Goal: Information Seeking & Learning: Check status

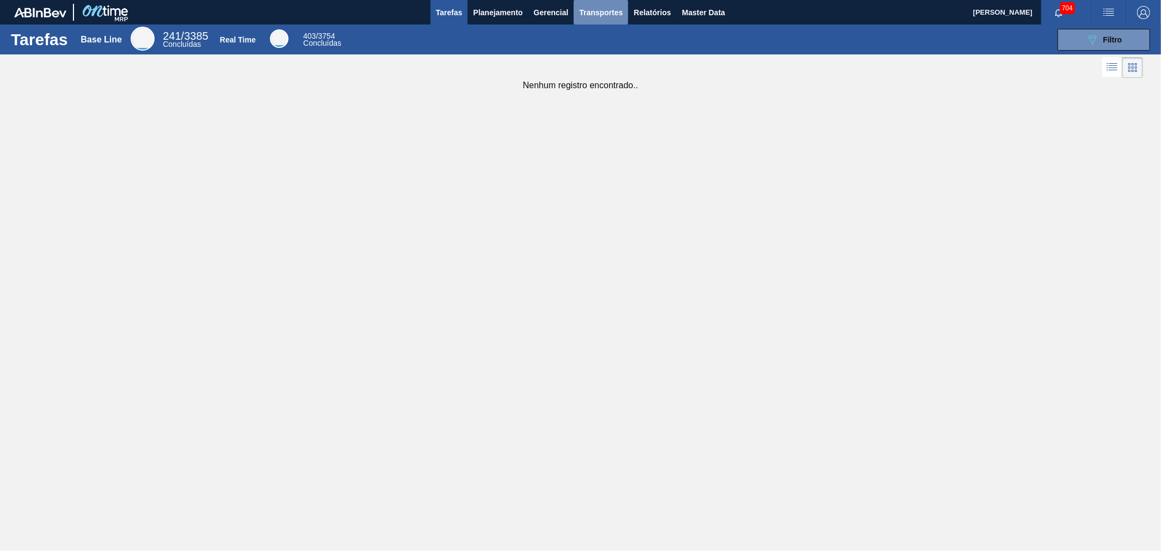
click at [587, 18] on span "Transportes" at bounding box center [601, 12] width 44 height 13
click at [589, 35] on li "Composição de Carga" at bounding box center [601, 36] width 89 height 17
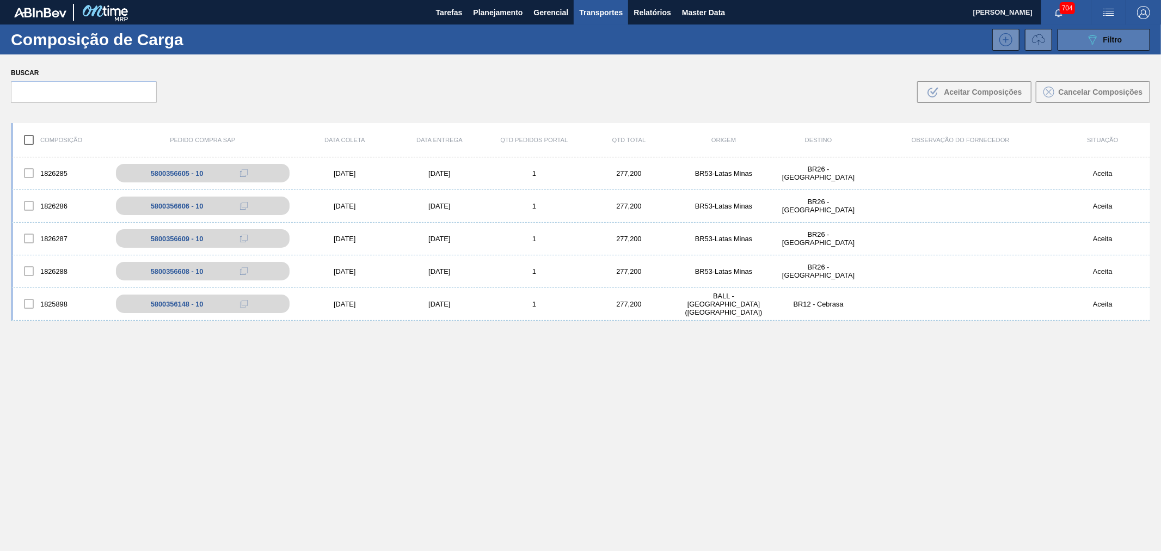
click at [1098, 41] on div "089F7B8B-B2A5-4AFE-B5C0-19BA573D28AC Filtro" at bounding box center [1104, 39] width 36 height 13
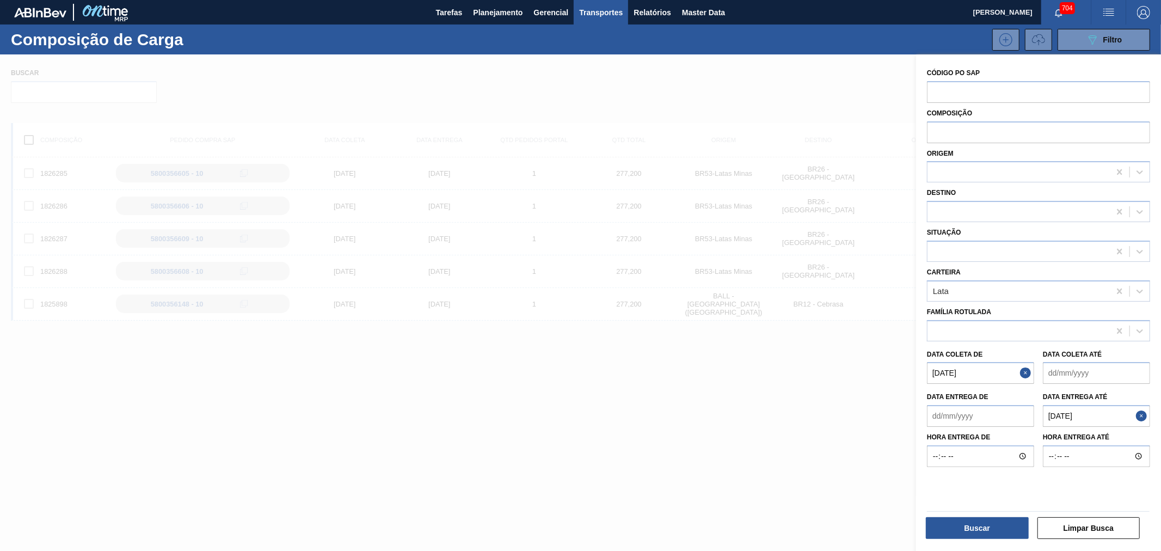
click at [1021, 371] on button "Close" at bounding box center [1027, 373] width 14 height 22
click at [1145, 415] on button "Close" at bounding box center [1143, 416] width 14 height 22
click at [966, 91] on input "text" at bounding box center [1038, 91] width 223 height 21
click at [959, 131] on input "text" at bounding box center [1038, 131] width 223 height 21
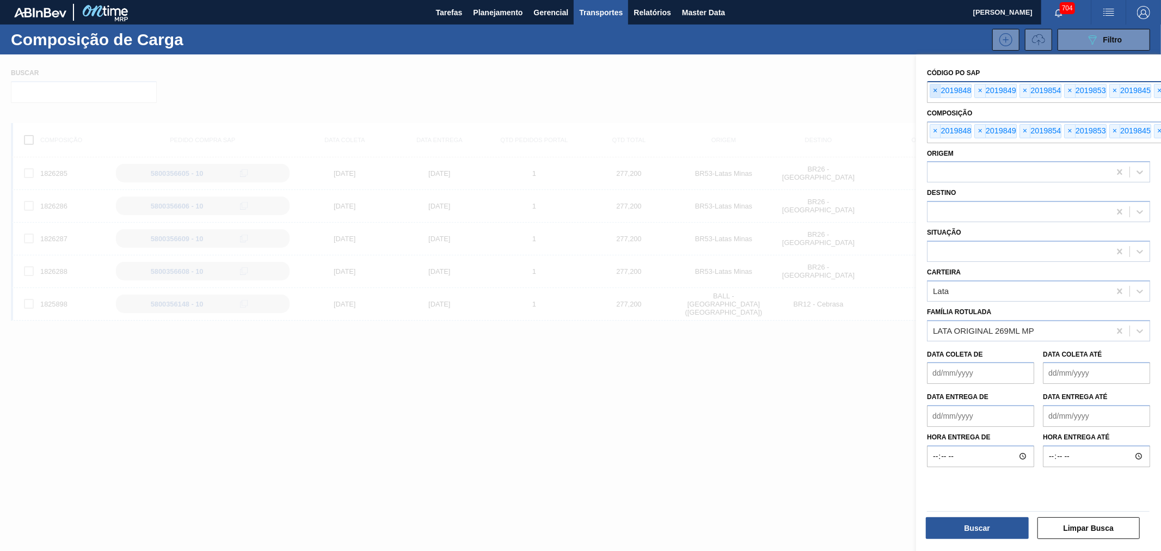
click at [932, 90] on span "×" at bounding box center [935, 90] width 10 height 13
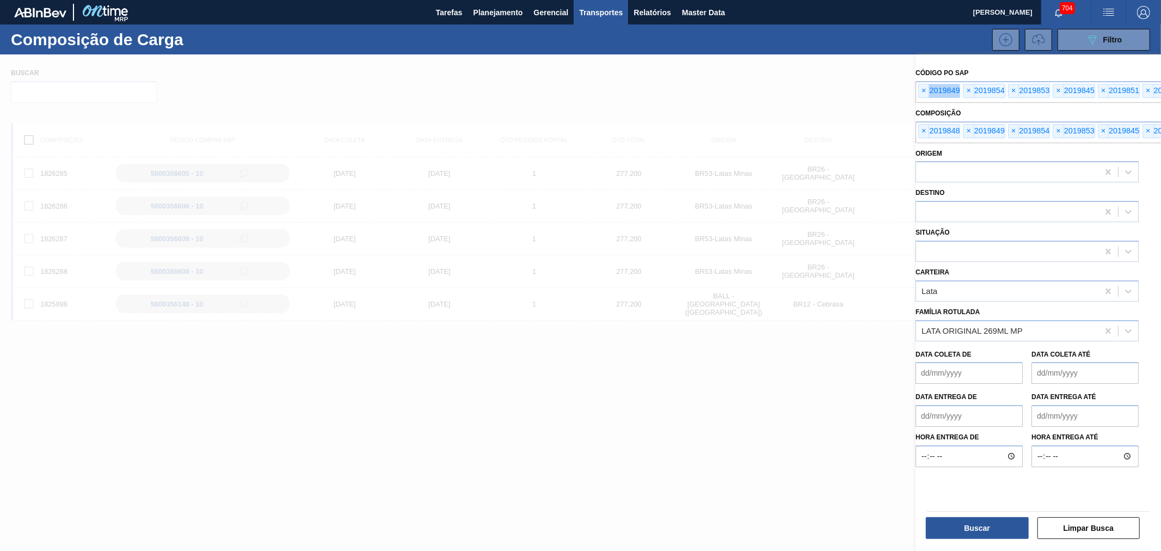
click at [932, 90] on div "× 2019849" at bounding box center [939, 91] width 42 height 14
click at [932, 90] on input "text" at bounding box center [1056, 91] width 280 height 21
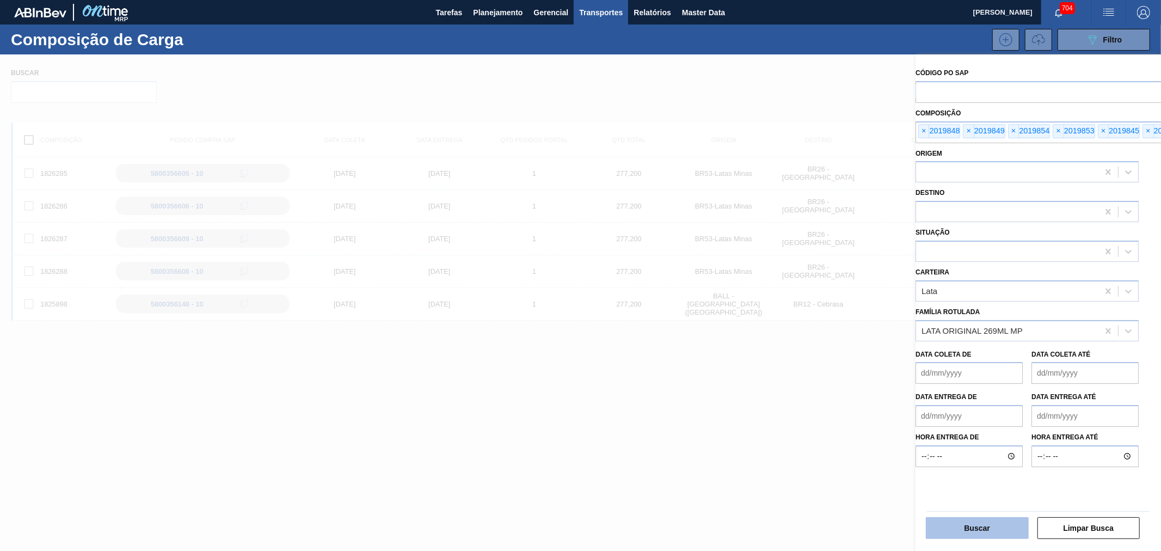
click at [969, 525] on button "Buscar" at bounding box center [977, 528] width 103 height 22
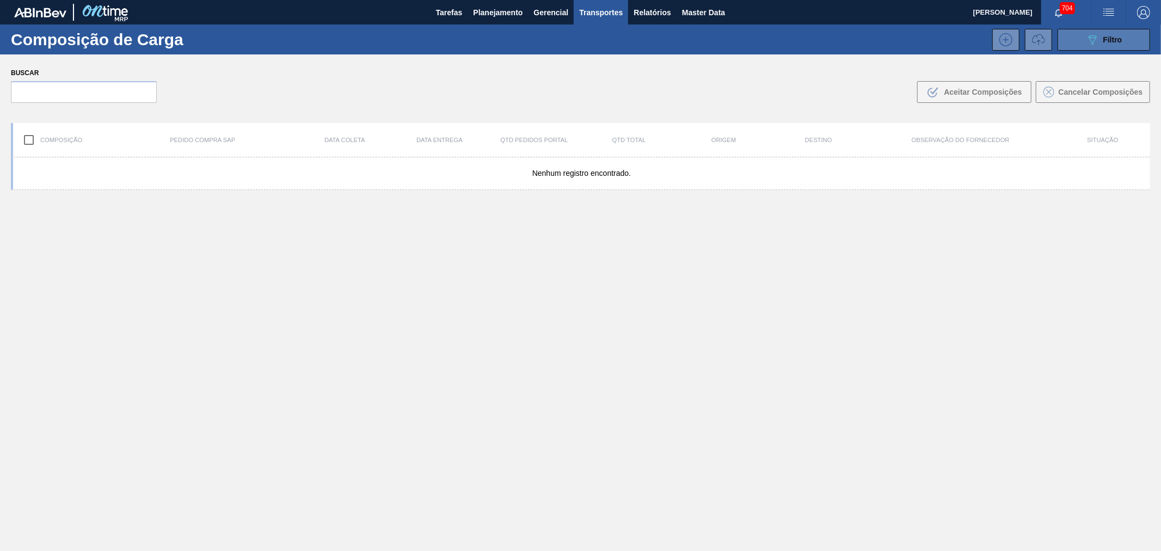
click at [1090, 44] on icon "089F7B8B-B2A5-4AFE-B5C0-19BA573D28AC" at bounding box center [1092, 39] width 13 height 13
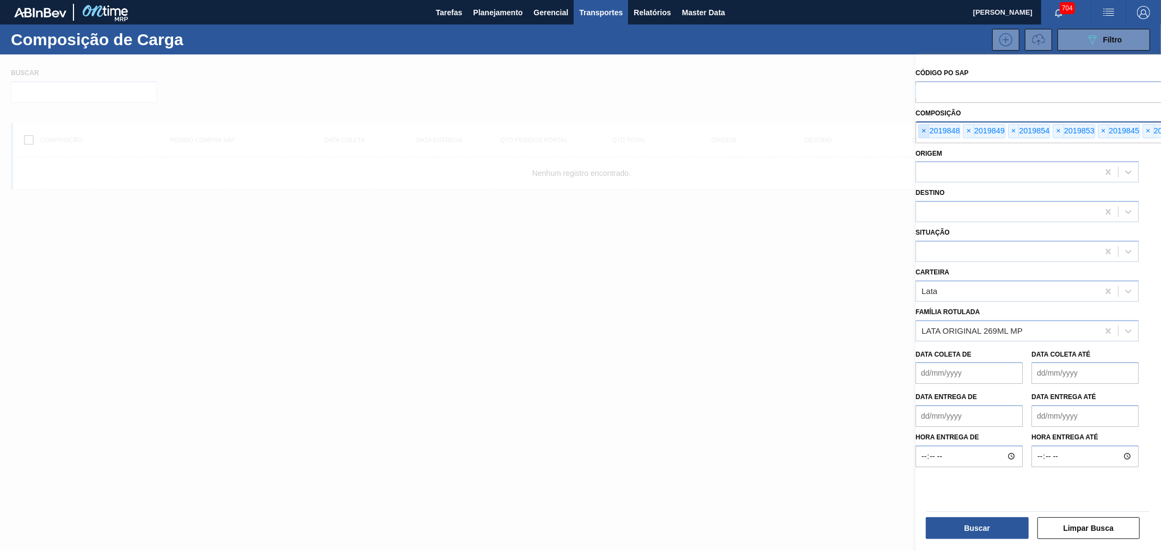
click at [920, 131] on span "×" at bounding box center [924, 131] width 10 height 13
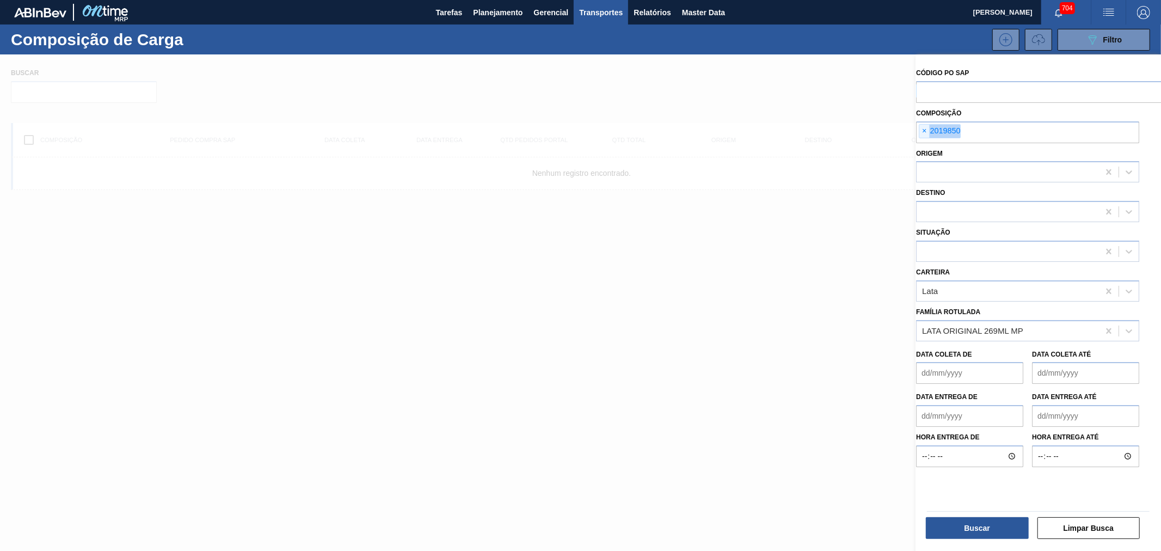
click at [920, 131] on span "×" at bounding box center [924, 131] width 10 height 13
click at [920, 131] on input "text" at bounding box center [1027, 131] width 223 height 21
click at [934, 102] on div "Código PO SAP × 2019849 × 2019854 × 2019853 × 2019845 × 2019851 × 2019850 Compo…" at bounding box center [1038, 303] width 245 height 499
click at [939, 89] on input "text" at bounding box center [1057, 91] width 280 height 21
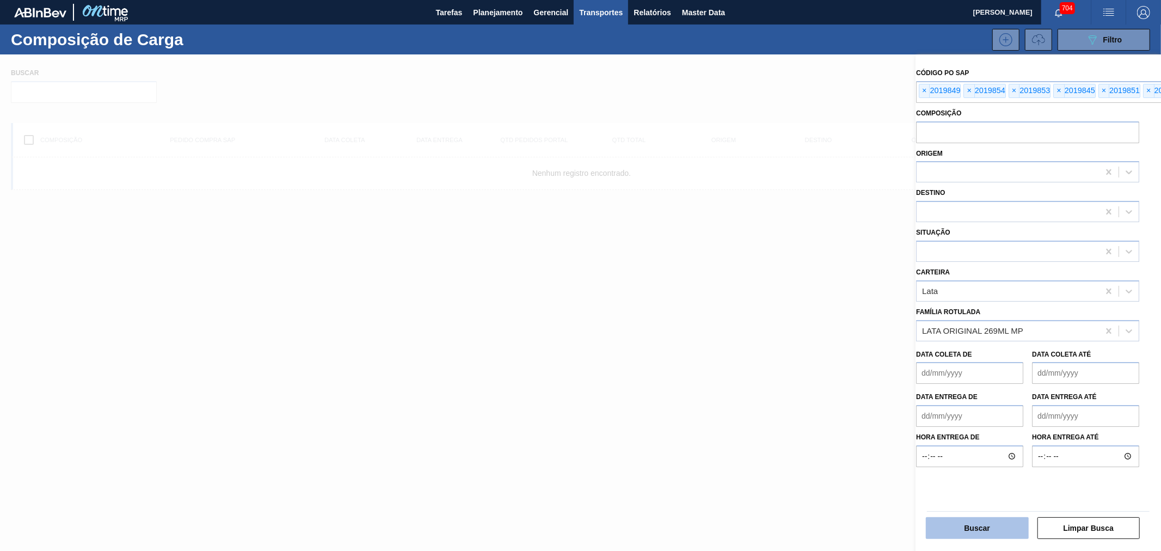
click at [972, 519] on button "Buscar" at bounding box center [977, 528] width 103 height 22
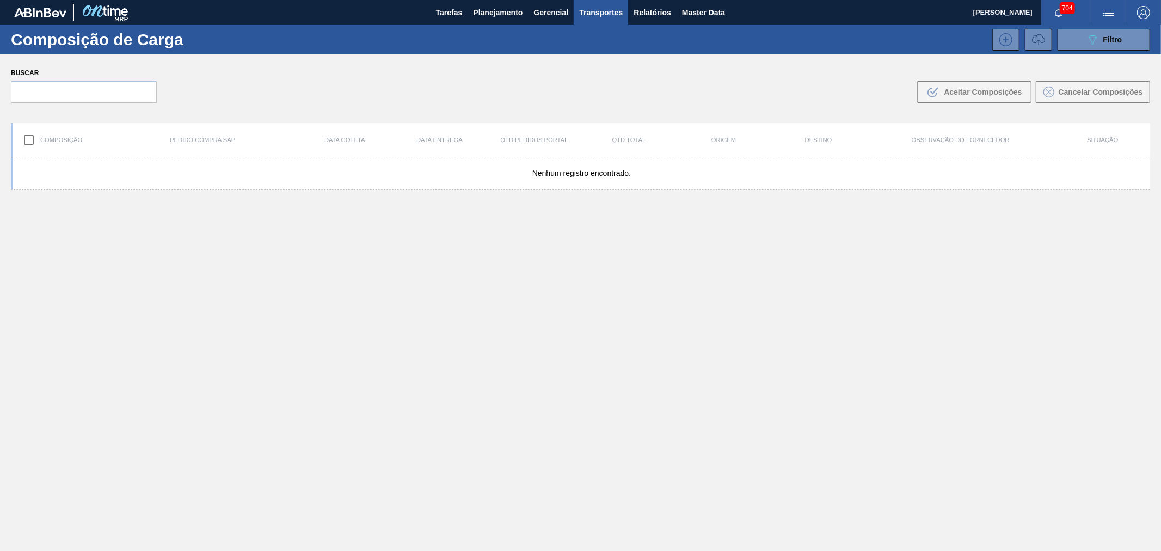
click at [734, 340] on div "Nenhum registro encontrado." at bounding box center [580, 379] width 1139 height 445
click at [1100, 45] on div "089F7B8B-B2A5-4AFE-B5C0-19BA573D28AC Filtro" at bounding box center [1104, 39] width 36 height 13
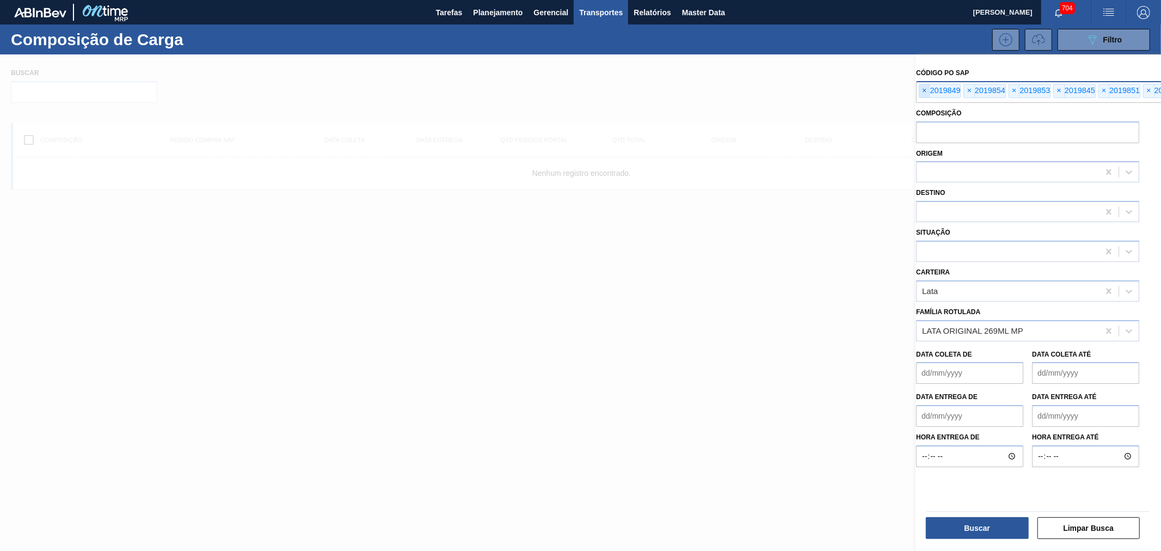
click at [924, 90] on span "×" at bounding box center [924, 90] width 10 height 13
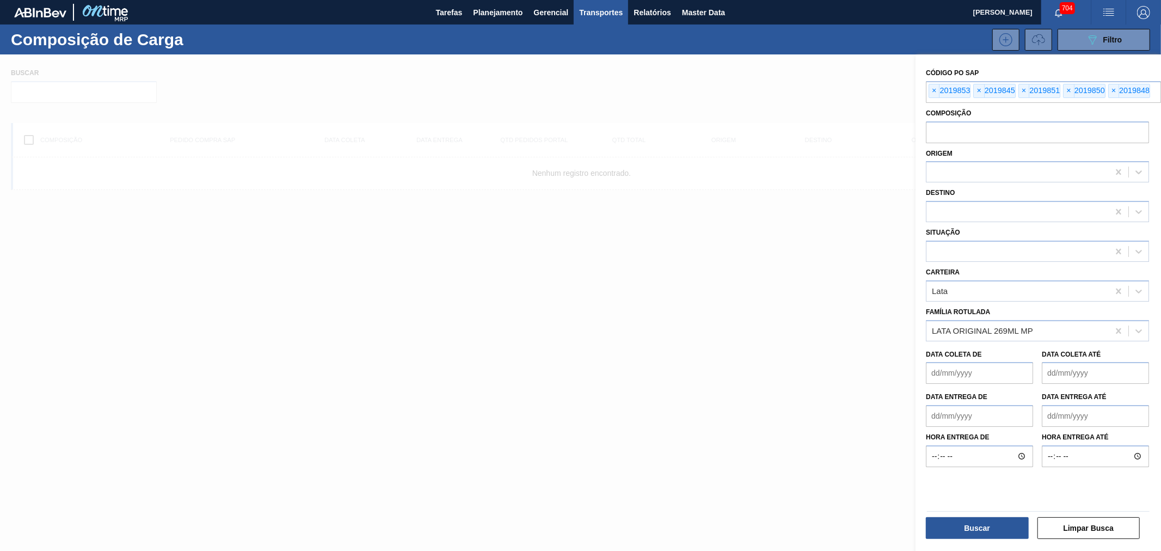
scroll to position [0, 3]
click at [926, 89] on div "× 2019853 × 2019845 × 2019851 × 2019850 × 2019848" at bounding box center [1043, 91] width 235 height 21
click at [926, 89] on input "text" at bounding box center [1043, 91] width 235 height 21
click at [932, 130] on input "text" at bounding box center [1037, 131] width 223 height 21
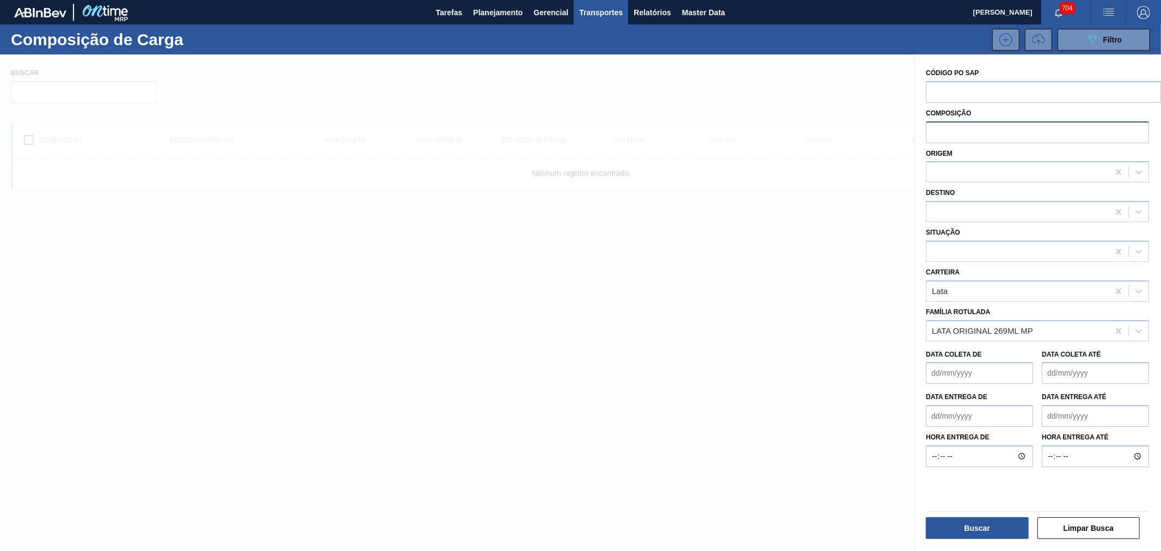
paste input "2019848"
type input "2019848"
click at [965, 528] on button "Buscar" at bounding box center [977, 528] width 103 height 22
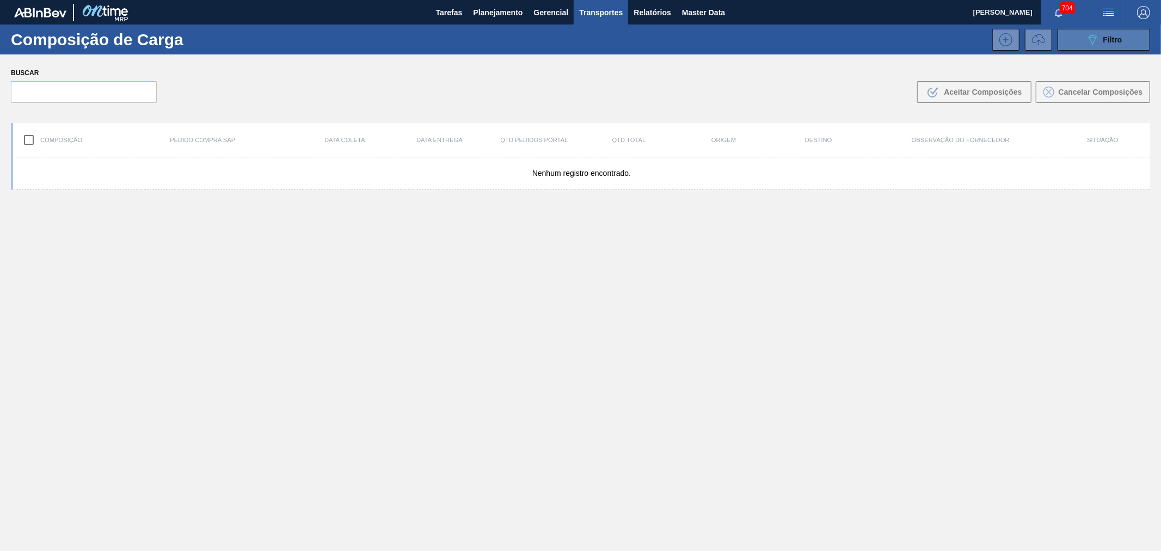
click at [1089, 36] on icon "089F7B8B-B2A5-4AFE-B5C0-19BA573D28AC" at bounding box center [1092, 39] width 13 height 13
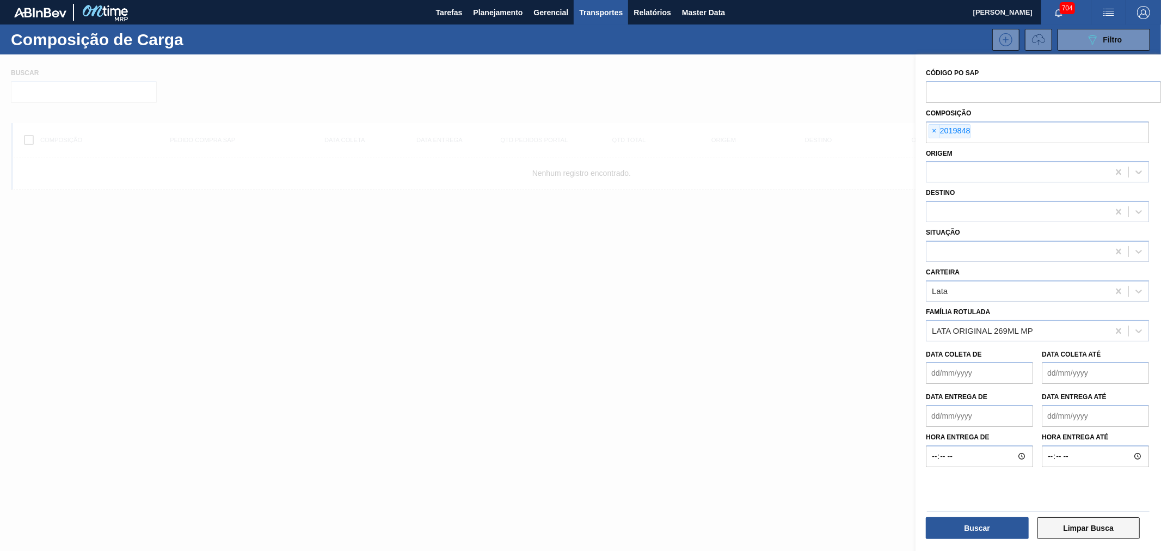
click at [1085, 532] on button "Limpar Busca" at bounding box center [1089, 528] width 103 height 22
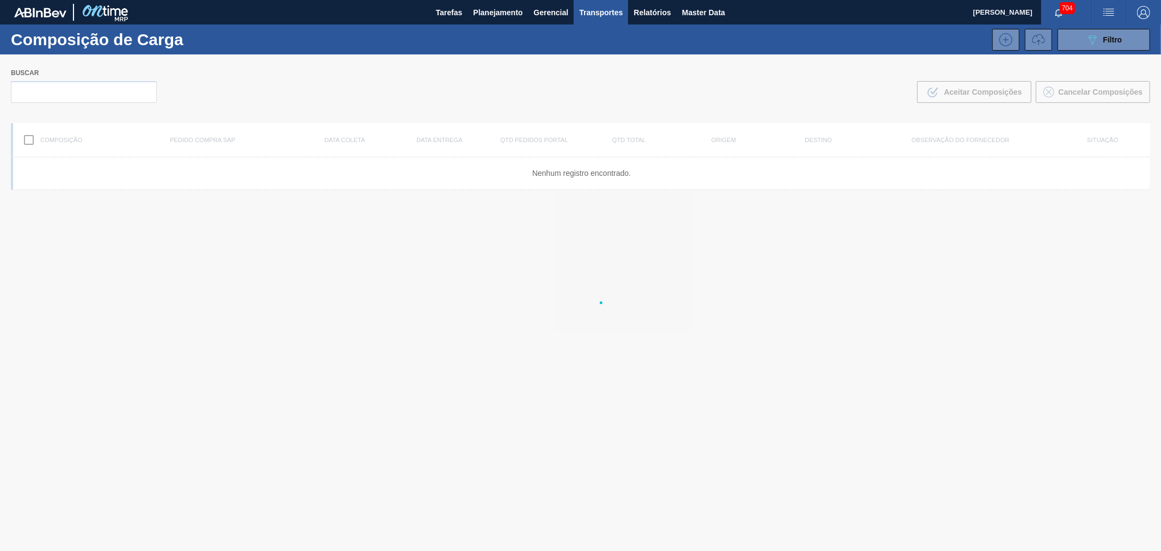
scroll to position [0, 0]
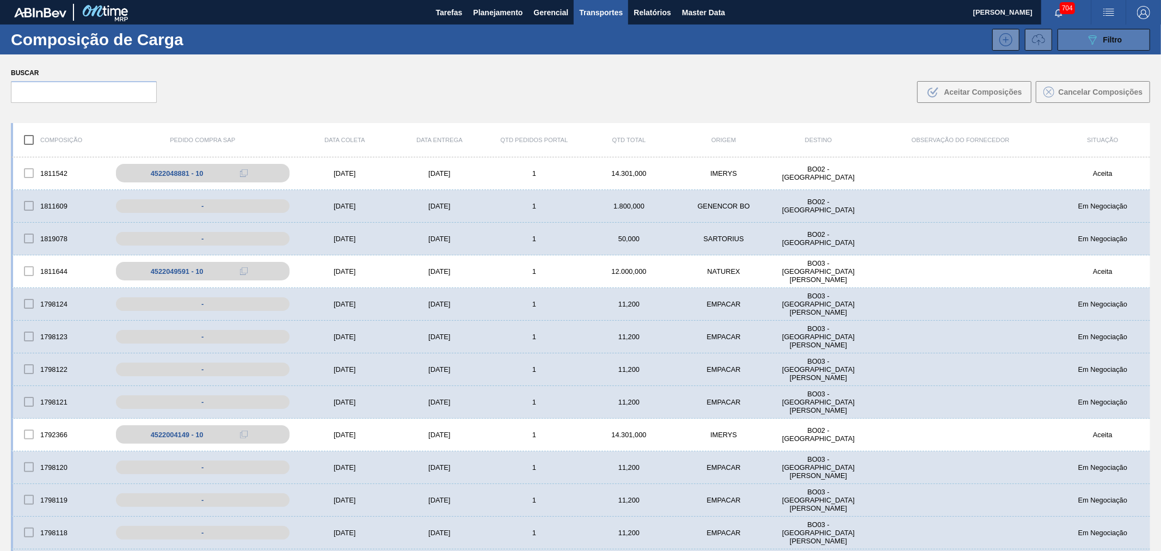
click at [1111, 40] on span "Filtro" at bounding box center [1112, 39] width 19 height 9
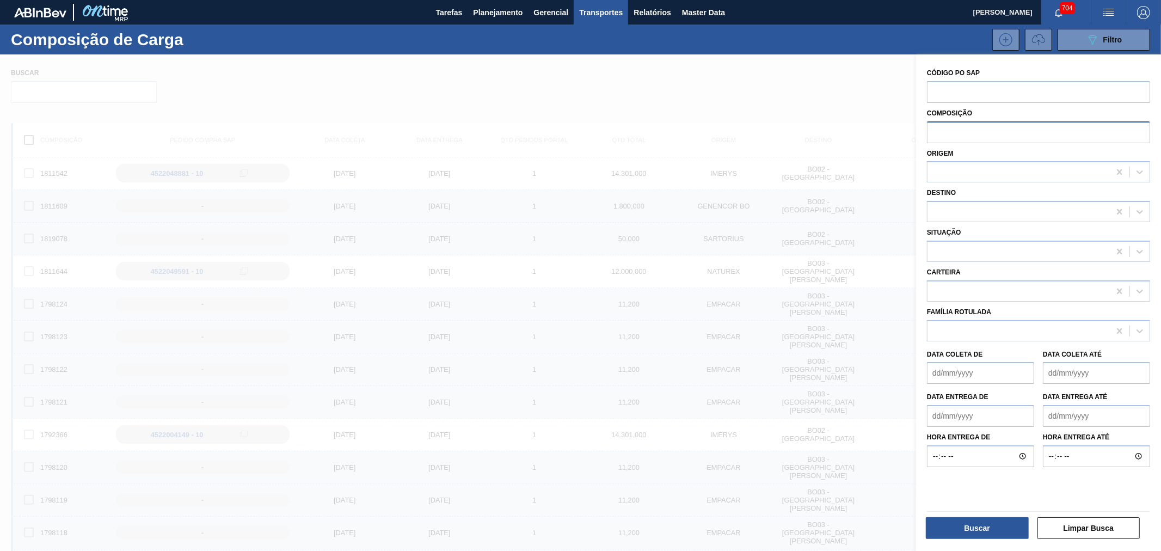
click at [971, 125] on input "text" at bounding box center [1038, 131] width 223 height 21
paste input "2019848"
type input "2019848"
click at [982, 521] on button "Buscar" at bounding box center [977, 528] width 103 height 22
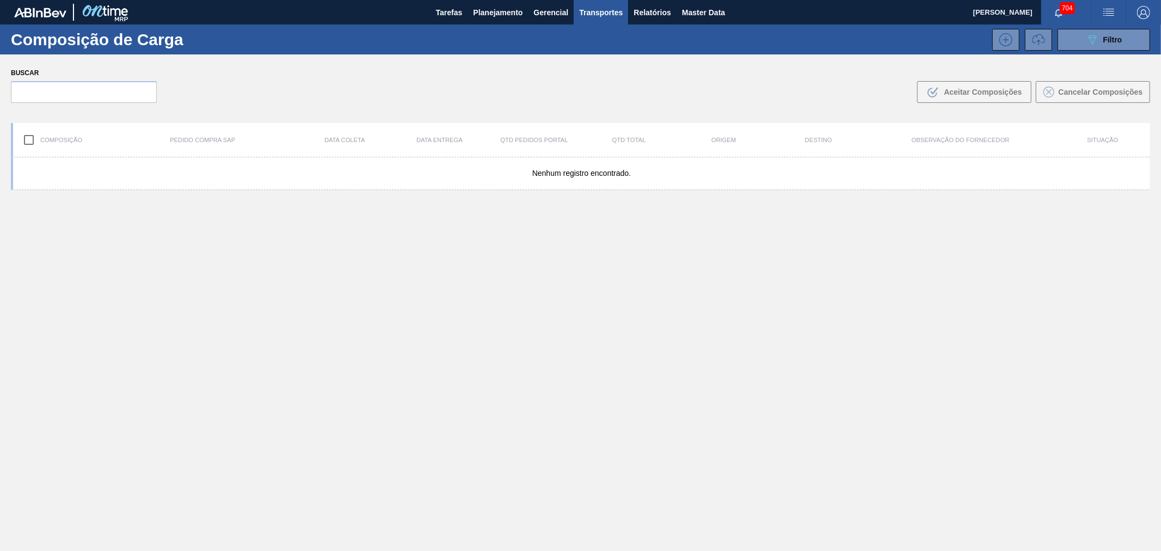
click at [750, 319] on div "Nenhum registro encontrado." at bounding box center [580, 379] width 1139 height 445
click at [498, 12] on span "Planejamento" at bounding box center [498, 12] width 50 height 13
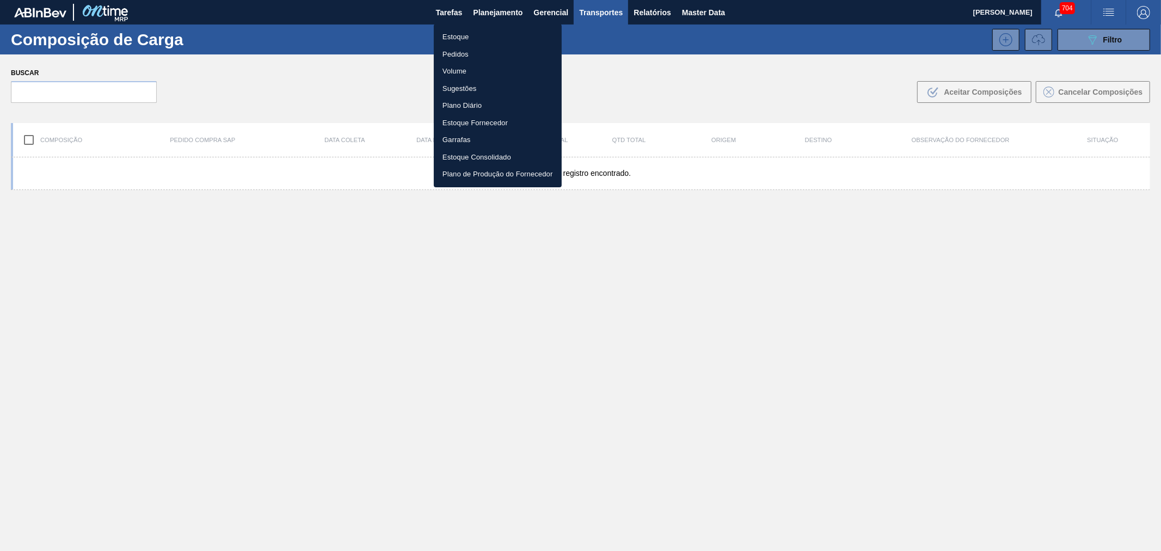
click at [563, 9] on div at bounding box center [580, 275] width 1161 height 551
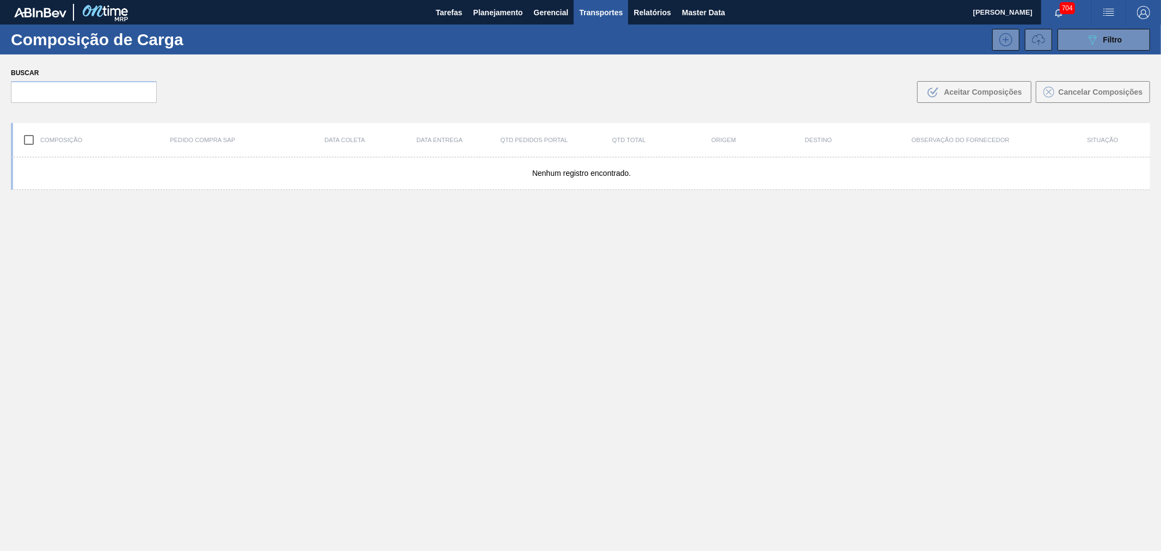
click at [554, 0] on body "Tarefas Planejamento Gerencial Transportes Relatórios Master Data [PERSON_NAME]…" at bounding box center [580, 0] width 1161 height 0
click at [554, 11] on span "Gerencial" at bounding box center [551, 12] width 35 height 13
click at [647, 31] on div at bounding box center [580, 275] width 1161 height 551
click at [605, 11] on span "Transportes" at bounding box center [601, 12] width 44 height 13
click at [606, 72] on li "Construção de Carga" at bounding box center [600, 71] width 89 height 17
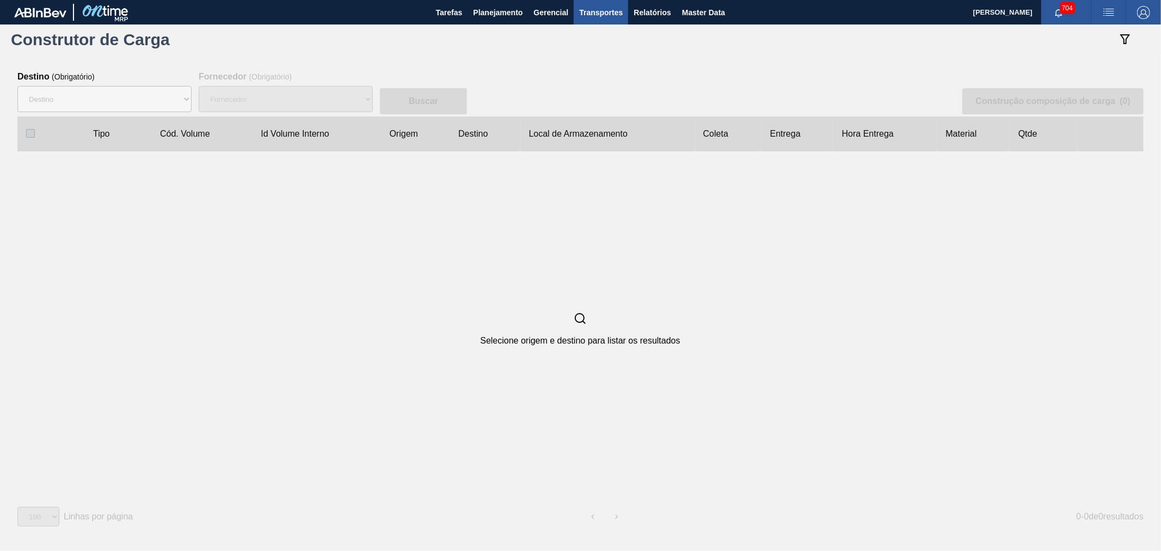
click at [603, 16] on span "Transportes" at bounding box center [601, 12] width 44 height 13
click at [599, 11] on div at bounding box center [580, 275] width 1161 height 551
click at [591, 15] on span "Transportes" at bounding box center [601, 12] width 44 height 13
click at [580, 53] on li "Otimização de Carga" at bounding box center [601, 54] width 89 height 17
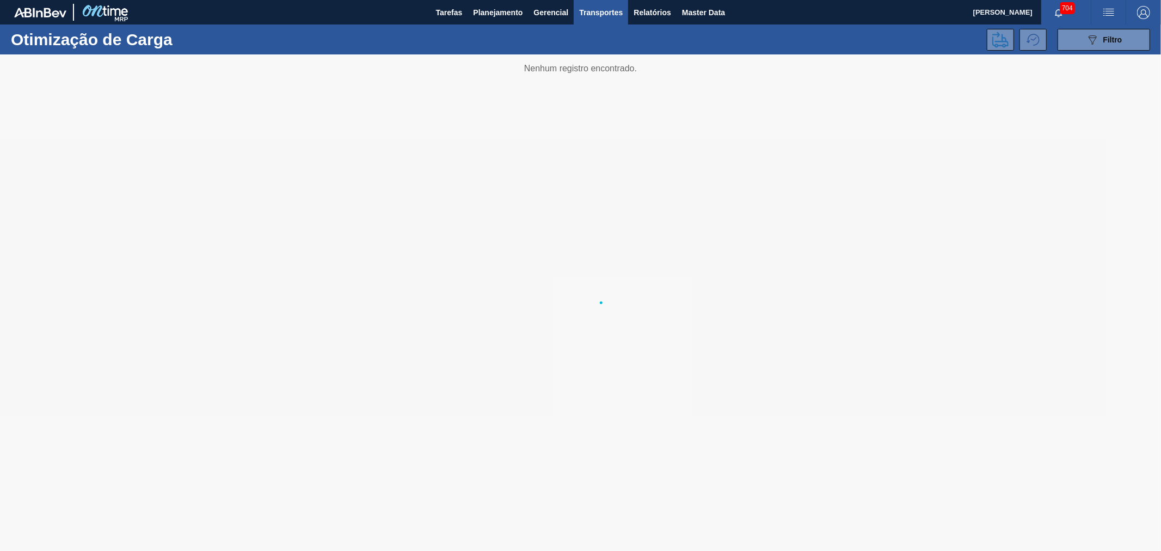
click at [595, 10] on div "Composição de Carga Otimização de Carga Construção de Carga" at bounding box center [580, 275] width 1161 height 551
click at [595, 10] on span "Transportes" at bounding box center [601, 12] width 44 height 13
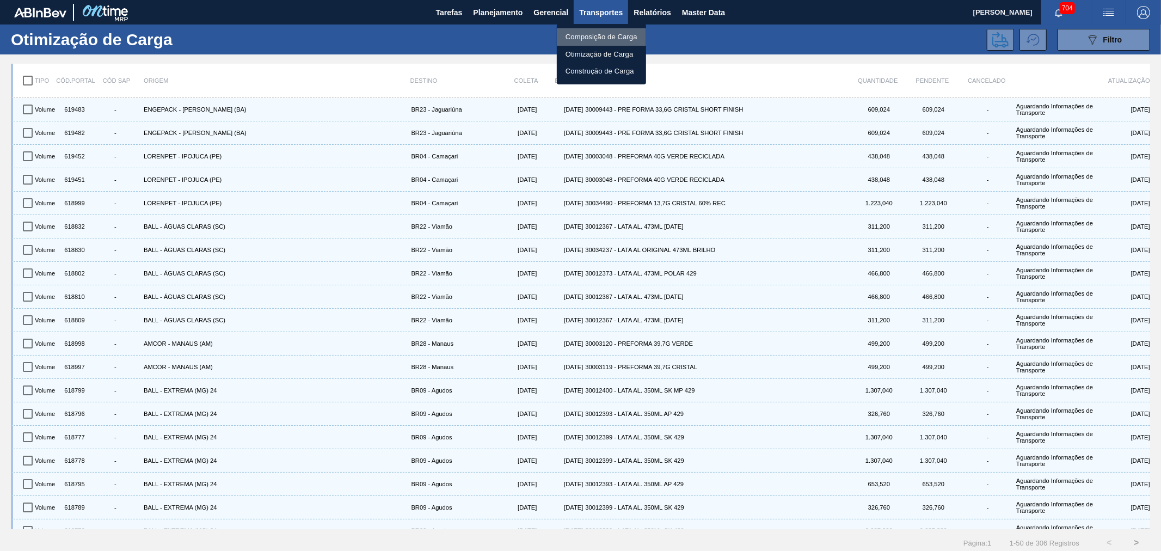
click at [589, 32] on li "Composição de Carga" at bounding box center [601, 36] width 89 height 17
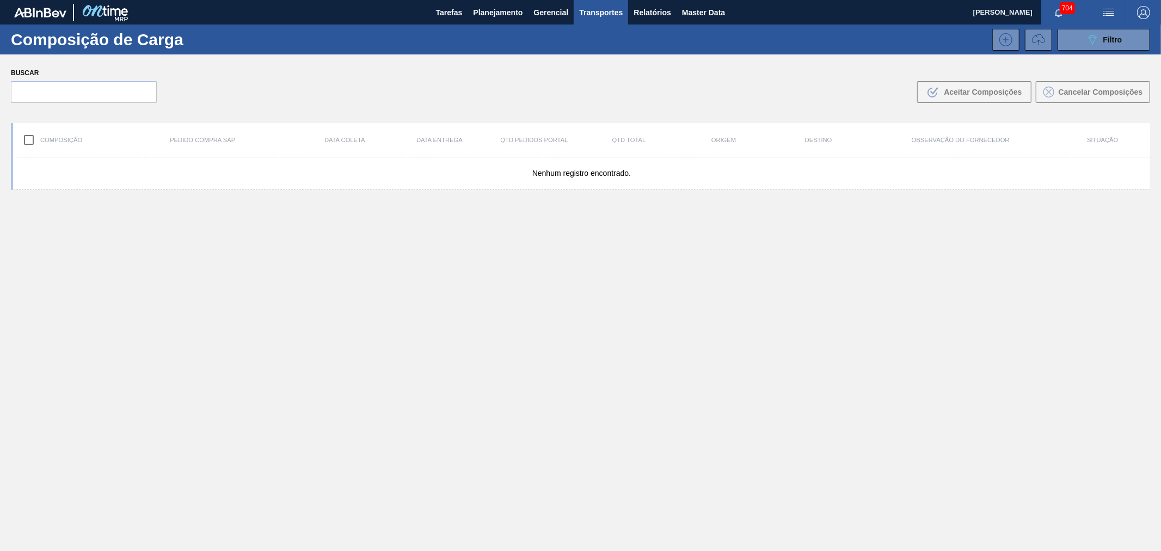
click at [596, 11] on span "Transportes" at bounding box center [601, 12] width 44 height 13
click at [551, 13] on div at bounding box center [580, 275] width 1161 height 551
click at [512, 13] on span "Planejamento" at bounding box center [498, 12] width 50 height 13
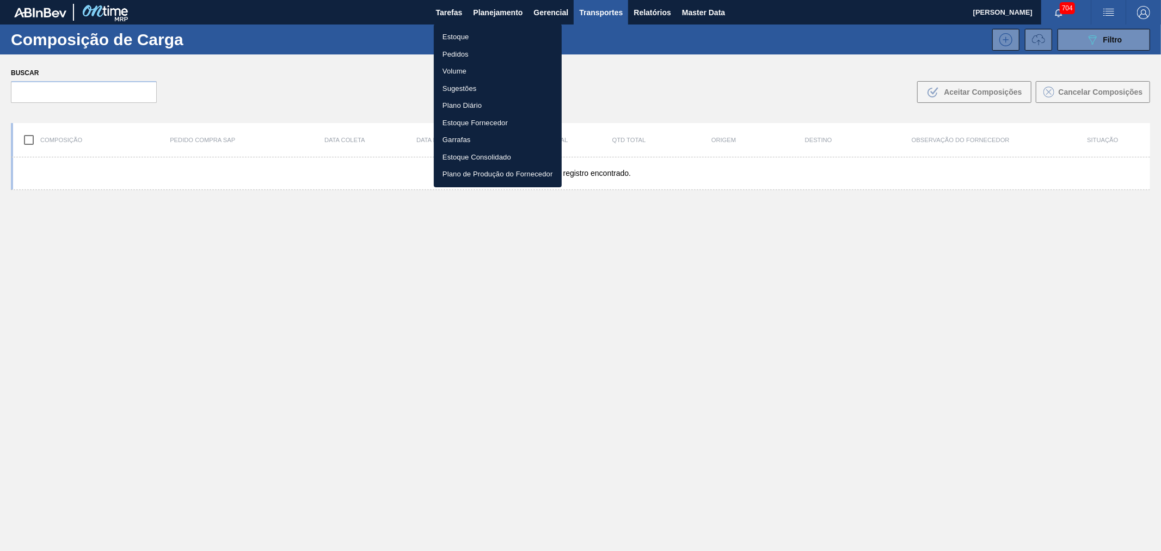
click at [355, 80] on div at bounding box center [580, 275] width 1161 height 551
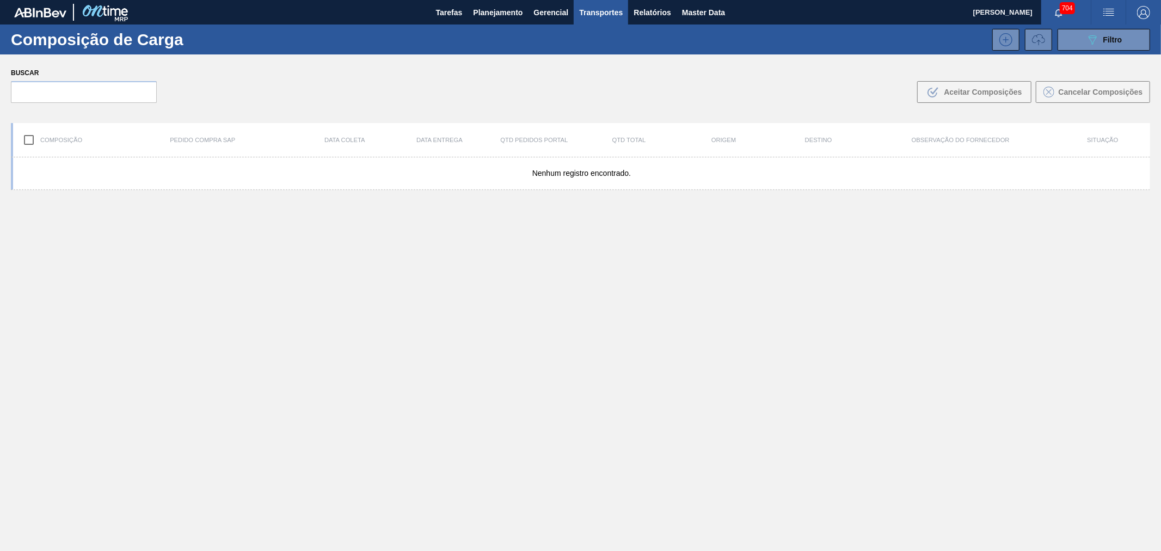
click at [601, 15] on span "Transportes" at bounding box center [601, 12] width 44 height 13
click at [586, 34] on li "Composição de Carga" at bounding box center [600, 36] width 89 height 17
click at [1090, 39] on icon "089F7B8B-B2A5-4AFE-B5C0-19BA573D28AC" at bounding box center [1092, 39] width 13 height 13
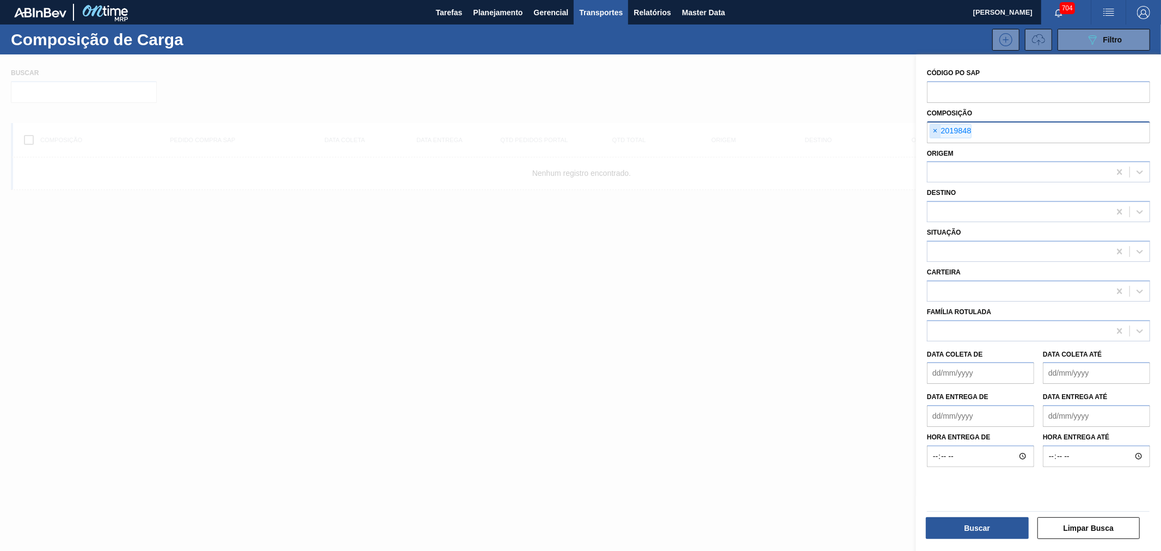
click at [938, 133] on span "×" at bounding box center [935, 131] width 10 height 13
click at [989, 133] on input "text" at bounding box center [1038, 131] width 223 height 21
paste input "2019848"
type input "2019848"
click at [1005, 523] on button "Buscar" at bounding box center [977, 528] width 103 height 22
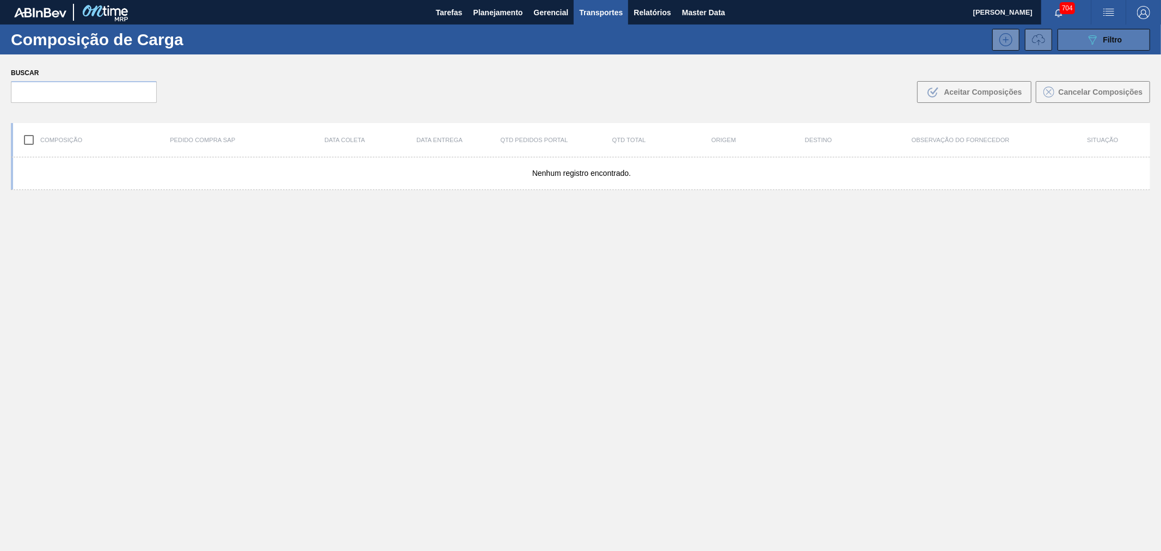
click at [1119, 40] on span "Filtro" at bounding box center [1112, 39] width 19 height 9
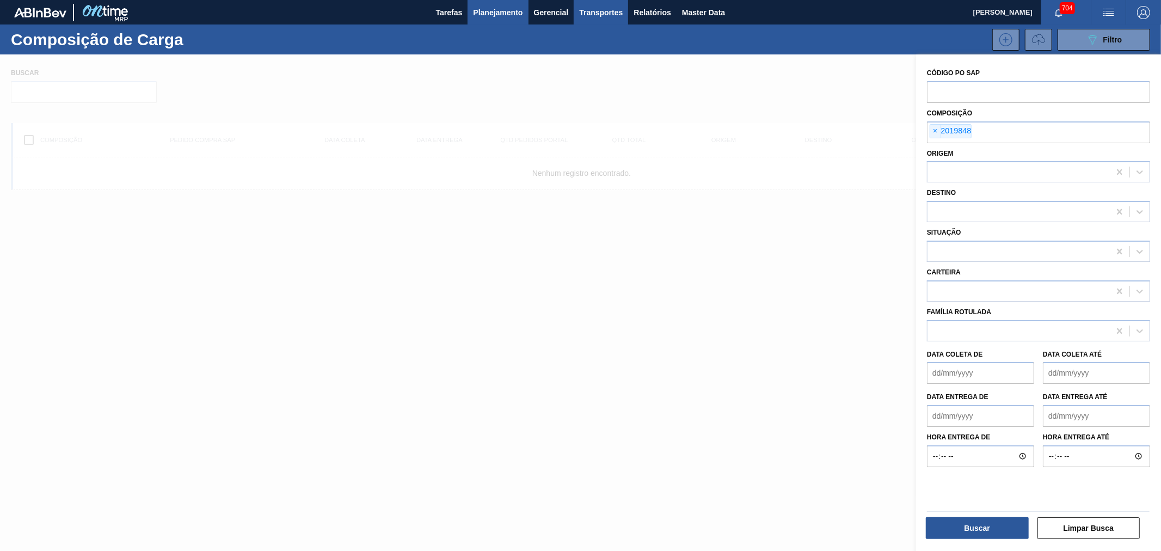
click at [501, 4] on button "Planejamento" at bounding box center [498, 12] width 60 height 24
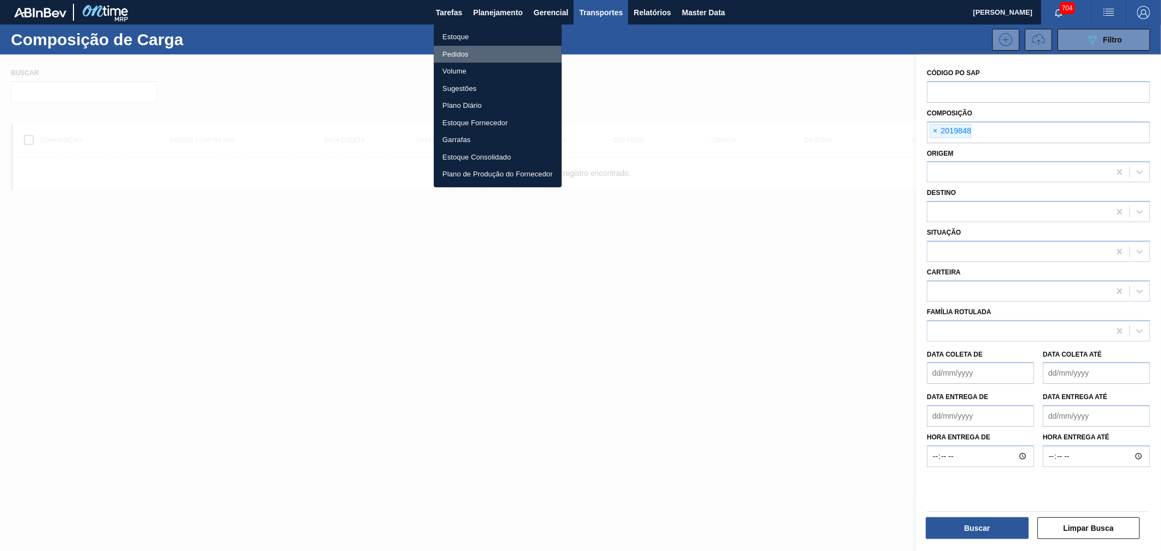
click at [459, 54] on li "Pedidos" at bounding box center [498, 54] width 128 height 17
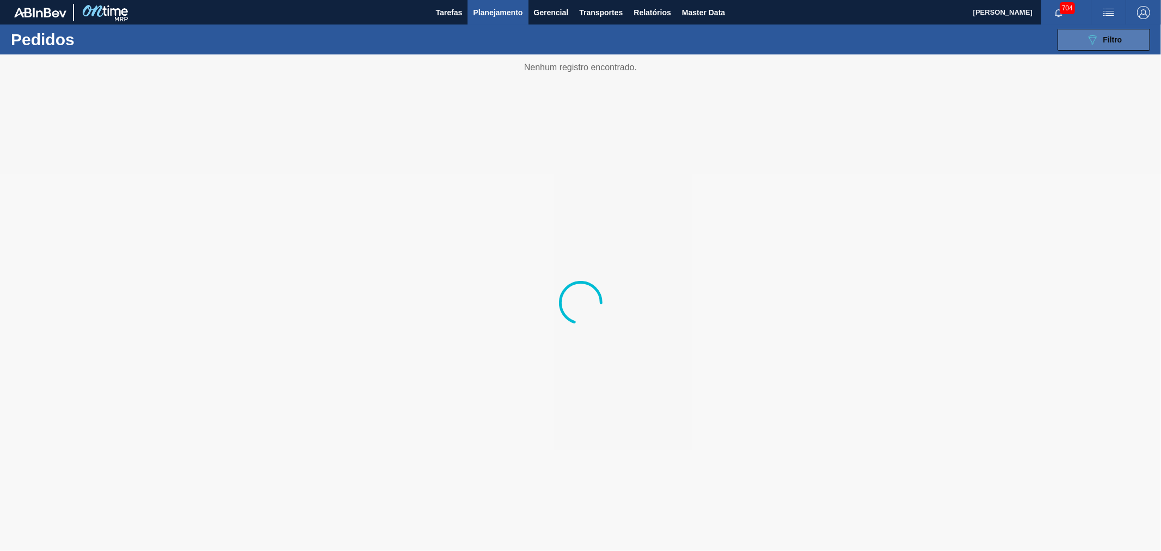
click at [1092, 36] on icon "089F7B8B-B2A5-4AFE-B5C0-19BA573D28AC" at bounding box center [1092, 39] width 13 height 13
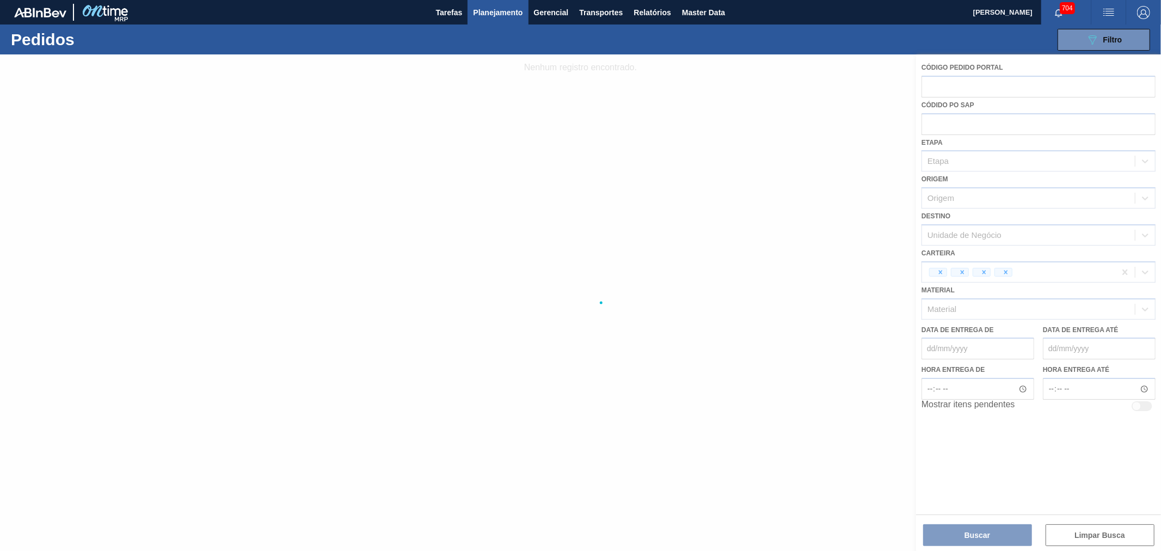
click at [956, 127] on div at bounding box center [580, 302] width 1161 height 496
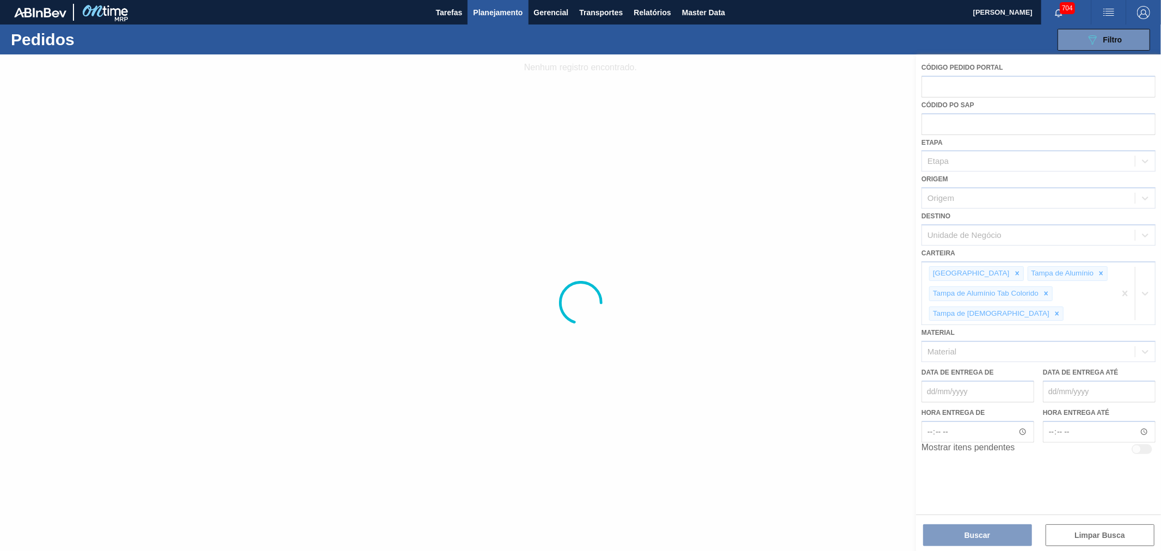
click at [956, 126] on div at bounding box center [580, 302] width 1161 height 496
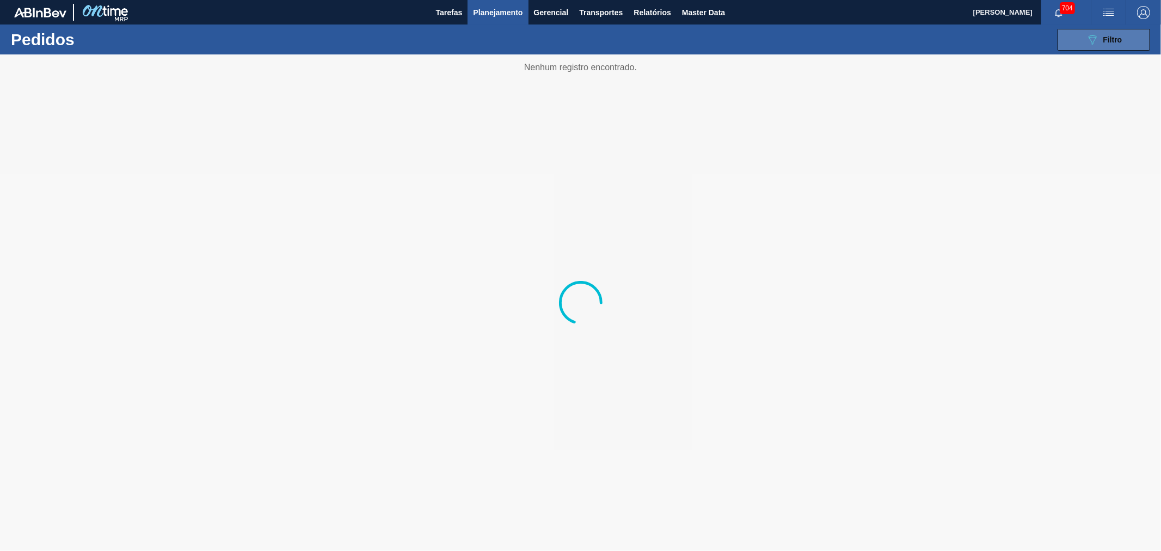
click at [1107, 39] on span "Filtro" at bounding box center [1112, 39] width 19 height 9
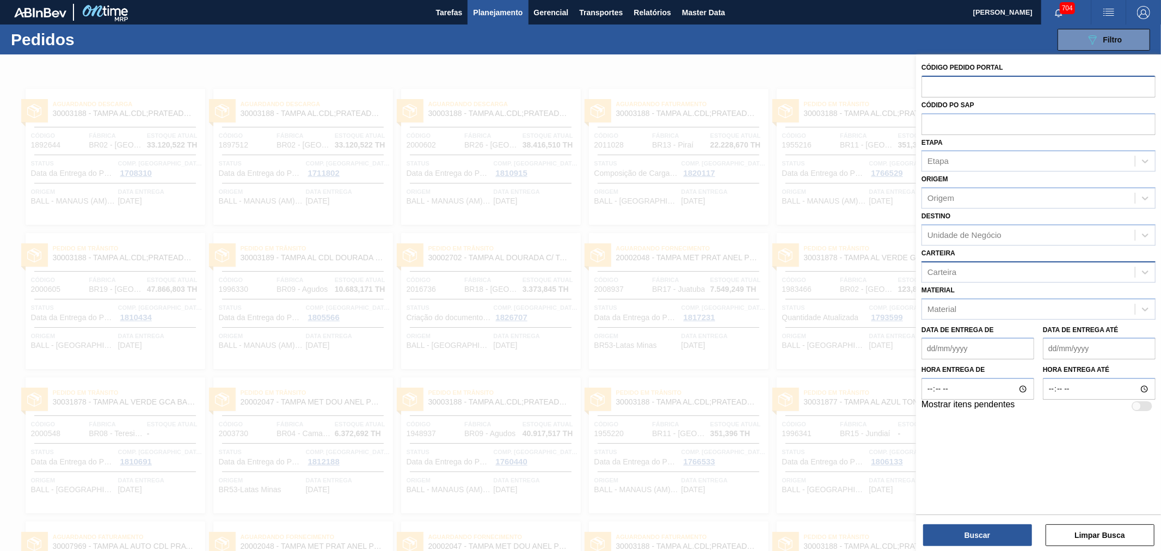
click at [955, 85] on input "text" at bounding box center [1039, 86] width 234 height 21
paste input "text"
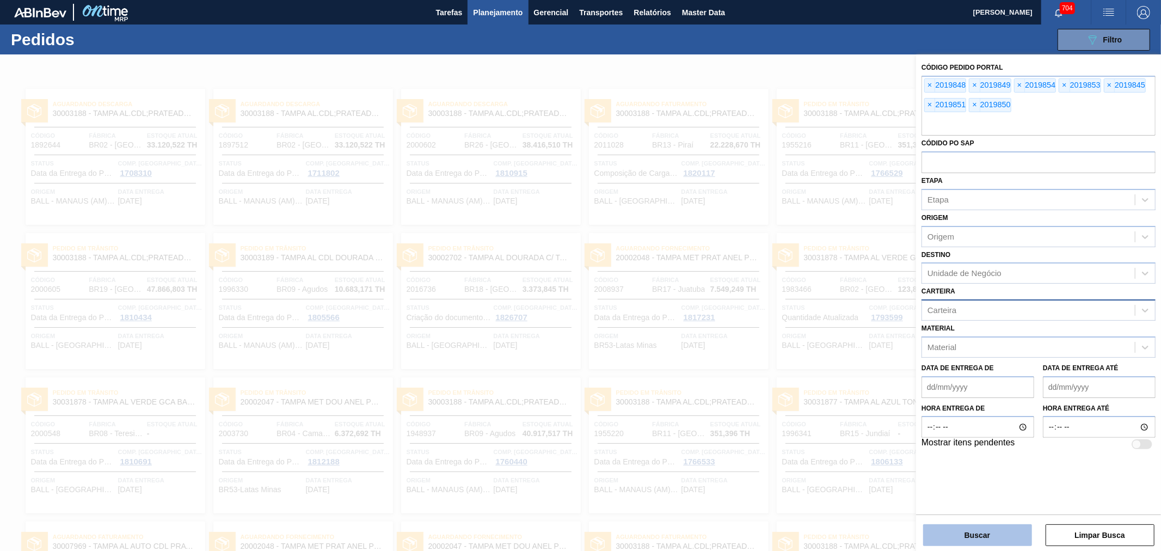
click at [973, 540] on button "Buscar" at bounding box center [977, 535] width 109 height 22
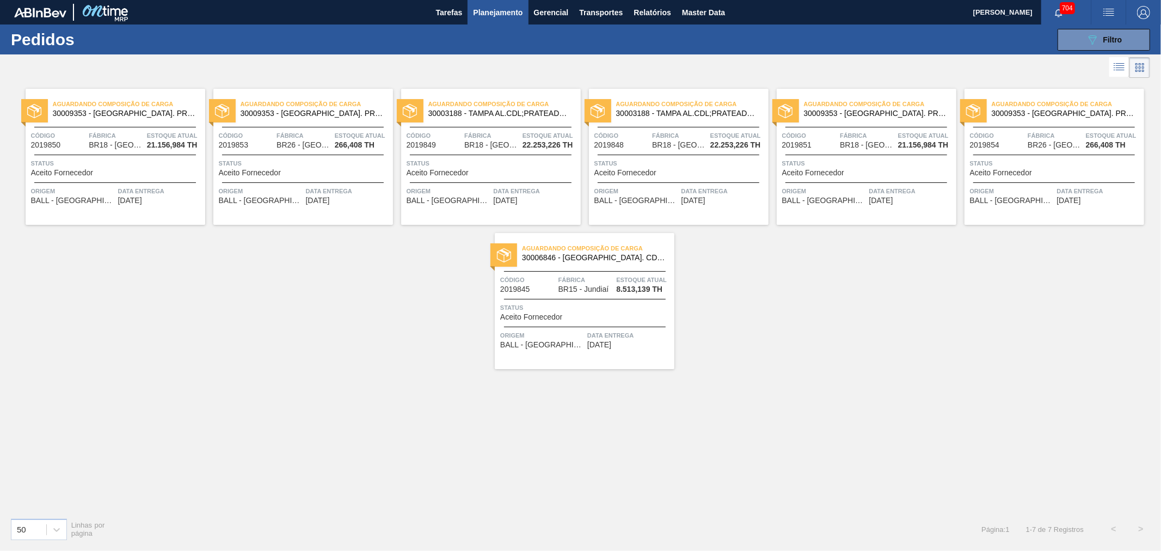
click at [132, 112] on span "30009353 - TAMPA AL. PRATA TAB VERMELHO CDL AUTO" at bounding box center [125, 113] width 144 height 8
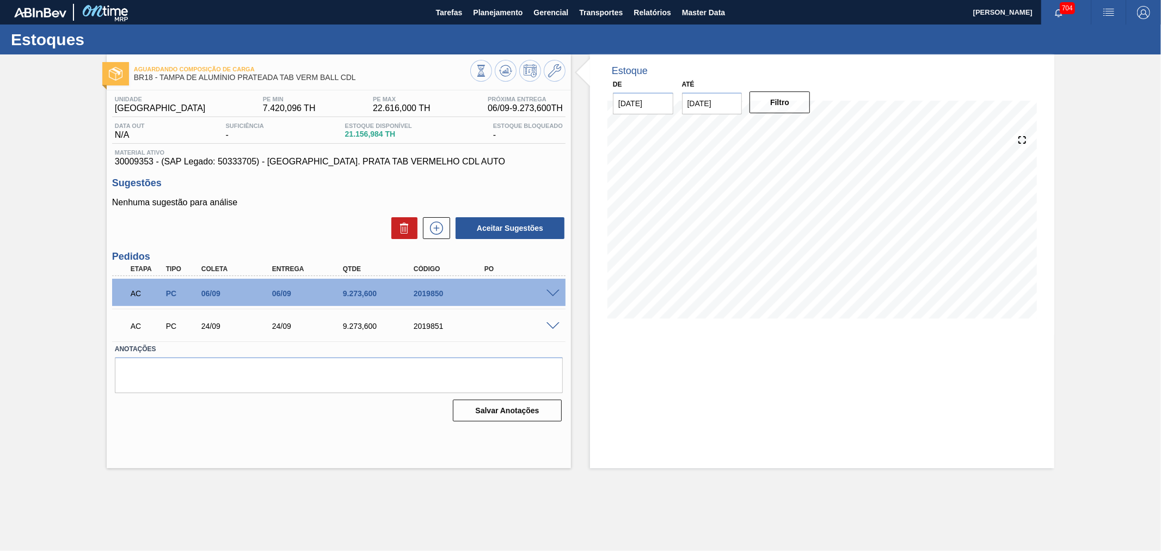
click at [548, 287] on div "AC PC 06/09 06/09 9.273,600 2019850" at bounding box center [336, 292] width 425 height 22
click at [551, 291] on span at bounding box center [553, 294] width 13 height 8
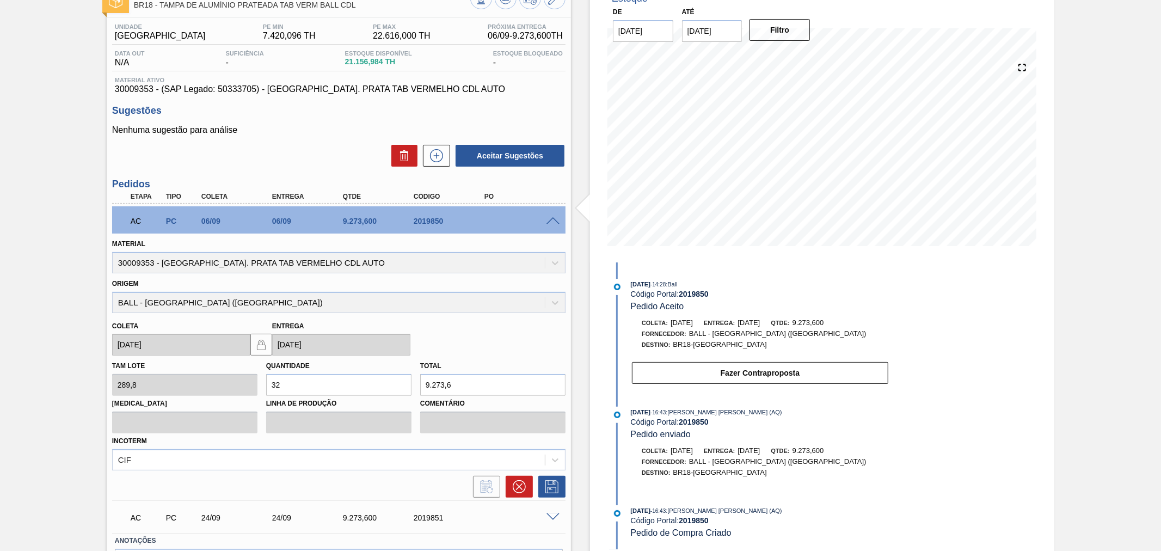
scroll to position [142, 0]
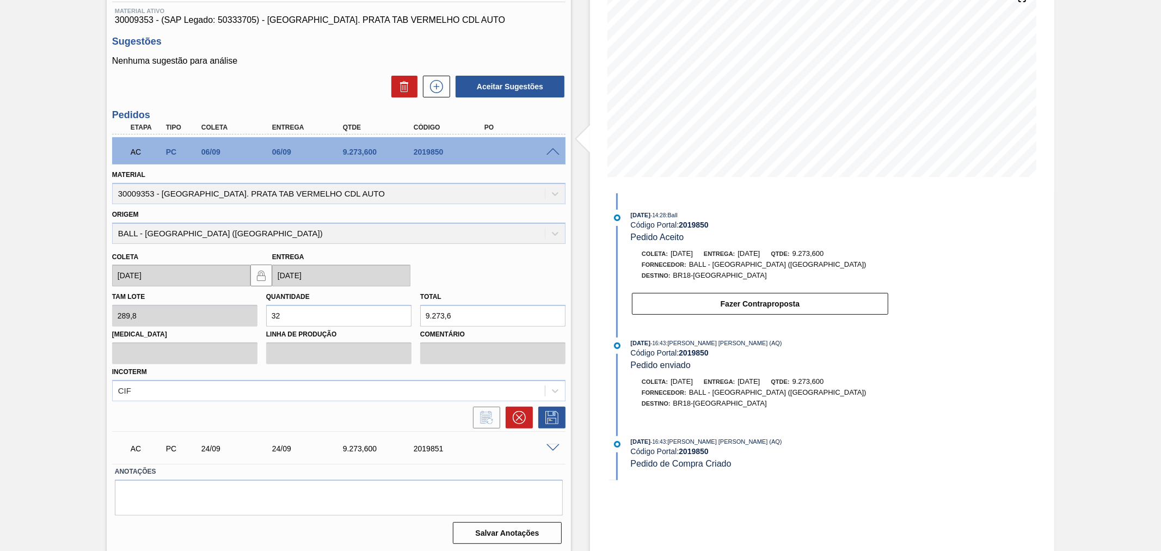
click at [547, 151] on span at bounding box center [553, 152] width 13 height 8
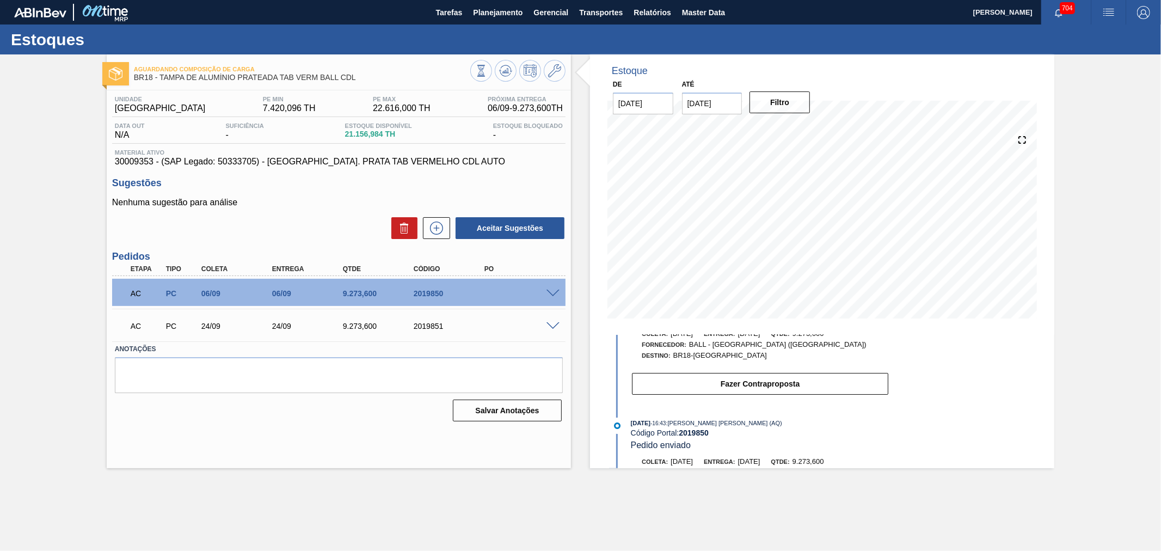
scroll to position [0, 0]
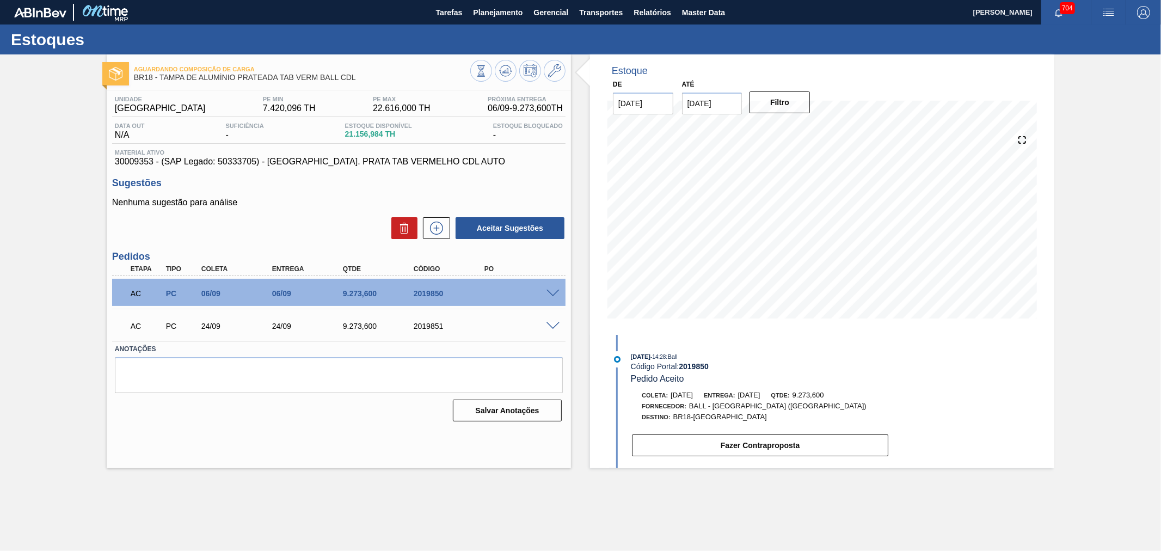
click at [418, 286] on div "AC PC 06/09 06/09 9.273,600 2019850" at bounding box center [336, 292] width 425 height 22
click at [541, 290] on div "AC PC 06/09 06/09 9.273,600 2019850" at bounding box center [336, 292] width 425 height 22
click at [554, 293] on span at bounding box center [553, 294] width 13 height 8
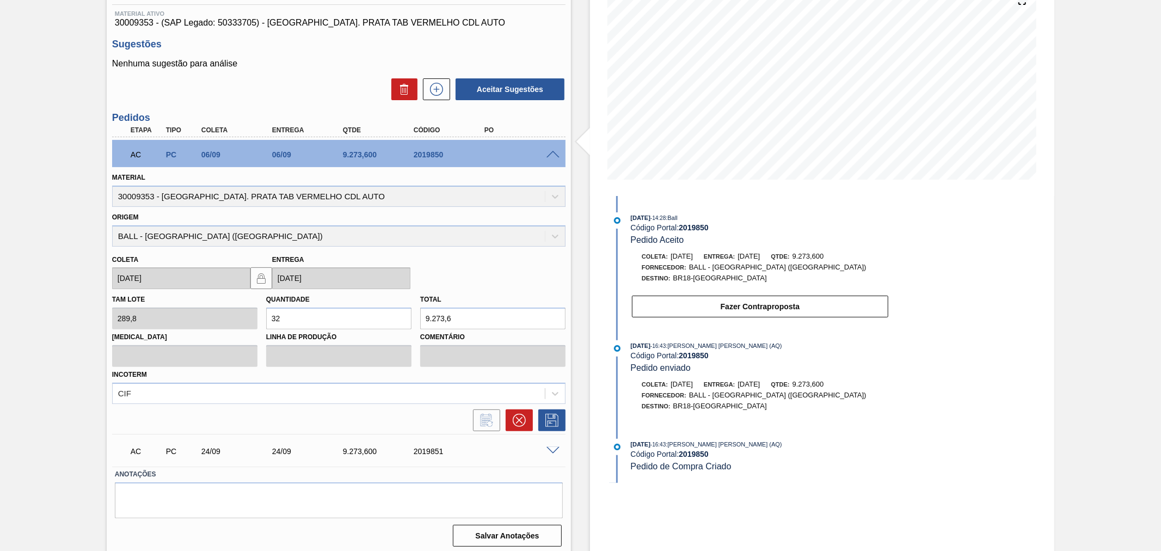
scroll to position [142, 0]
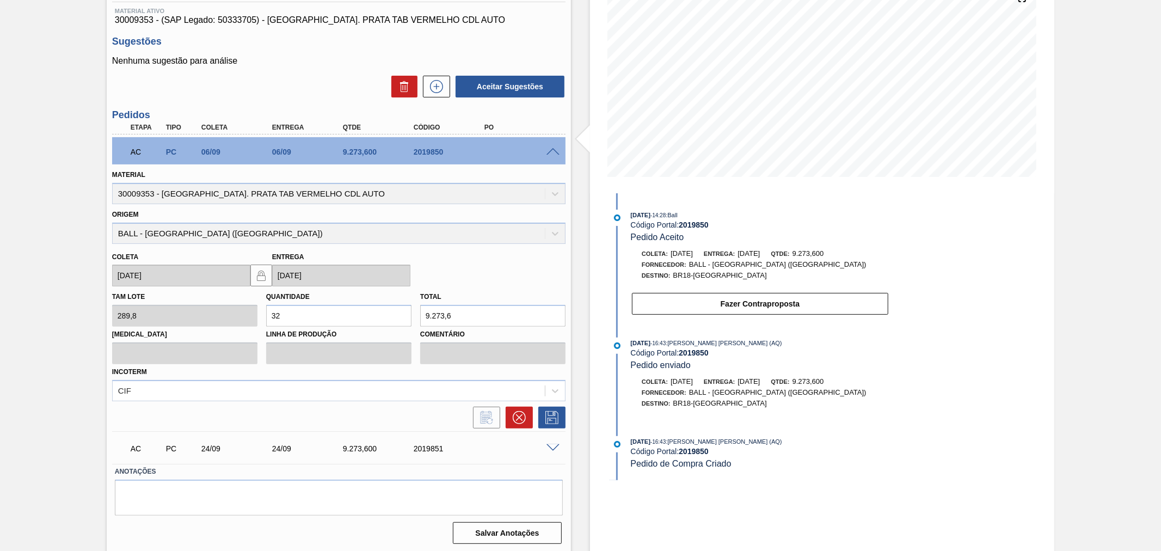
click at [574, 410] on div "Estoque De 29/08/2025 Até 12/09/2025 Filtro 30/08 Projeção de Estoque 19,781.52…" at bounding box center [812, 233] width 483 height 640
click at [549, 443] on div at bounding box center [555, 447] width 22 height 8
click at [553, 446] on span at bounding box center [553, 448] width 13 height 8
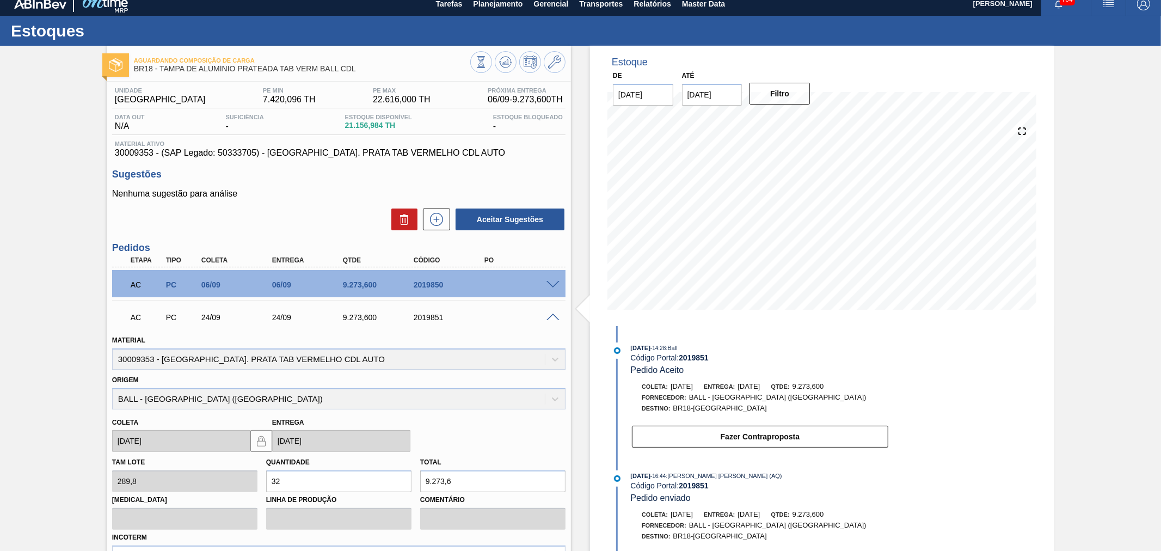
scroll to position [0, 0]
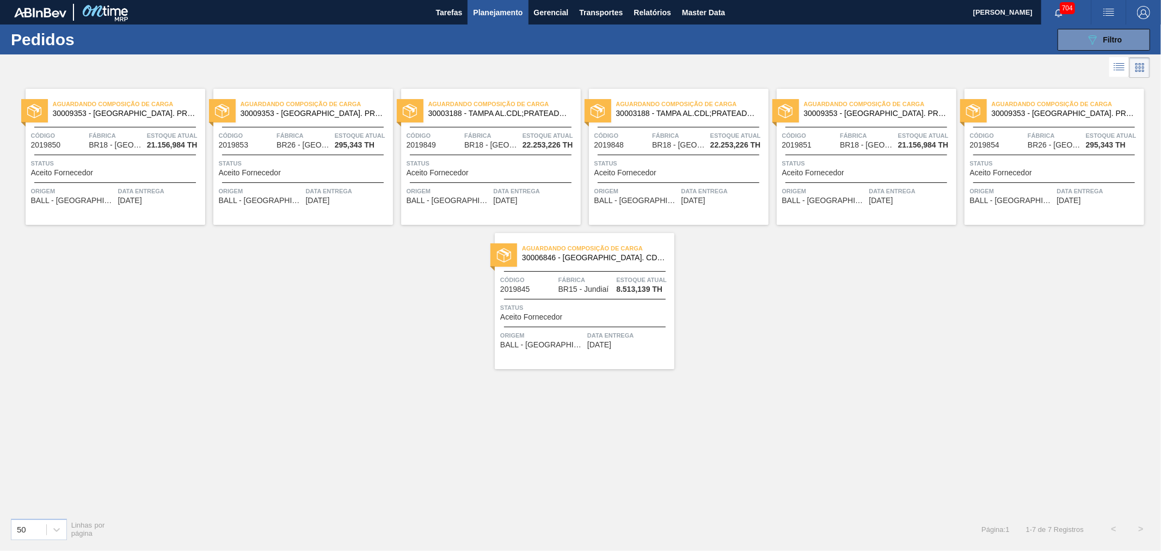
click at [482, 113] on span "30003188 - TAMPA AL.CDL;PRATEADA;LATA-AUTOMATICA;" at bounding box center [500, 113] width 144 height 8
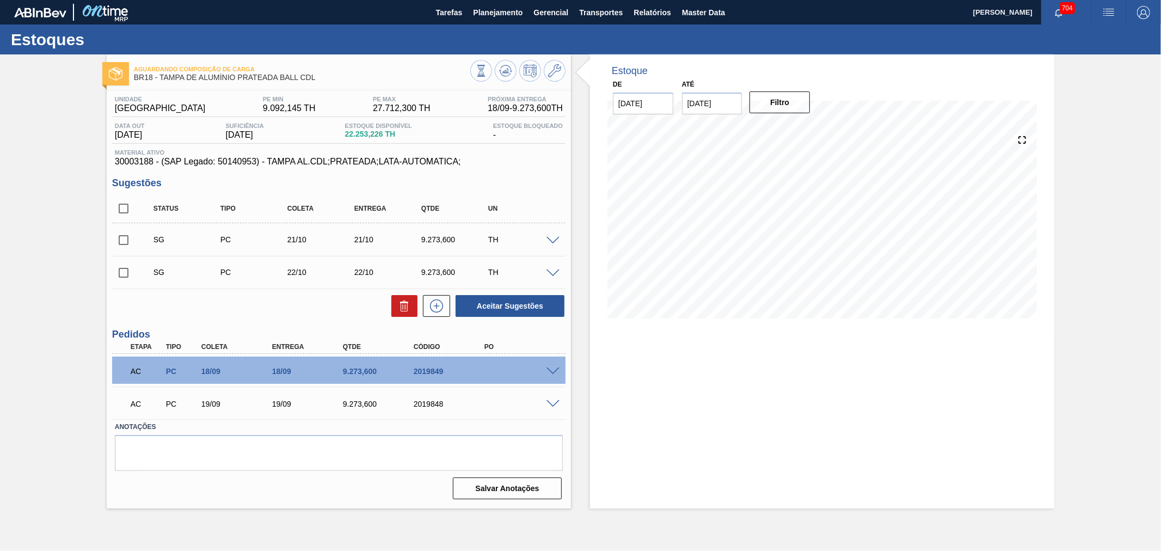
click at [554, 369] on span at bounding box center [553, 371] width 13 height 8
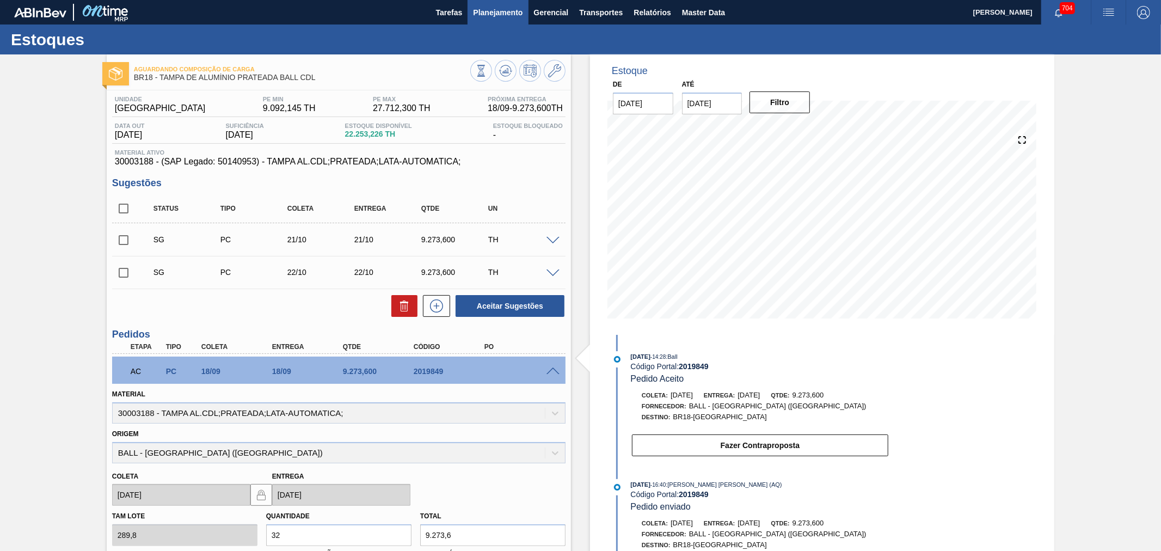
click at [510, 13] on span "Planejamento" at bounding box center [498, 12] width 50 height 13
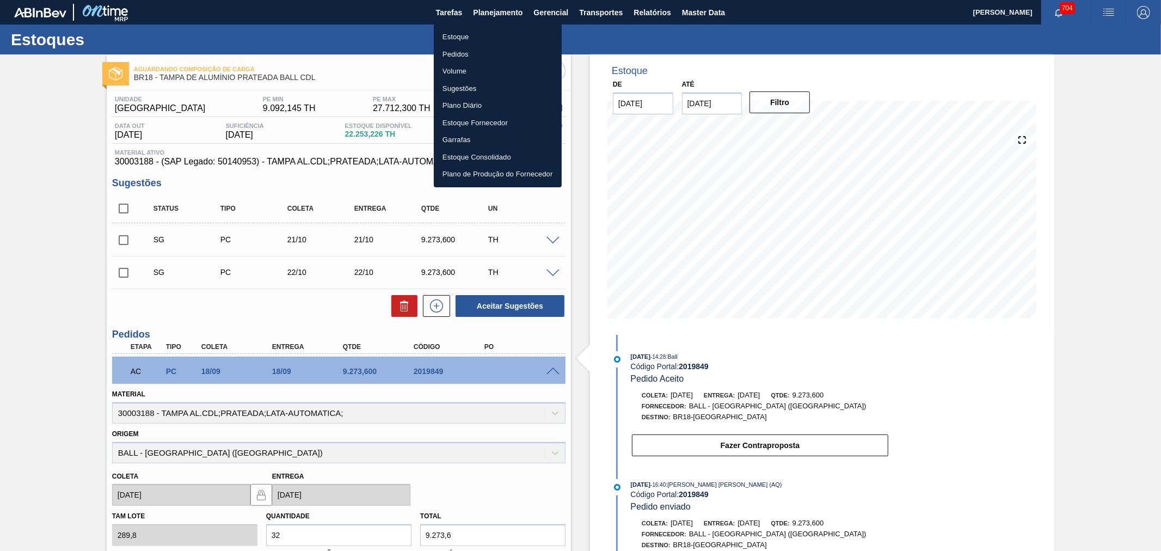
click at [700, 24] on div at bounding box center [580, 275] width 1161 height 551
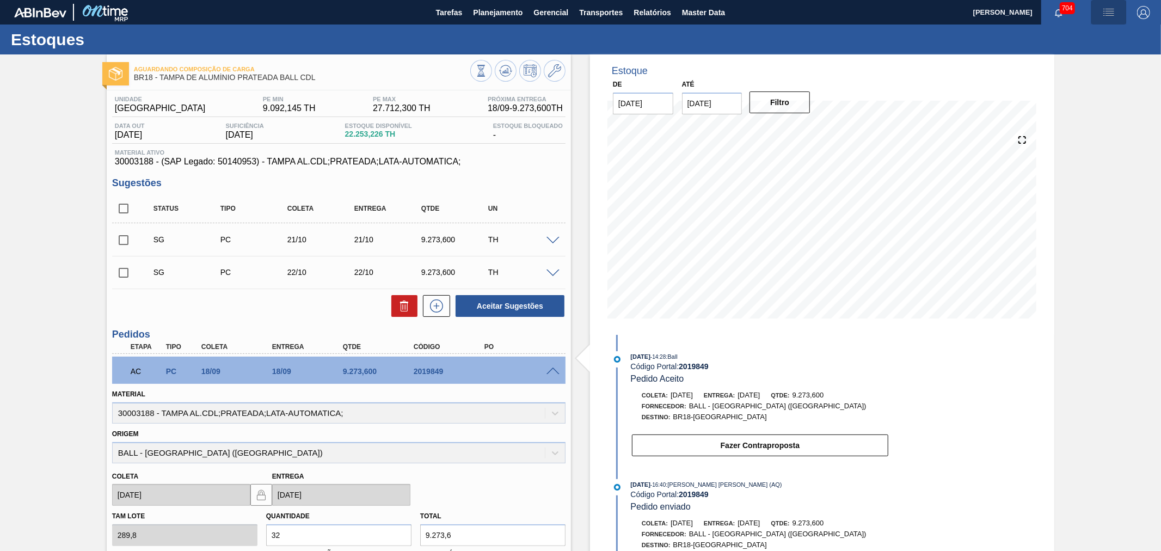
click at [1107, 20] on button "button" at bounding box center [1108, 12] width 35 height 24
click at [1074, 54] on li "Upload de Volumes" at bounding box center [1103, 58] width 100 height 20
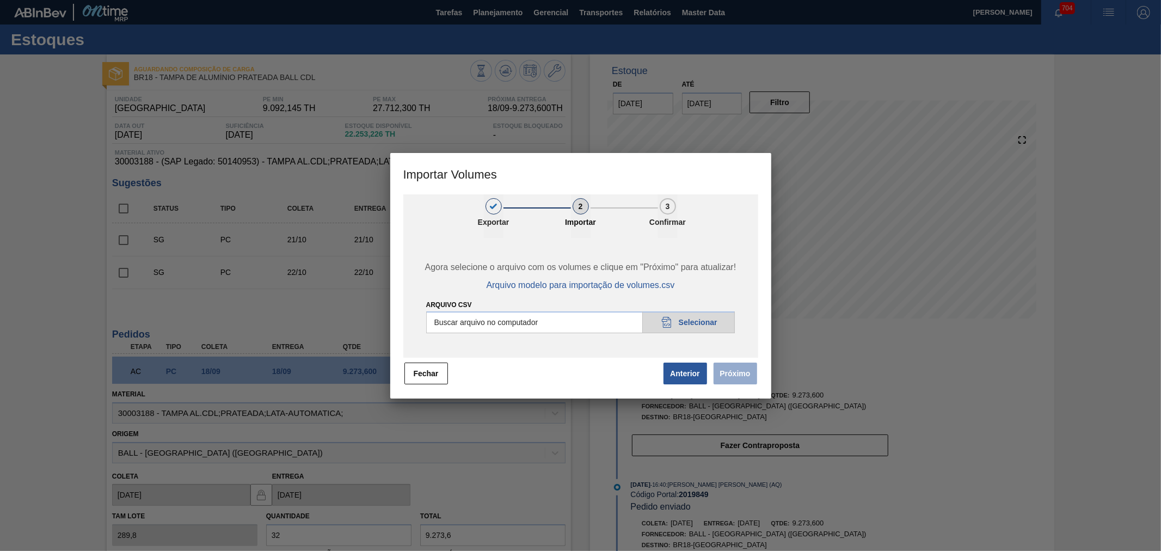
click at [713, 329] on input "Arquivo csv" at bounding box center [580, 322] width 309 height 22
type input "C:\fakepath\Subida Portal 29-08.csv"
click at [743, 374] on button "Próximo" at bounding box center [736, 374] width 44 height 22
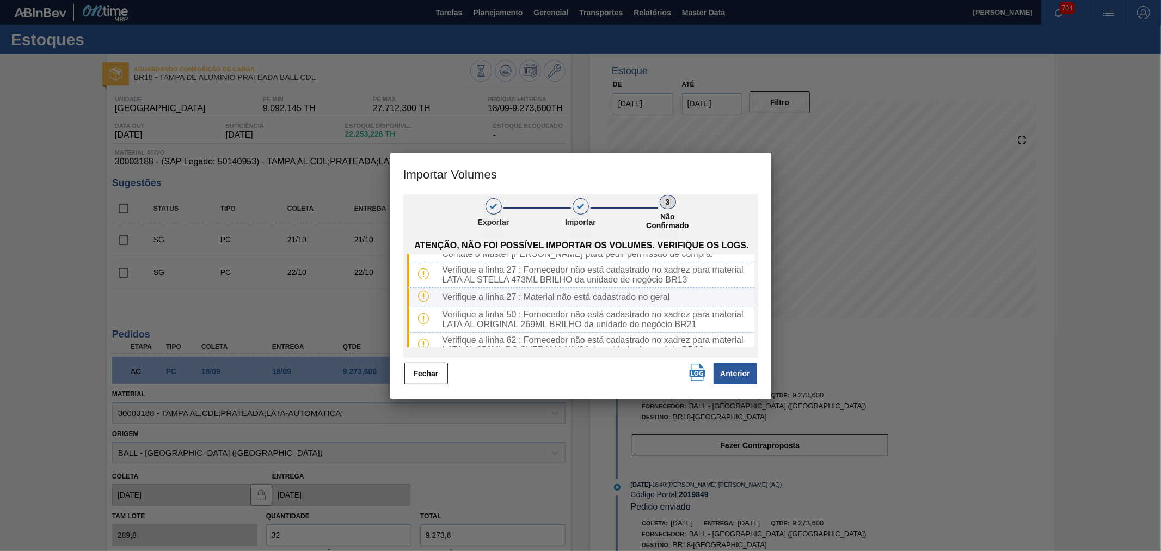
scroll to position [28, 0]
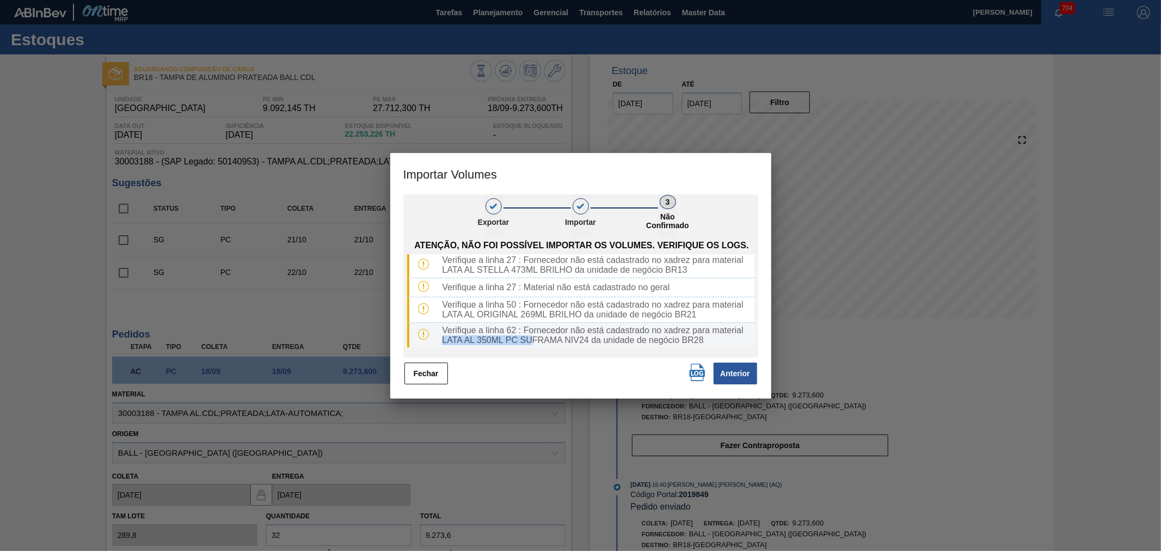
drag, startPoint x: 440, startPoint y: 339, endPoint x: 530, endPoint y: 340, distance: 89.8
click at [530, 340] on div "Verifique a linha 62 : Fornecedor não está cadastrado no xadrez para material L…" at bounding box center [596, 336] width 316 height 20
click at [412, 374] on button "Fechar" at bounding box center [426, 374] width 44 height 22
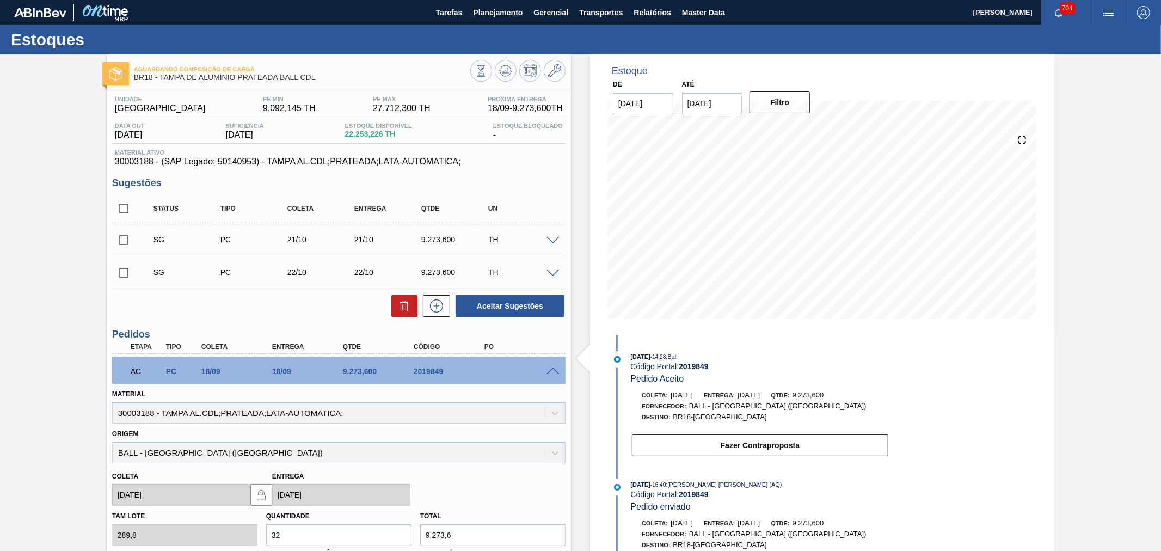
click at [1102, 14] on img "button" at bounding box center [1108, 12] width 13 height 13
click at [1089, 57] on li "Upload de Volumes" at bounding box center [1103, 58] width 100 height 20
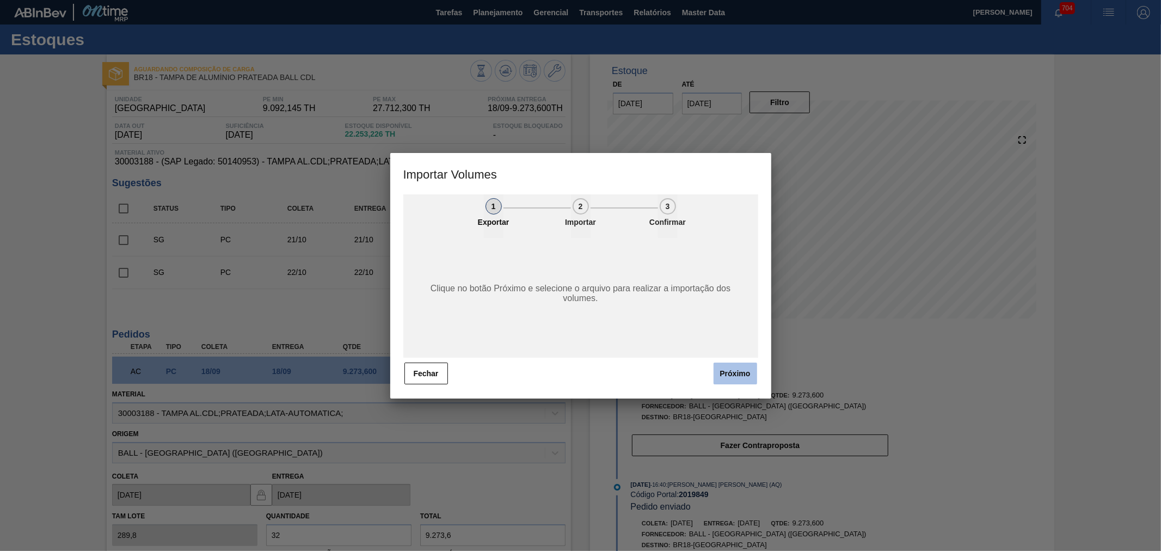
click at [726, 372] on button "Próximo" at bounding box center [736, 374] width 44 height 22
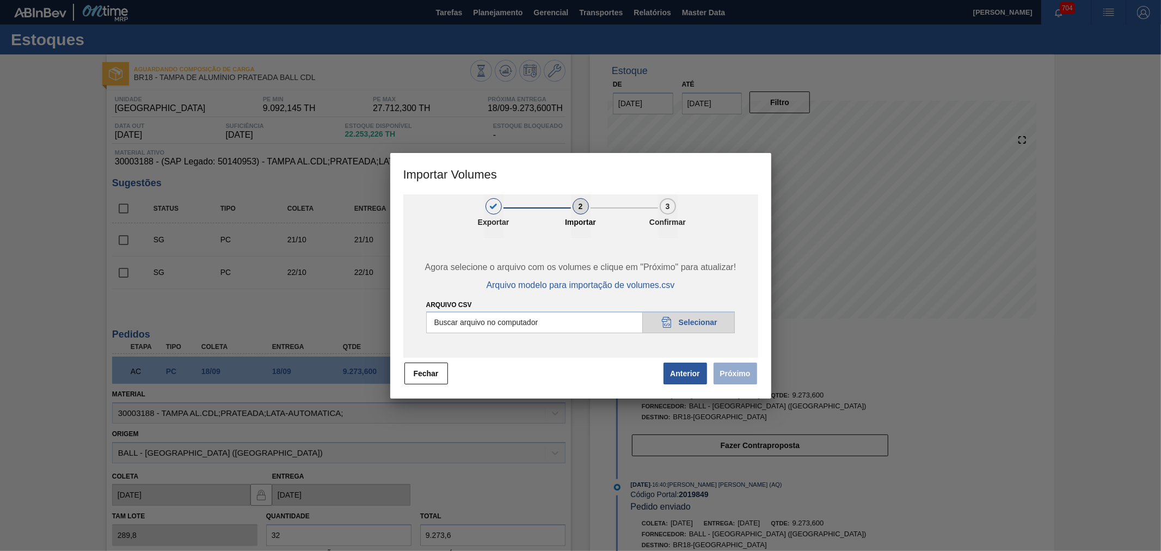
click at [679, 322] on input "Arquivo csv" at bounding box center [580, 322] width 309 height 22
type input "C:\fakepath\Subida Portal 29-08.csv"
click at [741, 382] on button "Próximo" at bounding box center [736, 374] width 44 height 22
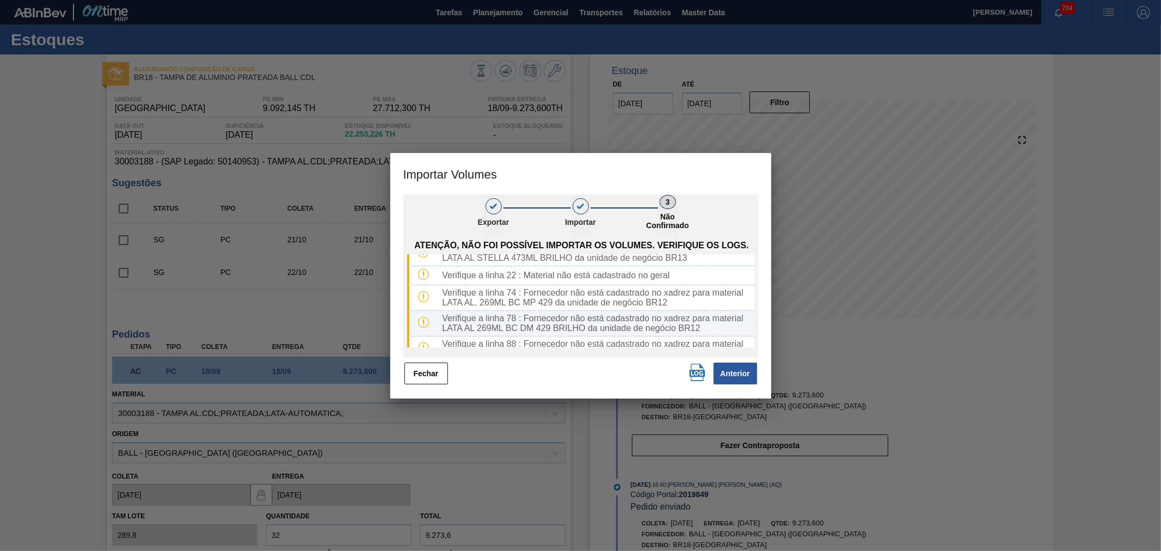
scroll to position [53, 0]
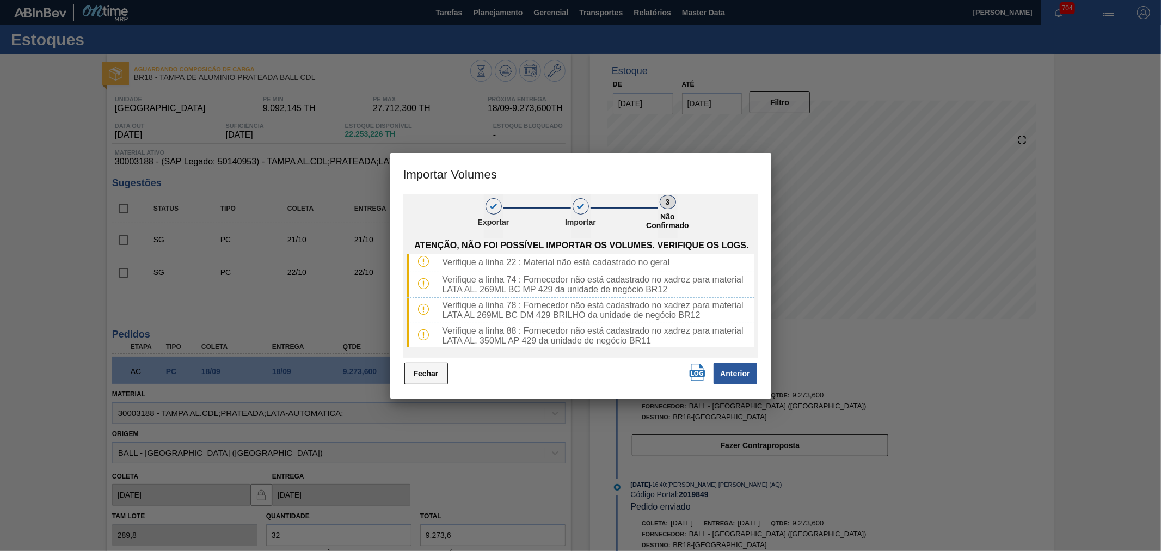
click at [421, 374] on button "Fechar" at bounding box center [426, 374] width 44 height 22
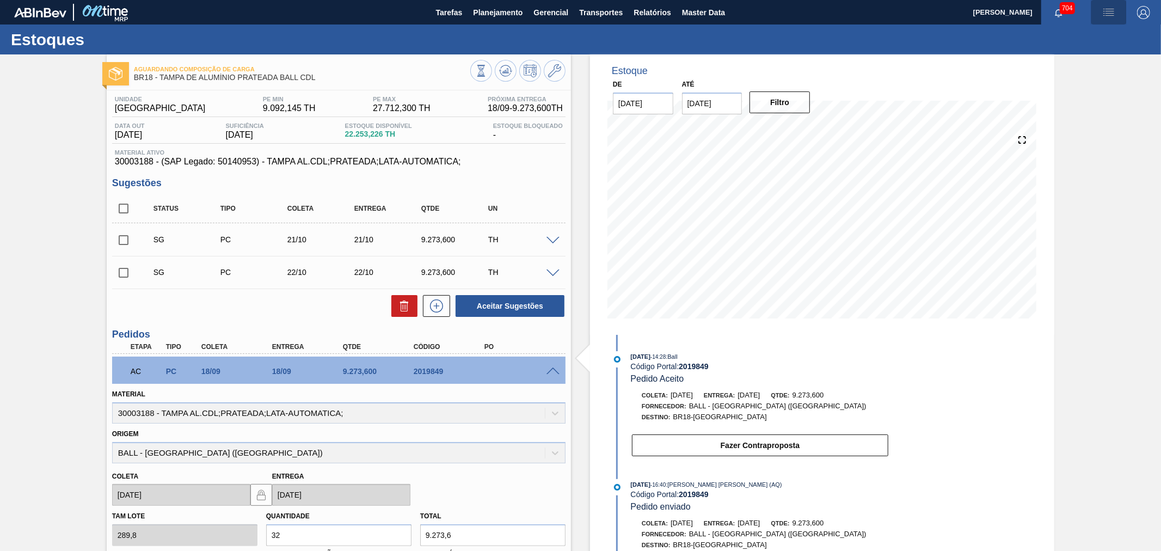
click at [1105, 12] on img "button" at bounding box center [1108, 12] width 13 height 13
click at [1081, 59] on li "Upload de Volumes" at bounding box center [1103, 58] width 100 height 20
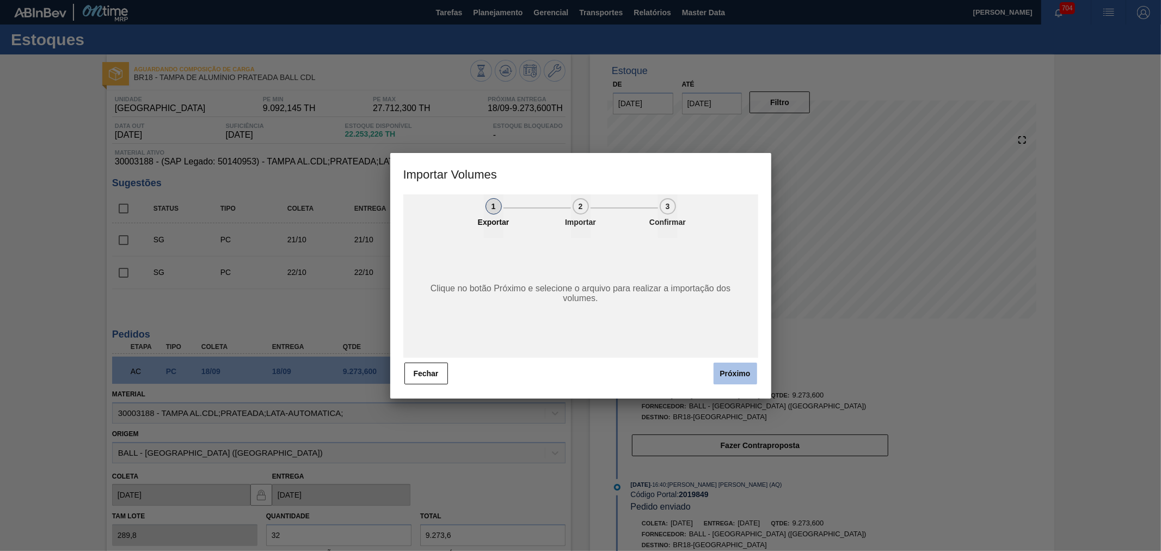
click at [742, 368] on button "Próximo" at bounding box center [736, 374] width 44 height 22
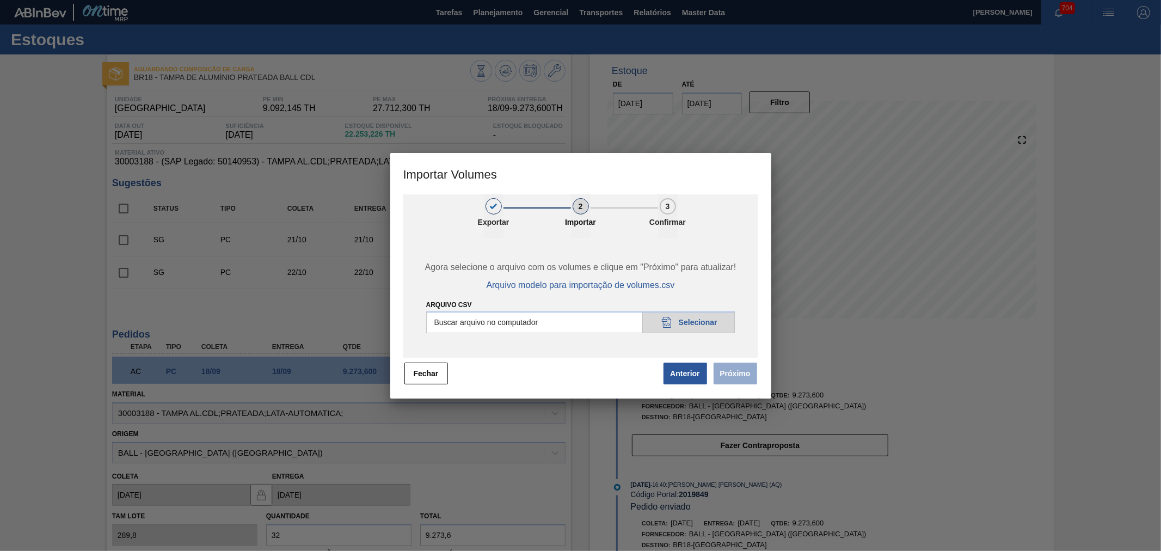
click at [664, 324] on input "Arquivo csv" at bounding box center [580, 322] width 309 height 22
type input "C:\fakepath\Subida Portal 29-08.csv"
click at [722, 373] on button "Próximo" at bounding box center [736, 374] width 44 height 22
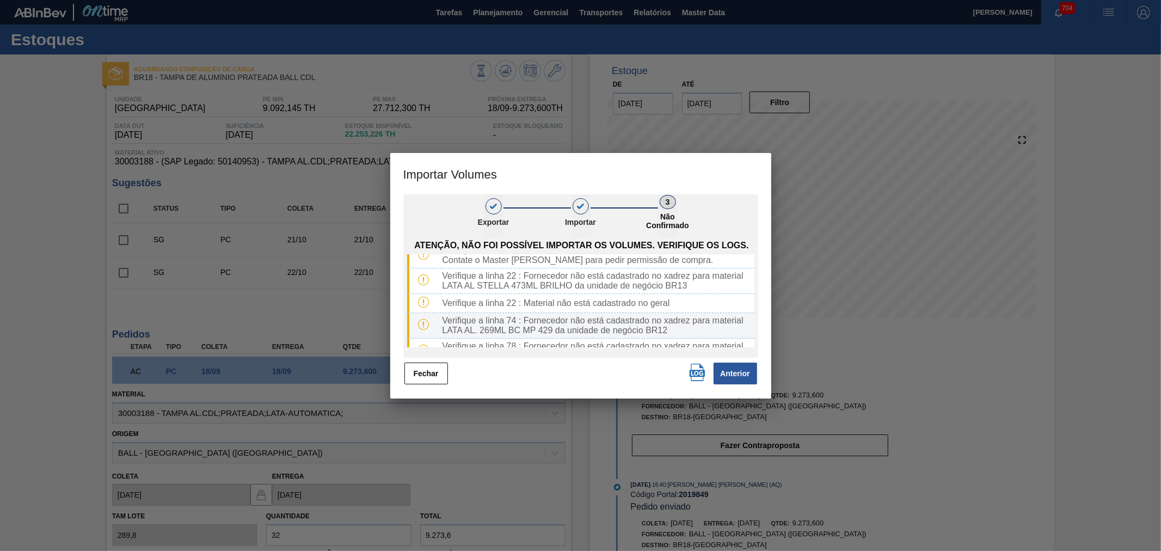
scroll to position [0, 0]
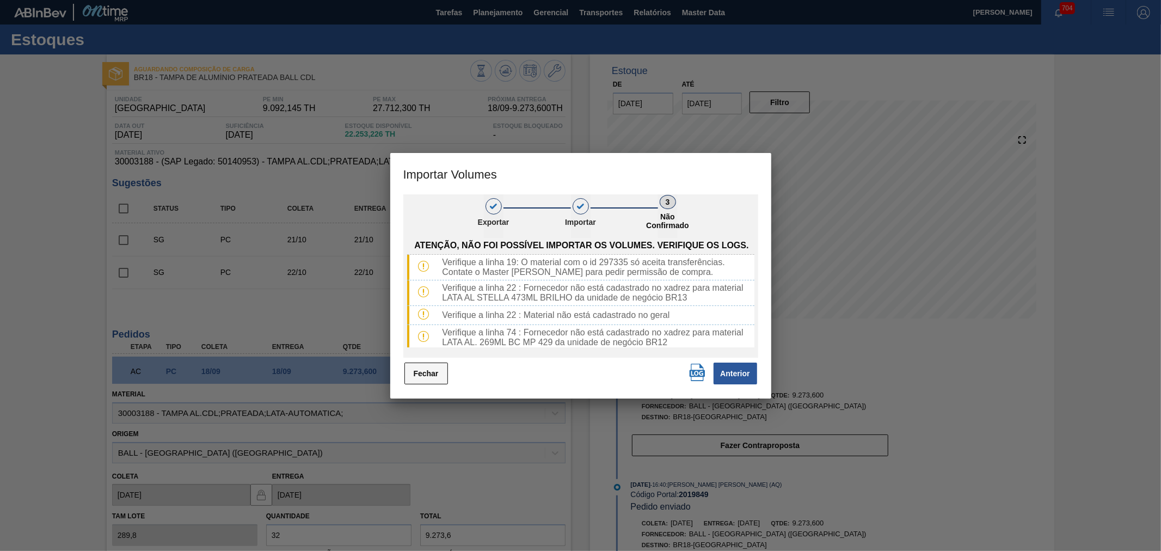
click at [432, 372] on button "Fechar" at bounding box center [426, 374] width 44 height 22
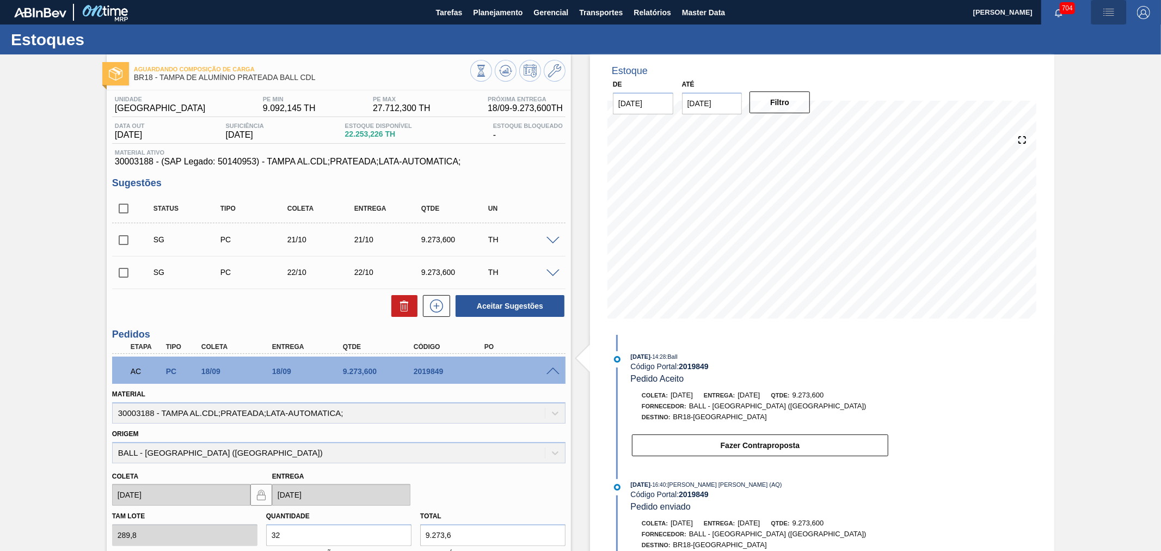
click at [1113, 13] on img "button" at bounding box center [1108, 12] width 13 height 13
click at [1087, 58] on li "Upload de Volumes" at bounding box center [1103, 58] width 100 height 20
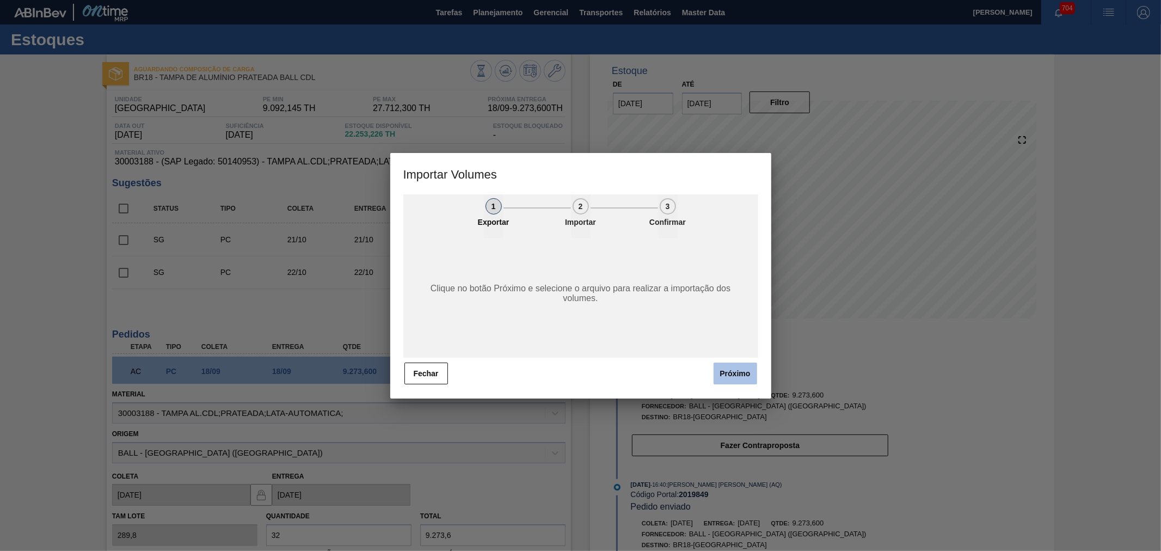
click at [734, 363] on button "Próximo" at bounding box center [736, 374] width 44 height 22
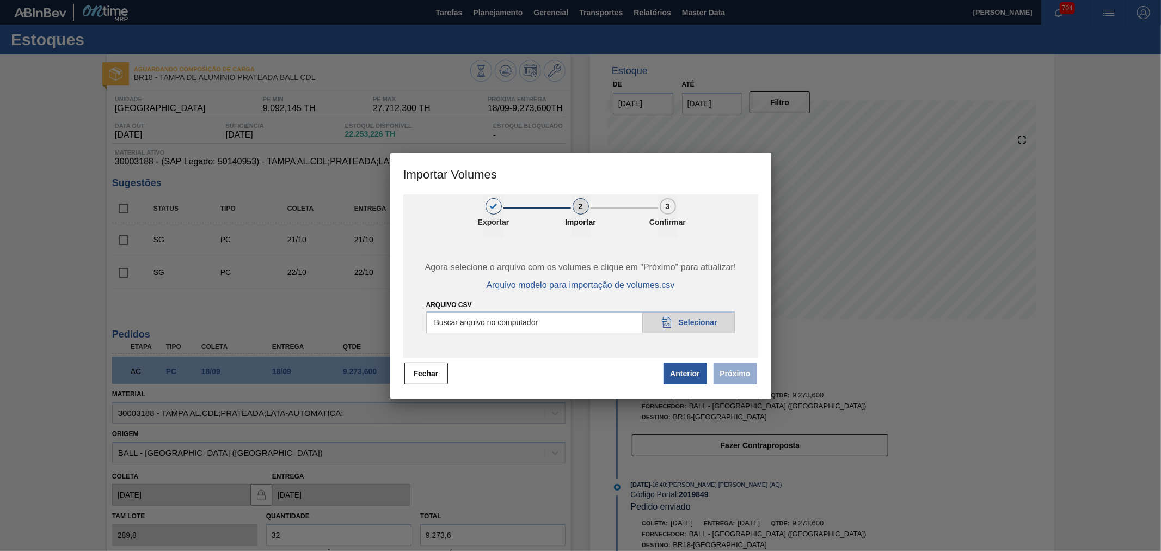
click at [656, 320] on input "Arquivo csv" at bounding box center [580, 322] width 309 height 22
type input "C:\fakepath\Subida Portal 29-08.csv"
click at [719, 378] on button "Próximo" at bounding box center [736, 374] width 44 height 22
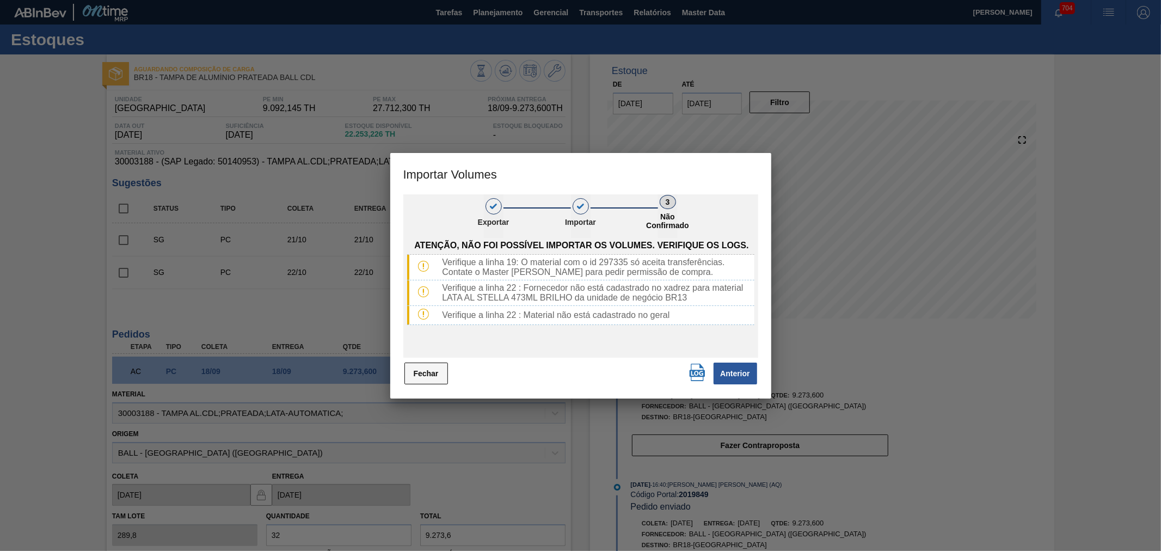
click at [433, 382] on button "Fechar" at bounding box center [426, 374] width 44 height 22
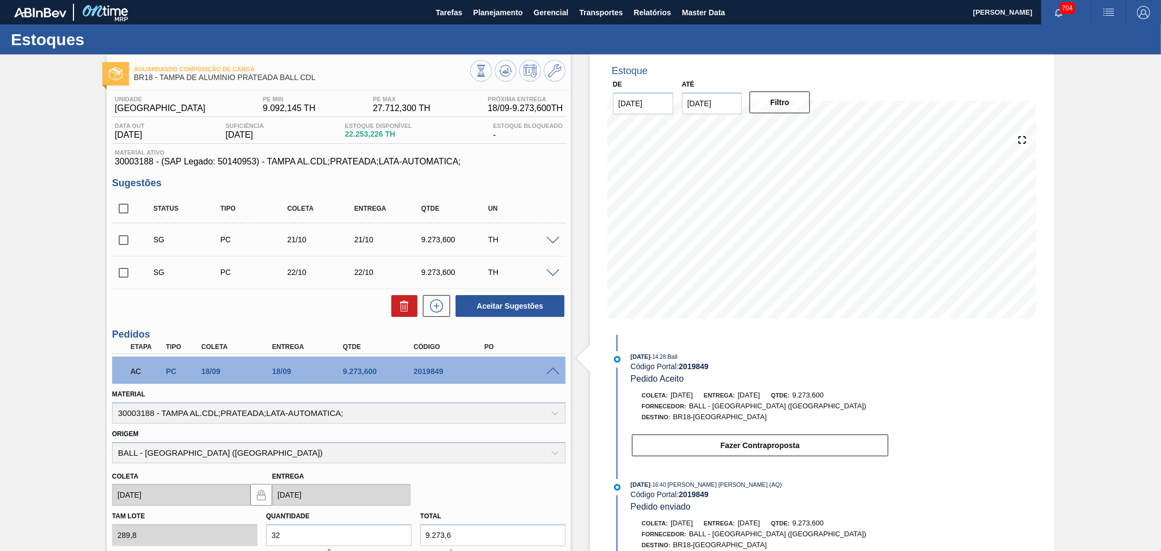
click at [1110, 13] on img "button" at bounding box center [1108, 12] width 13 height 13
click at [1082, 55] on li "Upload de Volumes" at bounding box center [1103, 58] width 100 height 20
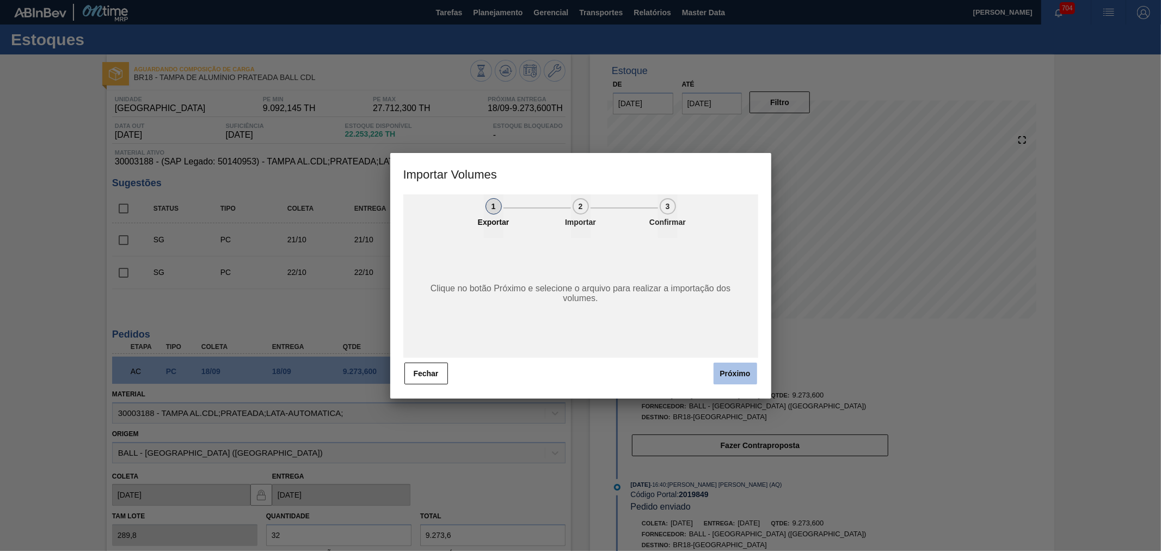
click at [744, 366] on button "Próximo" at bounding box center [736, 374] width 44 height 22
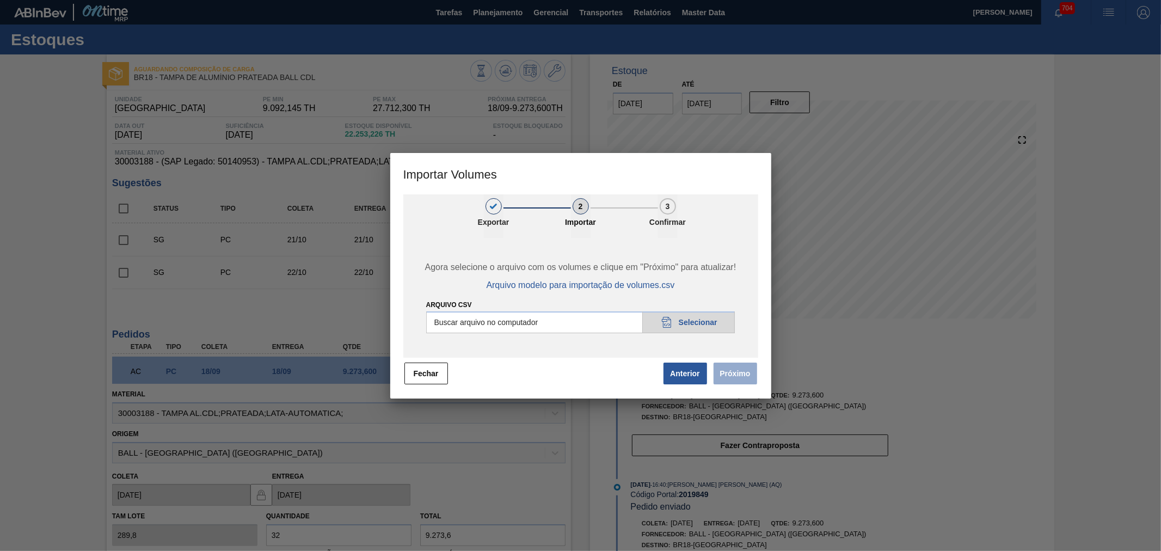
click at [683, 325] on input "Arquivo csv" at bounding box center [580, 322] width 309 height 22
type input "C:\fakepath\Subida Portal 29-08.csv"
click at [743, 386] on div "1 Exportar 2 Importar 3 Confirmar Agora selecione o arquivo com os volumes e cl…" at bounding box center [580, 296] width 381 height 204
click at [743, 382] on button "Próximo" at bounding box center [736, 374] width 44 height 22
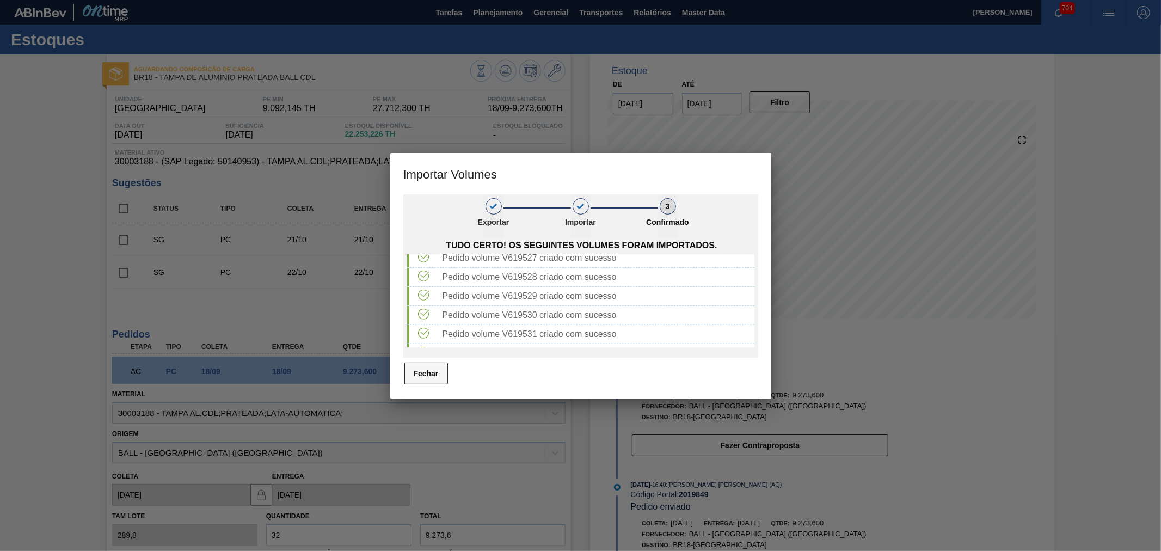
scroll to position [705, 0]
click at [433, 377] on button "Fechar" at bounding box center [426, 374] width 44 height 22
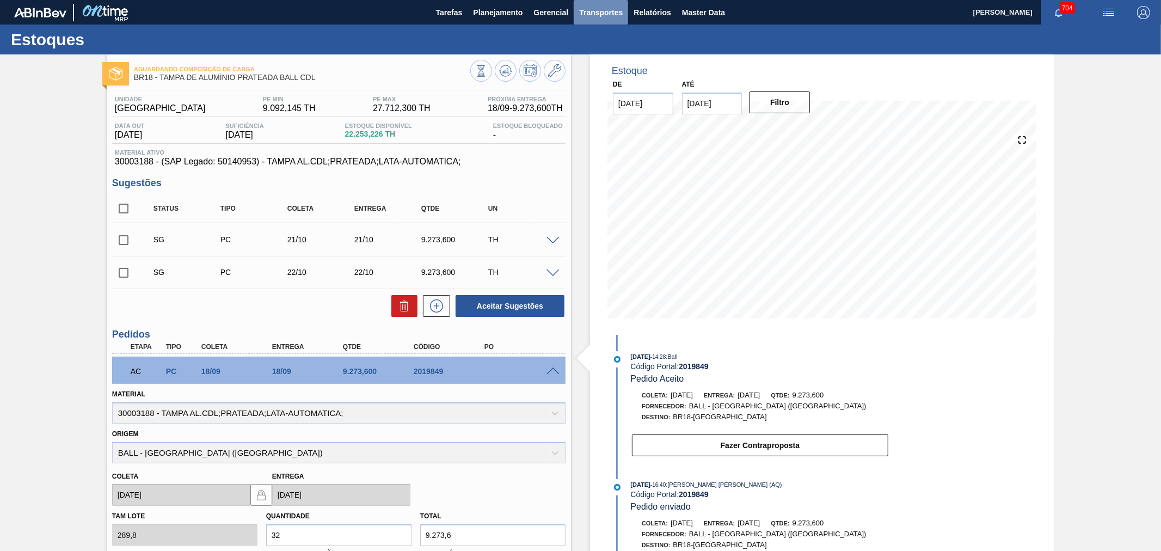
click at [591, 11] on span "Transportes" at bounding box center [601, 12] width 44 height 13
click at [591, 47] on li "Otimização de Carga" at bounding box center [600, 54] width 89 height 17
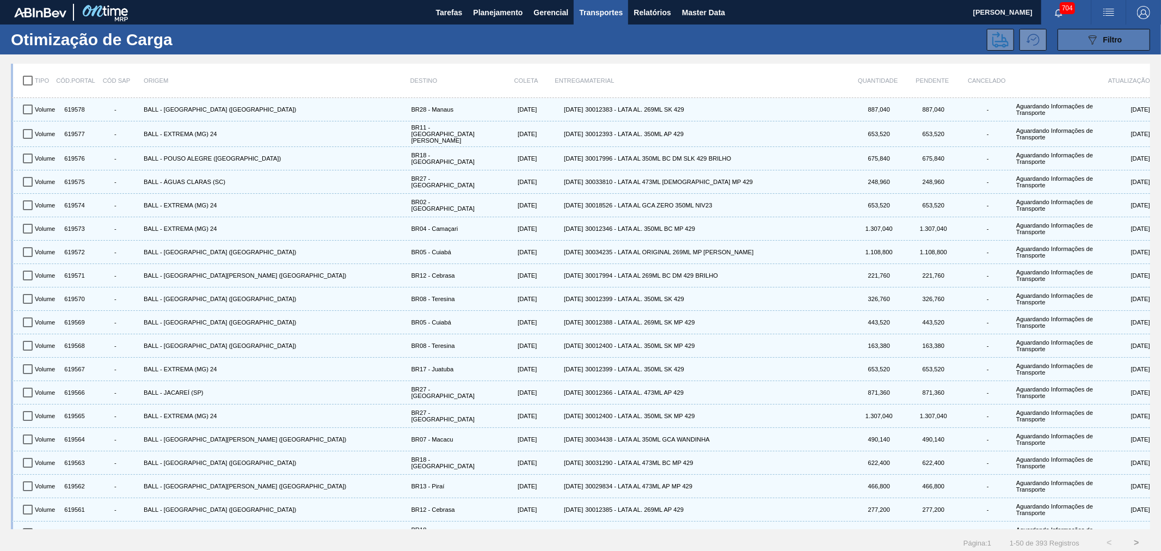
click at [1109, 41] on span "Filtro" at bounding box center [1112, 39] width 19 height 9
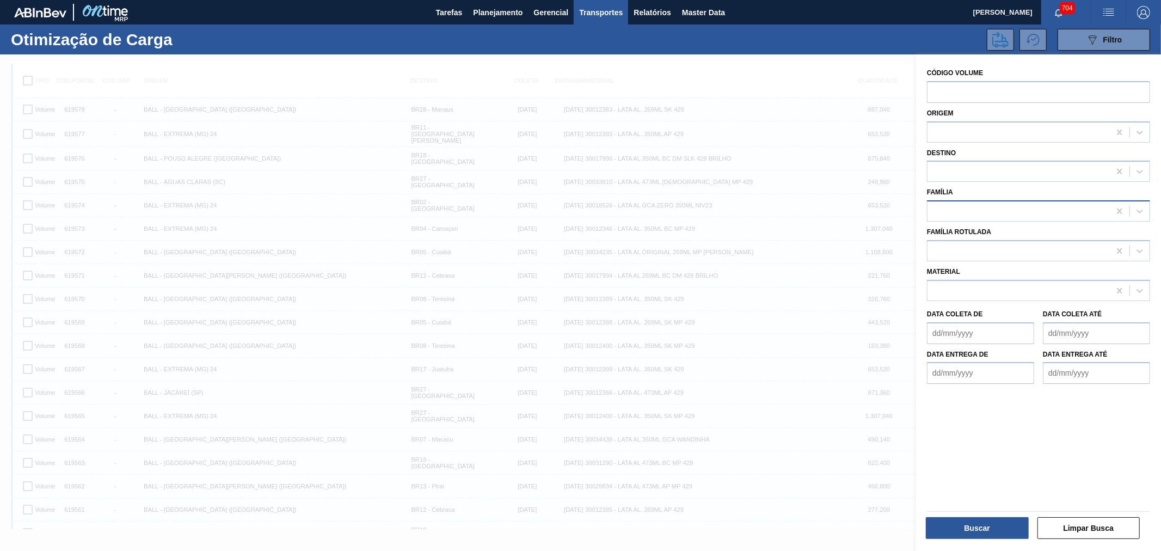
click at [994, 210] on div at bounding box center [1019, 212] width 182 height 16
type input "lata"
click at [1079, 526] on button "Limpar Busca" at bounding box center [1089, 528] width 103 height 22
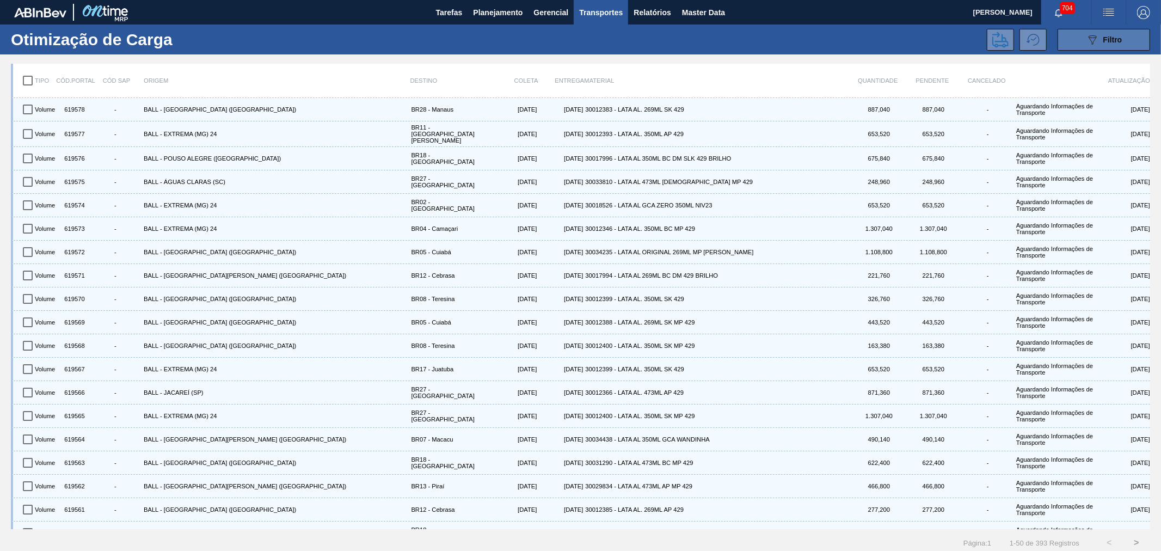
click at [1099, 44] on div "089F7B8B-B2A5-4AFE-B5C0-19BA573D28AC Filtro" at bounding box center [1104, 39] width 36 height 13
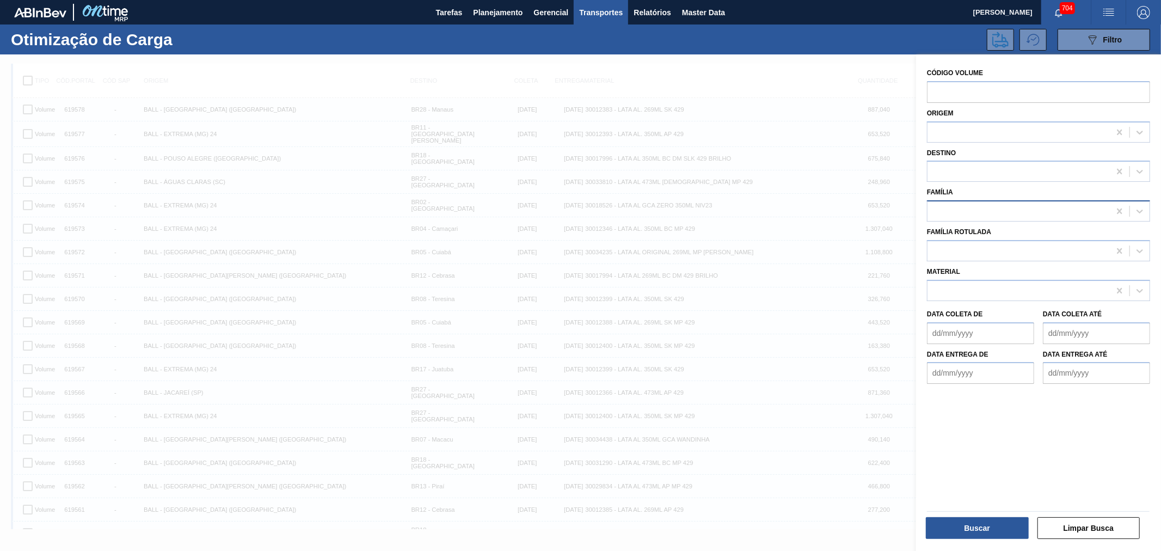
click at [971, 208] on div at bounding box center [1019, 212] width 182 height 16
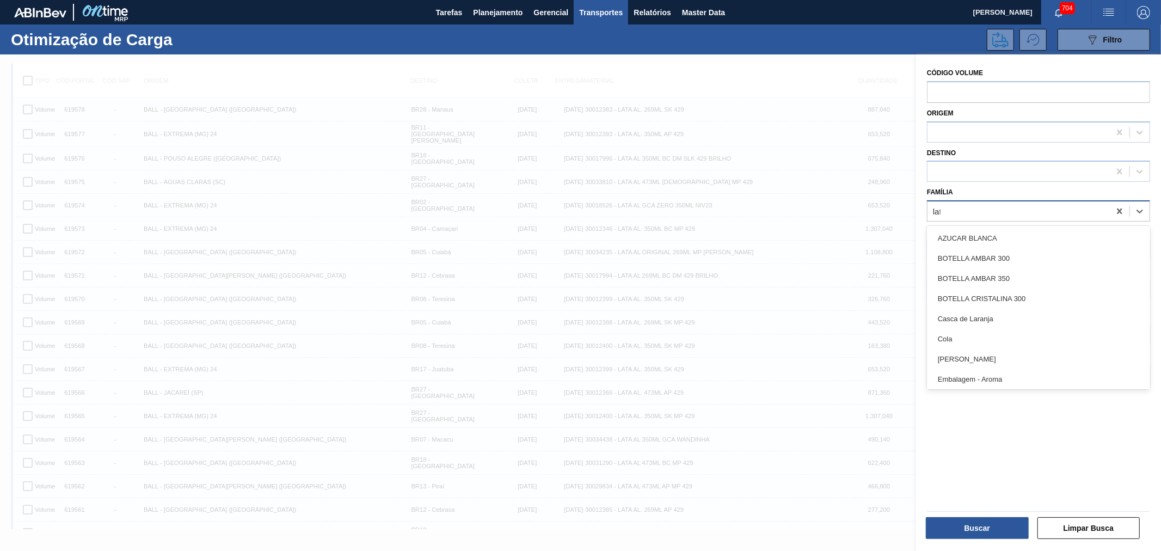
type input "lata"
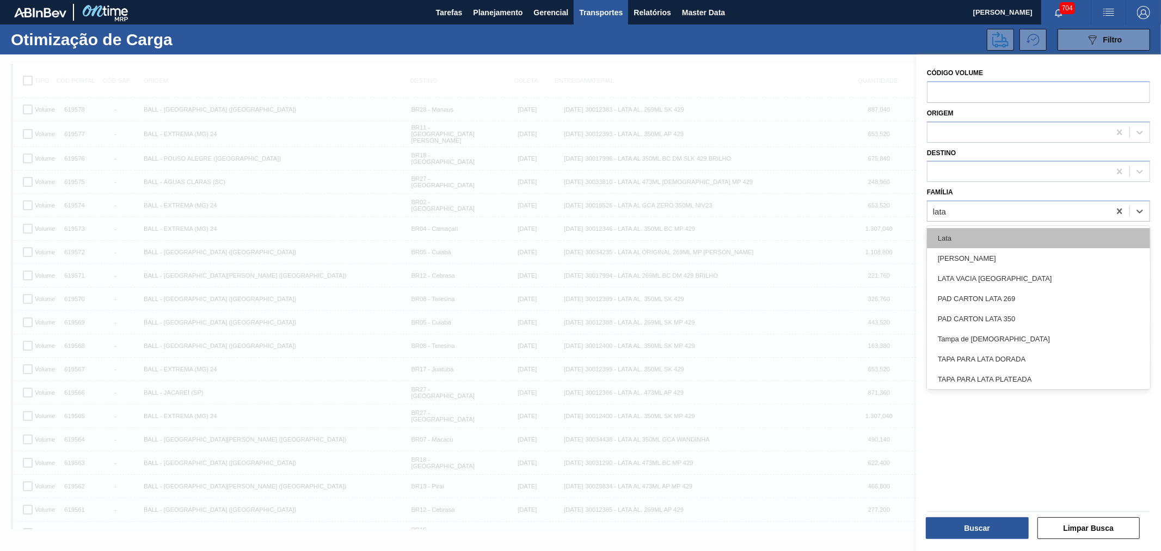
click at [987, 242] on div "Lata" at bounding box center [1038, 238] width 223 height 20
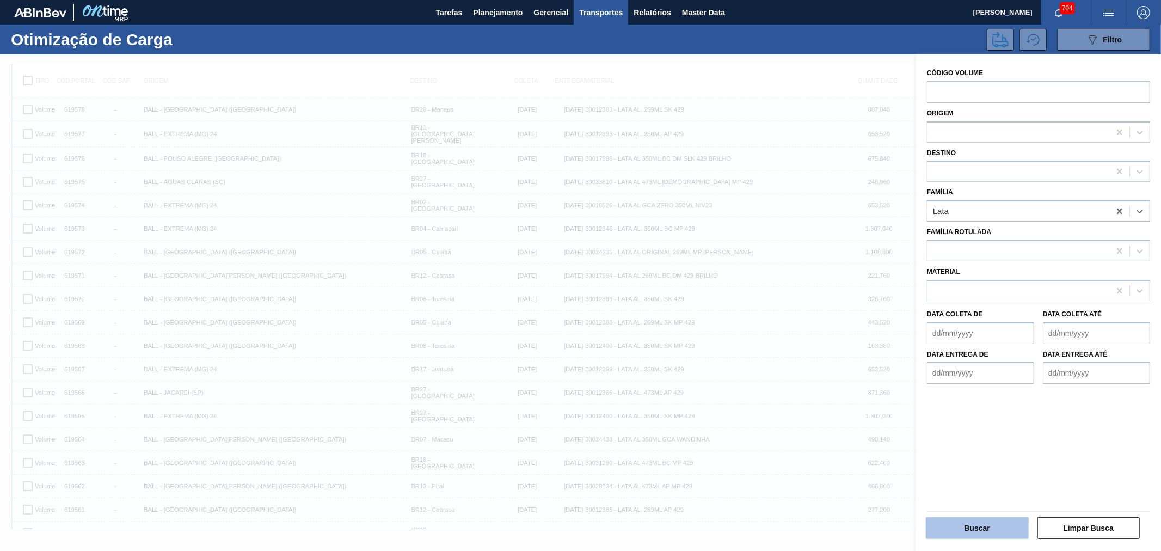
click at [984, 525] on button "Buscar" at bounding box center [977, 528] width 103 height 22
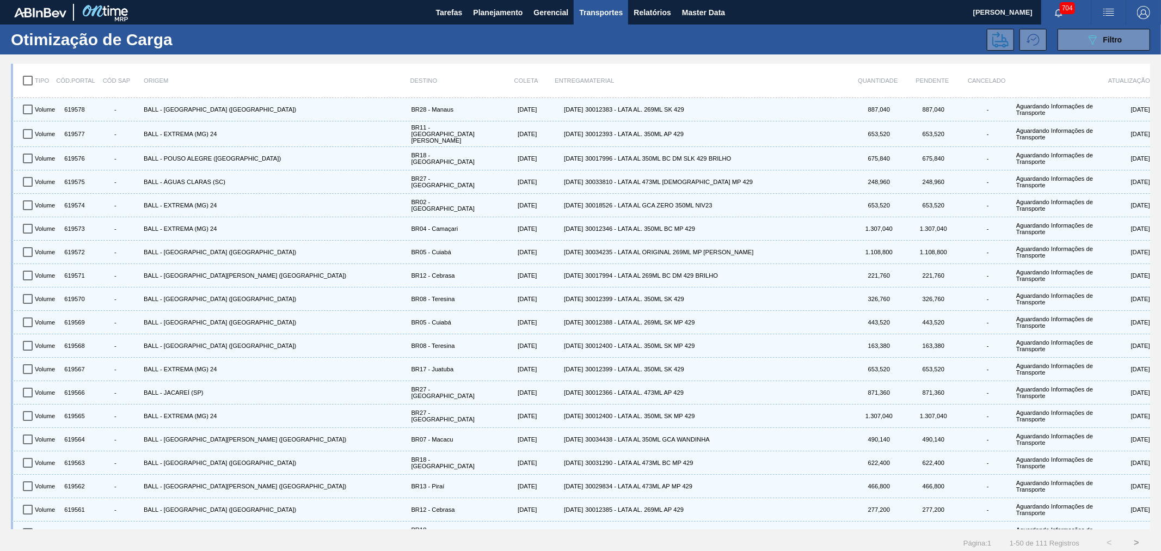
click at [24, 77] on input "checkbox" at bounding box center [27, 80] width 23 height 23
checkbox input "true"
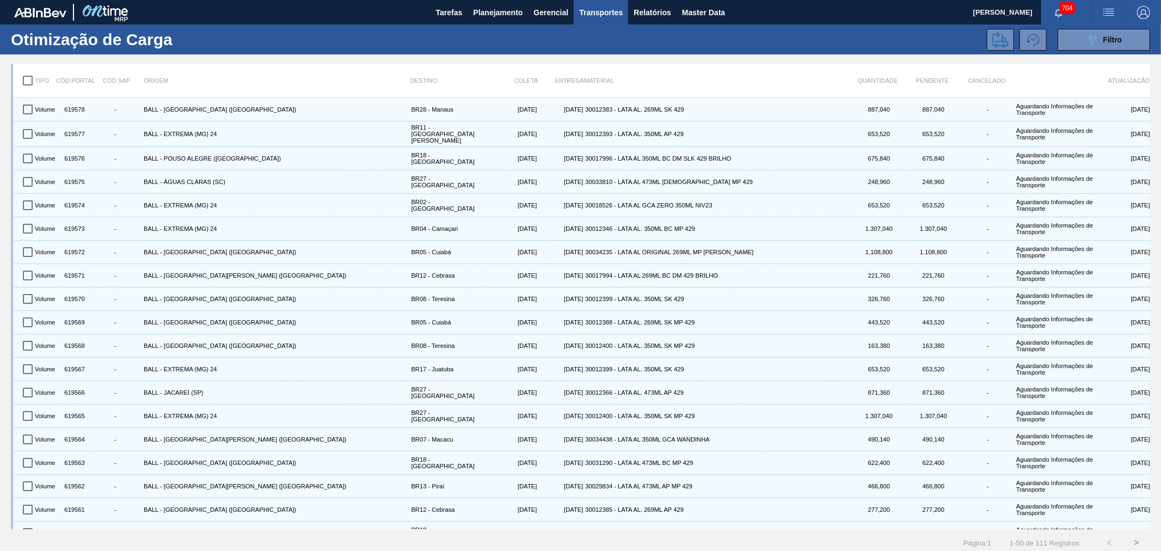
checkbox input "true"
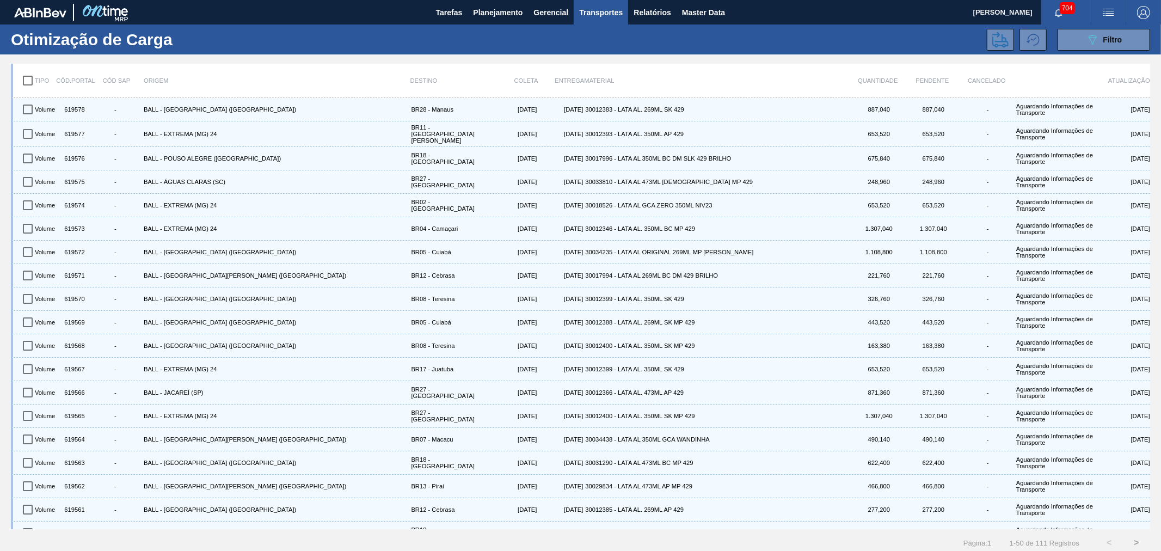
checkbox input "true"
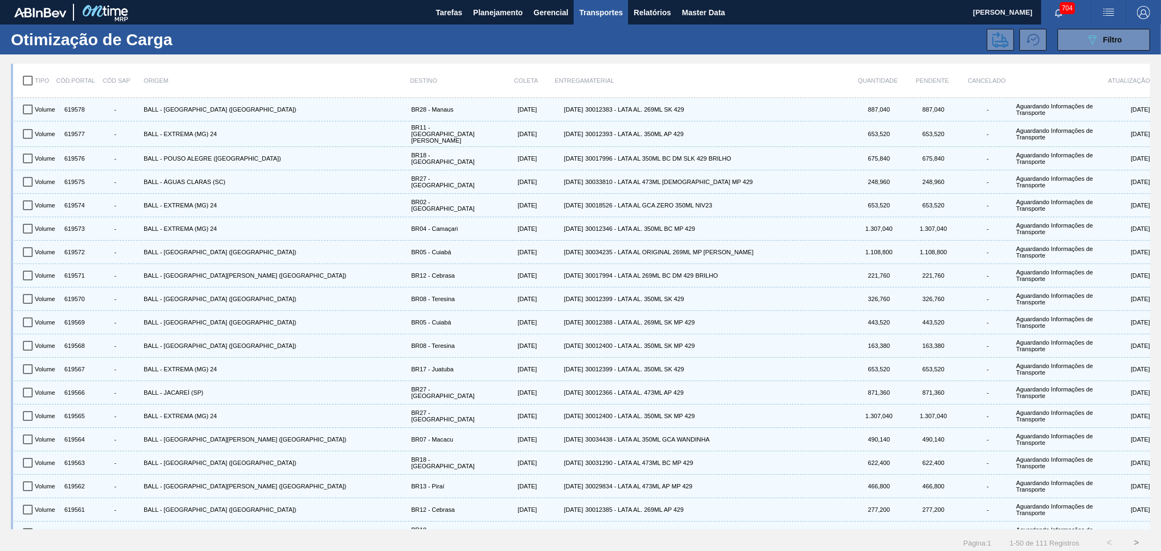
checkbox input "true"
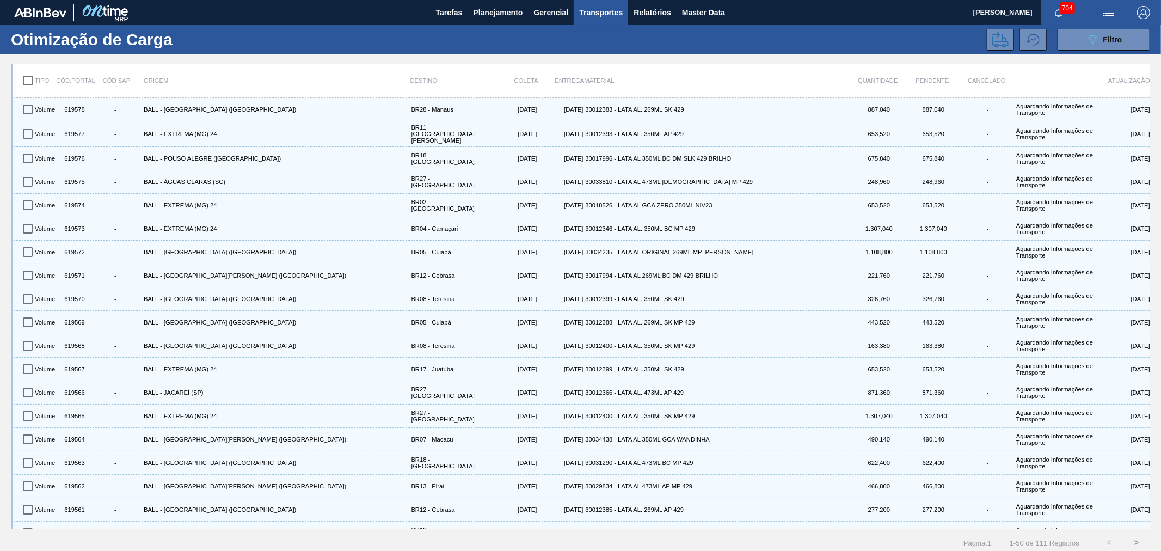
checkbox input "true"
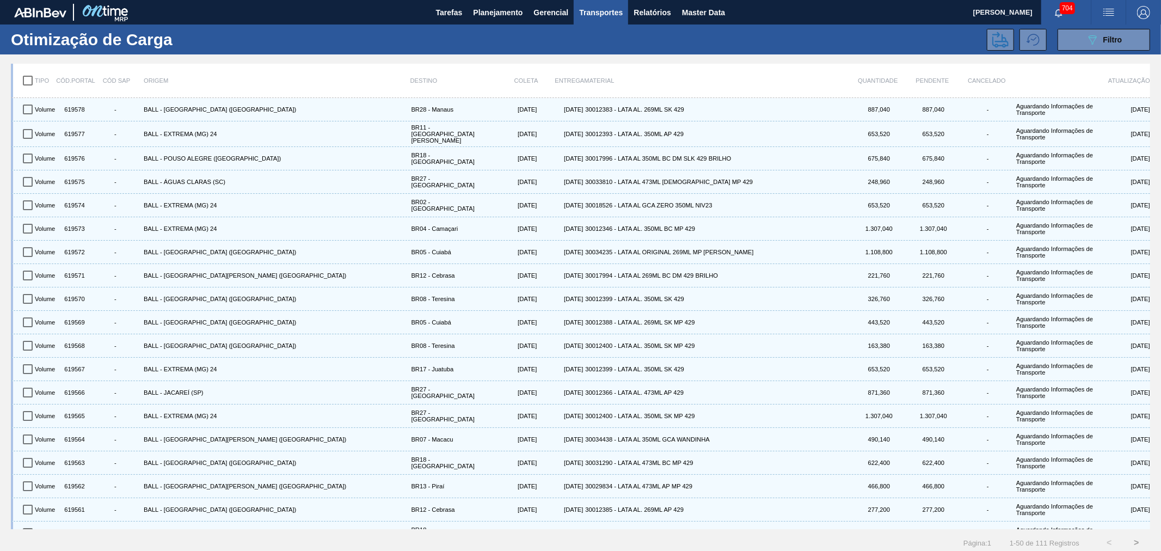
checkbox input "true"
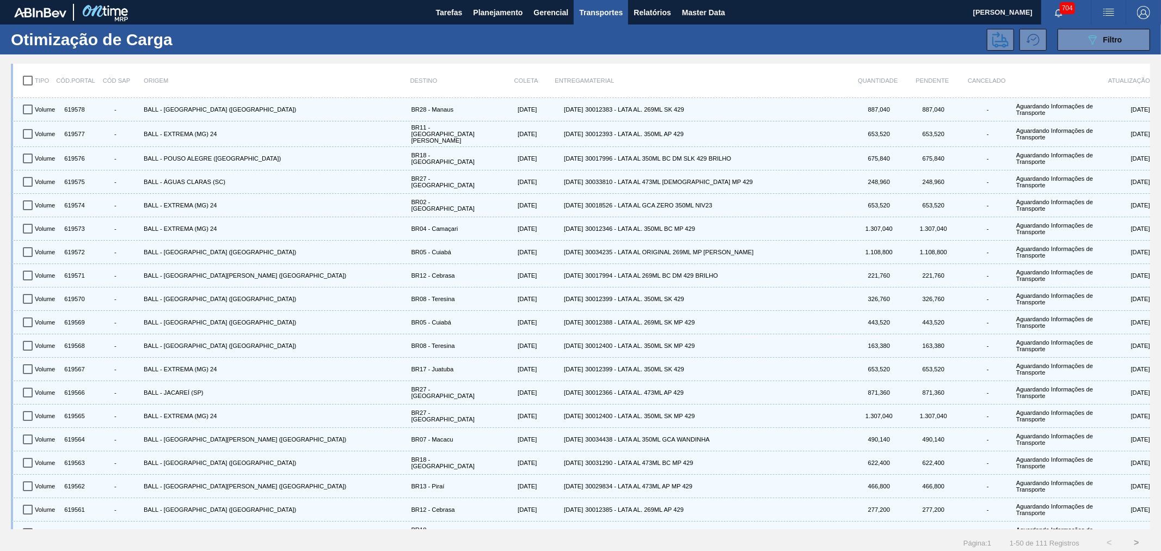
checkbox input "true"
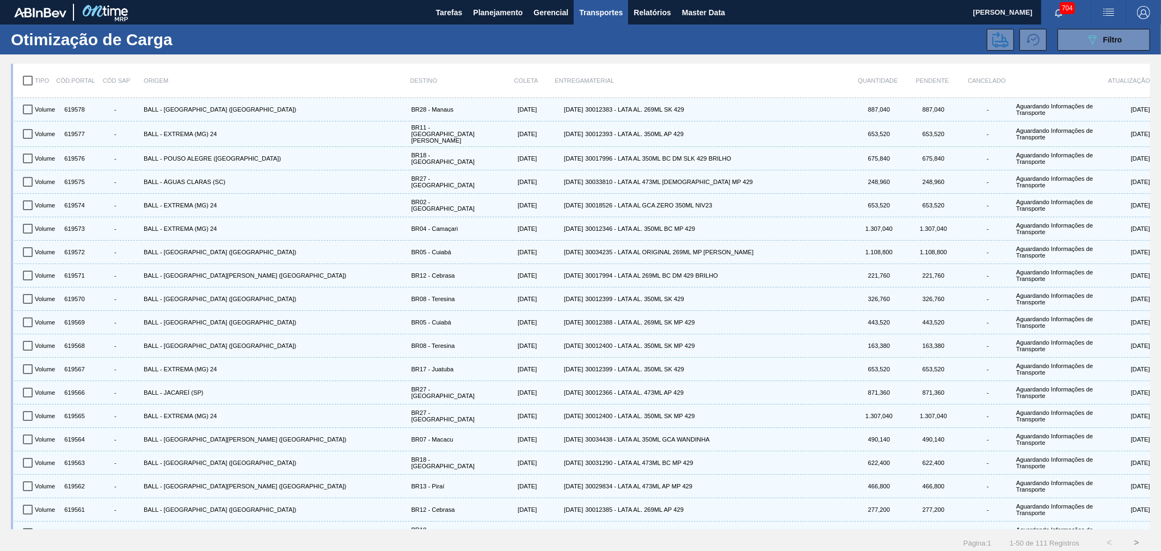
checkbox input "true"
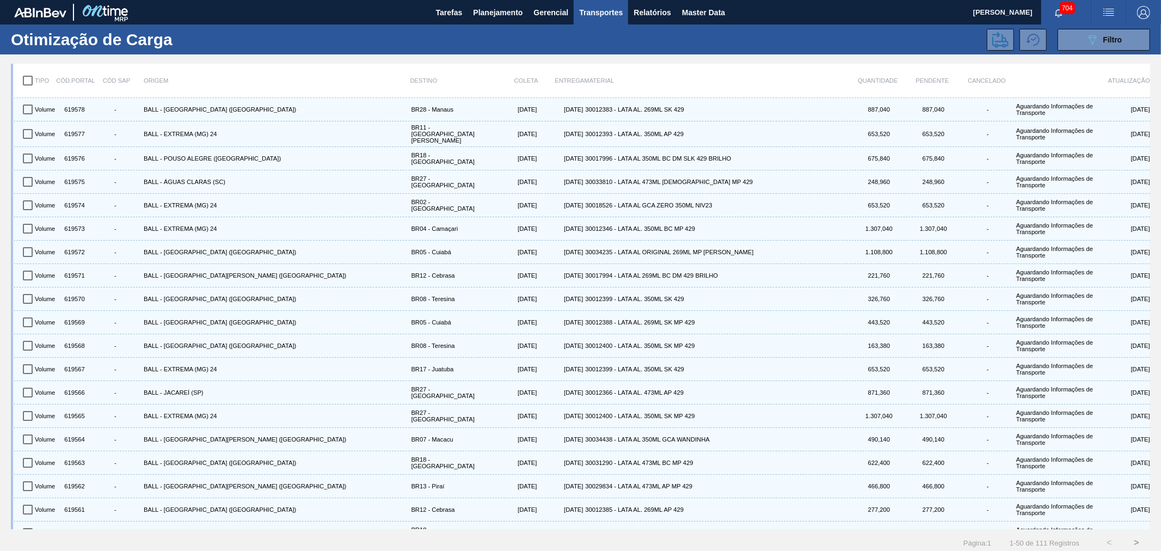
checkbox input "true"
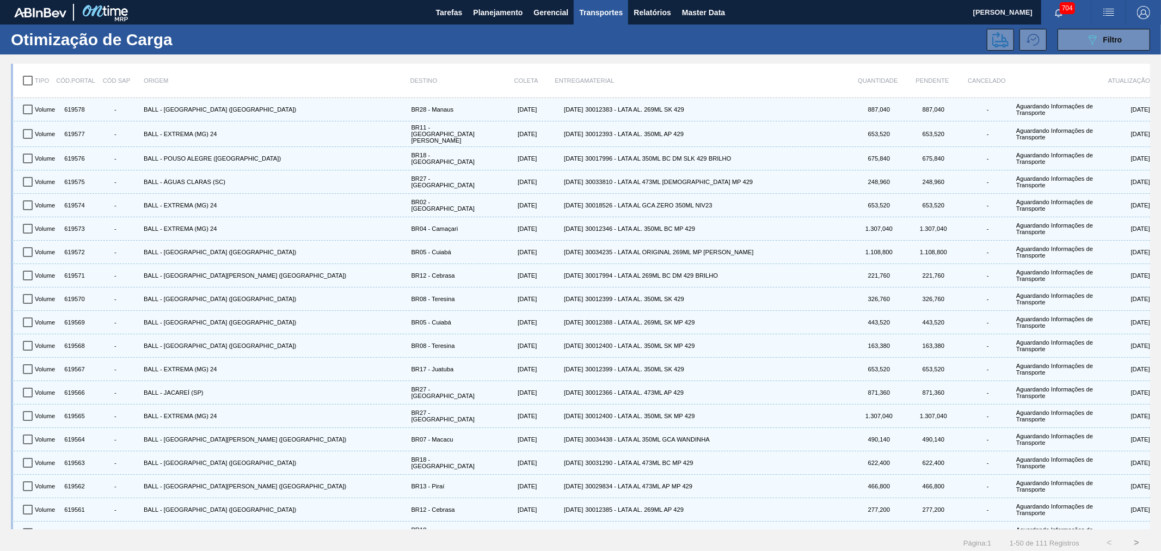
checkbox input "true"
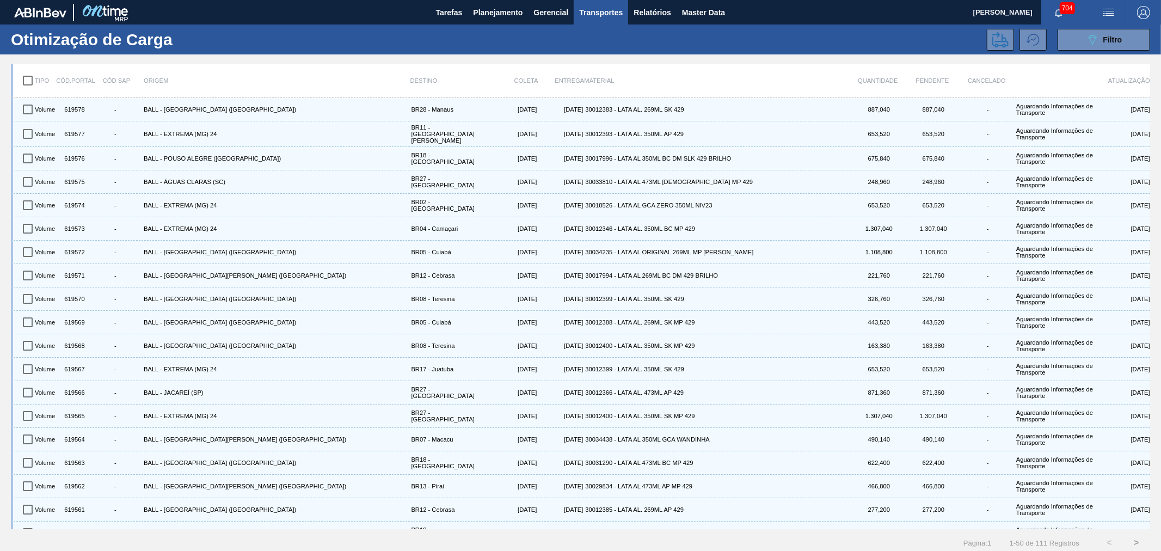
checkbox input "true"
click at [999, 42] on icon at bounding box center [1000, 40] width 16 height 16
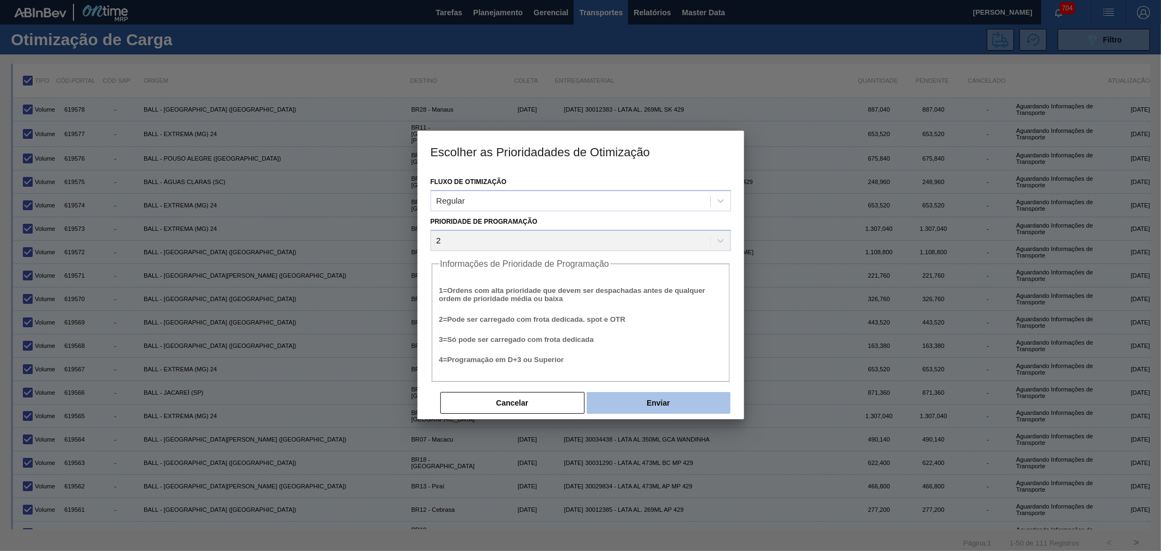
click at [666, 394] on button "Enviar" at bounding box center [659, 403] width 144 height 22
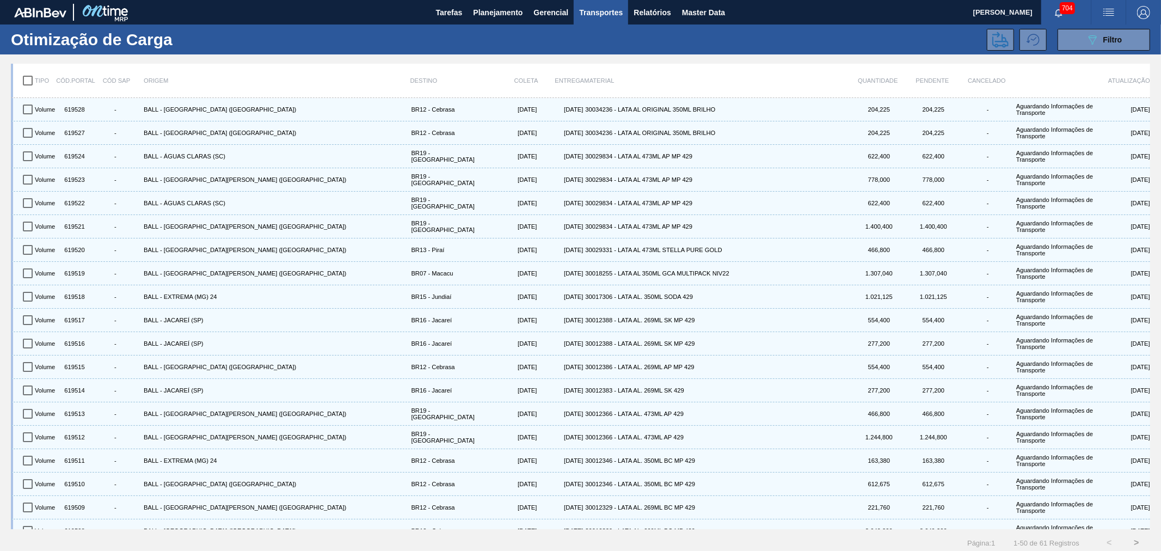
click at [29, 79] on input "checkbox" at bounding box center [27, 80] width 23 height 23
checkbox input "true"
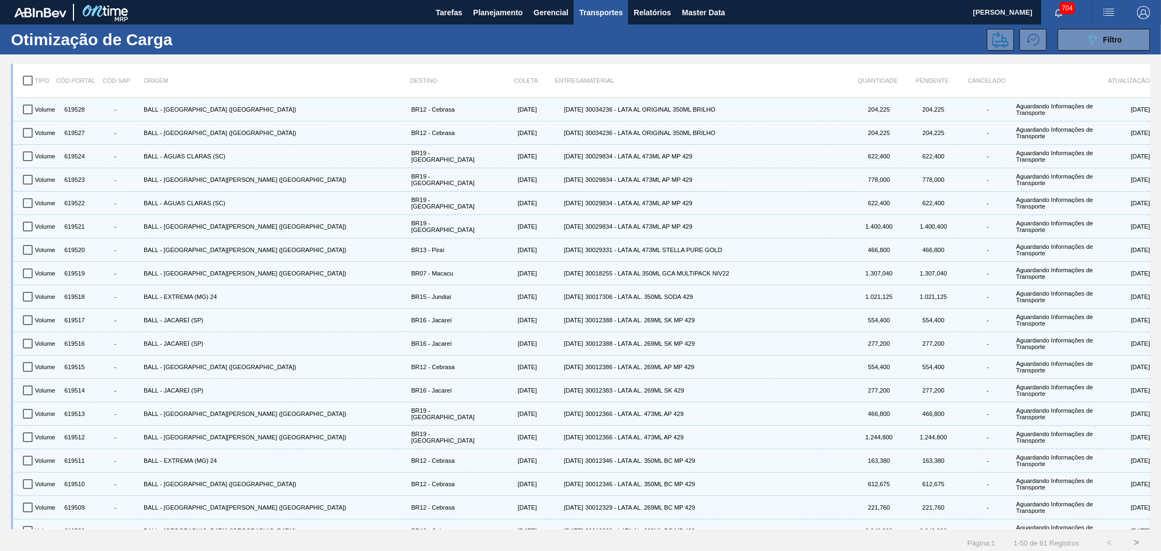
checkbox input "true"
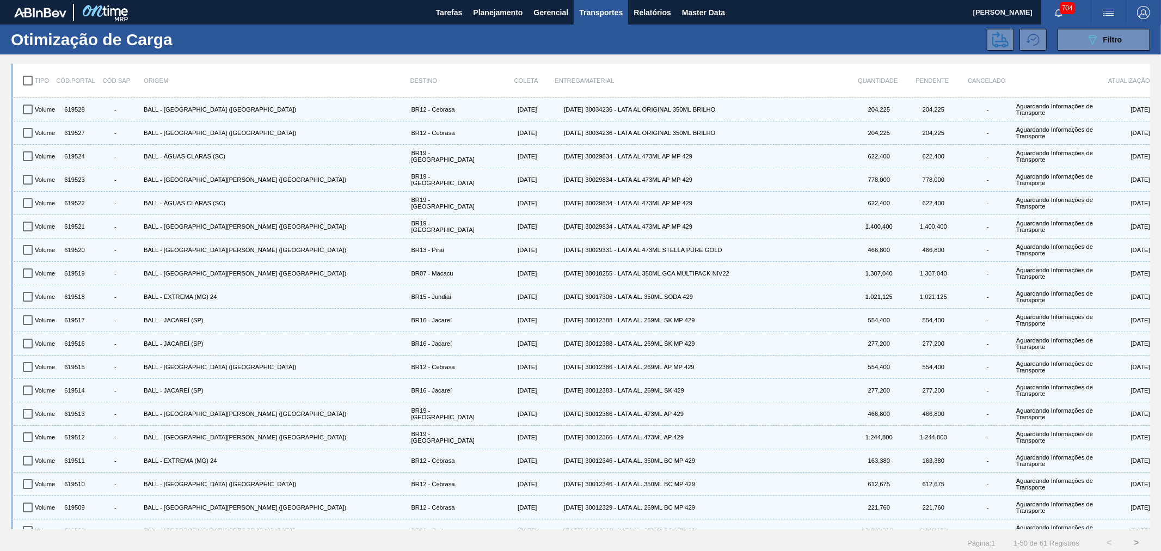
checkbox input "true"
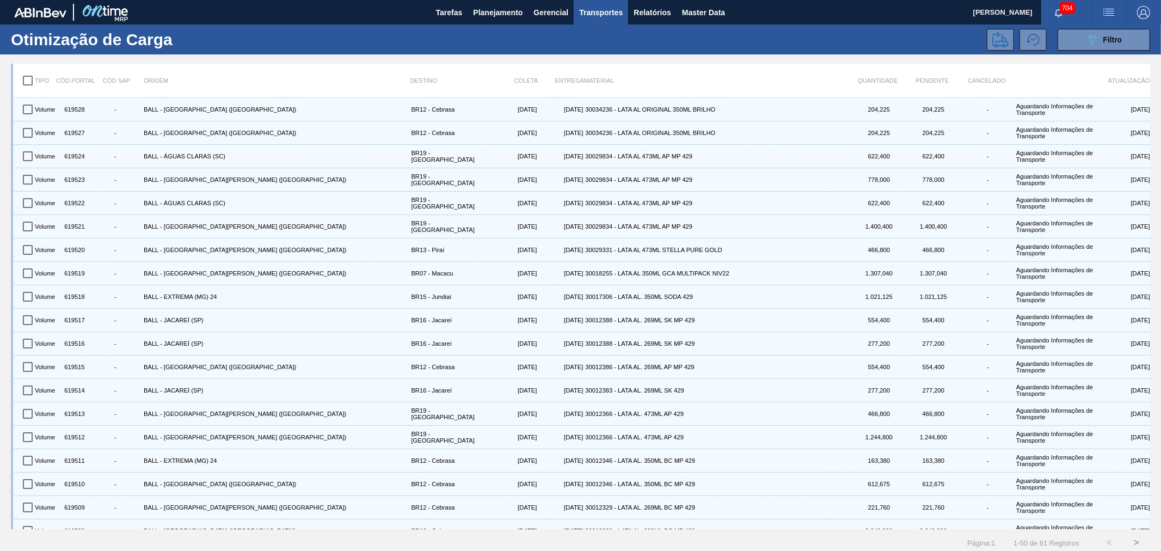
checkbox input "true"
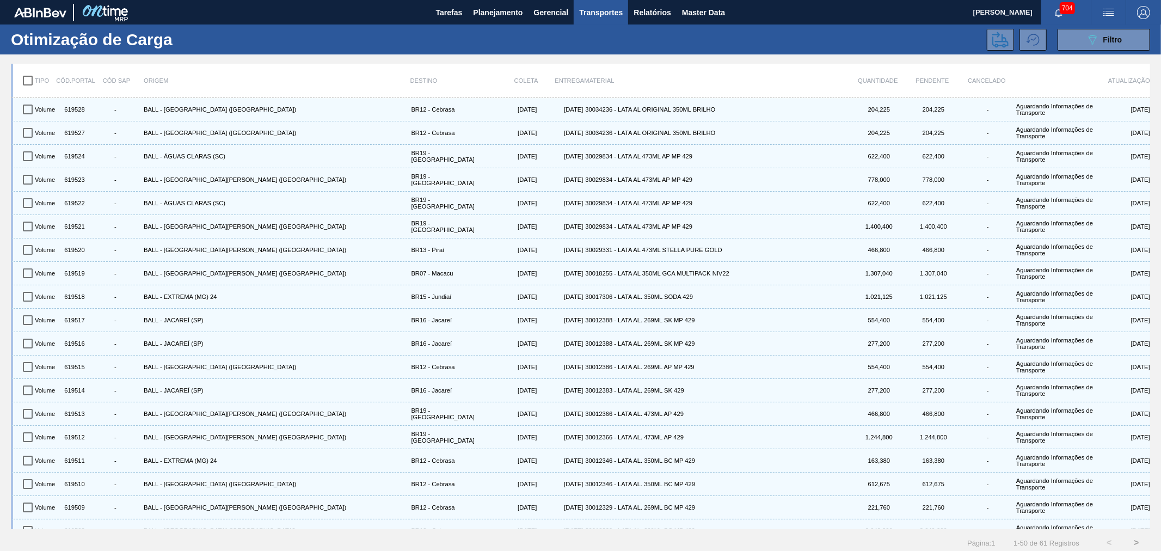
checkbox input "true"
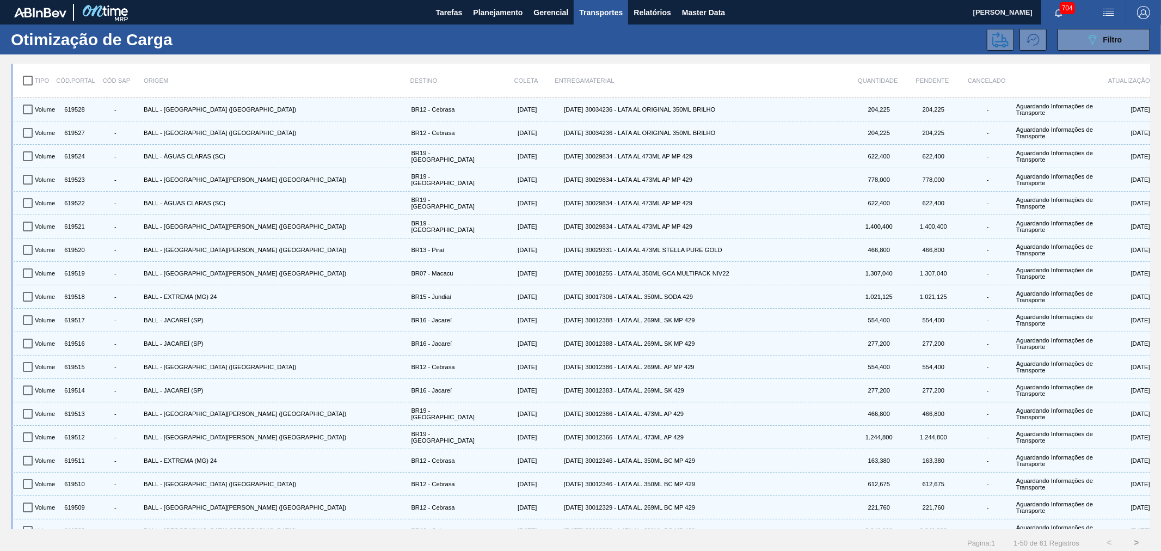
checkbox input "true"
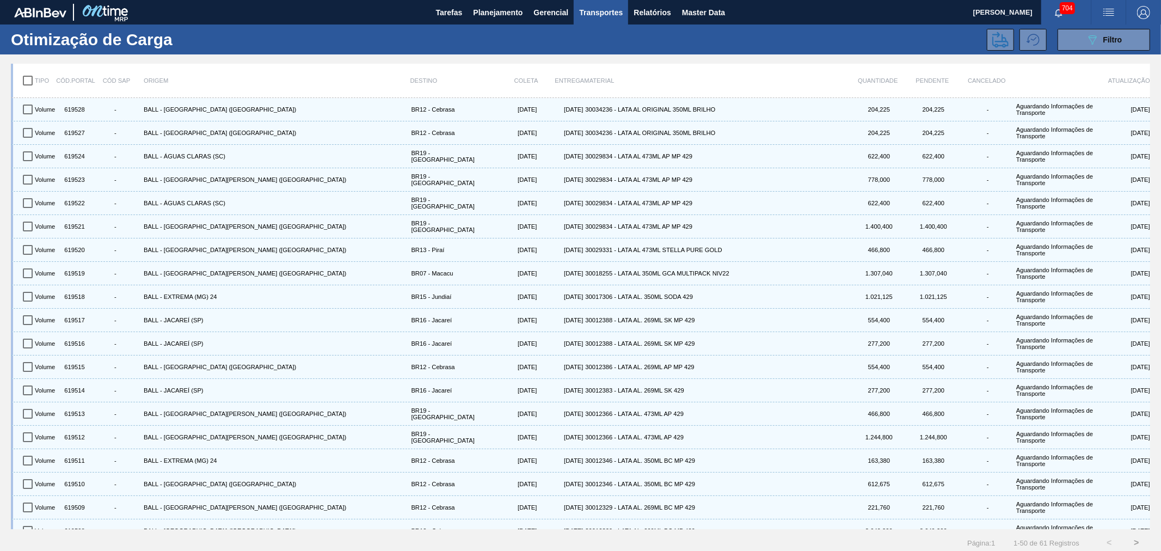
checkbox input "true"
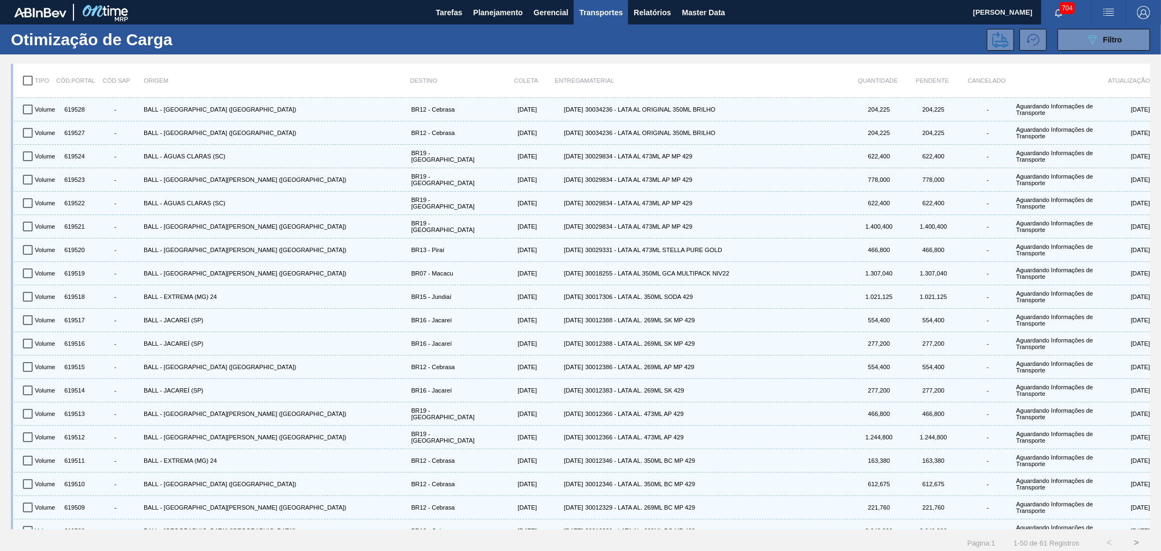
checkbox input "true"
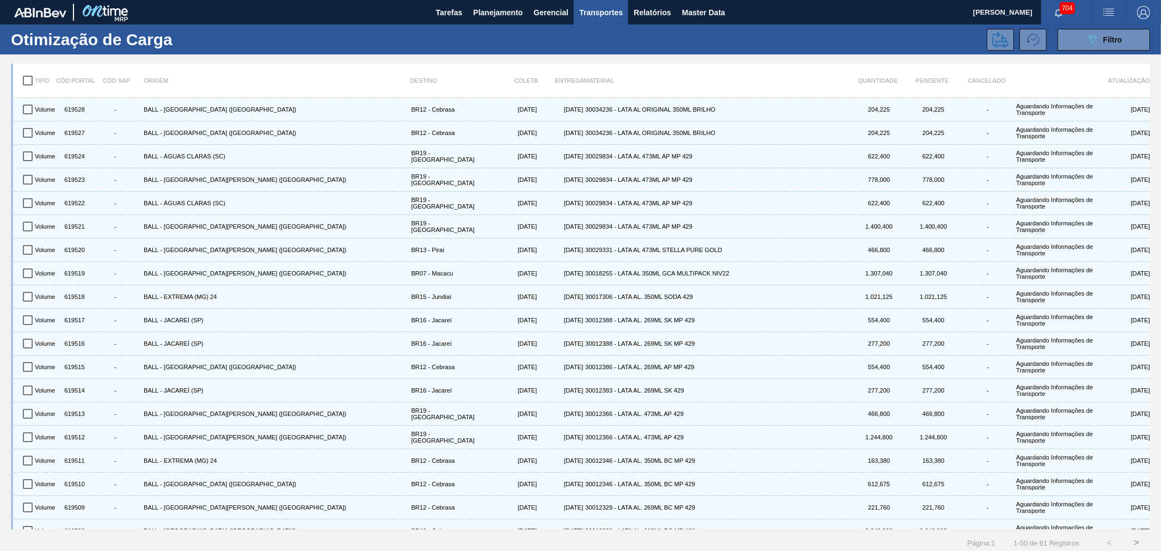
checkbox input "true"
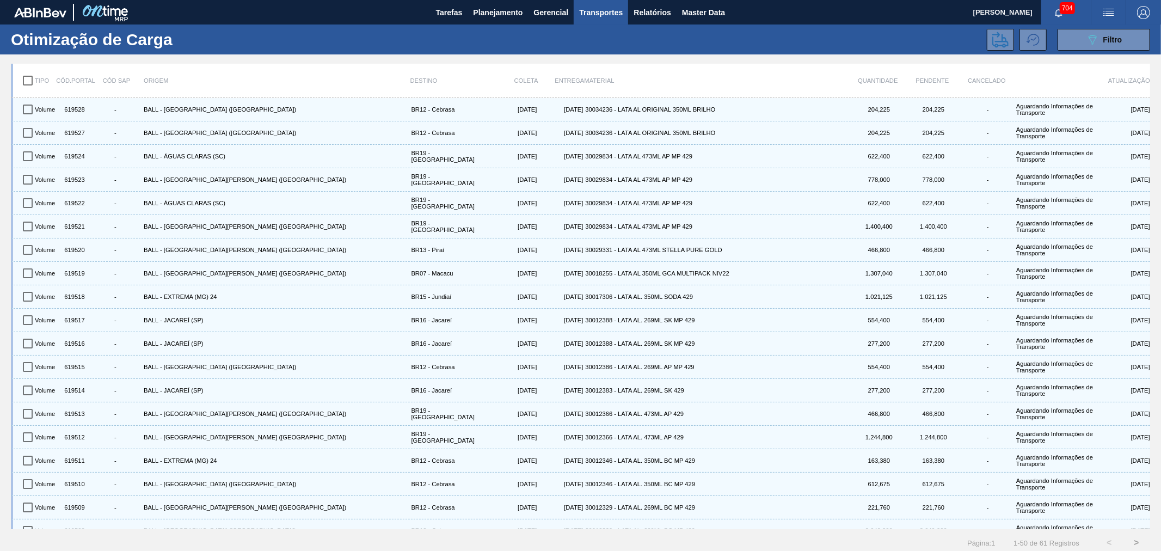
checkbox input "true"
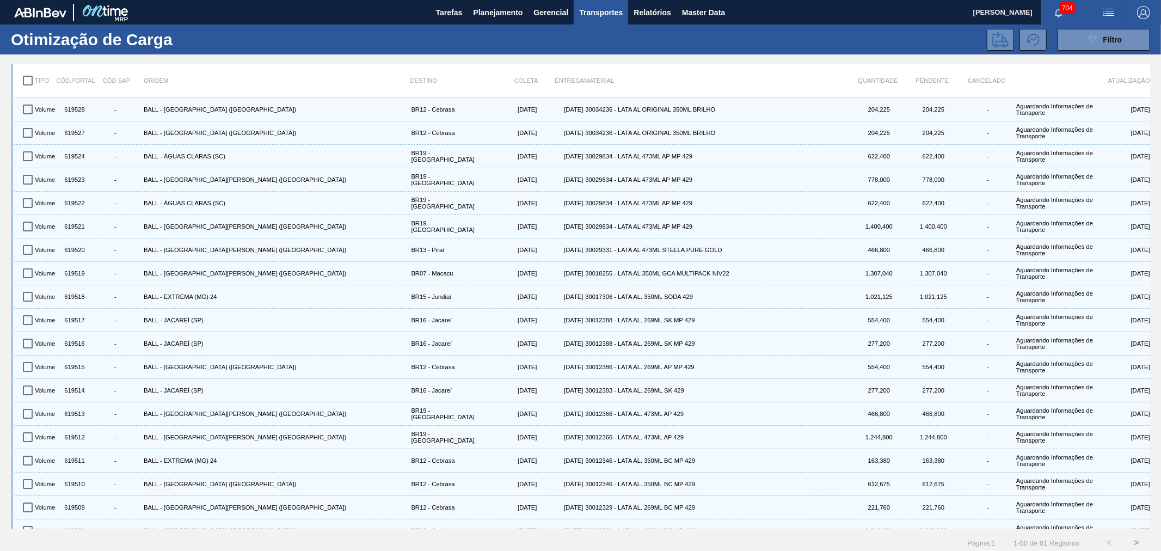
checkbox input "true"
click at [993, 41] on icon at bounding box center [1000, 40] width 16 height 16
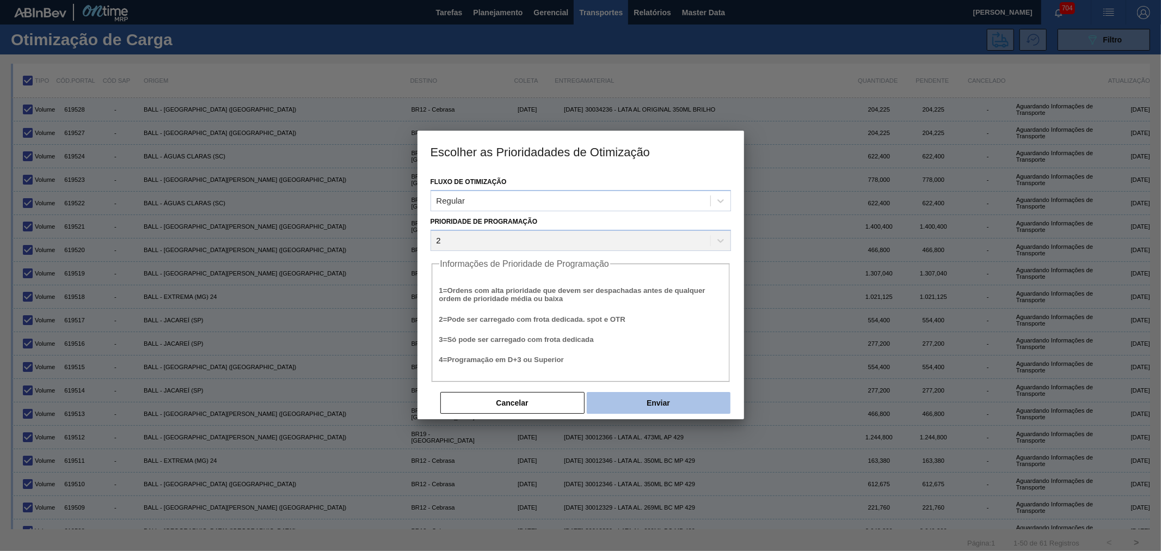
click at [634, 407] on button "Enviar" at bounding box center [659, 403] width 144 height 22
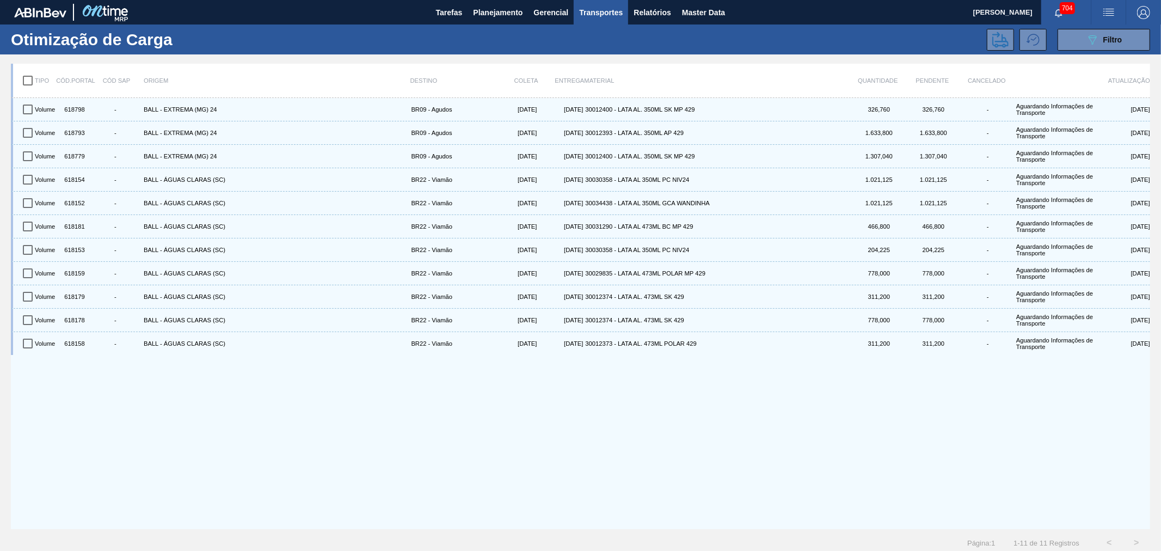
click at [20, 78] on input "checkbox" at bounding box center [27, 80] width 23 height 23
checkbox input "true"
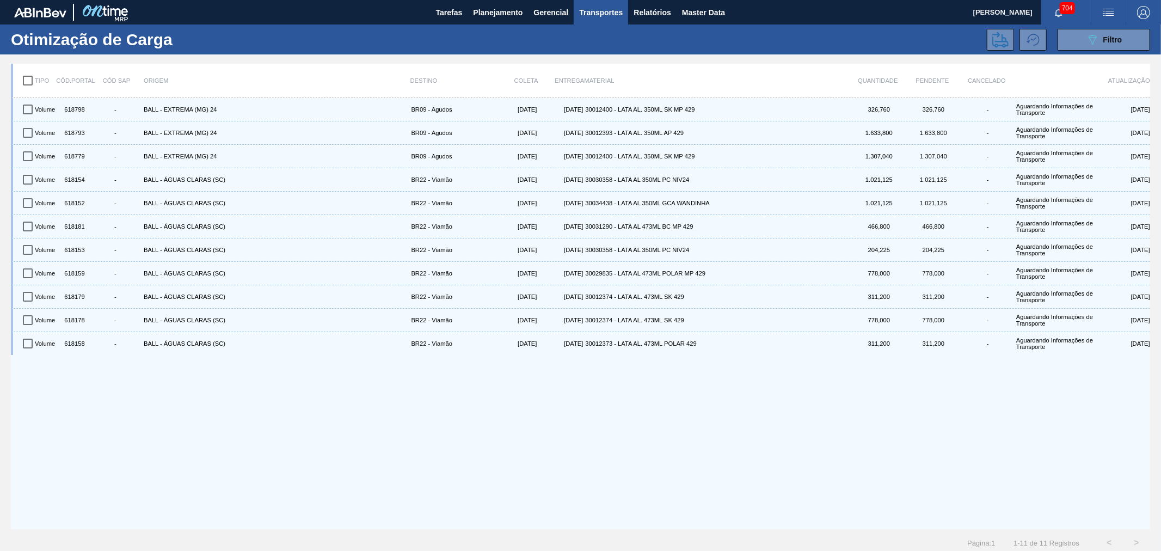
checkbox input "true"
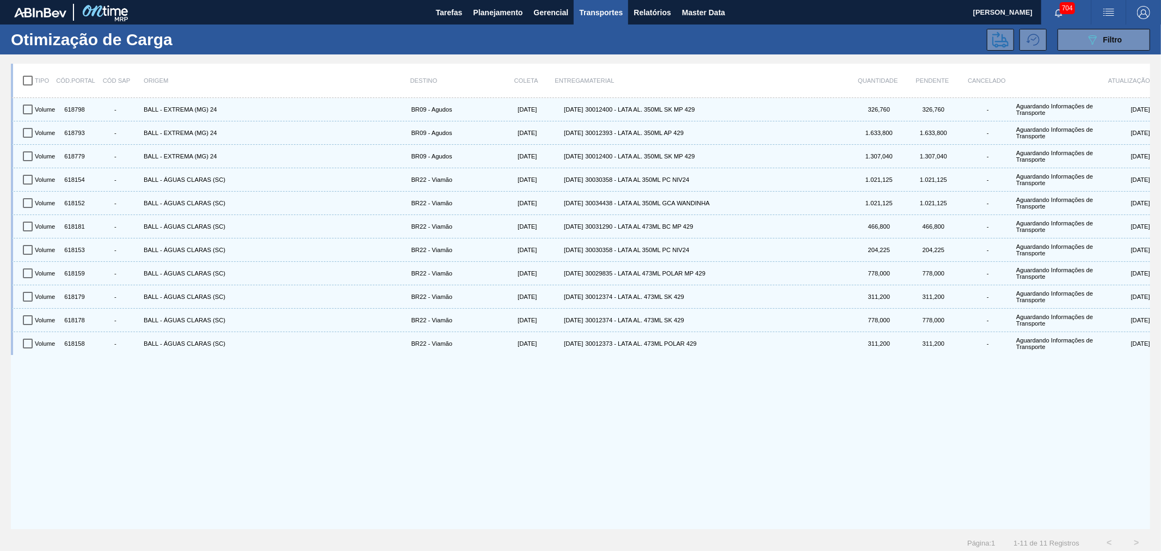
checkbox input "true"
click at [1005, 41] on icon at bounding box center [1000, 40] width 16 height 16
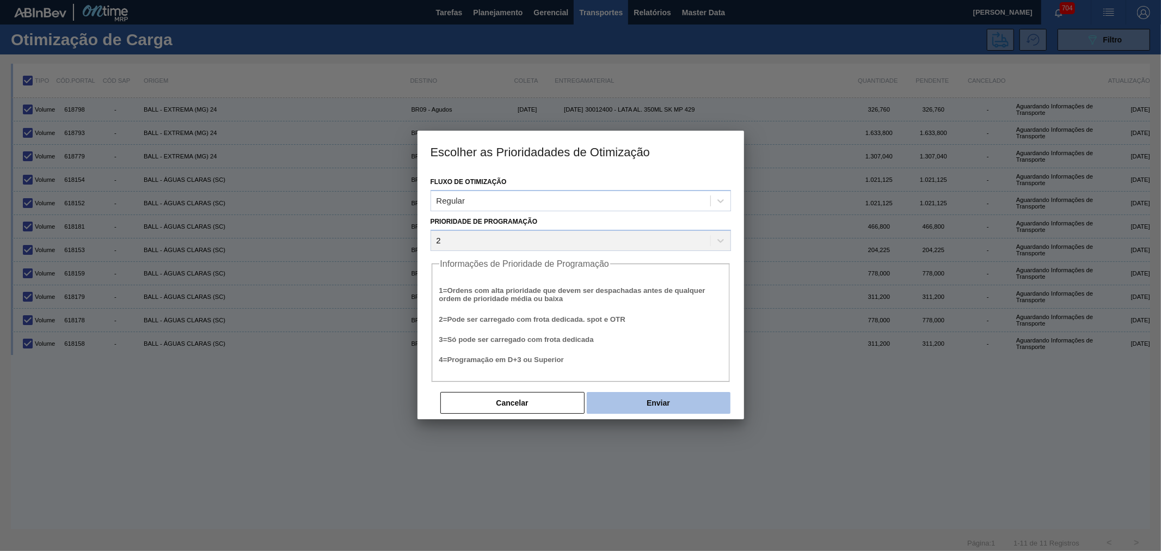
click at [657, 409] on button "Enviar" at bounding box center [659, 403] width 144 height 22
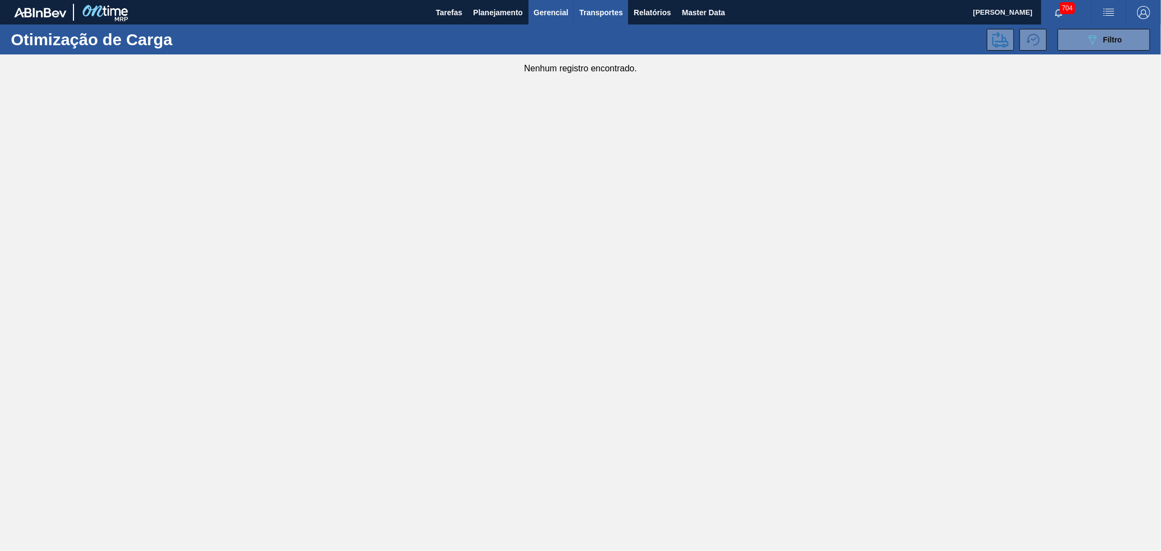
click at [534, 11] on span "Gerencial" at bounding box center [551, 12] width 35 height 13
click at [606, 9] on div at bounding box center [580, 275] width 1161 height 551
click at [665, 11] on span "Relatórios" at bounding box center [652, 12] width 37 height 13
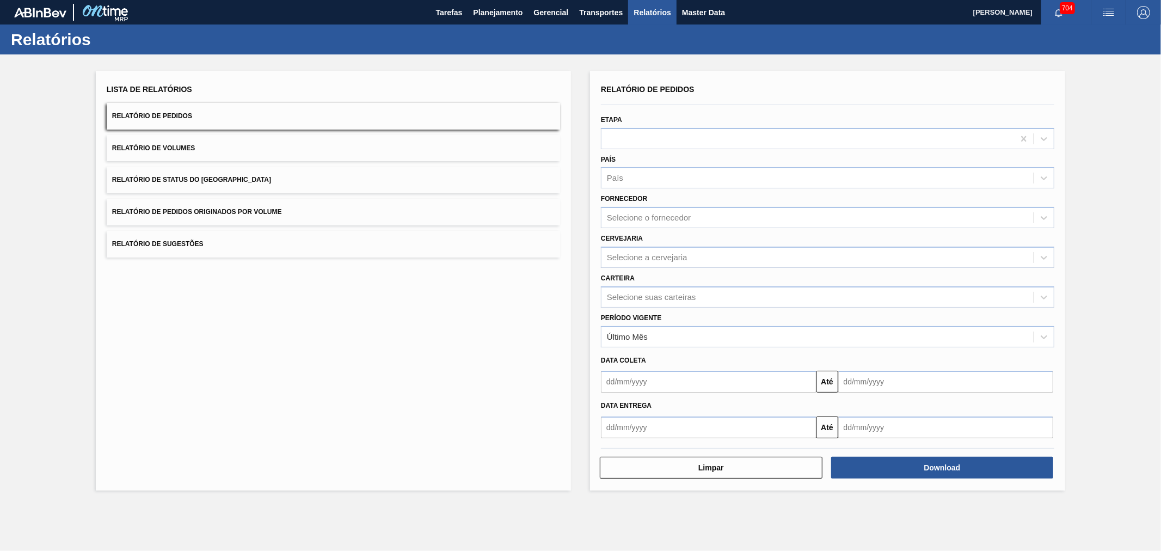
click at [197, 147] on button "Relatório de Volumes" at bounding box center [333, 148] width 453 height 27
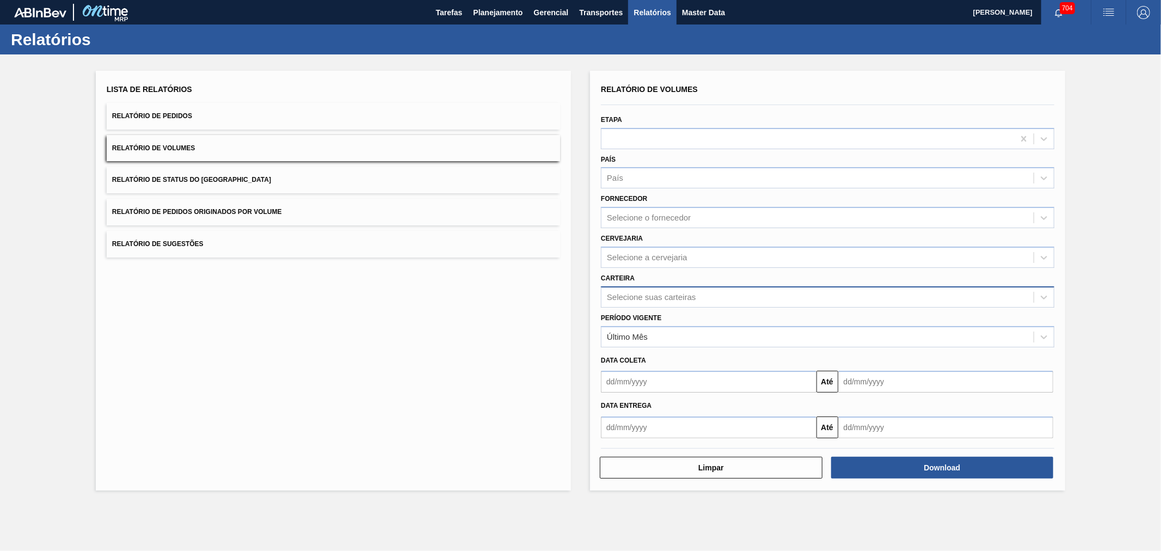
click at [639, 292] on div "Selecione suas carteiras" at bounding box center [651, 296] width 89 height 9
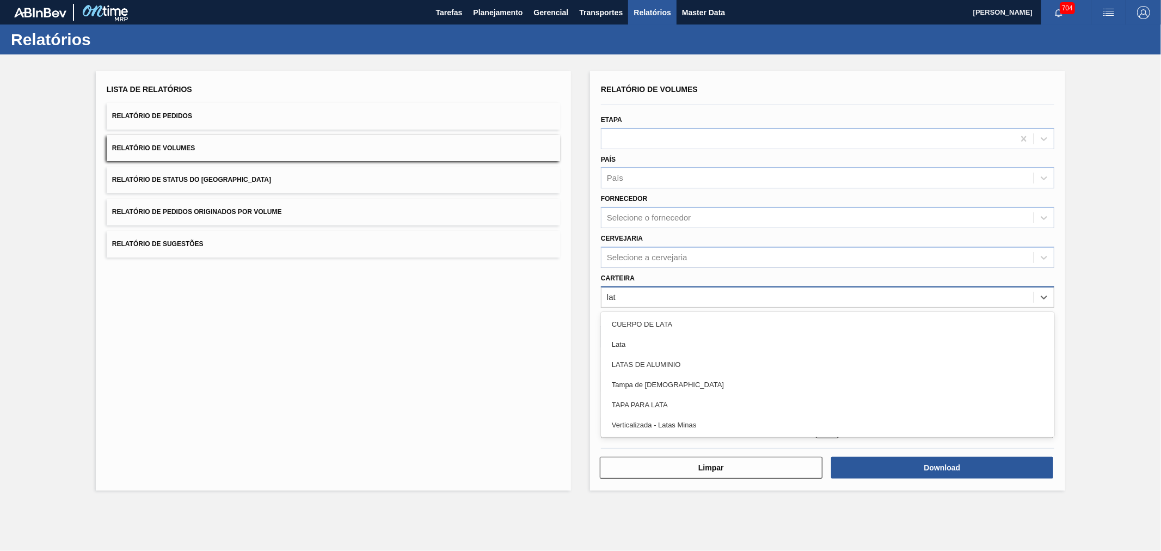
type input "lata"
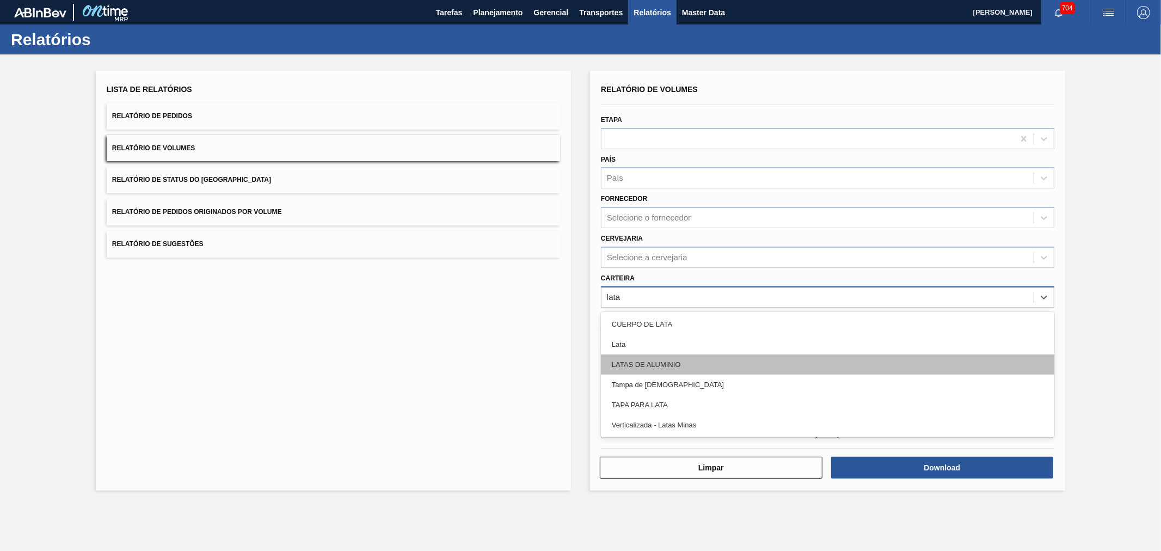
click at [637, 354] on div "LATAS DE ALUMINIO" at bounding box center [827, 364] width 453 height 20
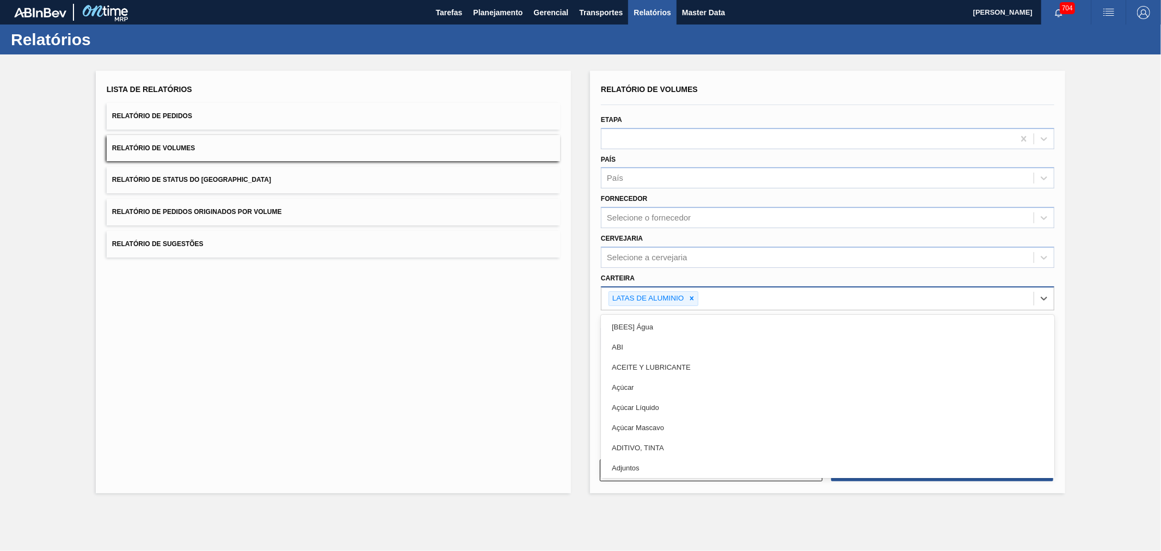
click at [698, 292] on div "LATAS DE ALUMINIO" at bounding box center [654, 298] width 90 height 15
click at [691, 297] on icon at bounding box center [692, 299] width 4 height 4
click at [691, 297] on div "Selecione suas carteiras" at bounding box center [651, 296] width 89 height 9
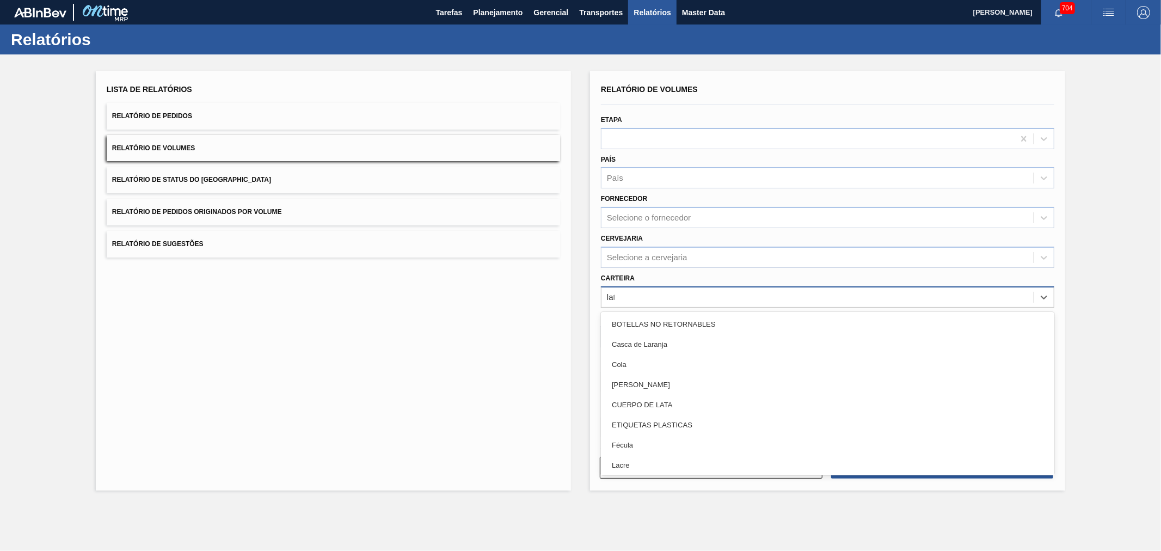
type input "lata"
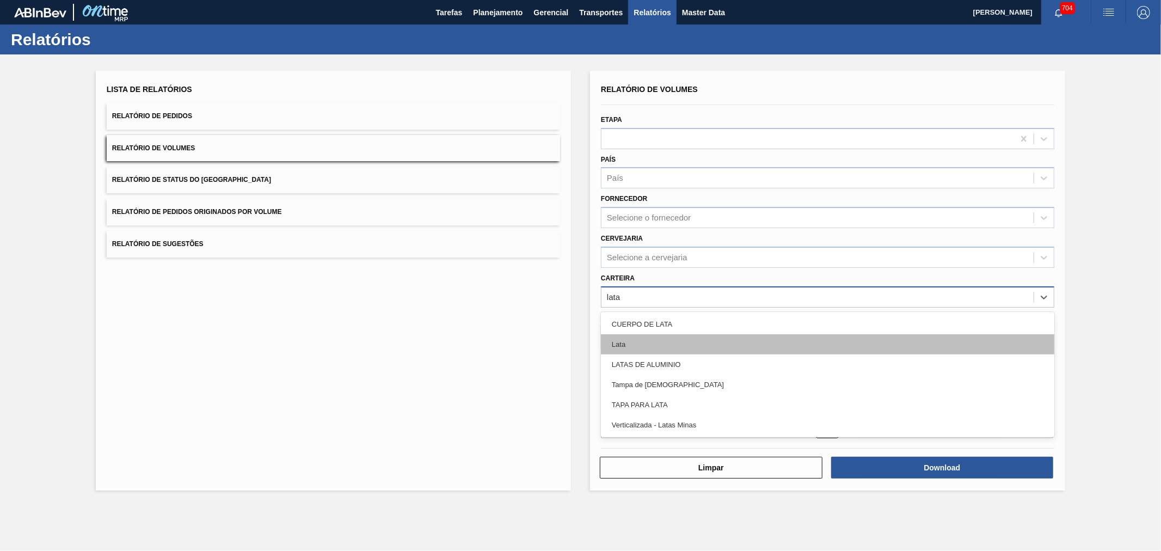
click at [645, 339] on div "Lata" at bounding box center [827, 344] width 453 height 20
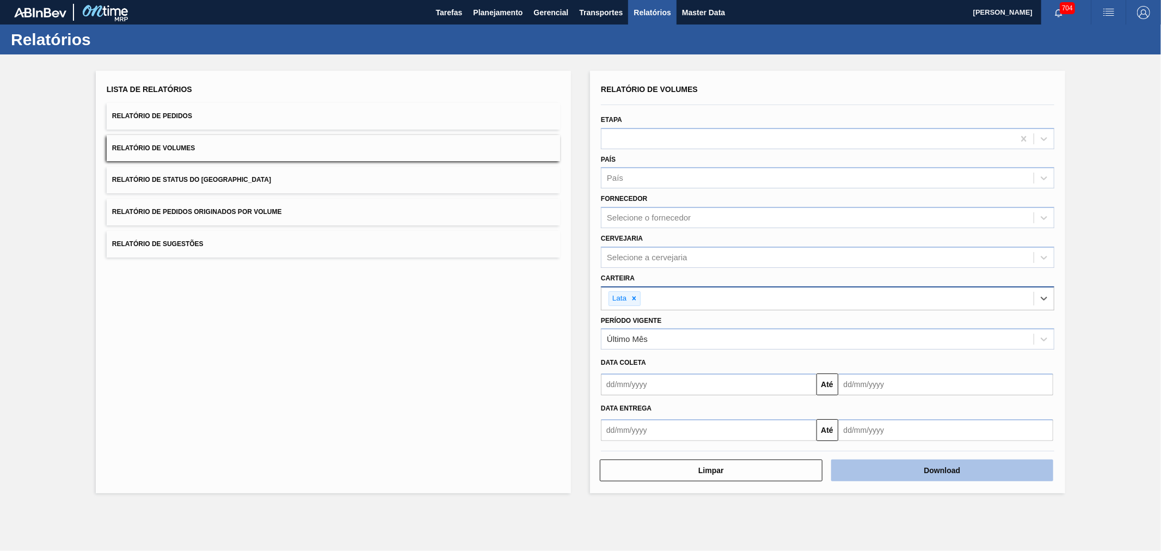
click at [922, 468] on button "Download" at bounding box center [942, 470] width 223 height 22
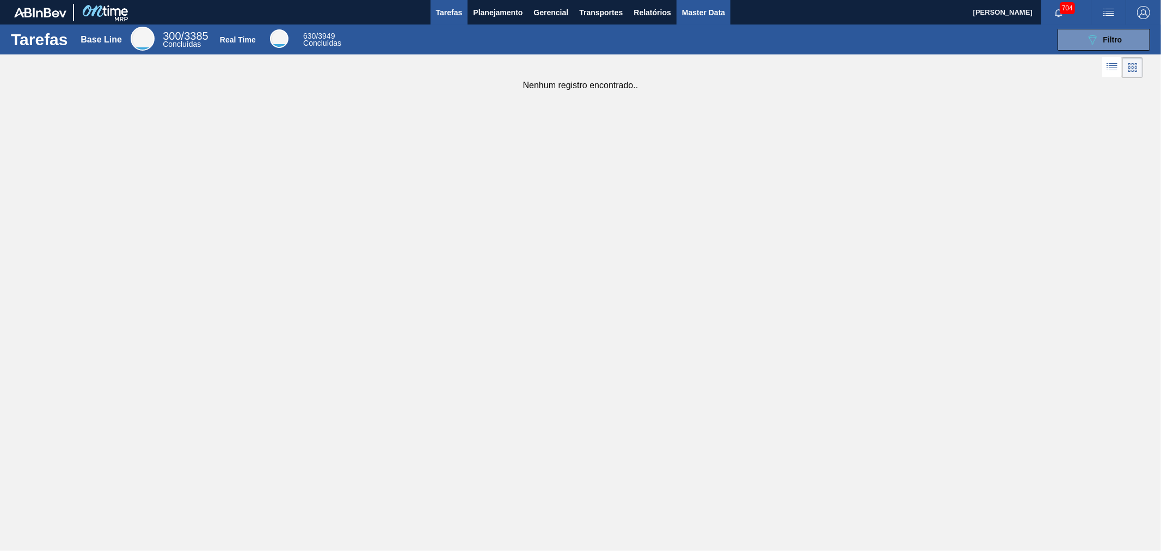
click at [710, 17] on span "Master Data" at bounding box center [703, 12] width 43 height 13
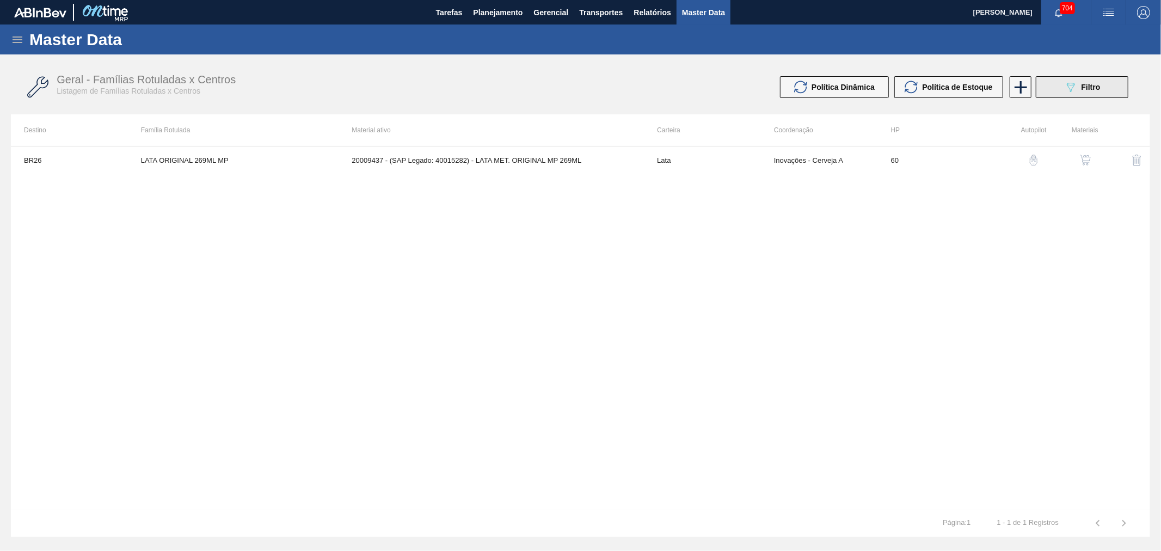
click at [1105, 91] on button "089F7B8B-B2A5-4AFE-B5C0-19BA573D28AC Filtro" at bounding box center [1082, 87] width 93 height 22
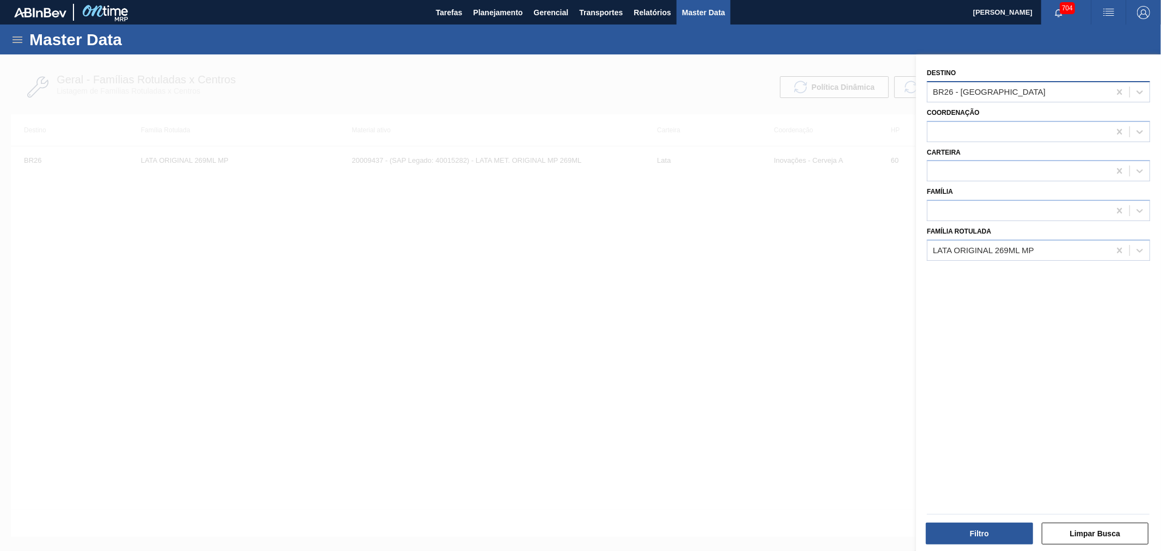
click at [1007, 96] on div "BR26 - [GEOGRAPHIC_DATA]" at bounding box center [1019, 92] width 182 height 16
type input "manau"
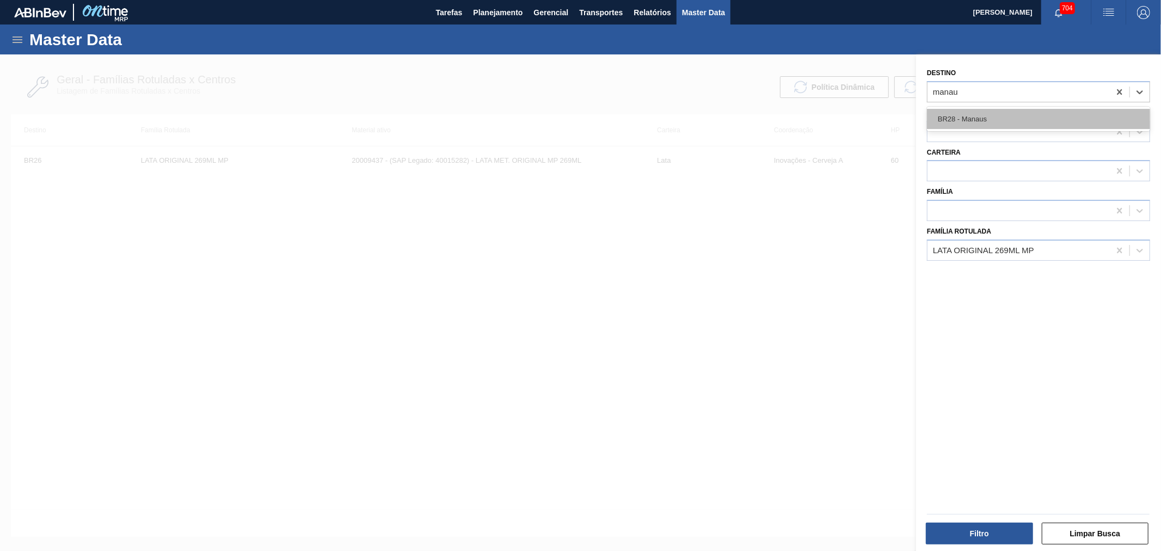
click at [1011, 113] on div "BR28 - Manaus" at bounding box center [1038, 119] width 223 height 20
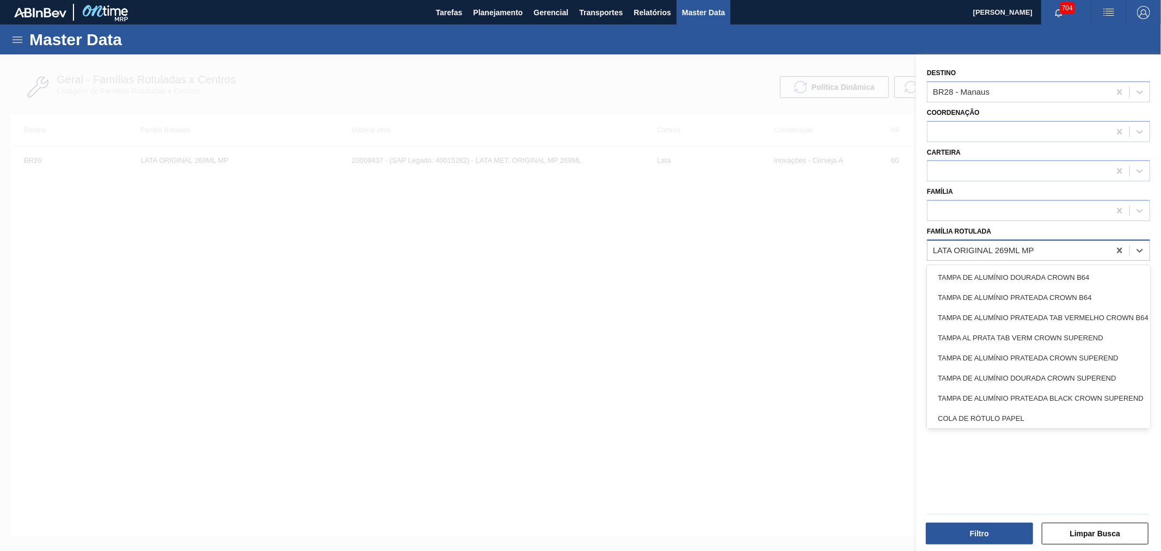
click at [1020, 246] on div "LATA ORIGINAL 269ML MP" at bounding box center [983, 250] width 101 height 9
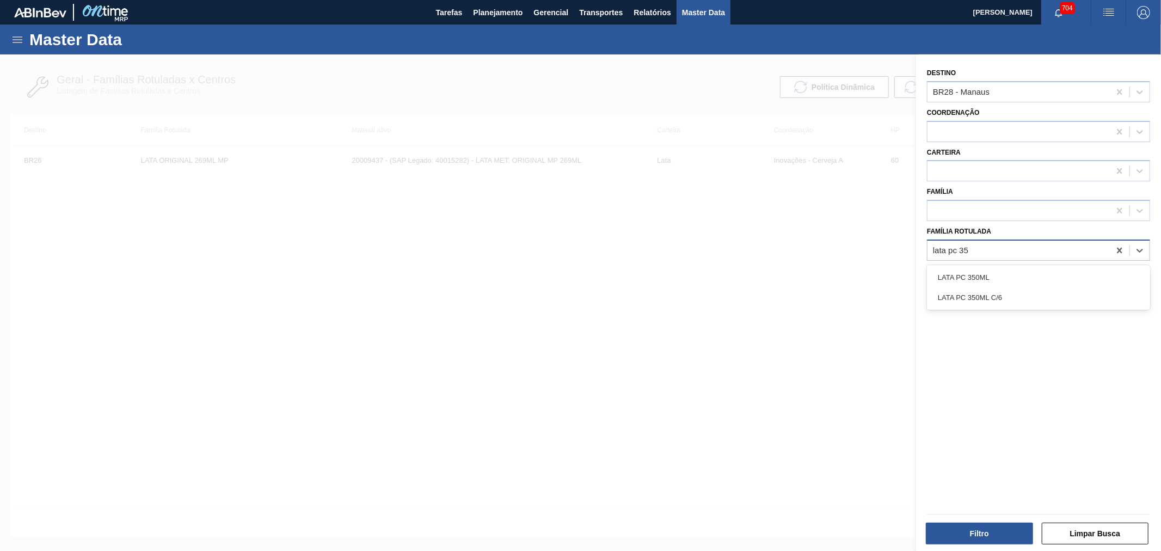
type Rotulada "lata pc 350"
click at [1010, 267] on div "LATA PC 350ML" at bounding box center [1038, 277] width 223 height 20
click at [994, 515] on div at bounding box center [1038, 514] width 231 height 9
click at [992, 532] on button "Filtro" at bounding box center [979, 534] width 107 height 22
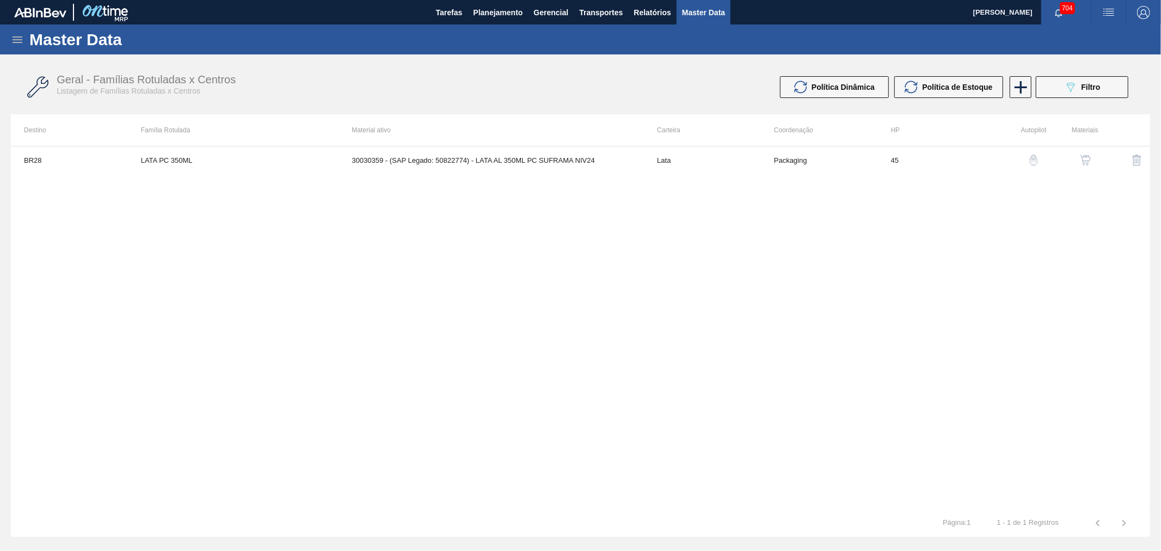
click at [1099, 159] on td at bounding box center [1125, 159] width 52 height 27
click at [1088, 161] on img "button" at bounding box center [1085, 160] width 11 height 11
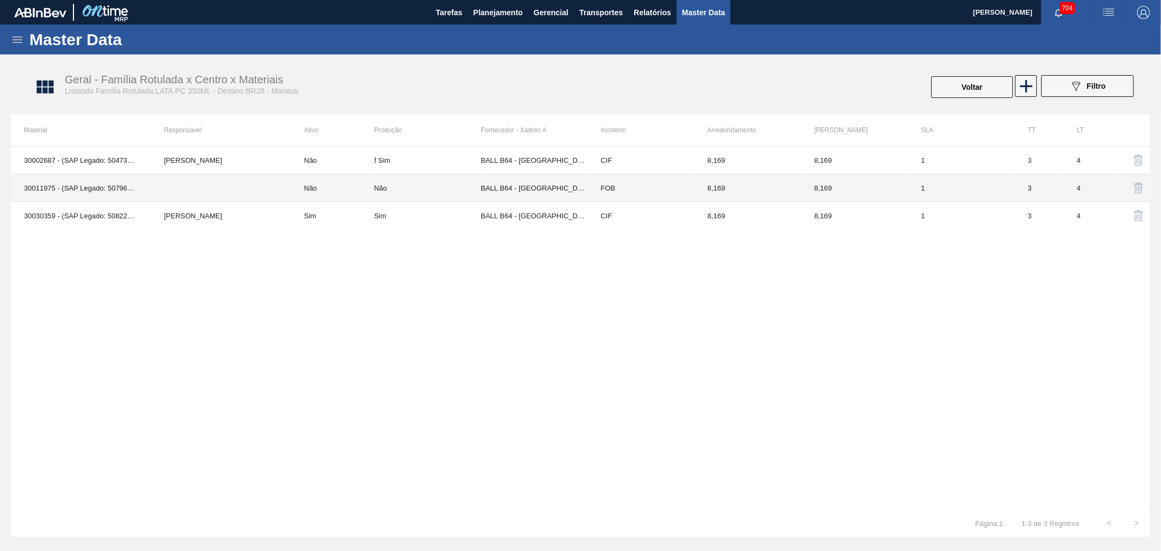
click at [89, 191] on td "30011975 - (SAP Legado: 50796527) - LATA AL. 350ML PC SUFRAMA 99KCAL" at bounding box center [81, 188] width 140 height 28
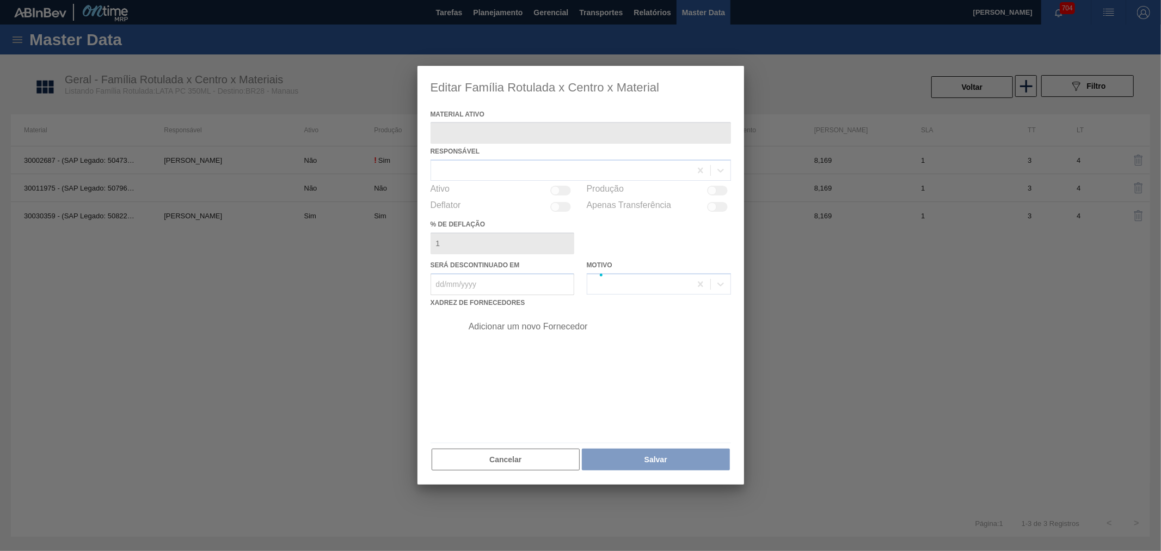
type ativo "30011975 - (SAP Legado: 50796527) - LATA AL. 350ML PC SUFRAMA 99KCAL"
type em "12/12/2024"
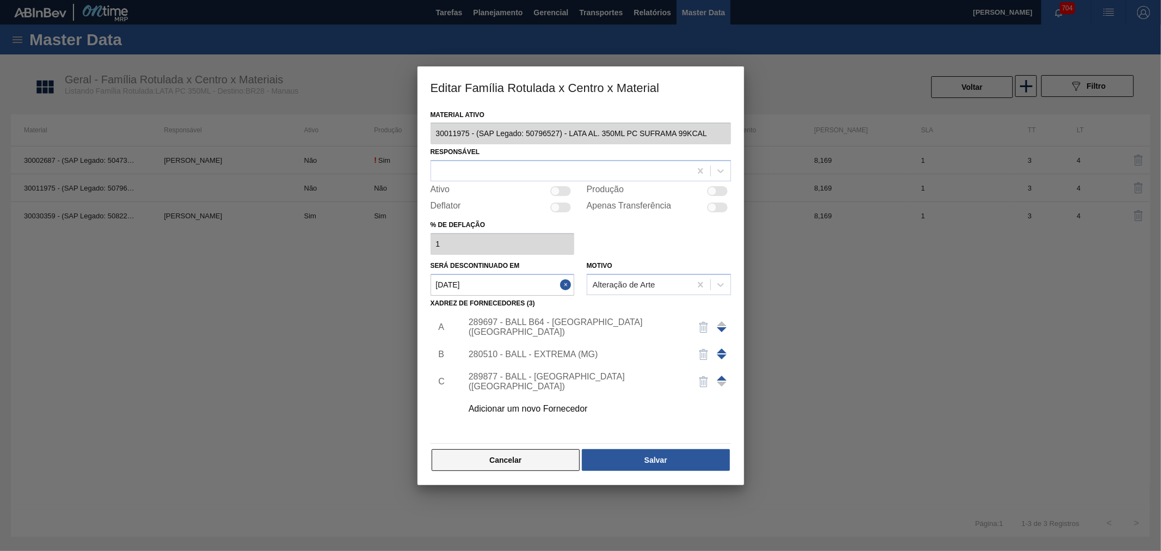
click at [493, 460] on button "Cancelar" at bounding box center [506, 460] width 149 height 22
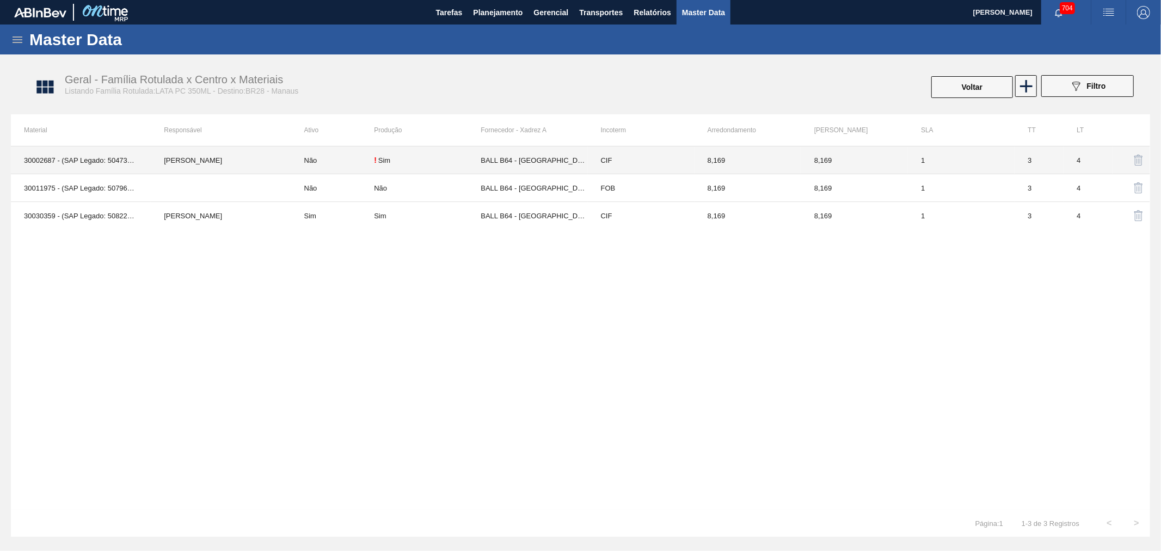
click at [111, 156] on td "30002687 - (SAP Legado: 50473398) - LATA AL. 350ML PC SUFRAMA NF" at bounding box center [81, 160] width 140 height 28
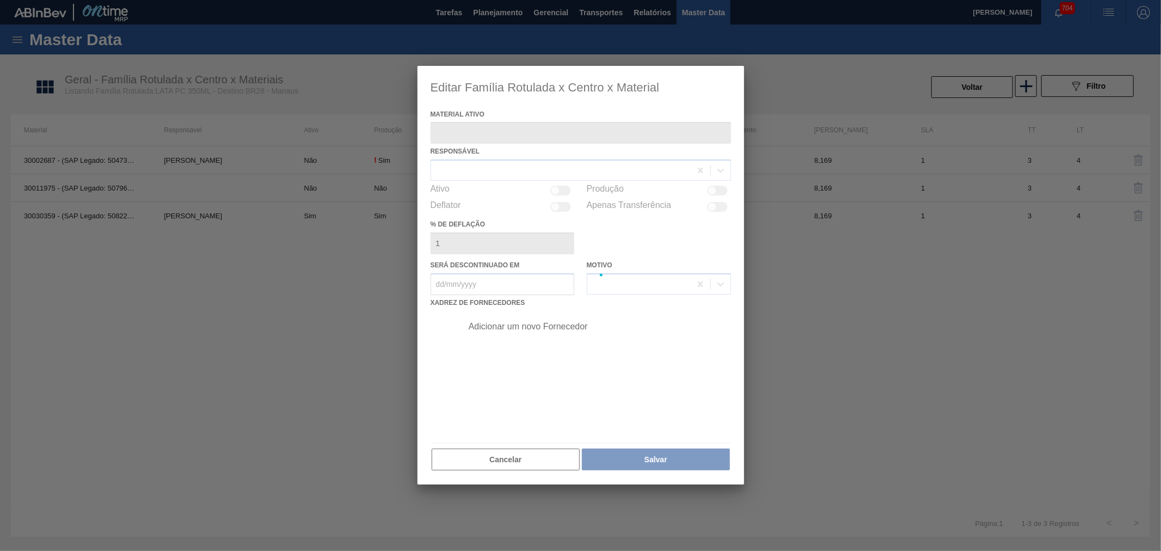
type ativo "30002687 - (SAP Legado: 50473398) - LATA AL. 350ML PC SUFRAMA NF"
checkbox input "true"
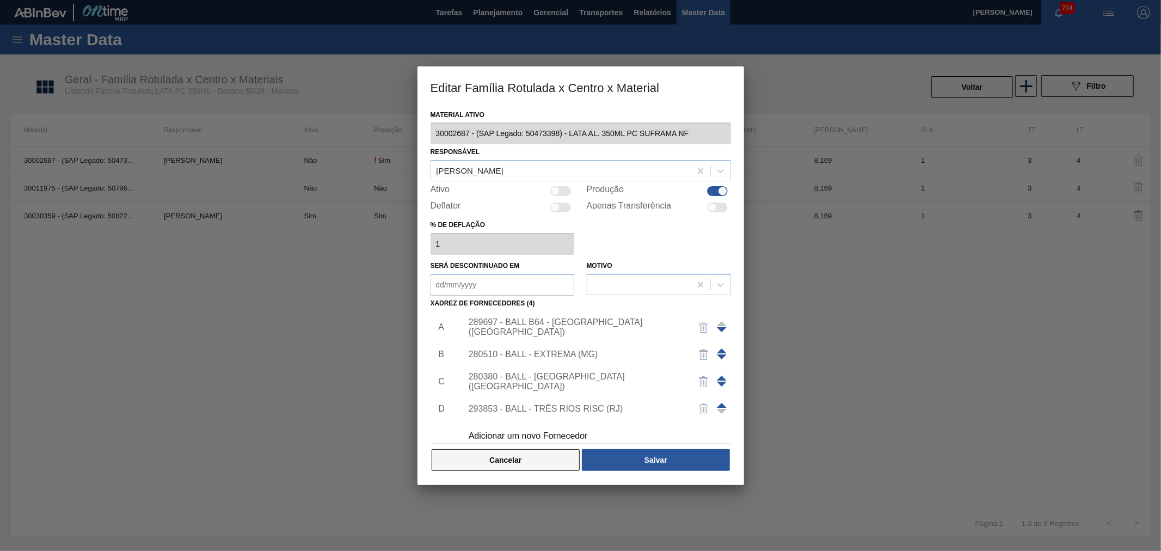
click at [505, 467] on button "Cancelar" at bounding box center [506, 460] width 149 height 22
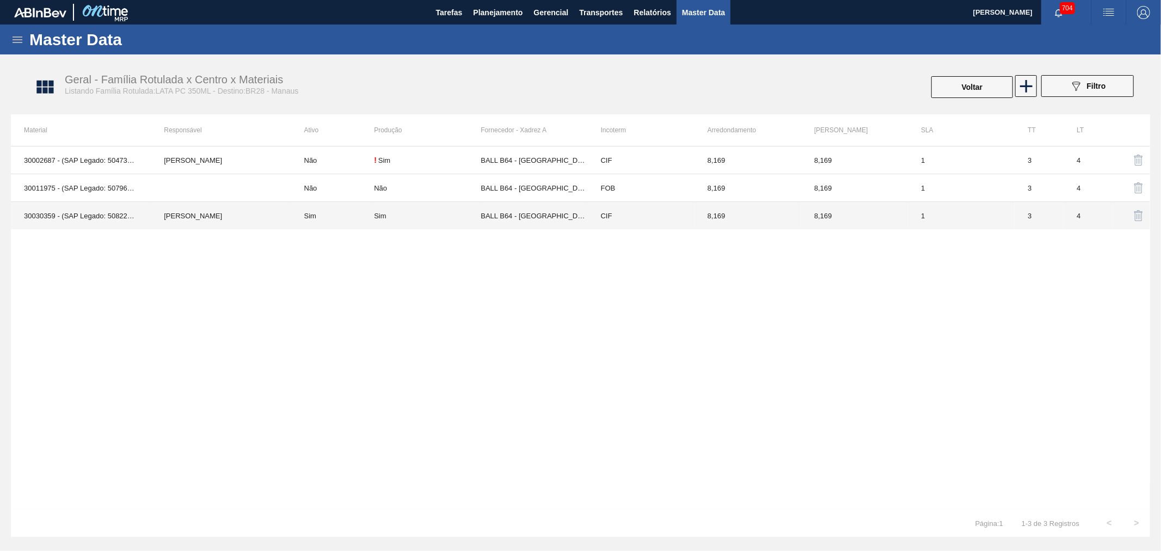
click at [161, 220] on td "Beatriz Marcelino Vasconcelo" at bounding box center [221, 216] width 140 height 28
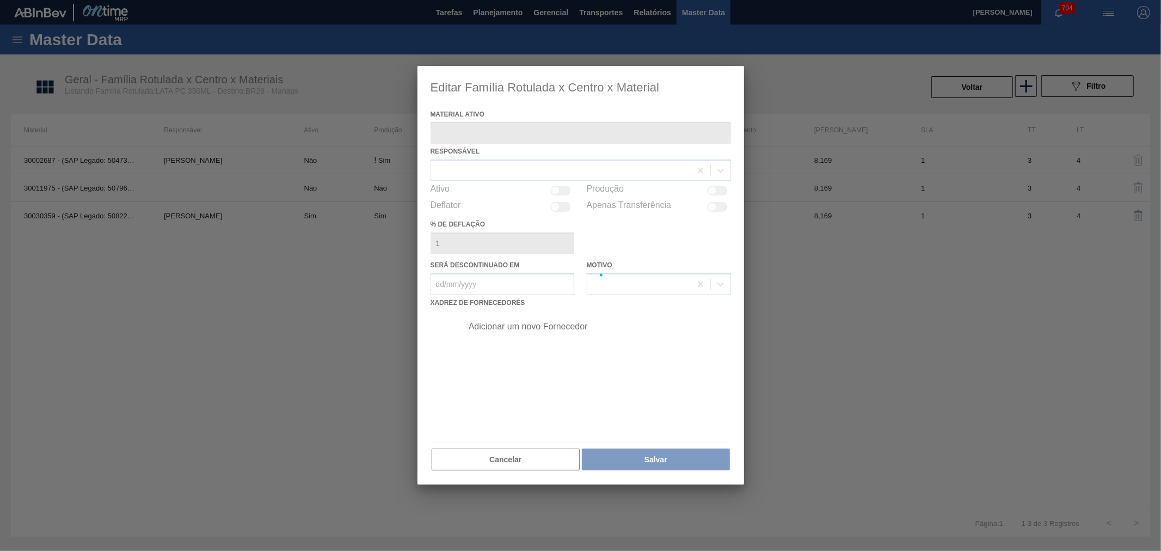
type ativo "30030359 - (SAP Legado: 50822774) - LATA AL 350ML PC SUFRAMA NIV24"
checkbox input "true"
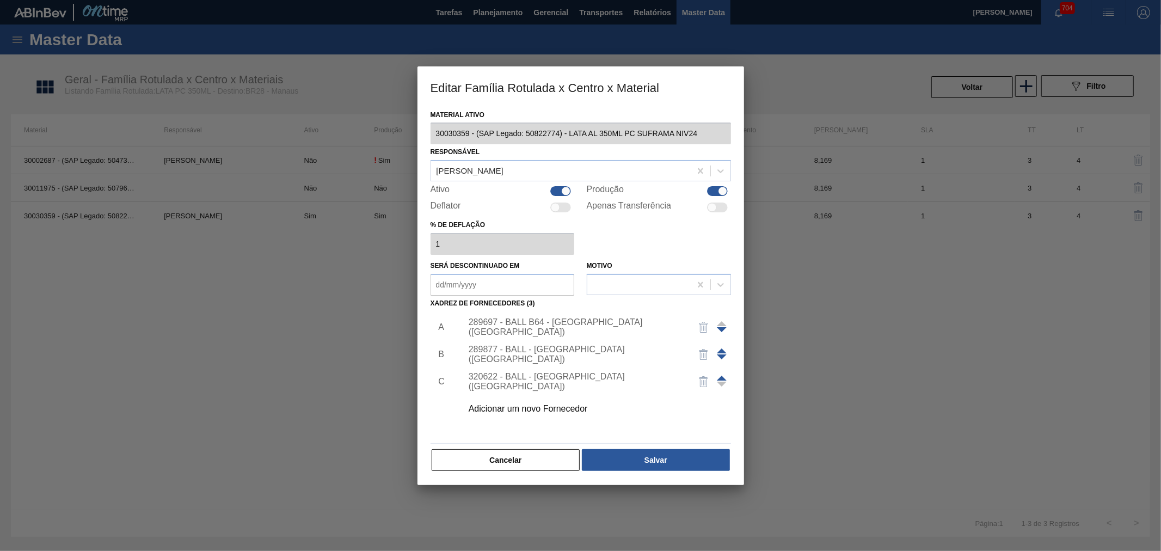
click at [701, 327] on img "button" at bounding box center [703, 327] width 13 height 13
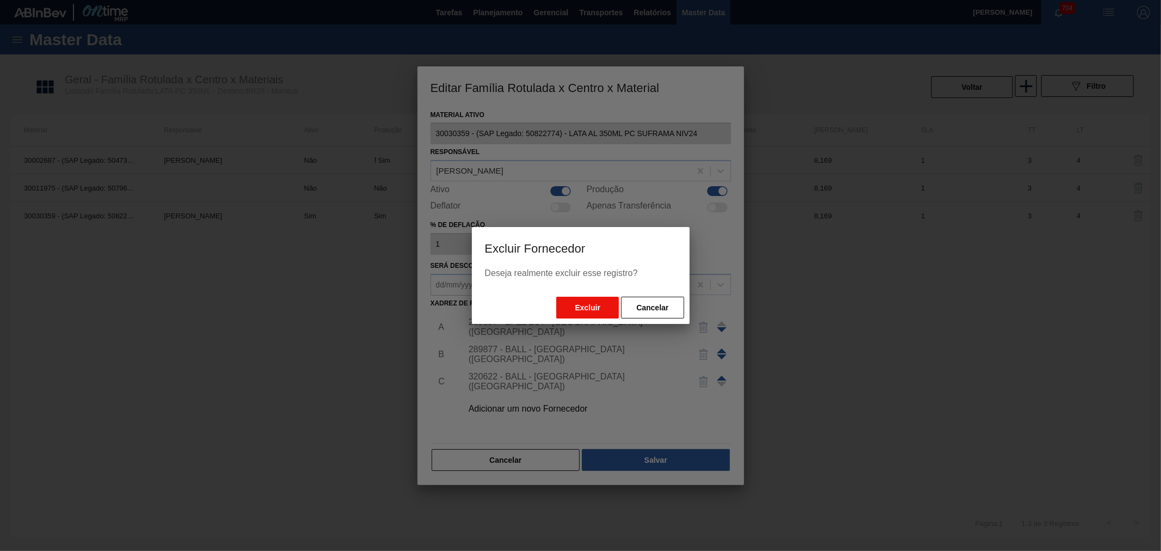
click at [596, 310] on button "Excluir" at bounding box center [587, 308] width 63 height 22
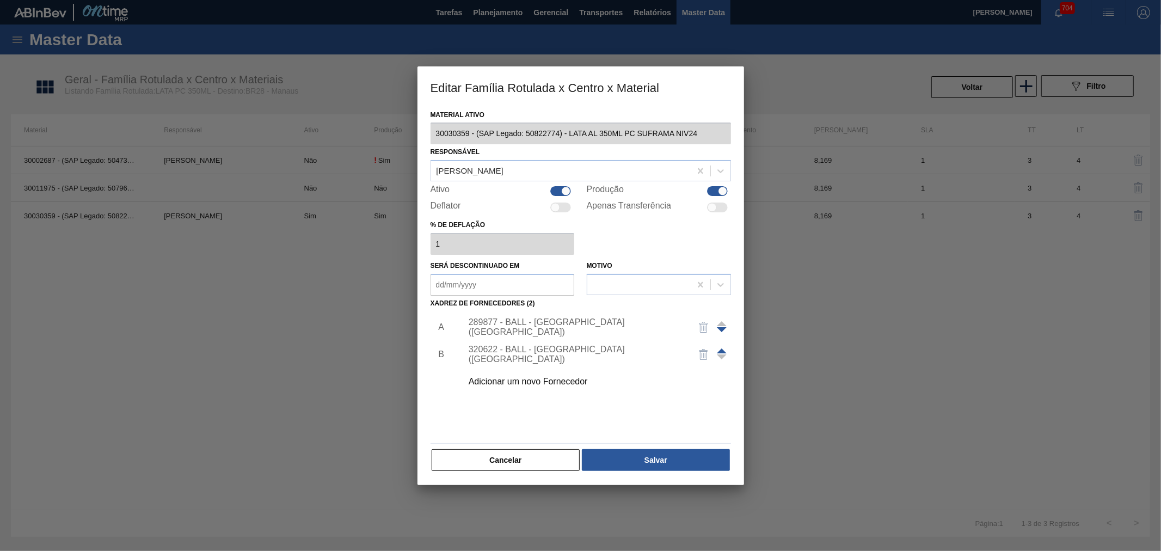
click at [549, 382] on div "Adicionar um novo Fornecedor" at bounding box center [575, 382] width 213 height 10
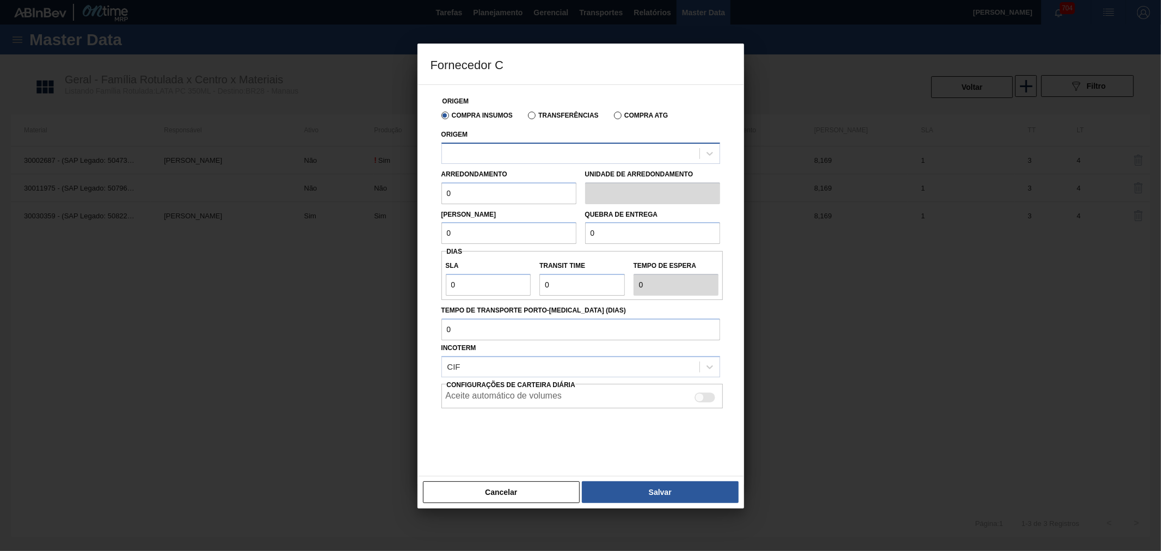
click at [535, 162] on div at bounding box center [580, 153] width 279 height 21
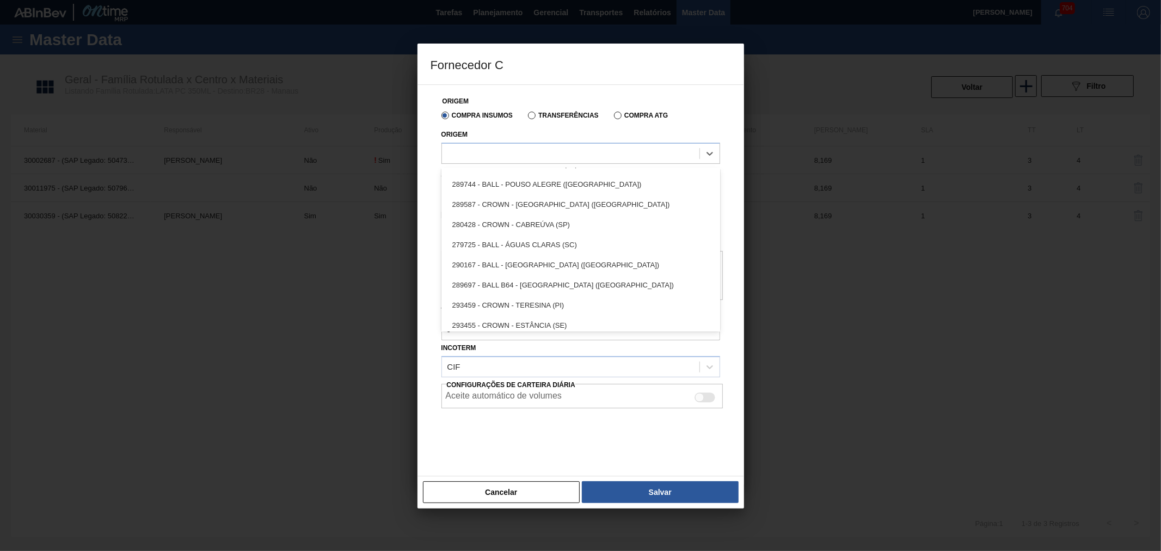
scroll to position [263, 0]
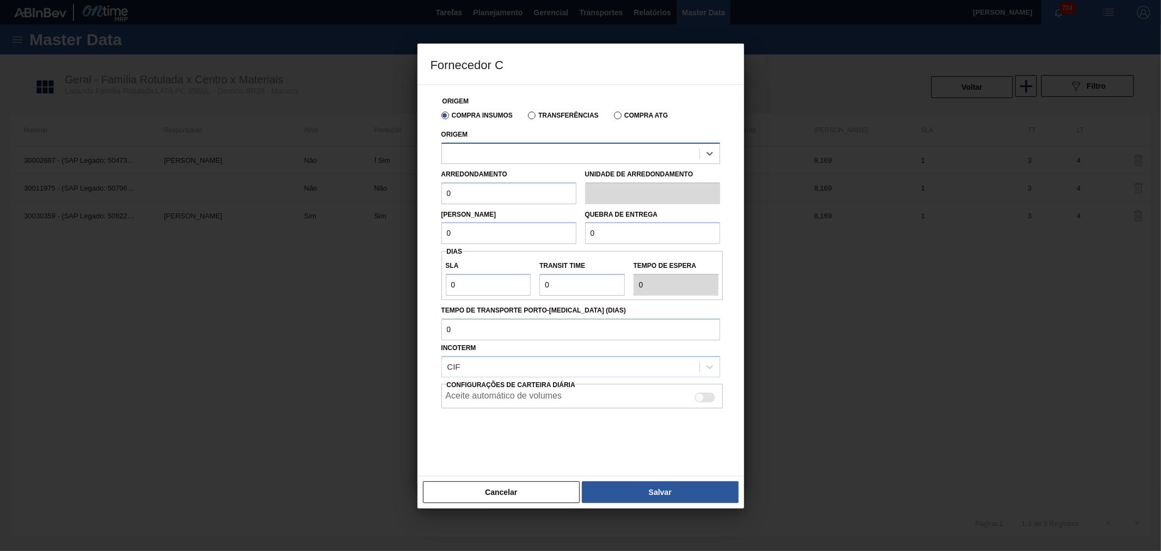
click at [510, 152] on div at bounding box center [570, 153] width 257 height 16
click at [731, 269] on div "Origem Compra Insumos Transferências Compra ATG Origem Arredondamento 0 Unidade…" at bounding box center [581, 280] width 327 height 392
click at [493, 491] on button "Cancelar" at bounding box center [501, 492] width 157 height 22
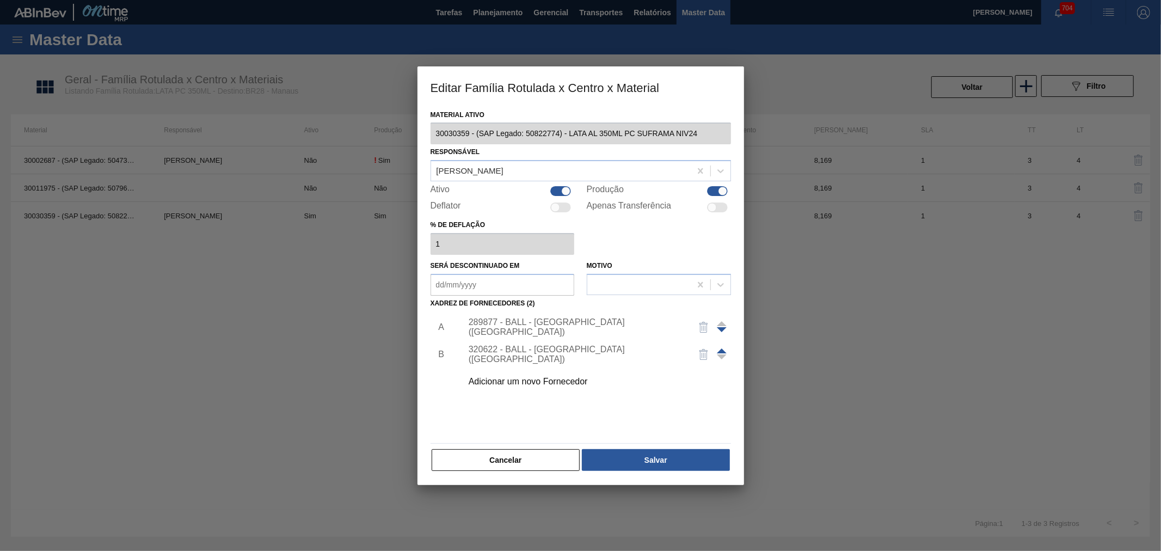
click at [519, 474] on div "Material ativo 30030359 - (SAP Legado: 50822774) - LATA AL 350ML PC SUFRAMA NIV…" at bounding box center [581, 296] width 327 height 378
click at [519, 466] on button "Cancelar" at bounding box center [506, 460] width 149 height 22
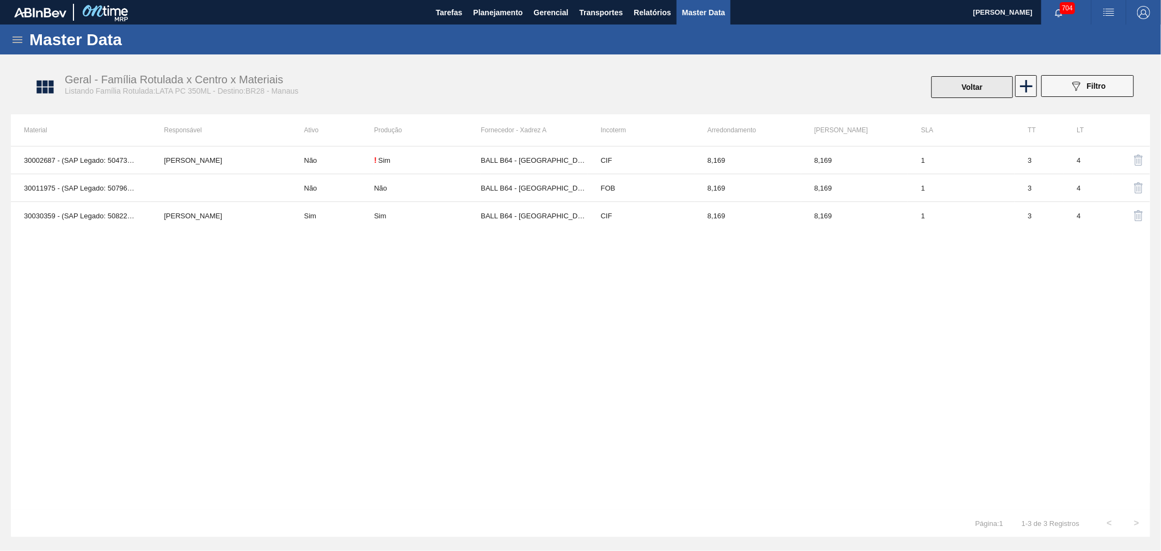
click at [983, 89] on button "Voltar" at bounding box center [972, 87] width 82 height 22
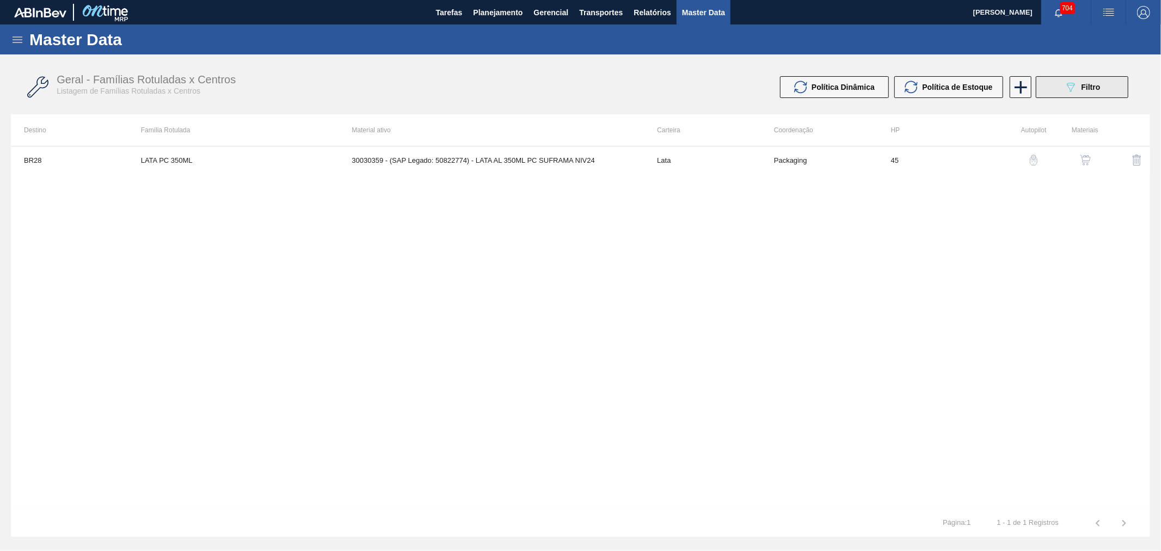
click at [1073, 89] on icon "089F7B8B-B2A5-4AFE-B5C0-19BA573D28AC" at bounding box center [1070, 87] width 13 height 13
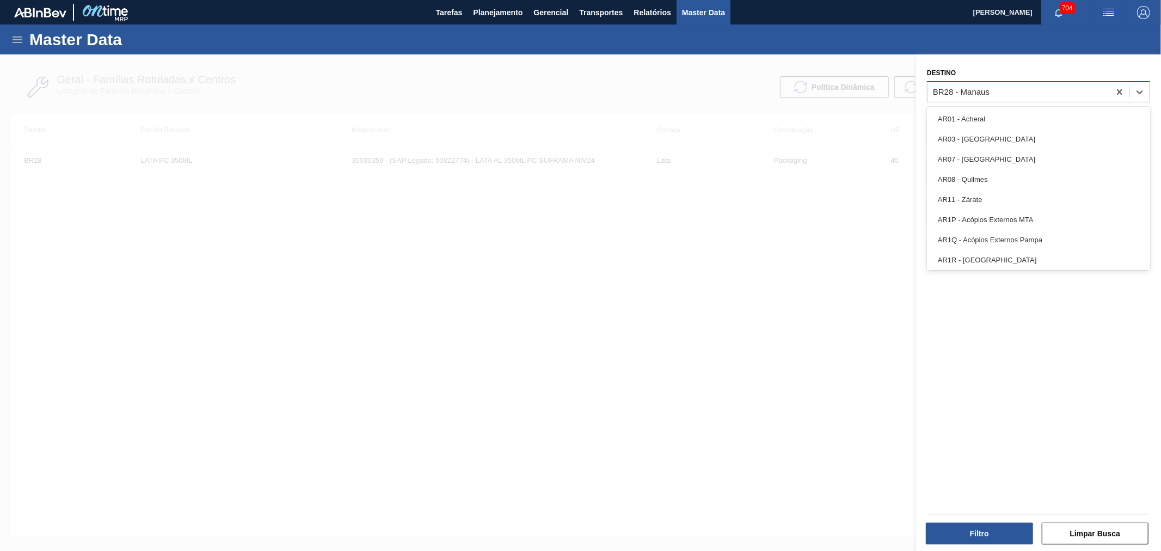
click at [1013, 93] on div "BR28 - Manaus" at bounding box center [1019, 92] width 182 height 16
type input "br21"
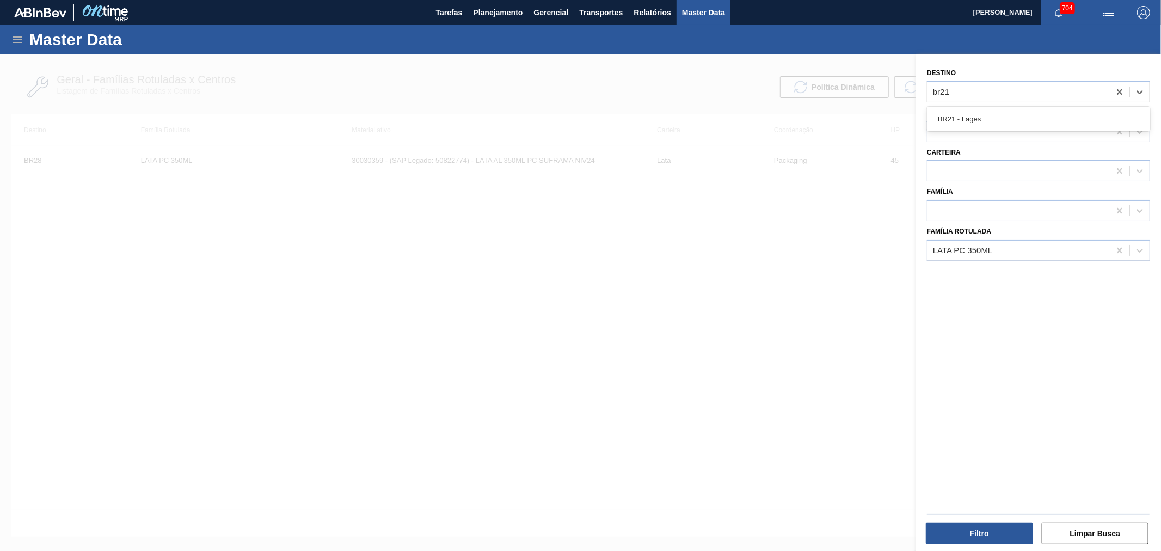
drag, startPoint x: 1003, startPoint y: 118, endPoint x: 1004, endPoint y: 128, distance: 10.5
click at [1002, 118] on div "BR21 - Lages" at bounding box center [1038, 119] width 223 height 20
click at [1015, 249] on div "LATA PC 350ML" at bounding box center [1019, 250] width 182 height 16
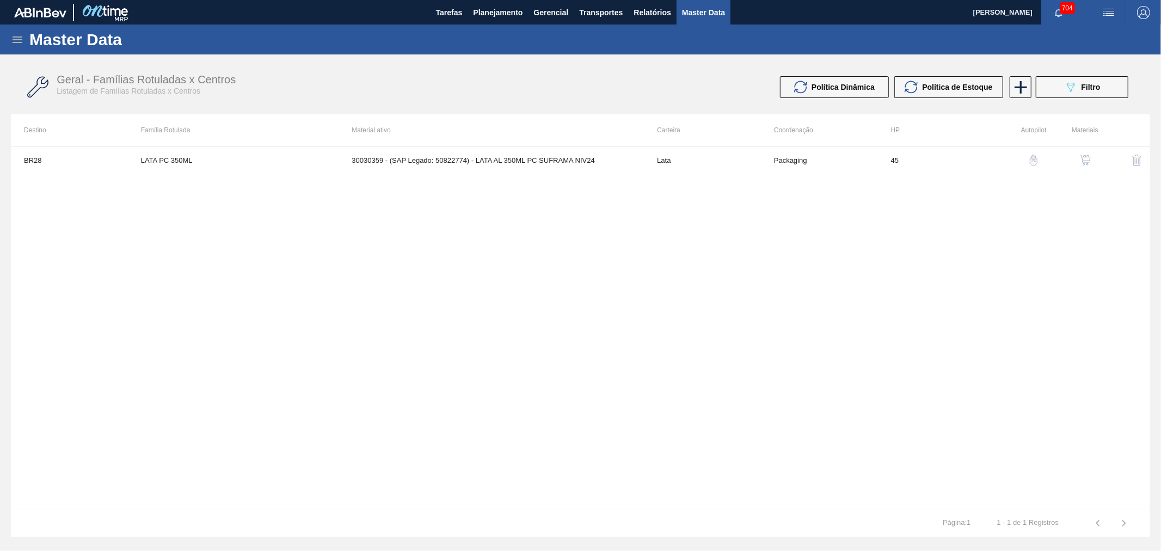
click at [845, 272] on div "BR28 LATA PC 350ML 30030359 - (SAP Legado: 50822774) - LATA AL 350ML PC SUFRAMA…" at bounding box center [580, 328] width 1139 height 364
click at [407, 212] on div "BR28 LATA PC 350ML 30030359 - (SAP Legado: 50822774) - LATA AL 350ML PC SUFRAMA…" at bounding box center [580, 328] width 1139 height 364
click at [1069, 81] on icon "089F7B8B-B2A5-4AFE-B5C0-19BA573D28AC" at bounding box center [1070, 87] width 13 height 13
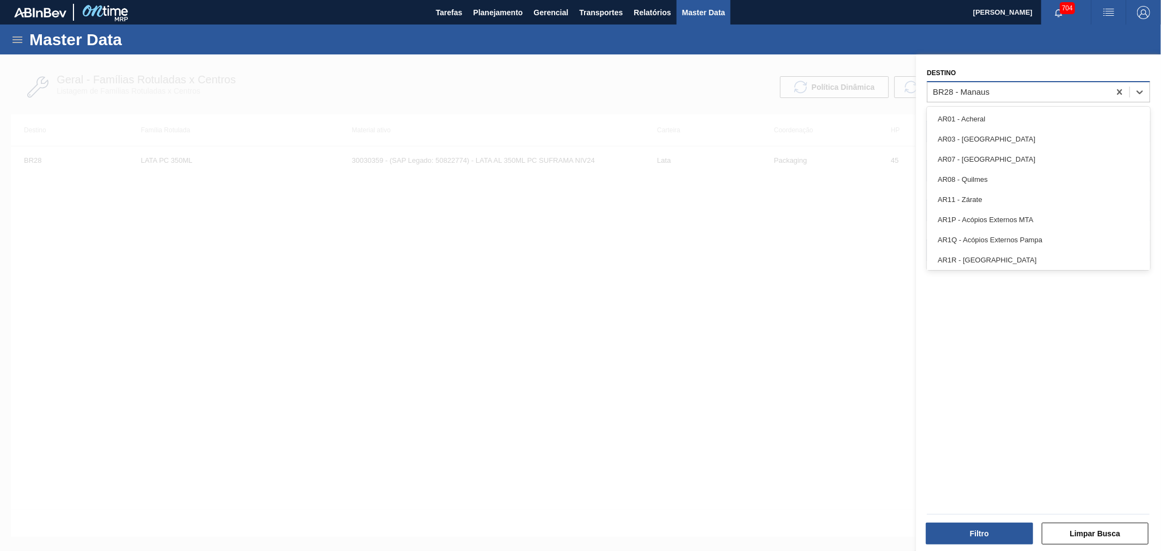
click at [1003, 94] on div "BR28 - Manaus" at bounding box center [1019, 92] width 182 height 16
type input "br11"
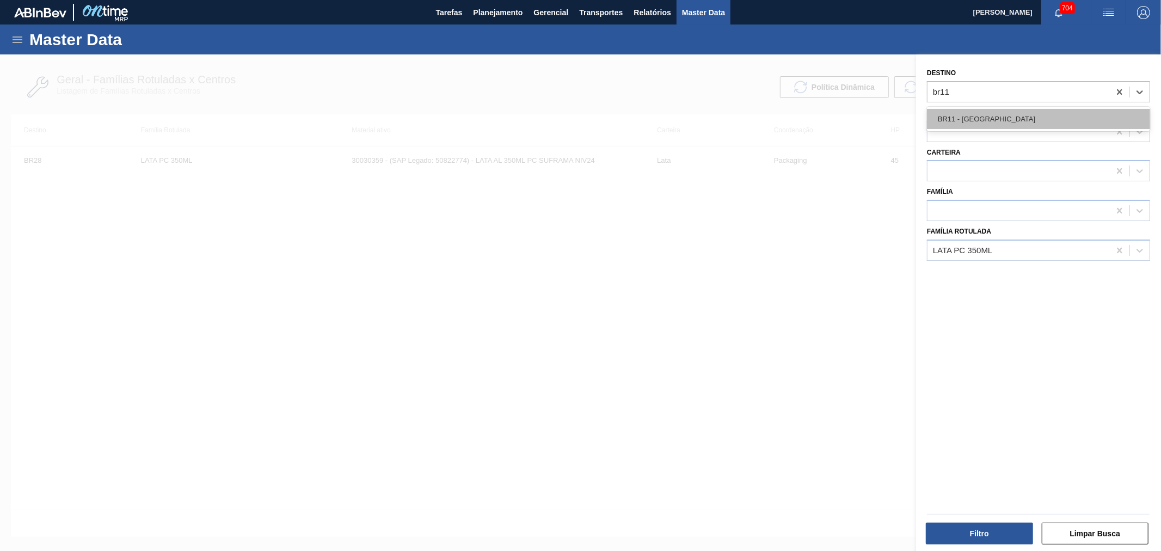
click at [999, 111] on div "BR11 - [GEOGRAPHIC_DATA][PERSON_NAME]" at bounding box center [1038, 119] width 223 height 20
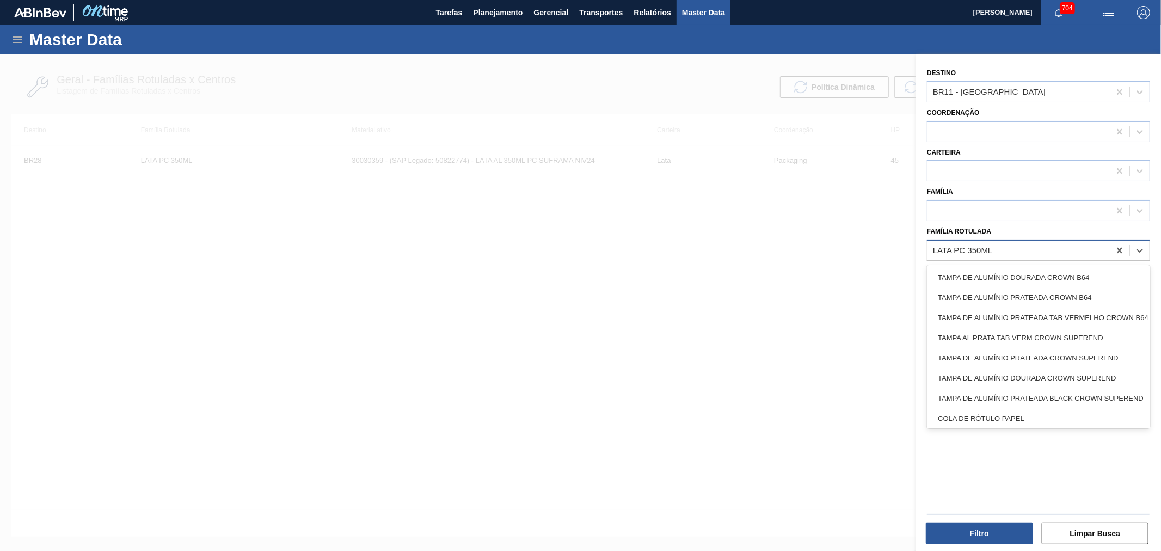
click at [1010, 245] on div "LATA PC 350ML" at bounding box center [1019, 250] width 182 height 16
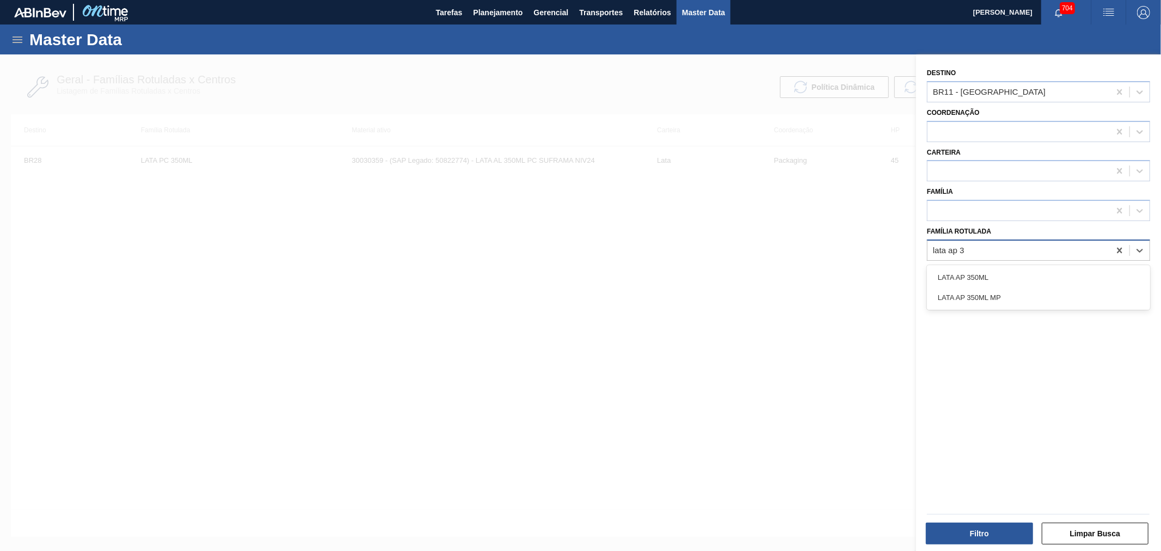
type Rotulada "lata ap 35"
click at [993, 274] on div "LATA AP 350ML" at bounding box center [1038, 277] width 223 height 20
click at [977, 525] on button "Filtro" at bounding box center [979, 534] width 107 height 22
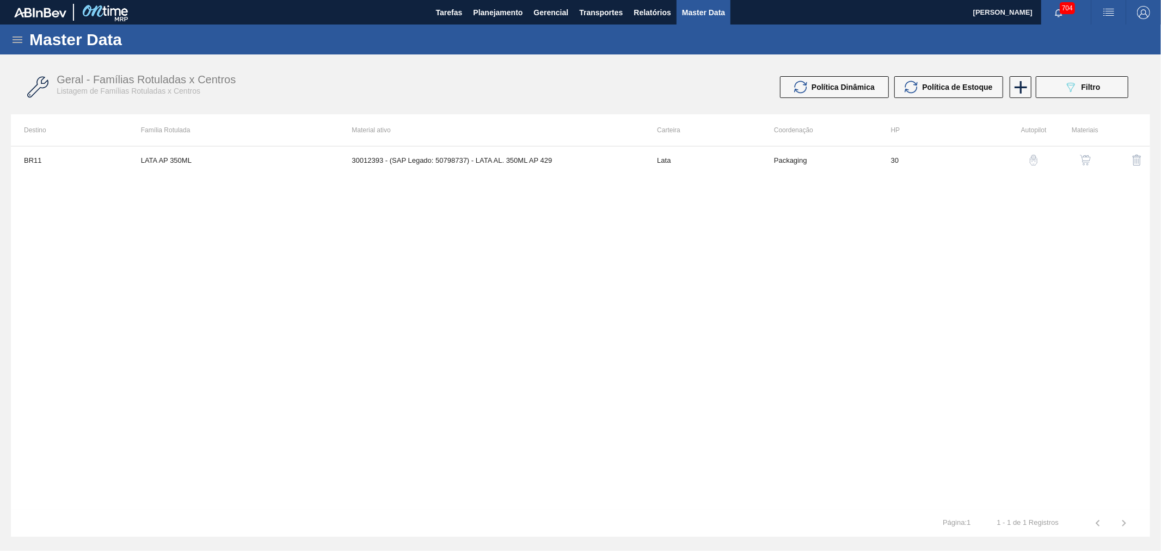
click at [1095, 158] on button "button" at bounding box center [1085, 160] width 26 height 26
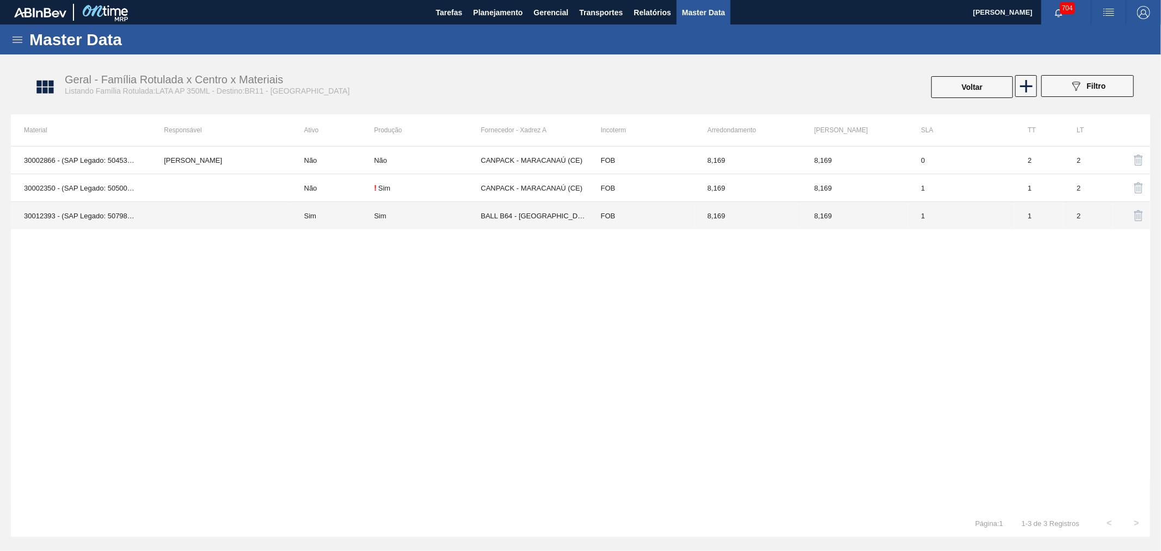
click at [194, 223] on td at bounding box center [221, 216] width 140 height 28
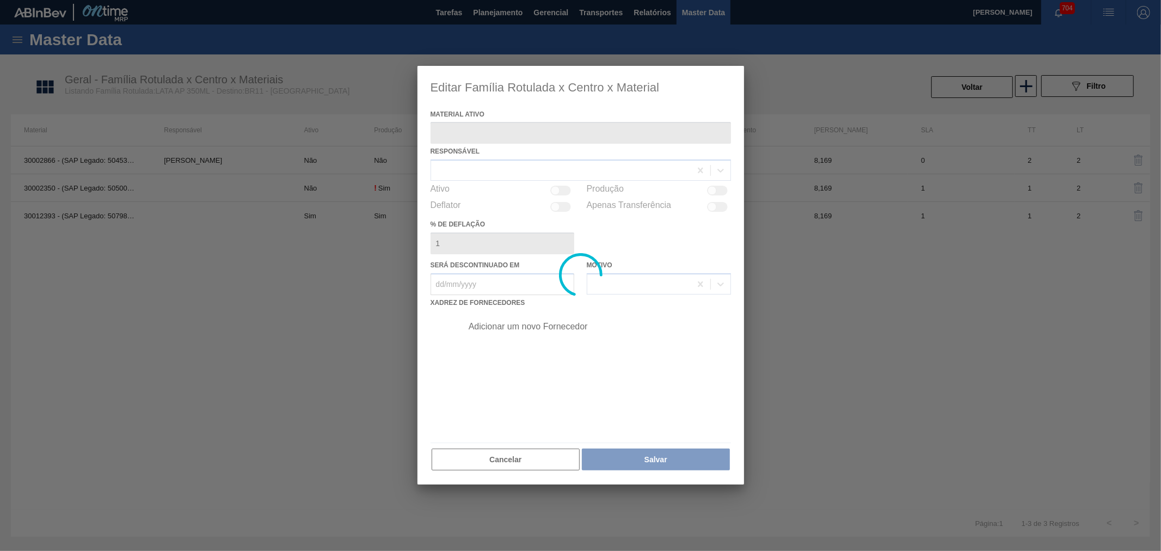
type ativo "30012393 - (SAP Legado: 50798737) - LATA AL. 350ML AP 429"
checkbox input "true"
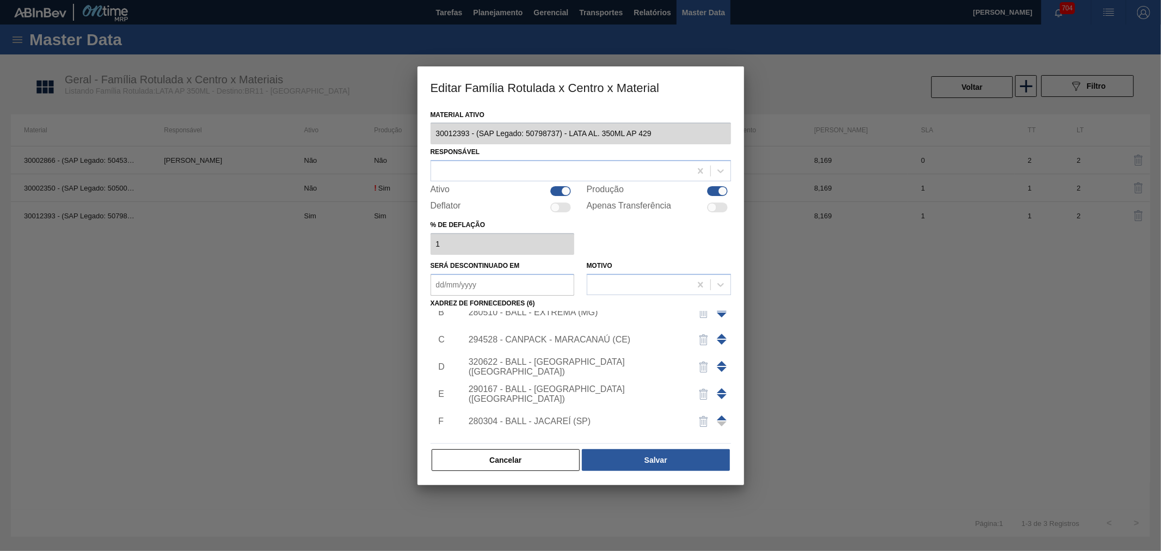
scroll to position [65, 0]
click at [526, 424] on div "Adicionar um novo Fornecedor" at bounding box center [575, 425] width 213 height 10
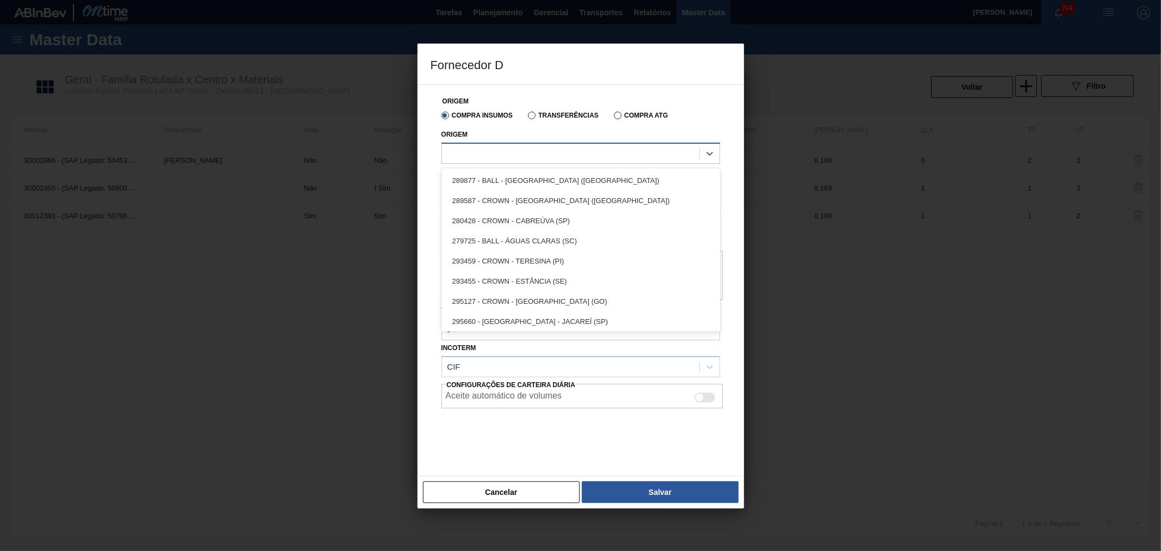
click at [528, 152] on div at bounding box center [570, 153] width 257 height 16
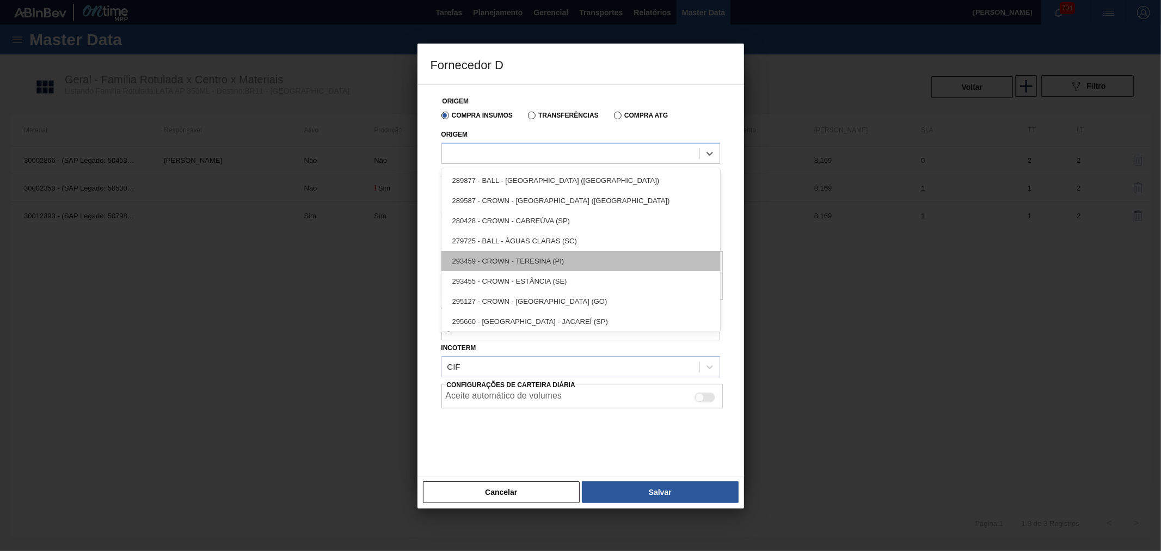
scroll to position [42, 0]
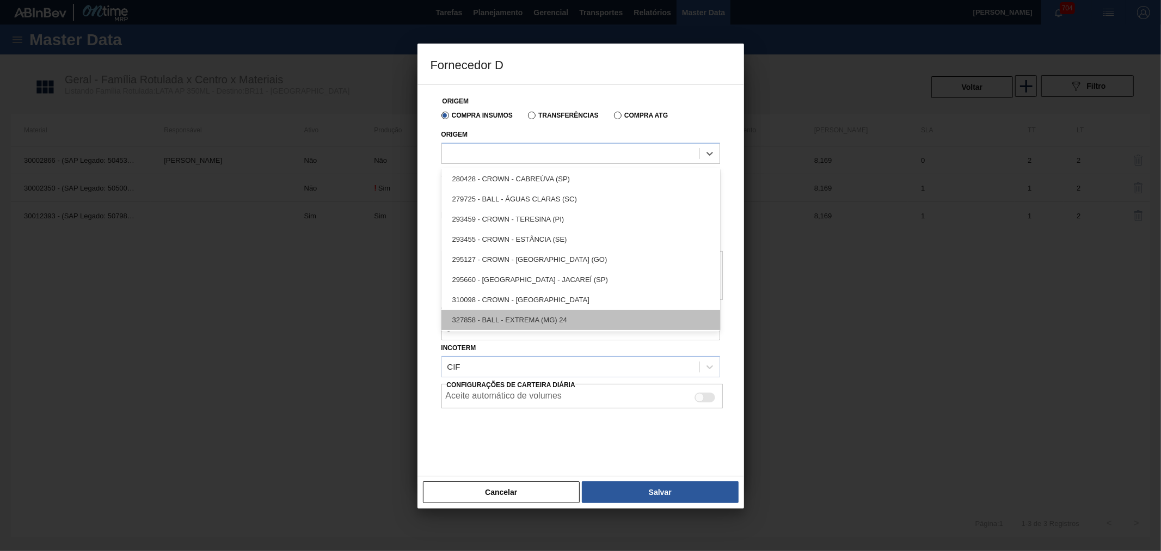
click at [525, 318] on div "327858 - BALL - EXTREMA (MG) 24" at bounding box center [580, 320] width 279 height 20
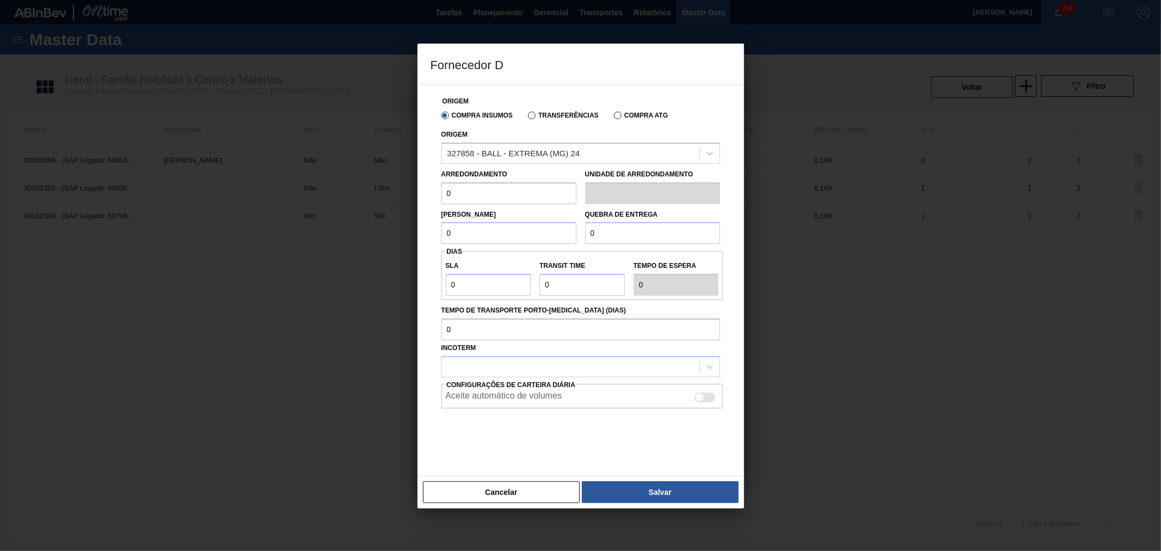
drag, startPoint x: 498, startPoint y: 193, endPoint x: 423, endPoint y: 187, distance: 75.4
click at [388, 183] on div "Fornecedor D Origem Compra Insumos Transferências Compra ATG Origem 327858 - BA…" at bounding box center [580, 275] width 1161 height 551
type input "2"
click at [478, 200] on input "8,162" at bounding box center [508, 193] width 135 height 22
type input "8,168"
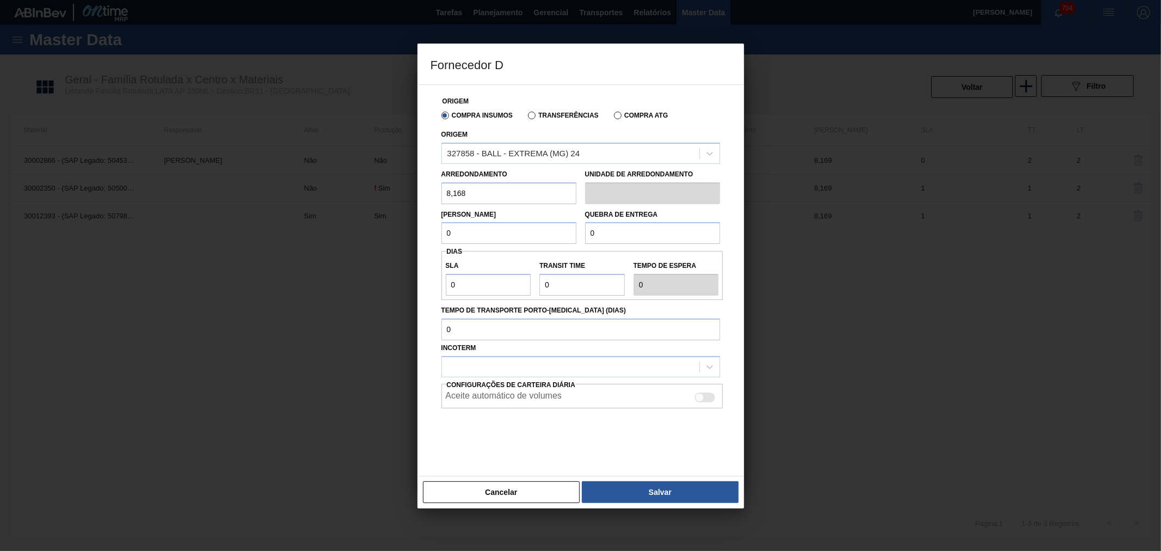
click at [481, 232] on input "0" at bounding box center [508, 233] width 135 height 22
drag, startPoint x: 459, startPoint y: 229, endPoint x: 475, endPoint y: 231, distance: 15.4
click at [413, 226] on div "Fornecedor D Origem Compra Insumos Transferências Compra ATG Origem 327858 - BA…" at bounding box center [580, 275] width 1161 height 551
drag, startPoint x: 481, startPoint y: 189, endPoint x: 415, endPoint y: 193, distance: 66.5
click at [415, 192] on div "Fornecedor D Origem Compra Insumos Transferências Compra ATG Origem 327858 - BA…" at bounding box center [580, 275] width 1161 height 551
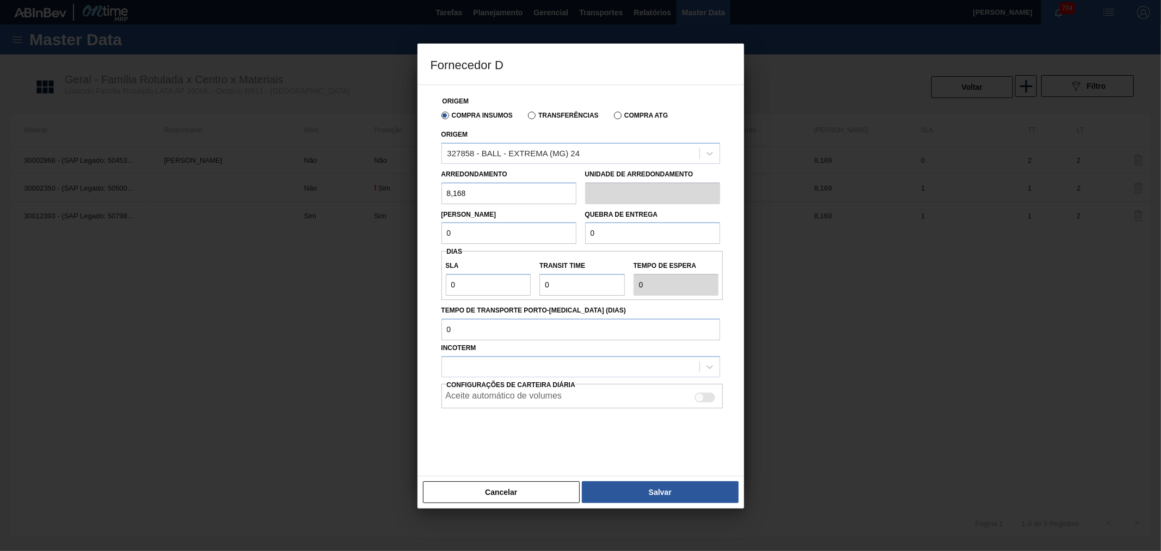
click at [512, 242] on input "0" at bounding box center [508, 233] width 135 height 22
drag, startPoint x: 405, startPoint y: 225, endPoint x: 422, endPoint y: 225, distance: 17.4
click at [396, 224] on div "Fornecedor D Origem Compra Insumos Transferências Compra ATG Origem 327858 - BA…" at bounding box center [580, 275] width 1161 height 551
paste input "8,168"
type input "8,168"
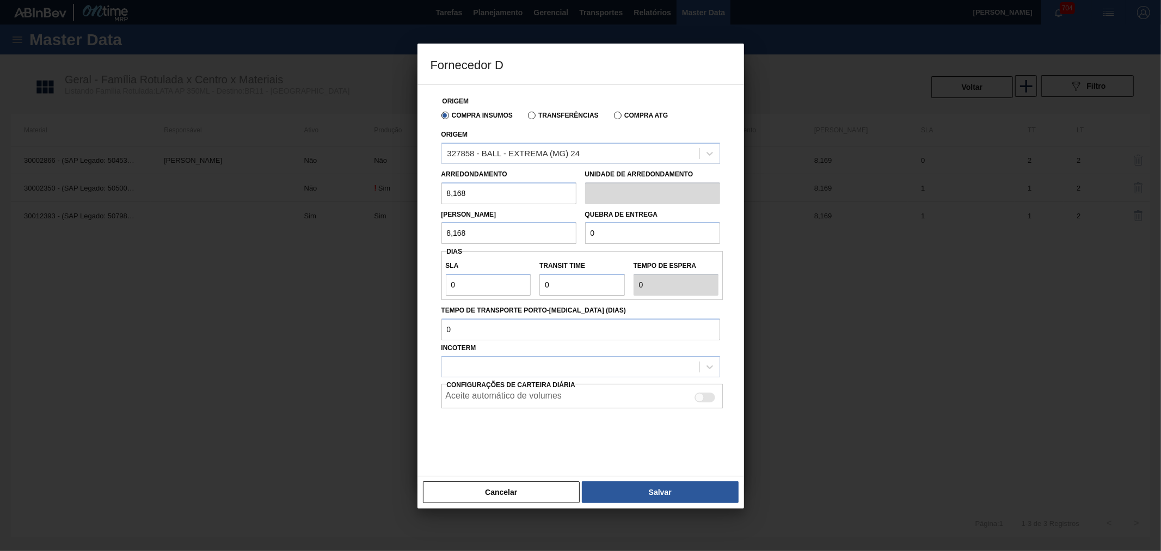
drag, startPoint x: 483, startPoint y: 191, endPoint x: 391, endPoint y: 183, distance: 92.3
click at [392, 183] on div "Fornecedor D Origem Compra Insumos Transferências Compra ATG Origem 327858 - BA…" at bounding box center [580, 275] width 1161 height 551
paste input "9"
type input "8,169"
drag, startPoint x: 482, startPoint y: 230, endPoint x: 400, endPoint y: 224, distance: 82.4
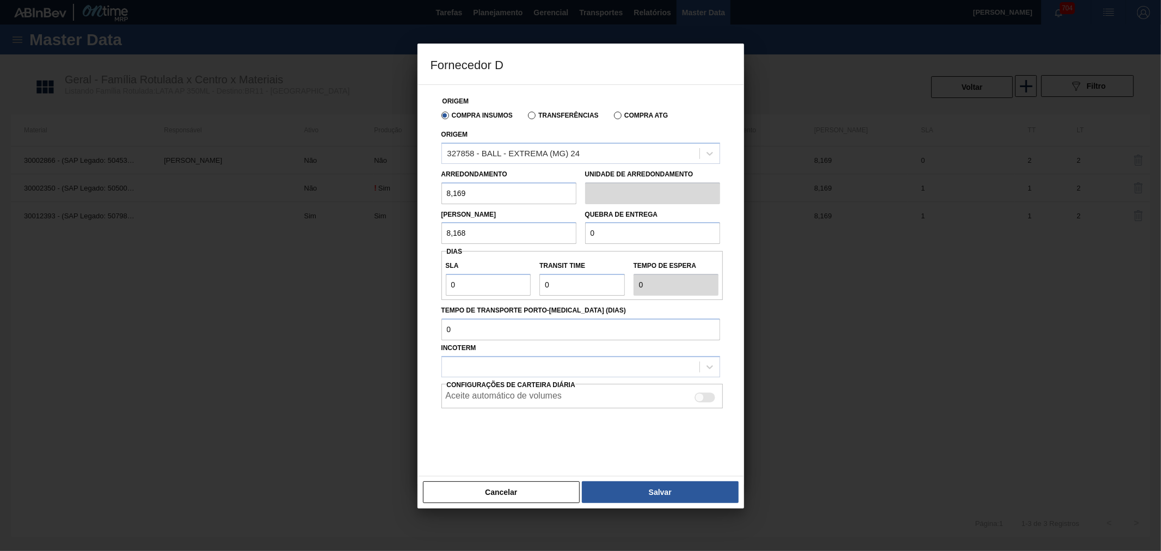
click at [400, 224] on div "Fornecedor D Origem Compra Insumos Transferências Compra ATG Origem 327858 - BA…" at bounding box center [580, 275] width 1161 height 551
paste input "9"
type input "8,169"
drag, startPoint x: 619, startPoint y: 228, endPoint x: 531, endPoint y: 227, distance: 88.2
click at [548, 224] on div "Lote Mínimo 8,169 Quebra de entrega 0" at bounding box center [580, 224] width 287 height 40
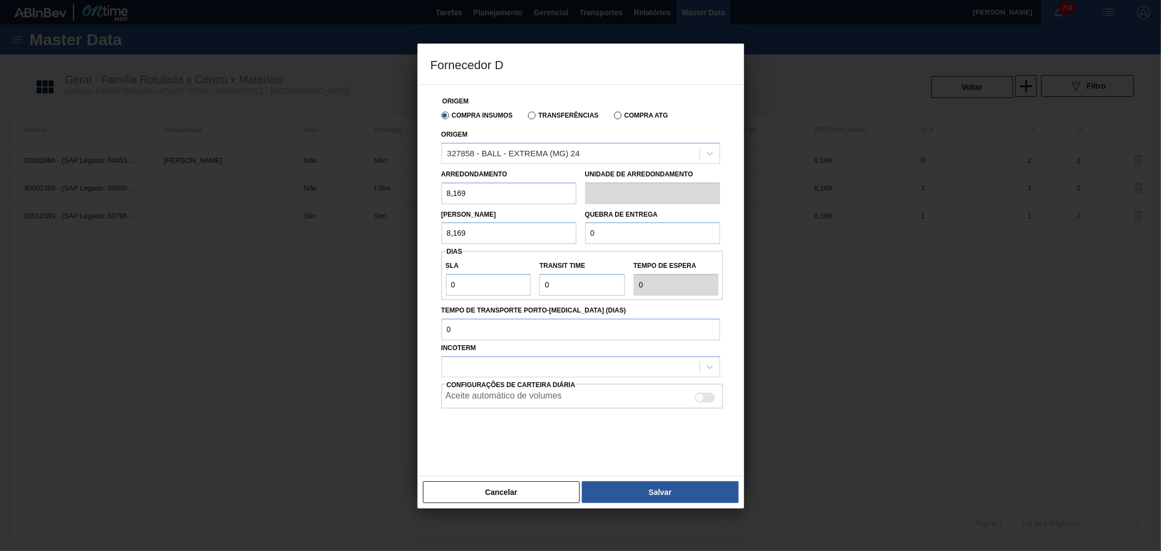
paste input "163,38"
type input "163,380"
drag, startPoint x: 453, startPoint y: 290, endPoint x: 459, endPoint y: 290, distance: 6.0
click at [453, 290] on input "0" at bounding box center [488, 285] width 85 height 22
click at [569, 284] on input "Transit Time" at bounding box center [581, 285] width 85 height 22
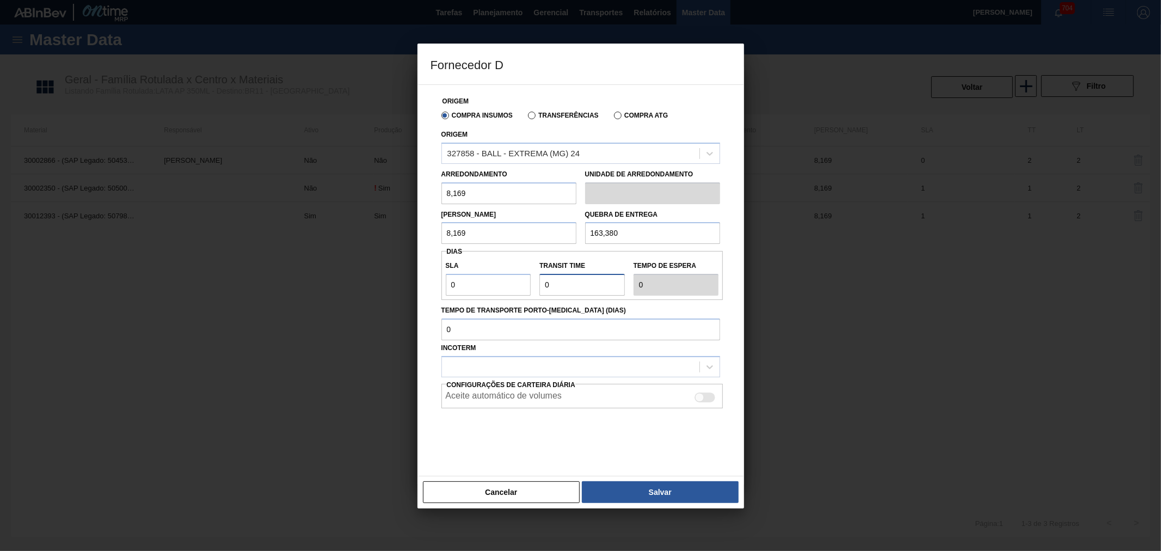
type input "NaN"
type input "3"
drag, startPoint x: 568, startPoint y: 284, endPoint x: 519, endPoint y: 280, distance: 49.7
click at [519, 280] on div "SLA 0 Transit Time Tempo de espera 3" at bounding box center [582, 275] width 282 height 40
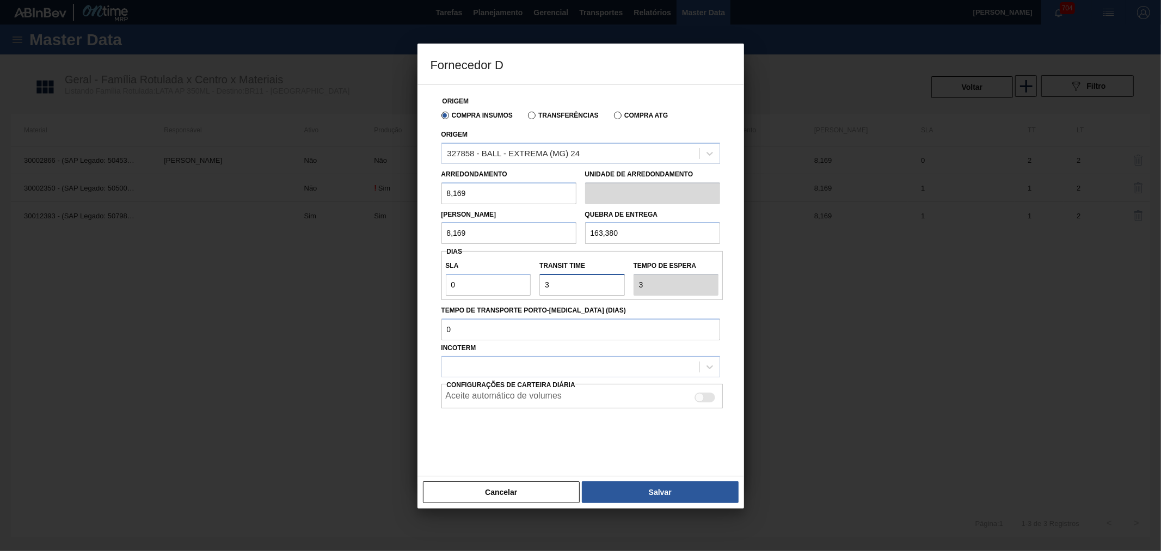
type input "NaN"
type input "4"
click at [606, 306] on label "Tempo de Transporte Porto-Doca (dias)" at bounding box center [580, 311] width 279 height 16
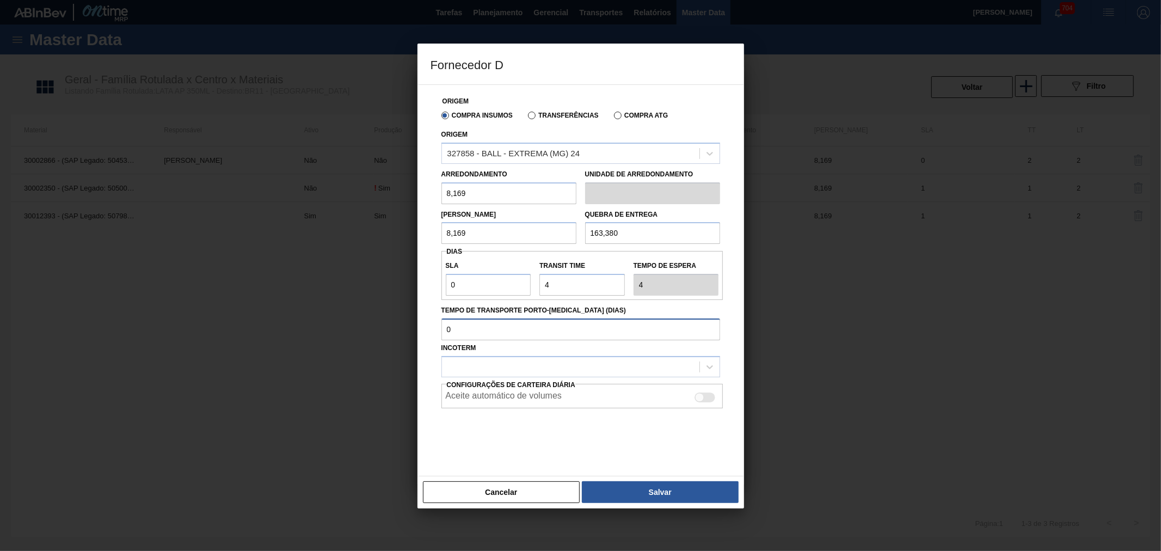
click at [606, 318] on input "Tempo de Transporte Porto-Doca (dias)" at bounding box center [580, 329] width 279 height 22
drag, startPoint x: 452, startPoint y: 283, endPoint x: 456, endPoint y: 305, distance: 22.2
click at [425, 283] on div "Origem Compra Insumos Transferências Compra ATG Origem 327858 - BALL - EXTREMA …" at bounding box center [581, 280] width 327 height 392
type input "1"
type input "5"
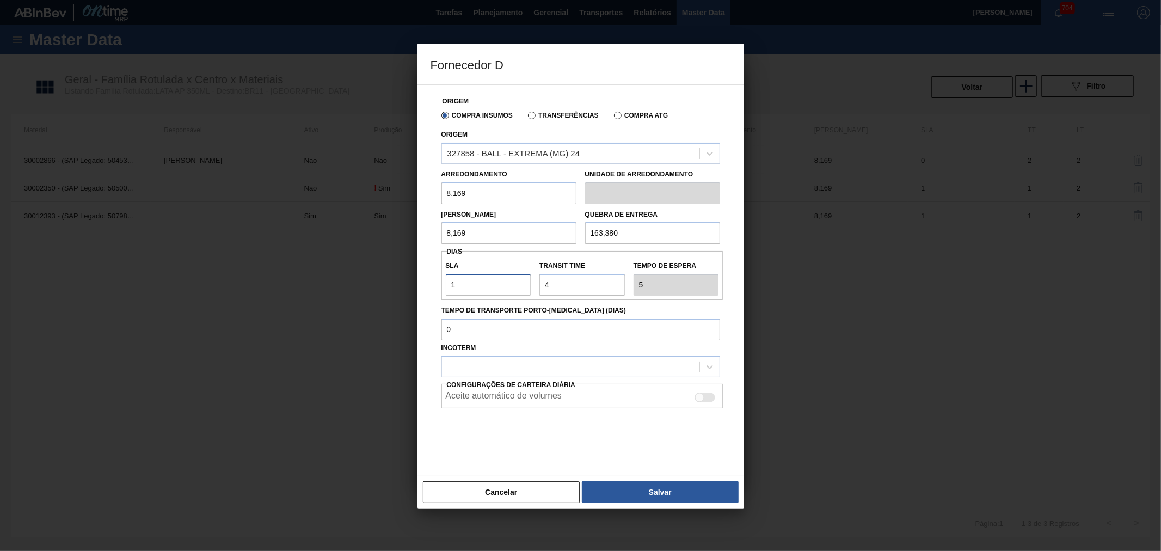
drag, startPoint x: 483, startPoint y: 283, endPoint x: 414, endPoint y: 284, distance: 68.6
click at [414, 283] on div "Fornecedor D Origem Compra Insumos Transferências Compra ATG Origem 327858 - BA…" at bounding box center [580, 275] width 1161 height 551
type input "0"
type input "4"
drag, startPoint x: 650, startPoint y: 316, endPoint x: 648, endPoint y: 361, distance: 45.8
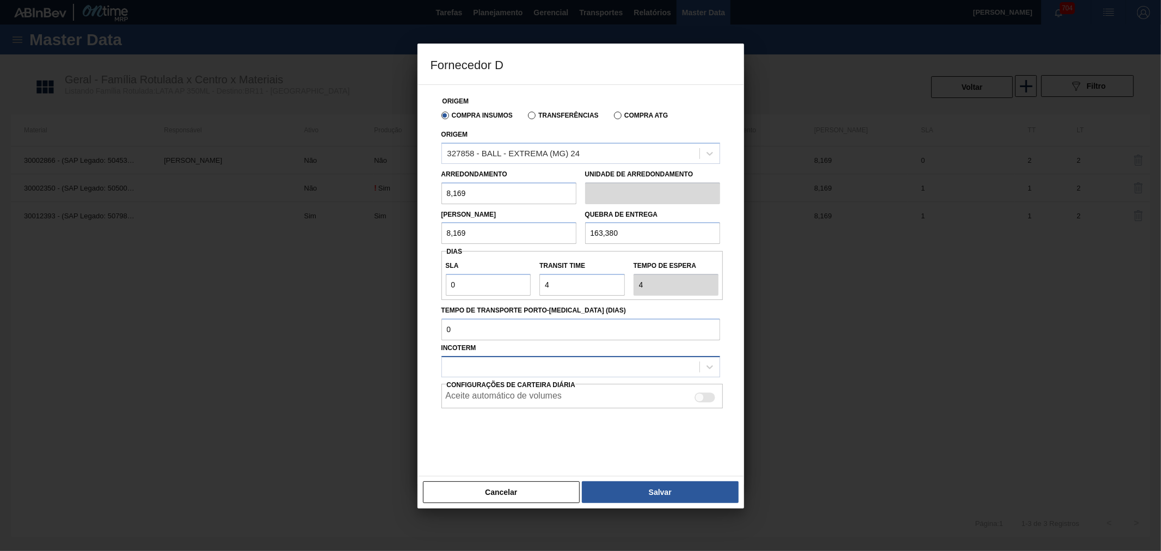
click at [651, 316] on label "Tempo de Transporte Porto-Doca (dias)" at bounding box center [580, 311] width 279 height 16
click at [651, 318] on input "Tempo de Transporte Porto-Doca (dias)" at bounding box center [580, 329] width 279 height 22
click at [603, 366] on div at bounding box center [570, 367] width 257 height 16
click at [508, 416] on div "FOB" at bounding box center [580, 414] width 279 height 20
click at [706, 392] on div at bounding box center [705, 397] width 21 height 10
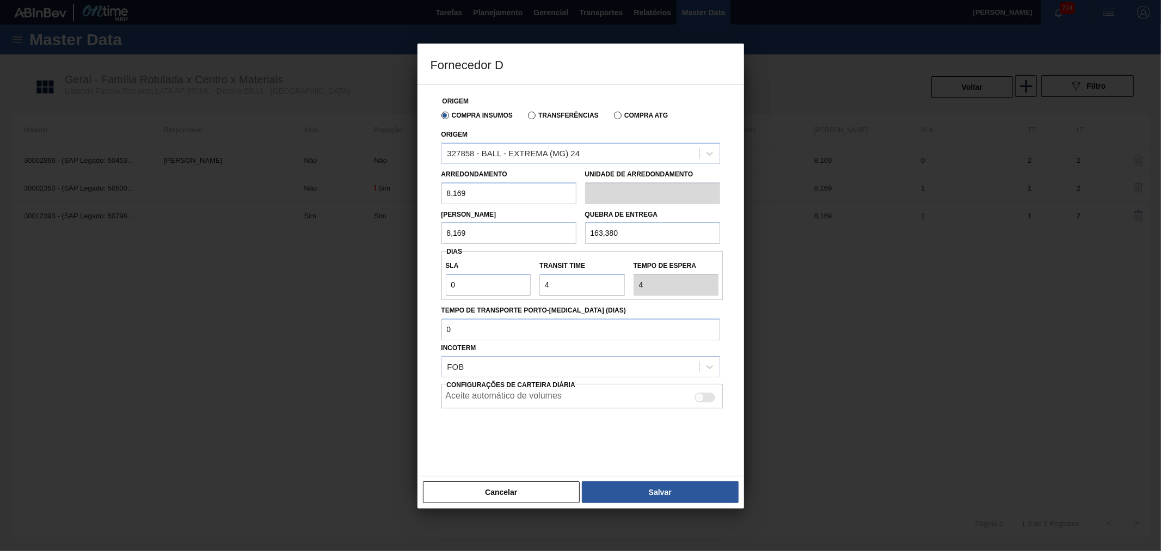
checkbox input "true"
click at [653, 484] on button "Salvar" at bounding box center [660, 492] width 156 height 22
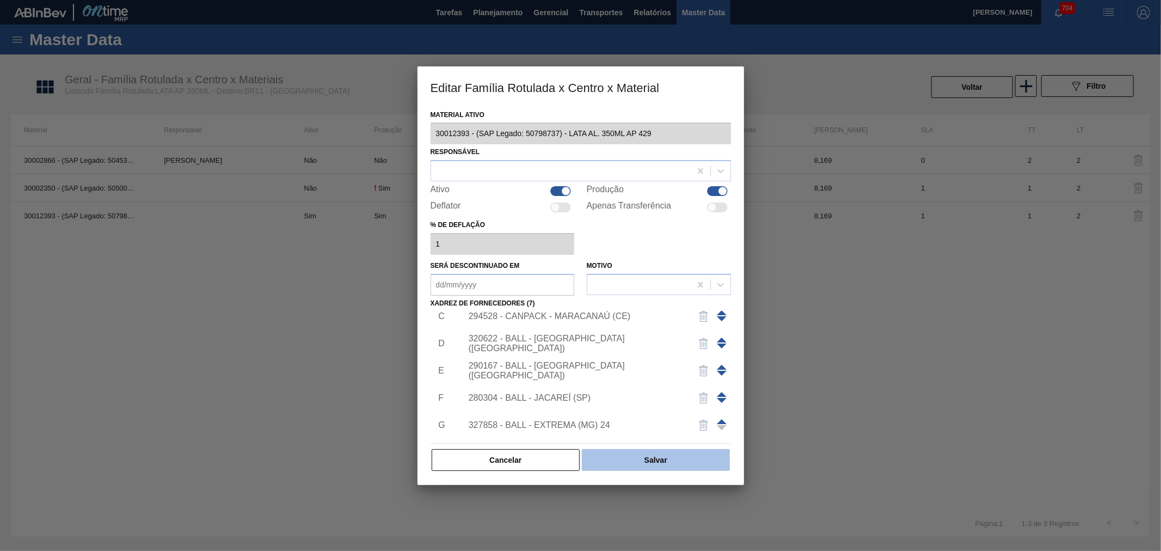
click at [638, 458] on button "Salvar" at bounding box center [656, 460] width 148 height 22
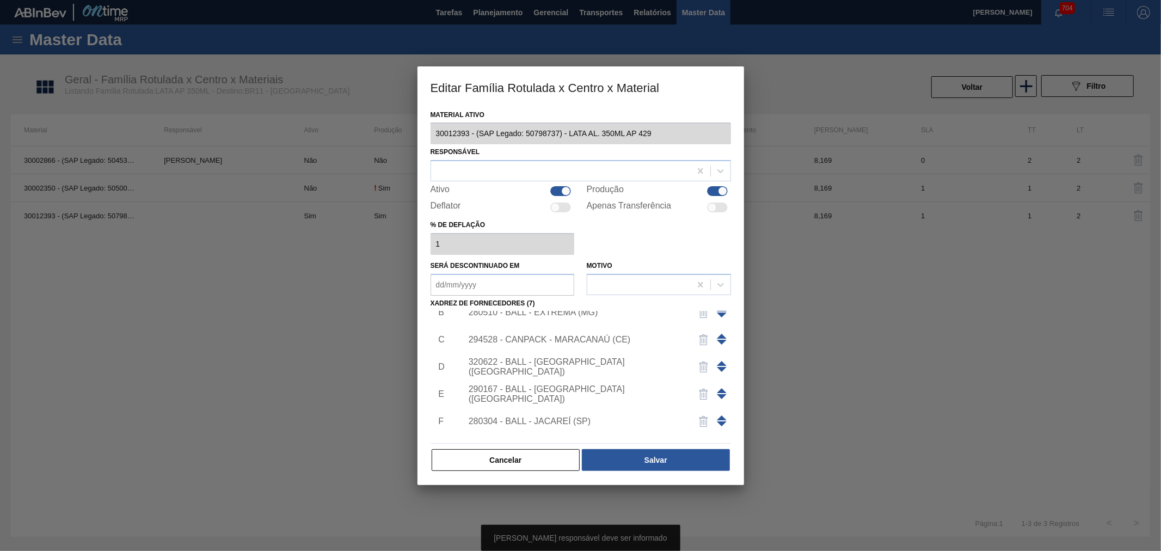
scroll to position [0, 0]
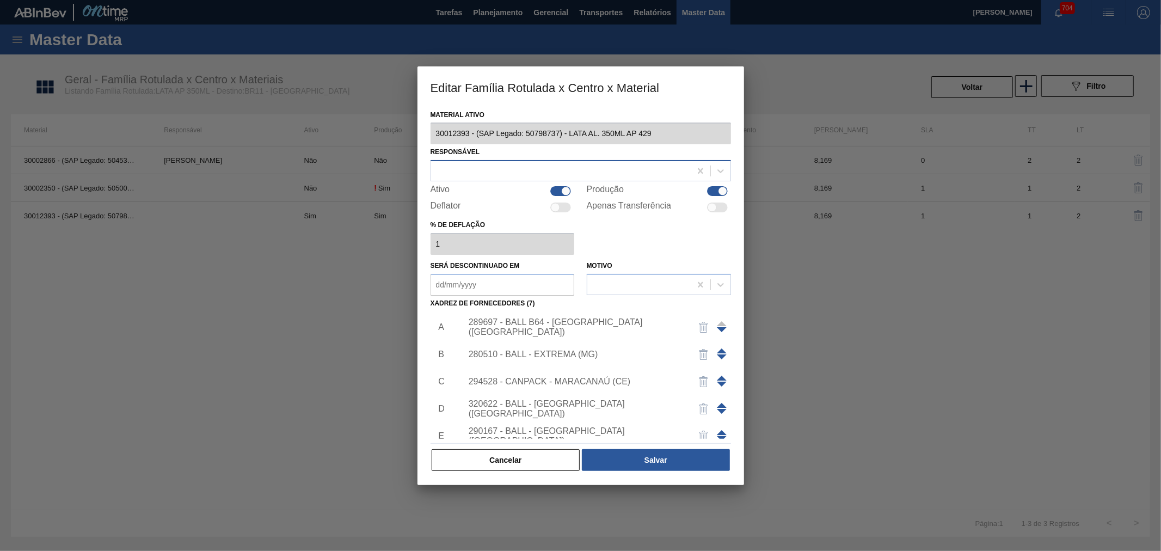
click at [495, 177] on div at bounding box center [561, 171] width 260 height 16
type input "marilia"
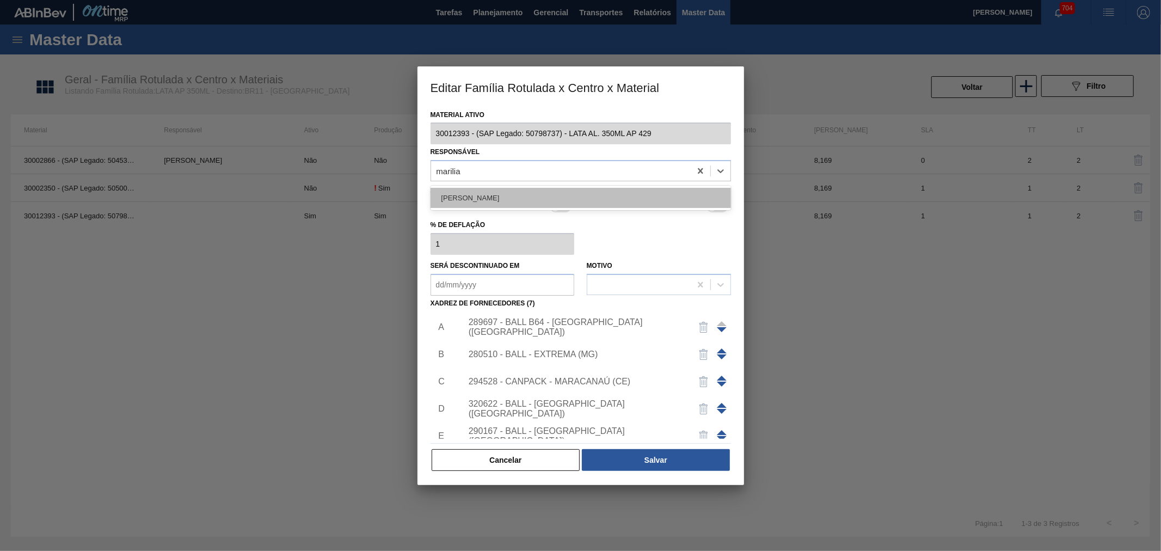
click at [495, 188] on div "MARILIA RIBEIRO BALARDIN" at bounding box center [581, 198] width 300 height 20
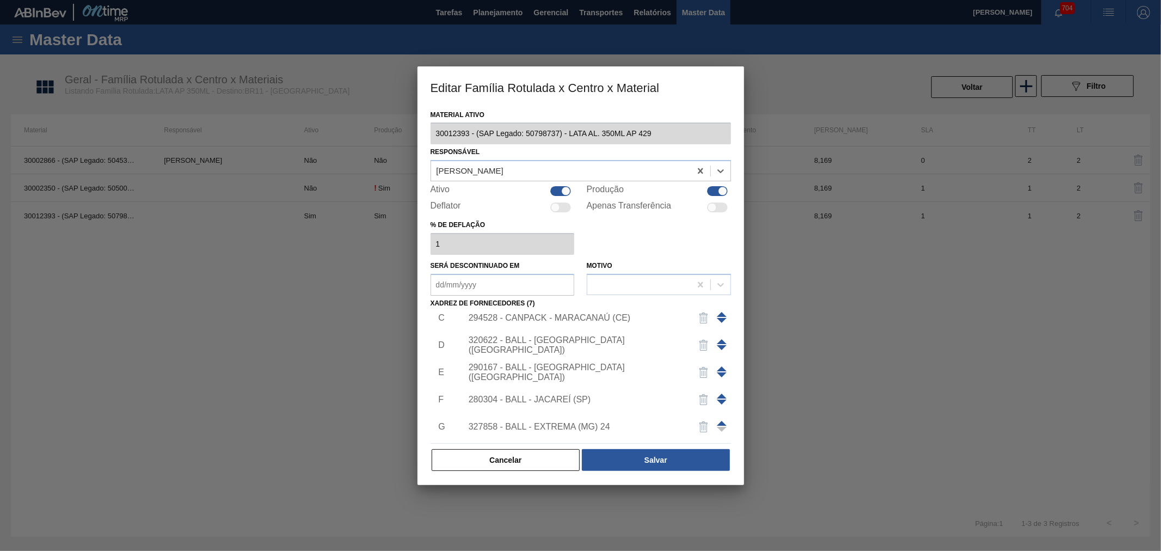
scroll to position [93, 0]
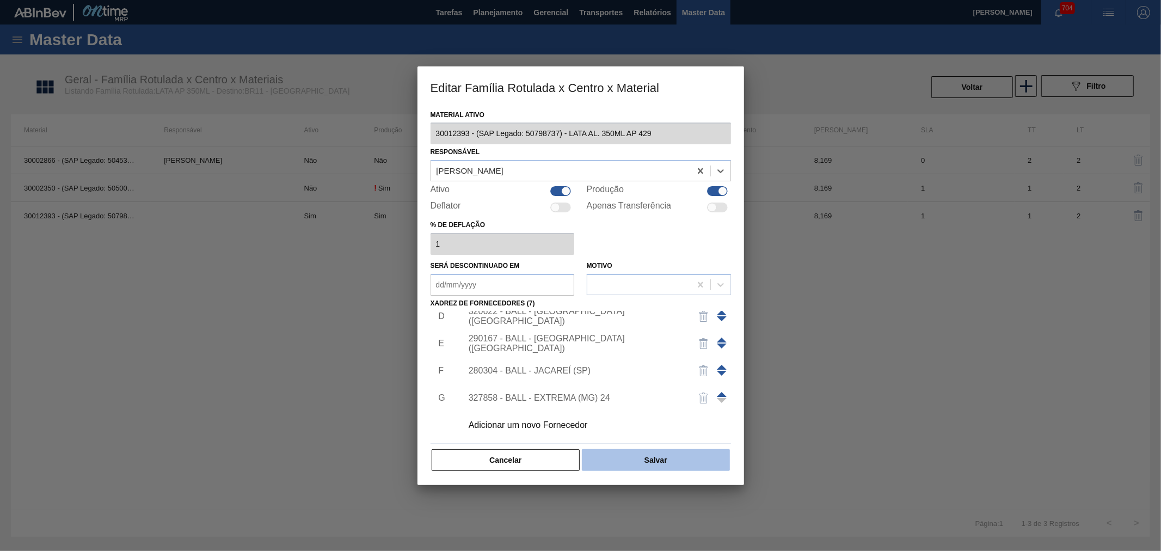
click at [659, 453] on button "Salvar" at bounding box center [656, 460] width 148 height 22
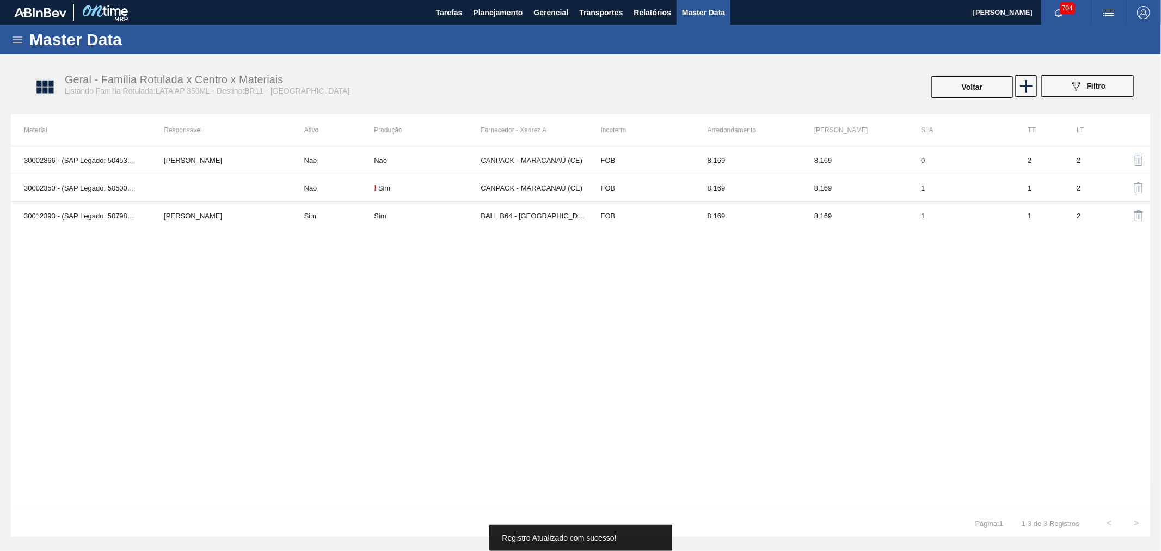
click at [396, 312] on div "30002866 - (SAP Legado: 50453871) - LATA AL. 350ML AP NIV19 Igor Da Rocha Vingr…" at bounding box center [580, 328] width 1139 height 364
click at [969, 81] on button "Voltar" at bounding box center [972, 87] width 82 height 22
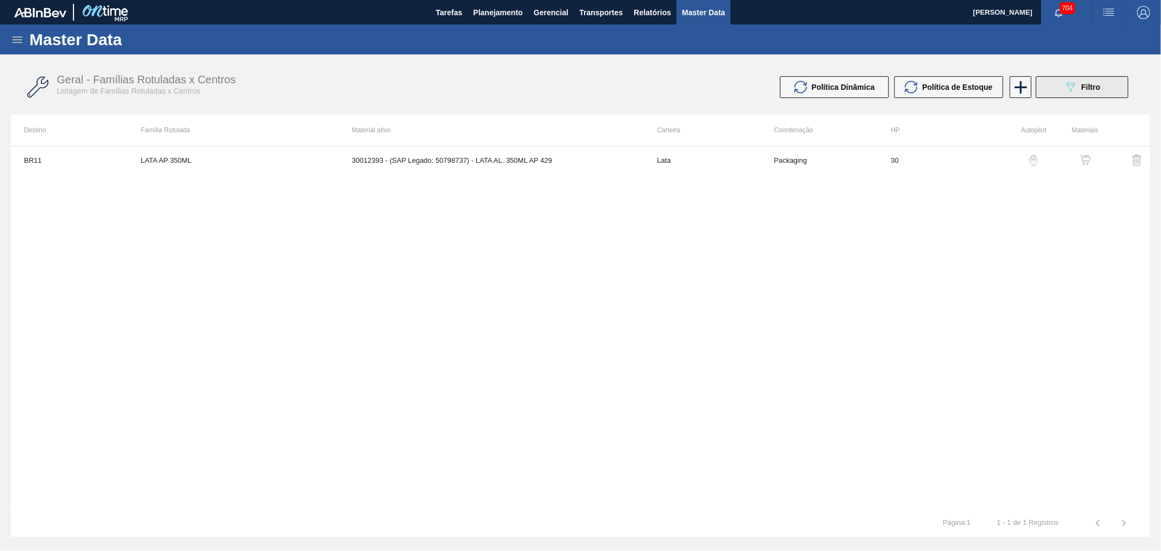
click at [1086, 86] on span "Filtro" at bounding box center [1091, 87] width 19 height 9
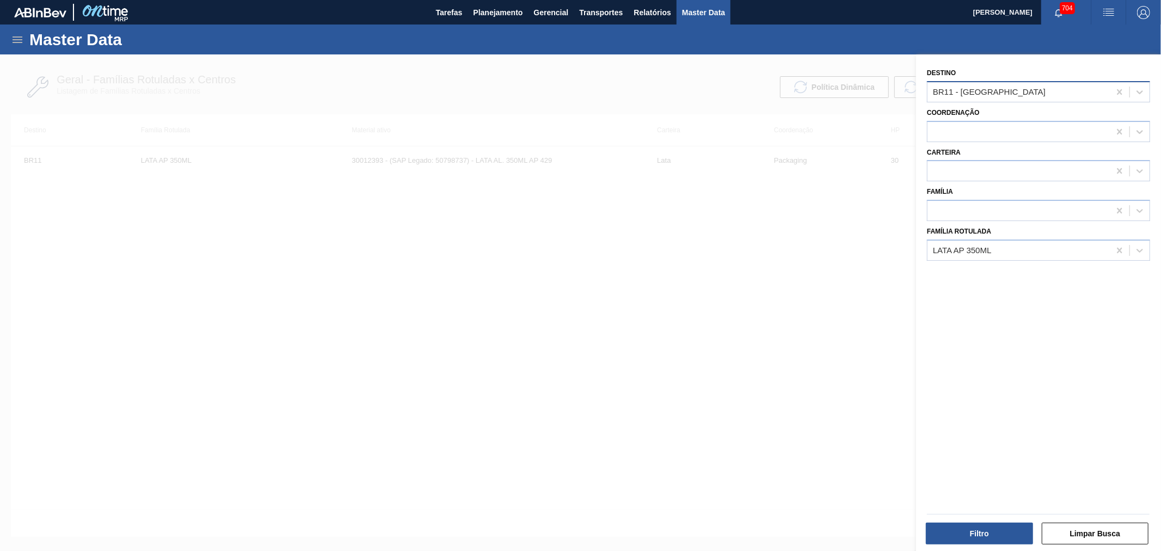
click at [969, 91] on div "BR11 - São Luís" at bounding box center [989, 91] width 113 height 9
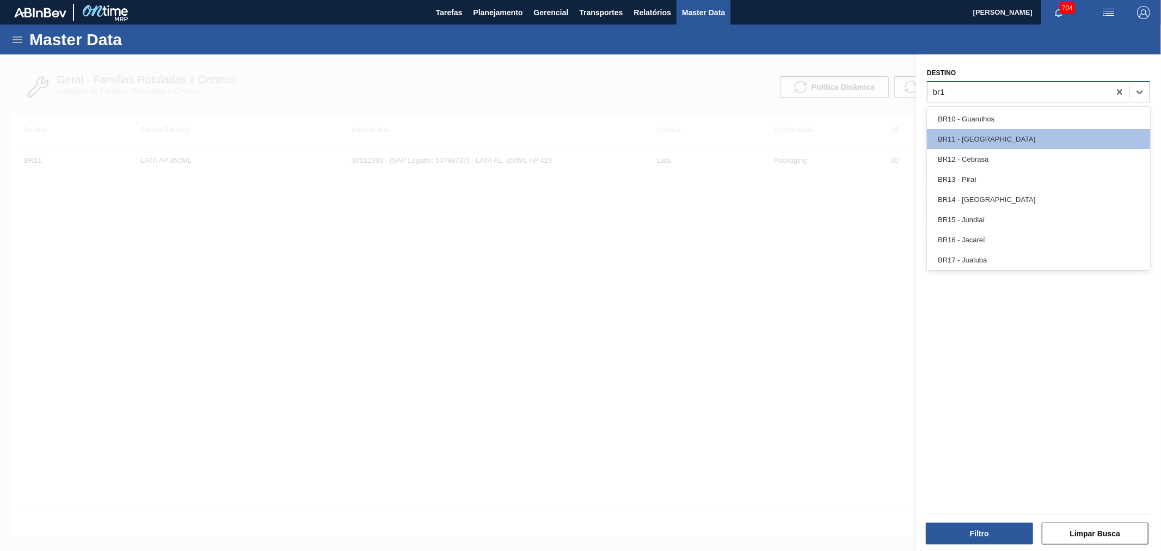
type input "br12"
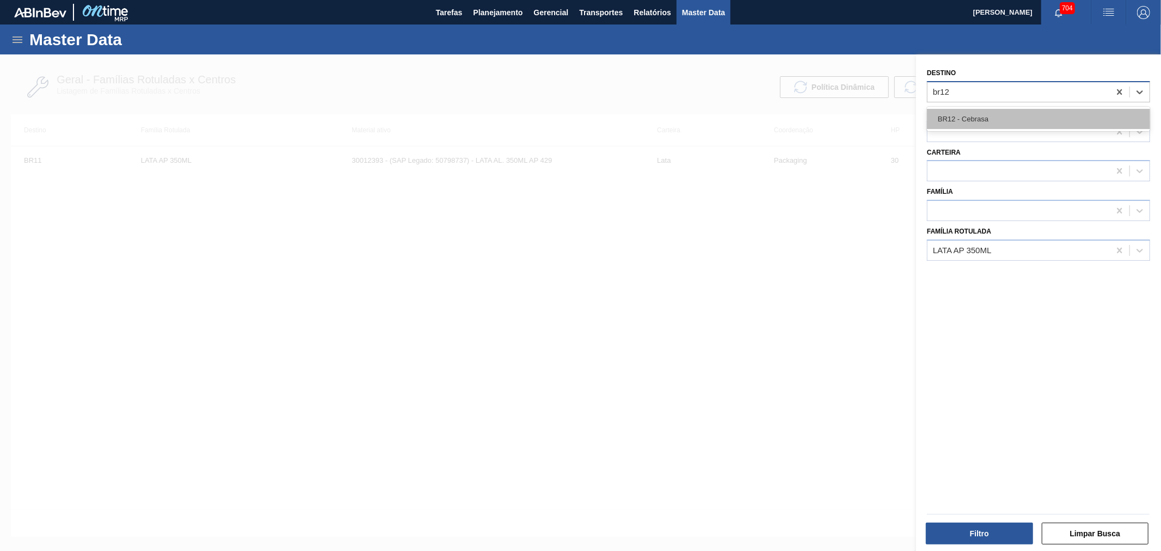
click at [970, 118] on div "BR12 - Cebrasa" at bounding box center [1038, 119] width 223 height 20
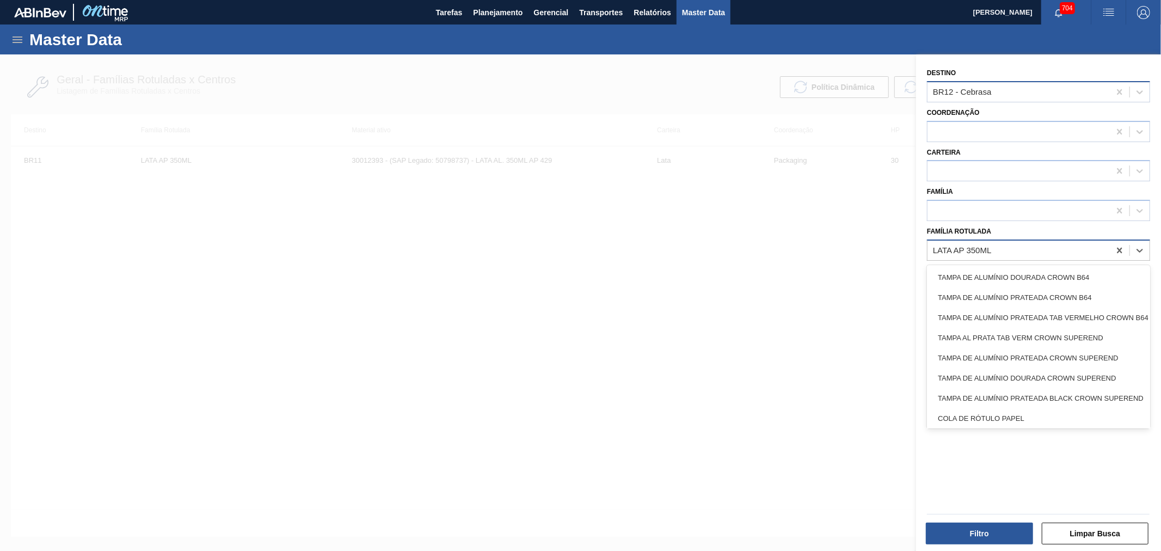
click at [1005, 253] on div "LATA AP 350ML" at bounding box center [1019, 250] width 182 height 16
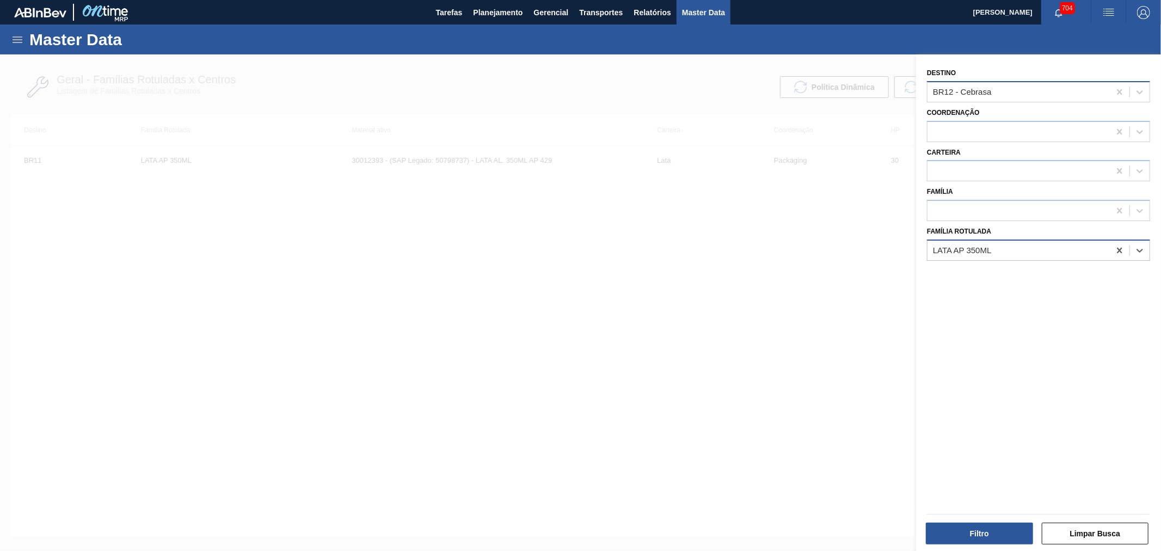
click at [987, 246] on div "LATA AP 350ML" at bounding box center [962, 250] width 59 height 9
type Rotulada "lata bc dm 26"
click at [975, 261] on div "Destino BR12 - Cebrasa Coordenação Carteira Família Família Rotulada option LAT…" at bounding box center [1038, 303] width 245 height 499
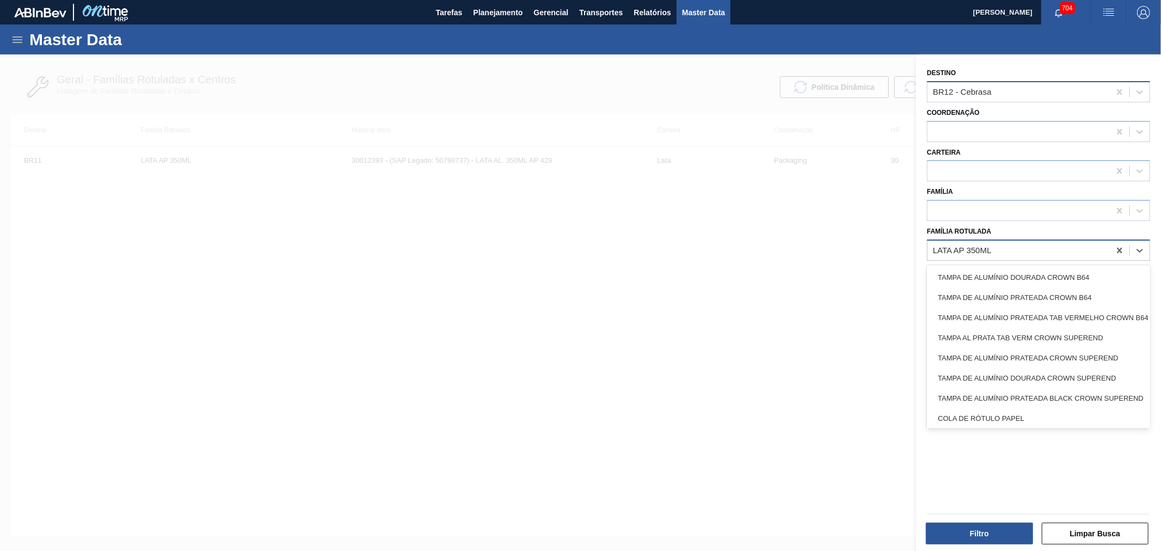
click at [1001, 242] on div "LATA AP 350ML" at bounding box center [1019, 250] width 182 height 16
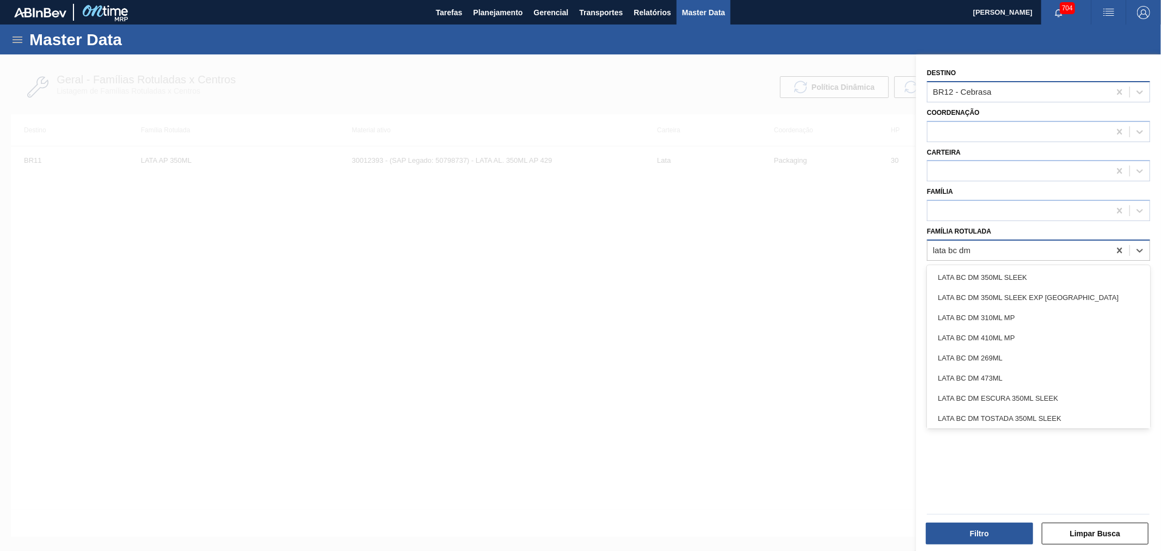
type Rotulada "lata bc dm 2"
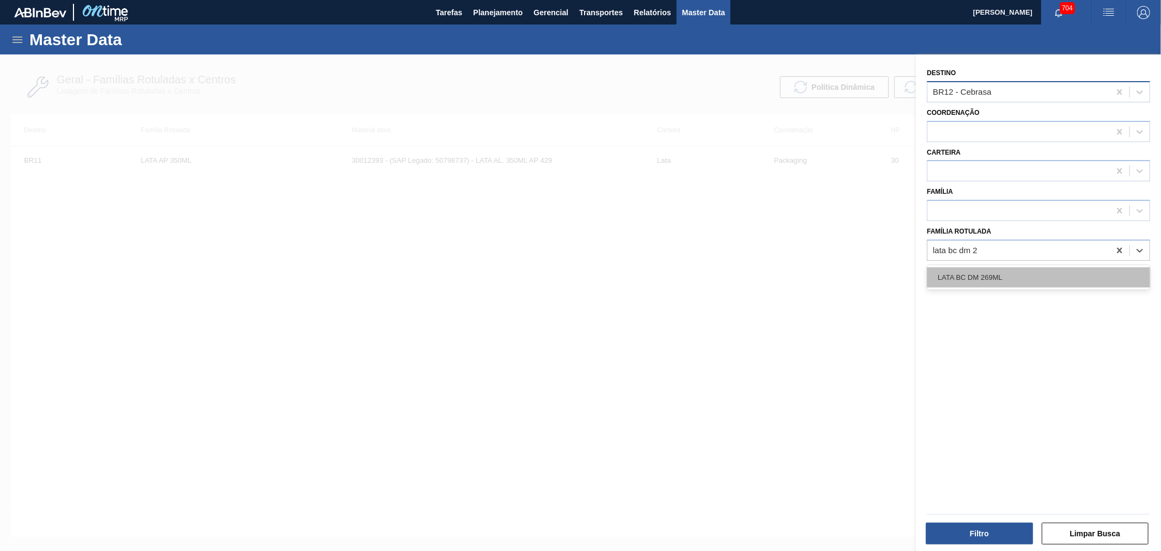
click at [995, 282] on div "LATA BC DM 269ML" at bounding box center [1038, 277] width 223 height 20
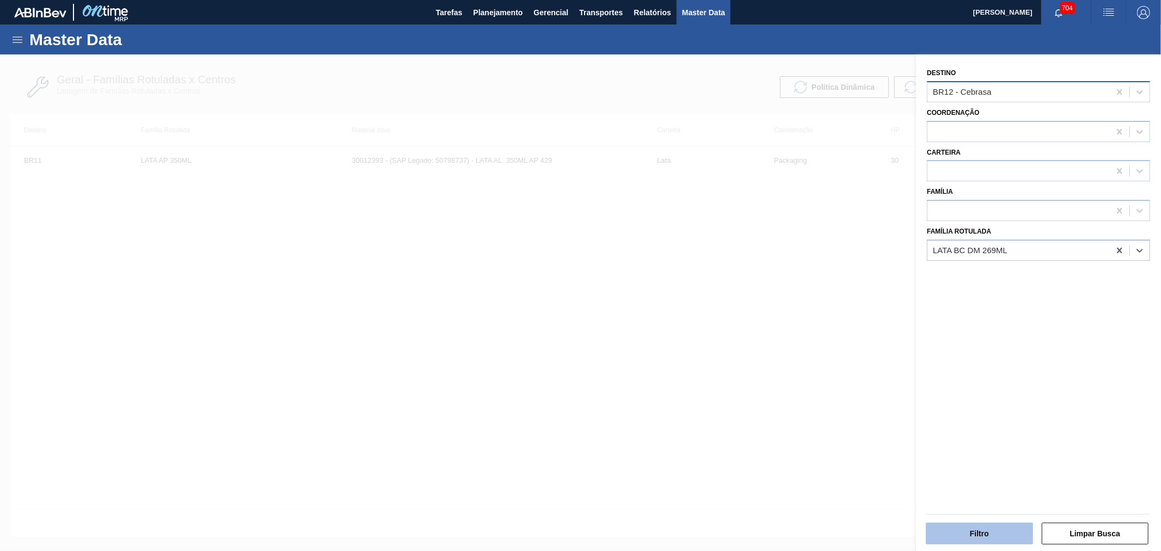
click at [991, 531] on button "Filtro" at bounding box center [979, 534] width 107 height 22
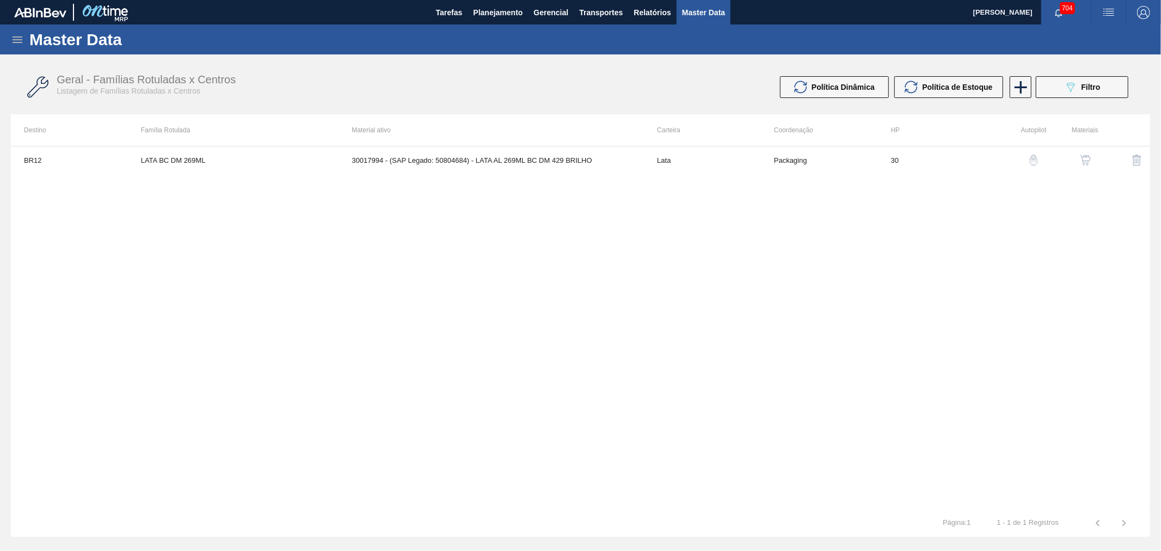
click at [1085, 160] on img "button" at bounding box center [1085, 160] width 11 height 11
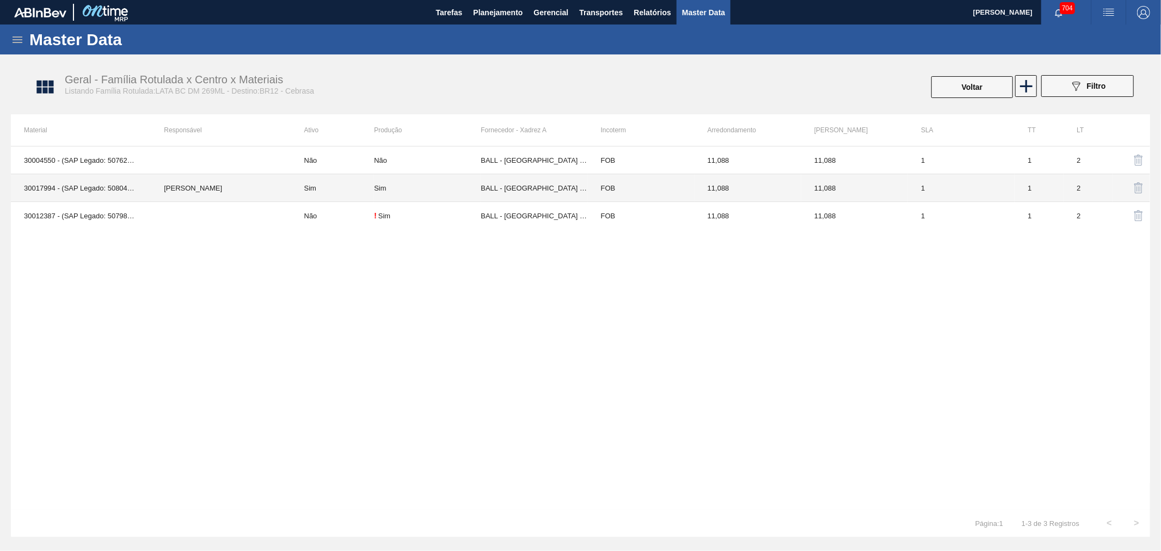
click at [173, 194] on td "MARILIA RIBEIRO BALARDIN" at bounding box center [221, 188] width 140 height 28
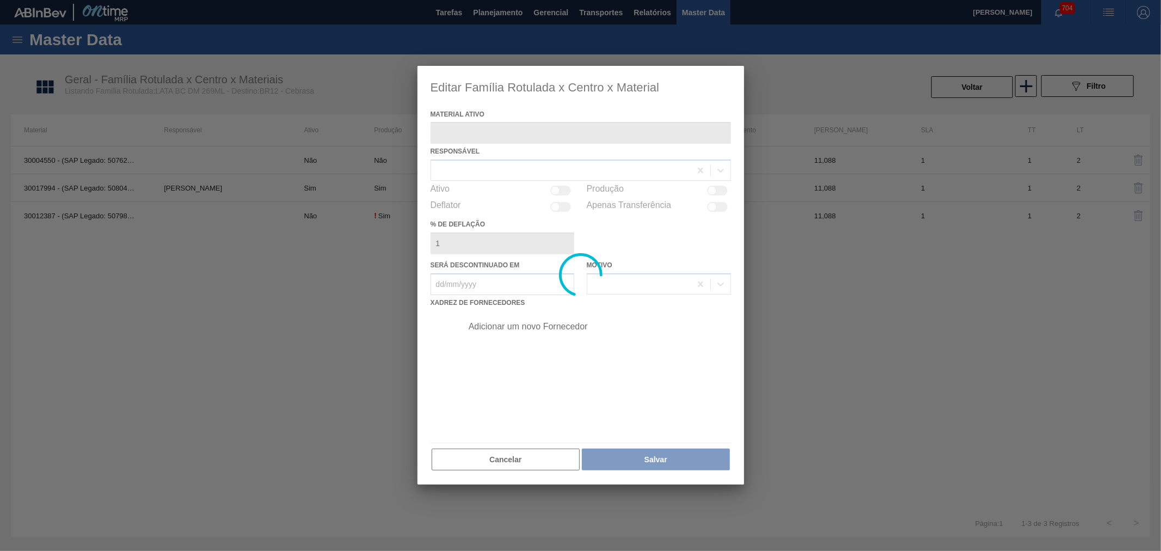
type ativo "30017994 - (SAP Legado: 50804684) - LATA AL 269ML BC DM 429 BRILHO"
checkbox input "true"
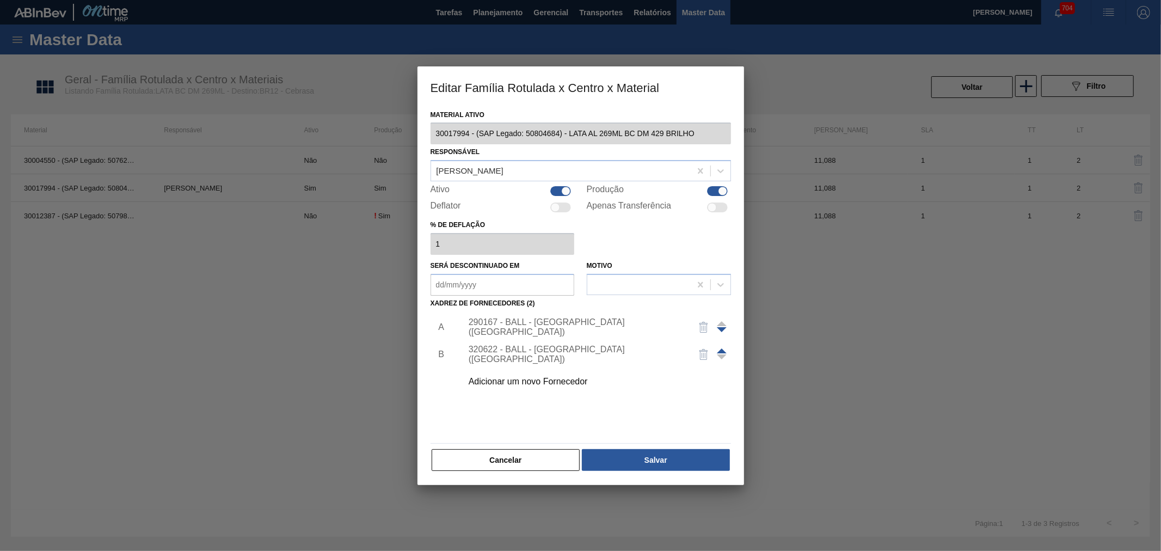
click at [529, 377] on div "Adicionar um novo Fornecedor" at bounding box center [575, 382] width 213 height 10
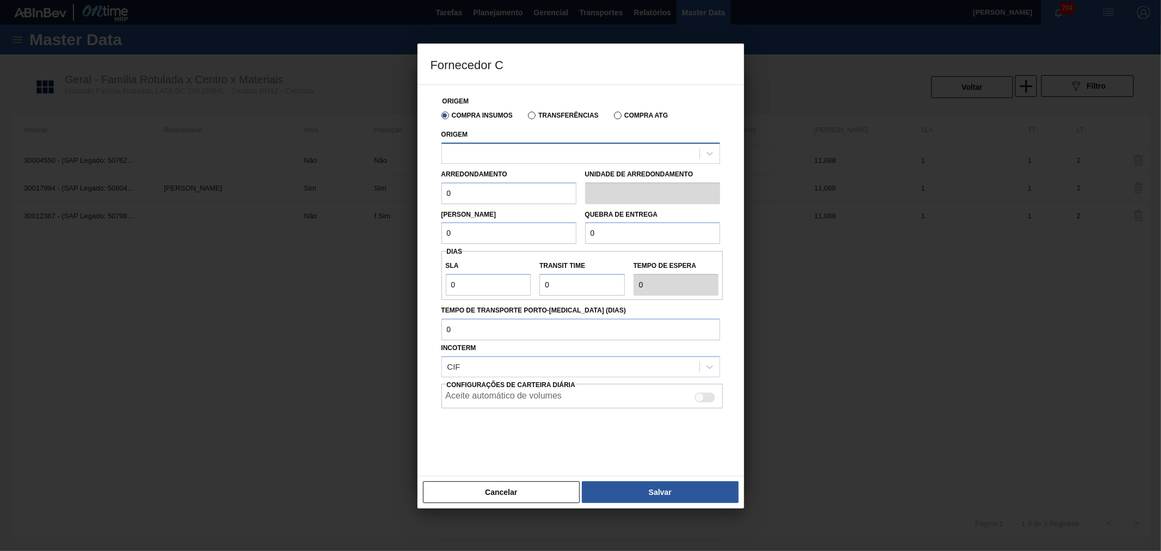
click at [491, 152] on div at bounding box center [570, 153] width 257 height 16
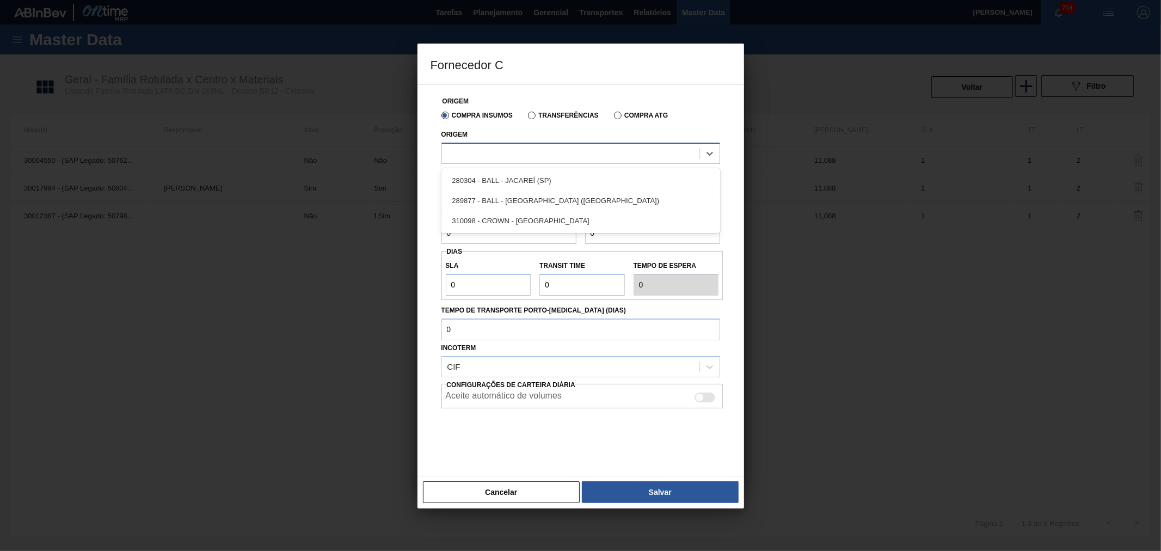
click at [520, 144] on div at bounding box center [580, 153] width 279 height 21
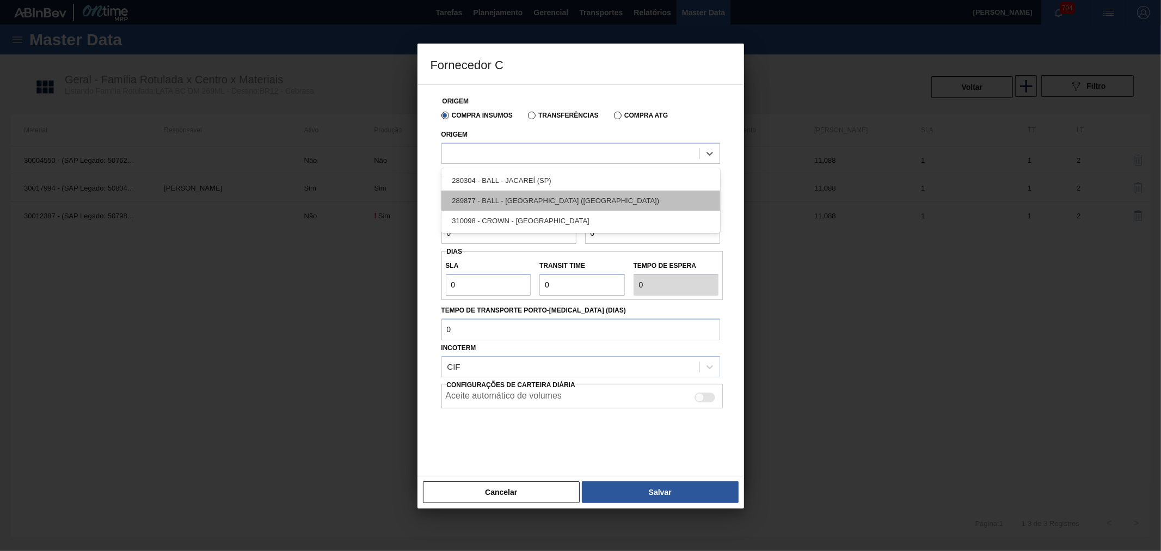
click at [542, 194] on div "289877 - BALL - TRÊS RIOS (RJ)" at bounding box center [580, 201] width 279 height 20
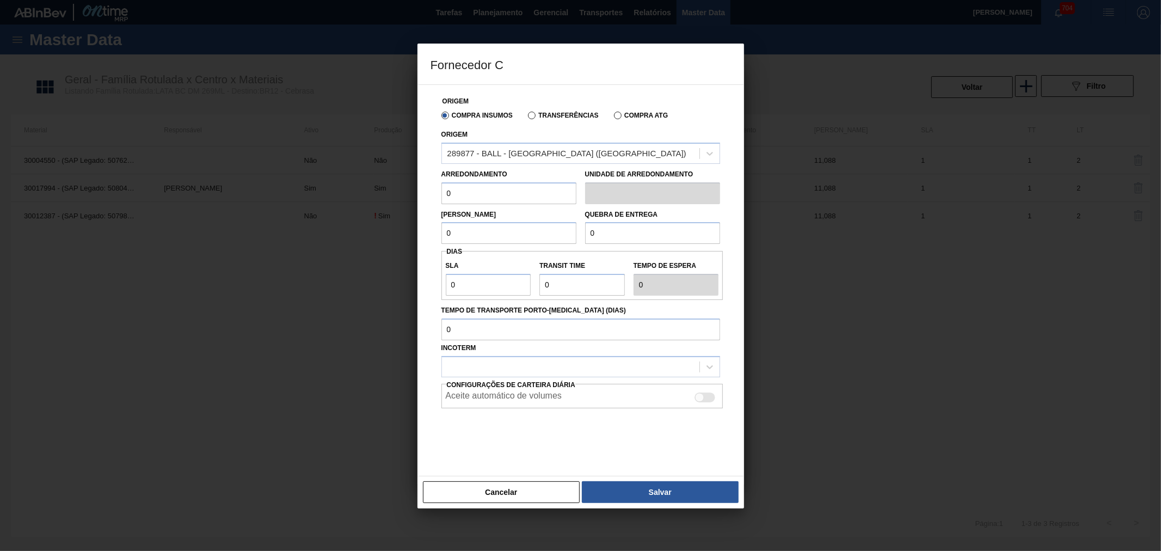
drag, startPoint x: 438, startPoint y: 186, endPoint x: 412, endPoint y: 183, distance: 26.2
click at [415, 183] on div "Fornecedor C Origem Compra Insumos Transferências Compra ATG Origem 289877 - BA…" at bounding box center [580, 275] width 1161 height 551
drag, startPoint x: 619, startPoint y: 231, endPoint x: 540, endPoint y: 229, distance: 78.9
click at [542, 229] on div "Lote Mínimo 0 Quebra de entrega 0" at bounding box center [580, 224] width 287 height 40
paste input "221,76"
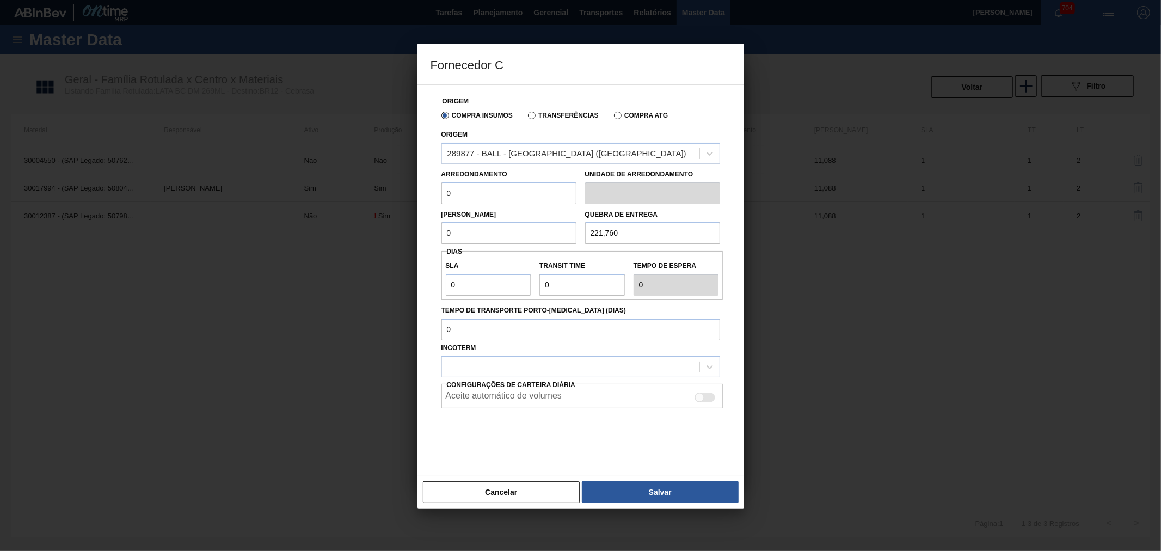
type input "221,760"
click at [474, 187] on input "0" at bounding box center [508, 193] width 135 height 22
drag, startPoint x: 458, startPoint y: 187, endPoint x: 387, endPoint y: 178, distance: 71.4
click at [392, 178] on div "Fornecedor C Origem Compra Insumos Transferências Compra ATG Origem 289877 - BA…" at bounding box center [580, 275] width 1161 height 551
paste input "11,088"
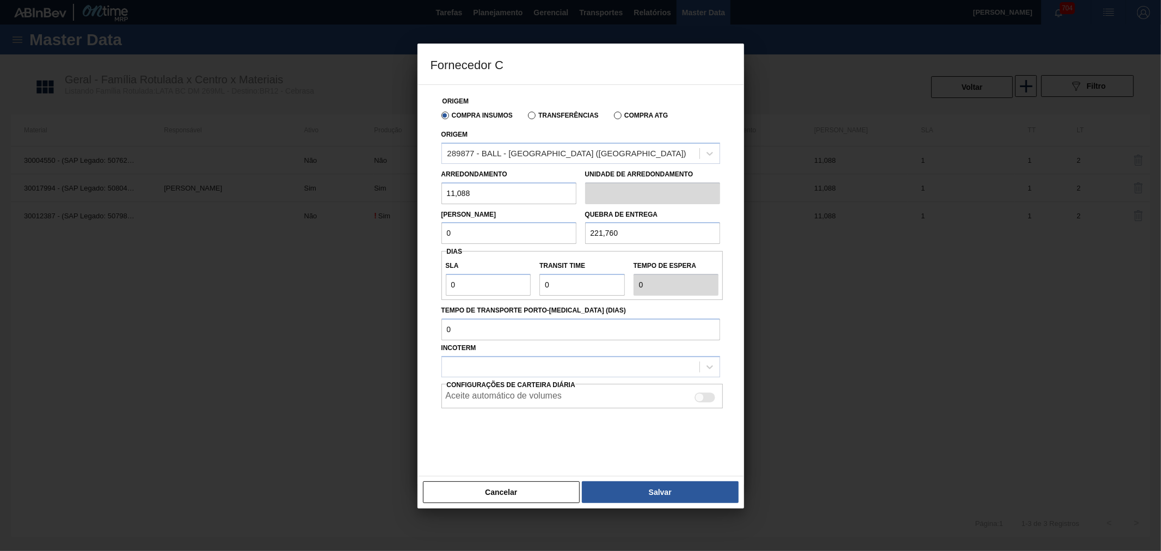
type input "11,088"
drag, startPoint x: 469, startPoint y: 230, endPoint x: 421, endPoint y: 224, distance: 47.7
click at [426, 224] on div "Origem Compra Insumos Transferências Compra ATG Origem 289877 - BALL - TRÊS RIO…" at bounding box center [581, 280] width 327 height 392
paste input "11,088"
type input "11,088"
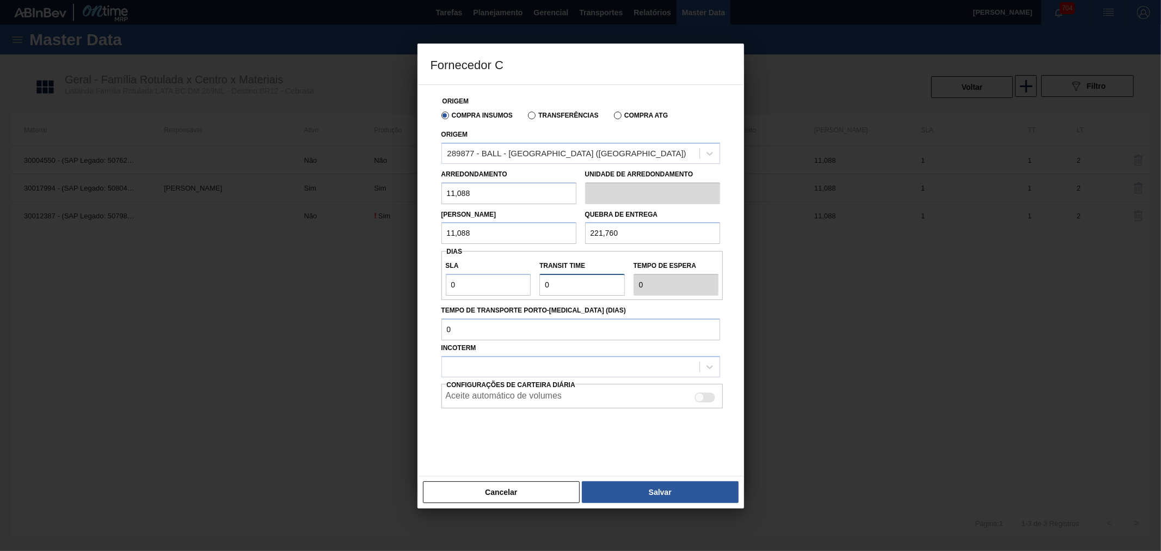
click at [572, 285] on input "Transit Time" at bounding box center [581, 285] width 85 height 22
type input "NaN"
type input "4"
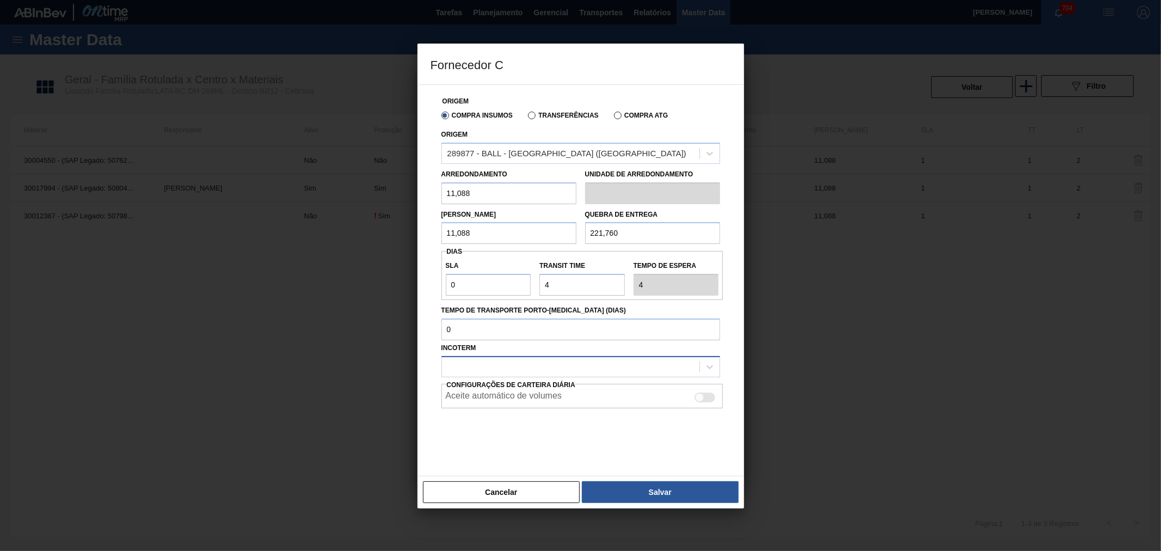
click at [594, 372] on div at bounding box center [570, 367] width 257 height 16
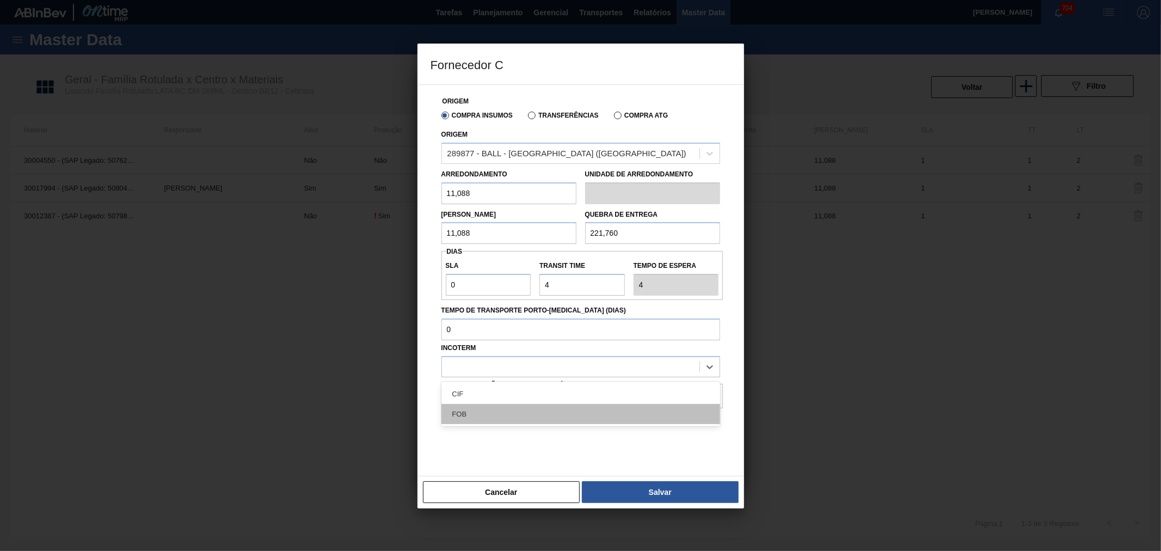
click at [509, 406] on div "FOB" at bounding box center [580, 414] width 279 height 20
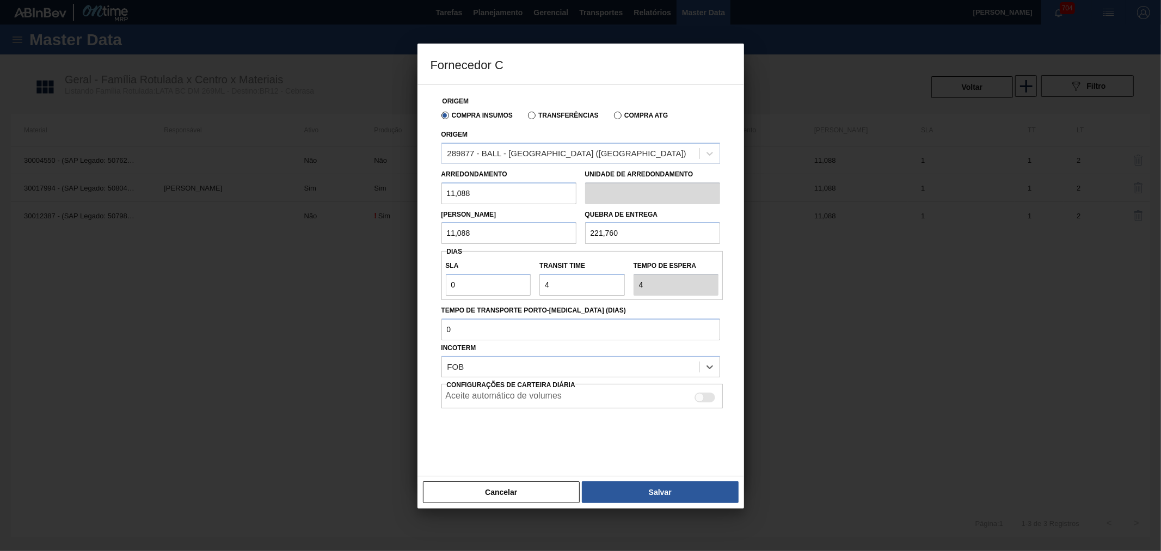
click at [655, 392] on div "Aceite automático de volumes" at bounding box center [582, 397] width 273 height 13
click at [706, 395] on div at bounding box center [705, 397] width 21 height 10
checkbox input "true"
click at [676, 483] on button "Salvar" at bounding box center [660, 492] width 156 height 22
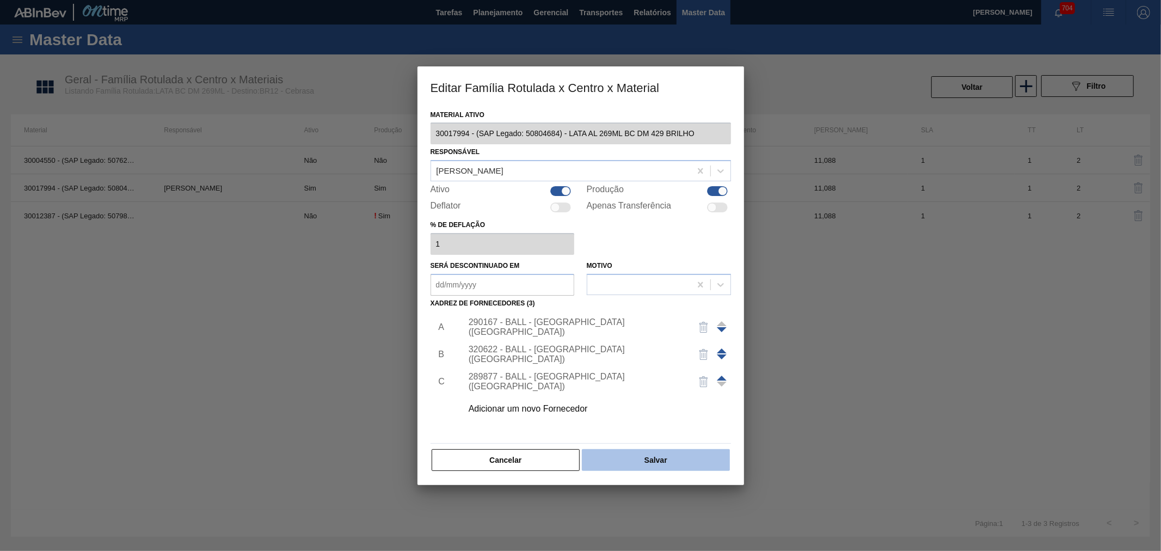
click at [645, 456] on button "Salvar" at bounding box center [656, 460] width 148 height 22
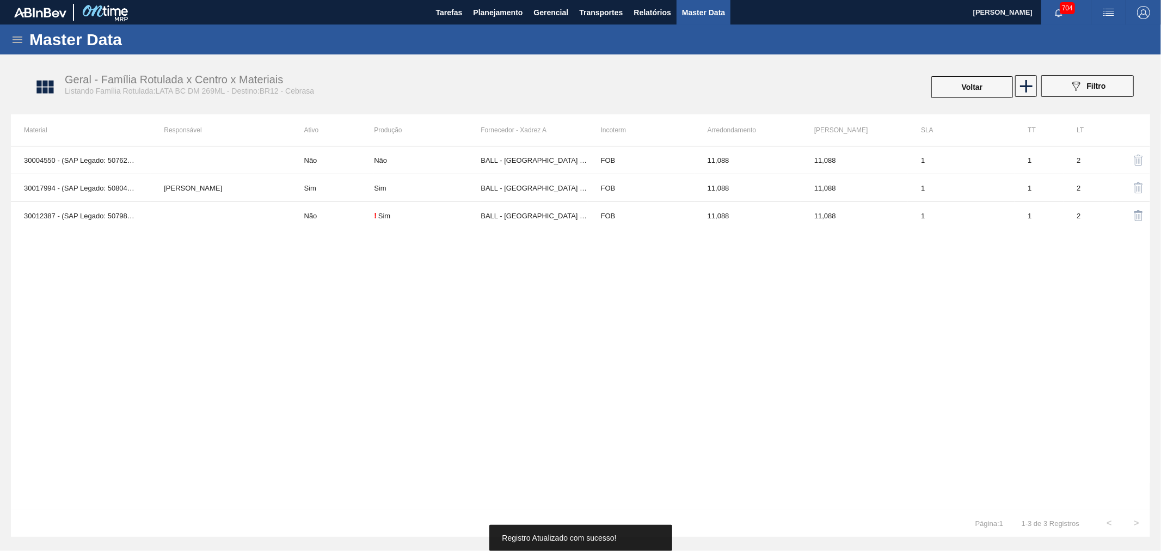
drag, startPoint x: 607, startPoint y: 361, endPoint x: 600, endPoint y: 361, distance: 7.1
click at [607, 361] on div "30004550 - (SAP Legado: 50762582) - LATA AL. 269ML BRAHMA PURO MALTE Não Não BA…" at bounding box center [580, 328] width 1139 height 364
click at [964, 79] on button "Voltar" at bounding box center [972, 87] width 82 height 22
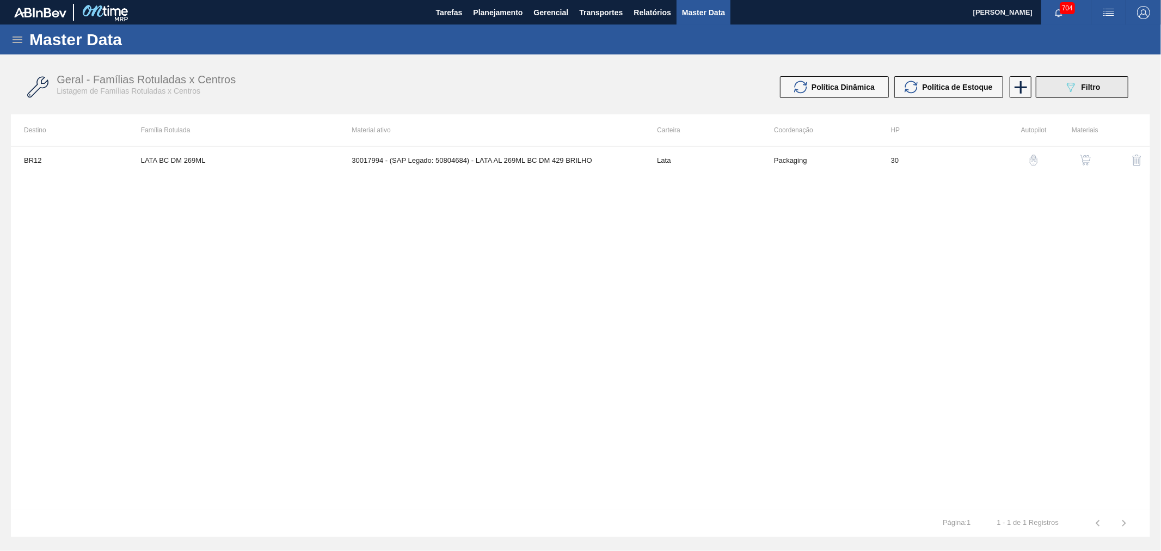
click at [1036, 84] on button "089F7B8B-B2A5-4AFE-B5C0-19BA573D28AC Filtro" at bounding box center [1082, 87] width 93 height 22
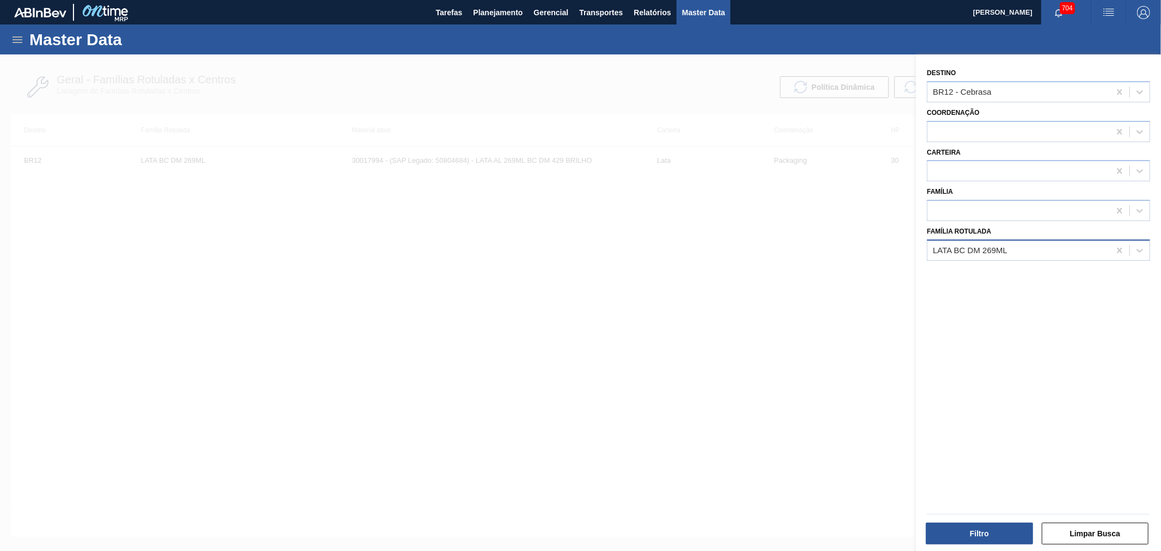
click at [1020, 248] on div "LATA BC DM 269ML" at bounding box center [1019, 250] width 182 height 16
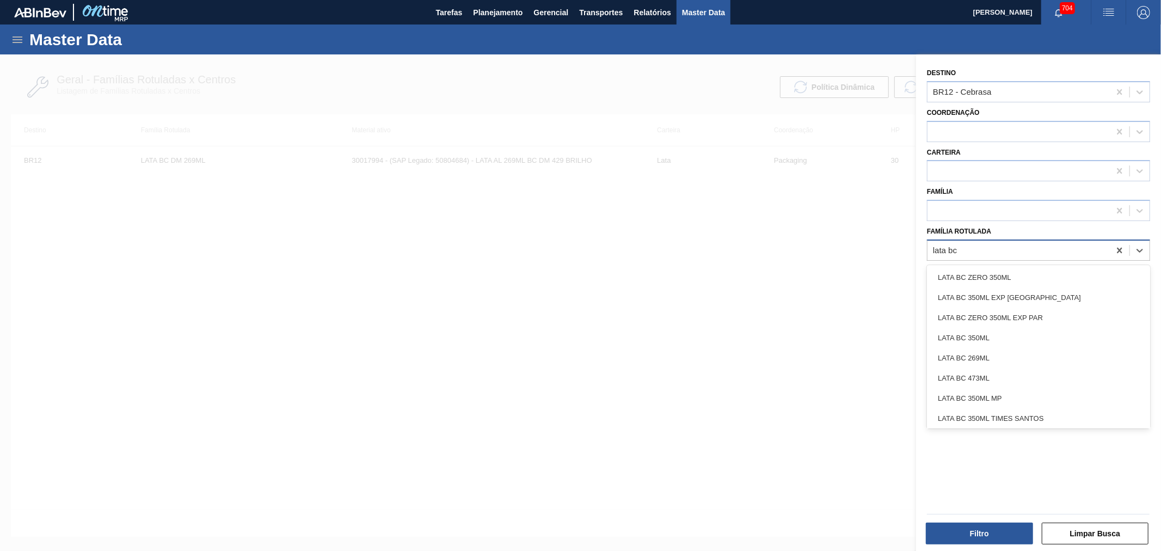
type Rotulada "lata bc 2"
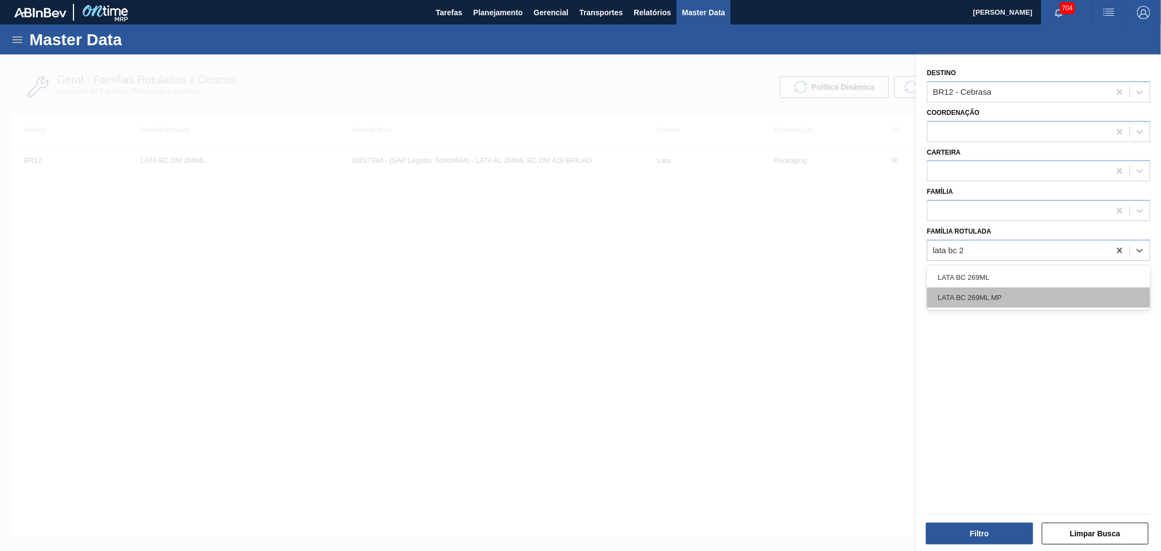
click at [1003, 294] on div "LATA BC 269ML MP" at bounding box center [1038, 297] width 223 height 20
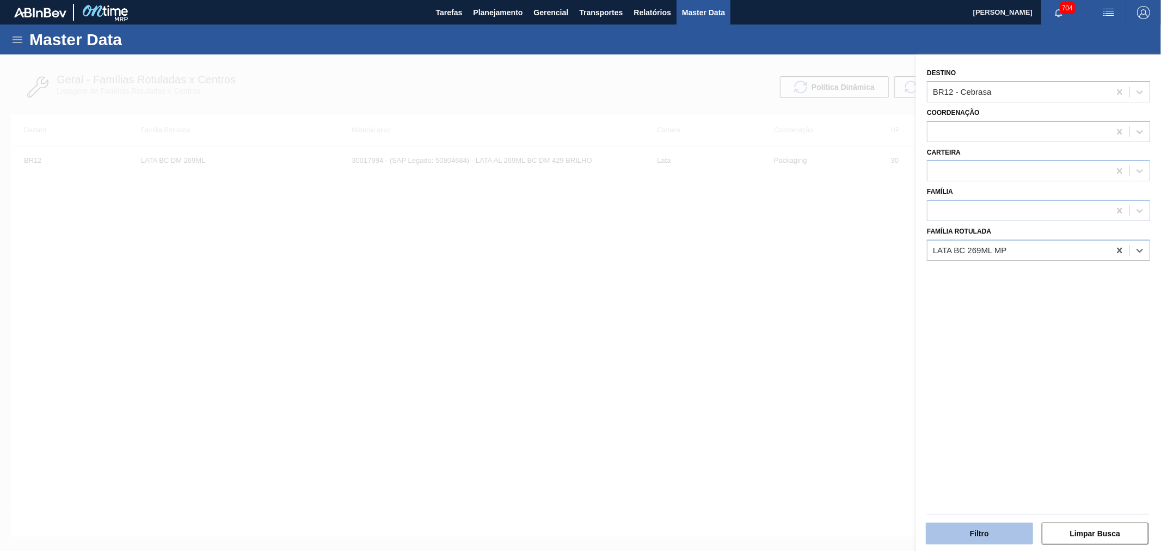
click at [989, 531] on button "Filtro" at bounding box center [979, 534] width 107 height 22
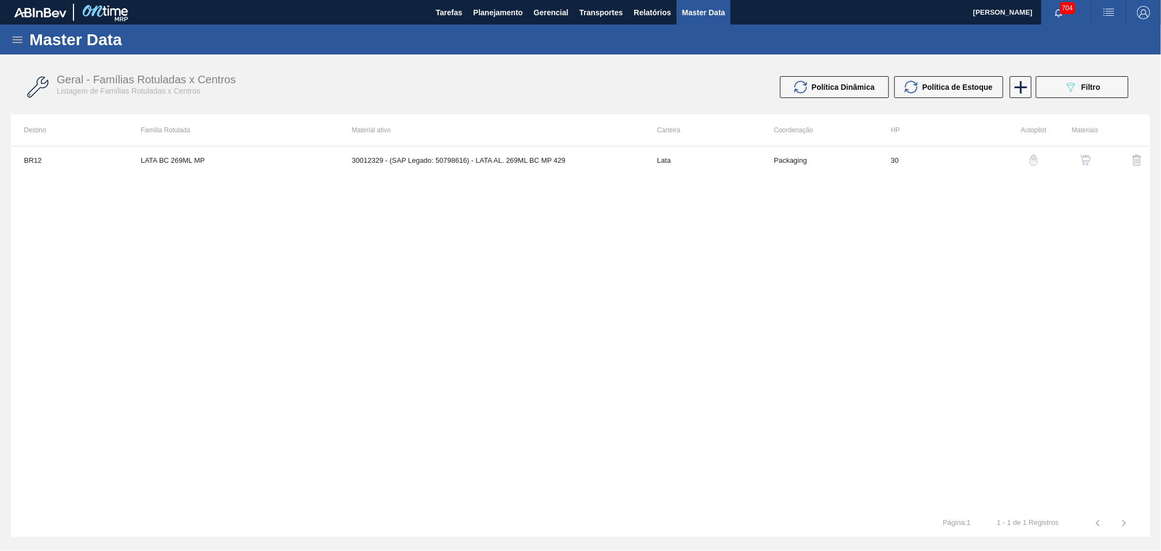
click at [1090, 164] on img "button" at bounding box center [1085, 160] width 11 height 11
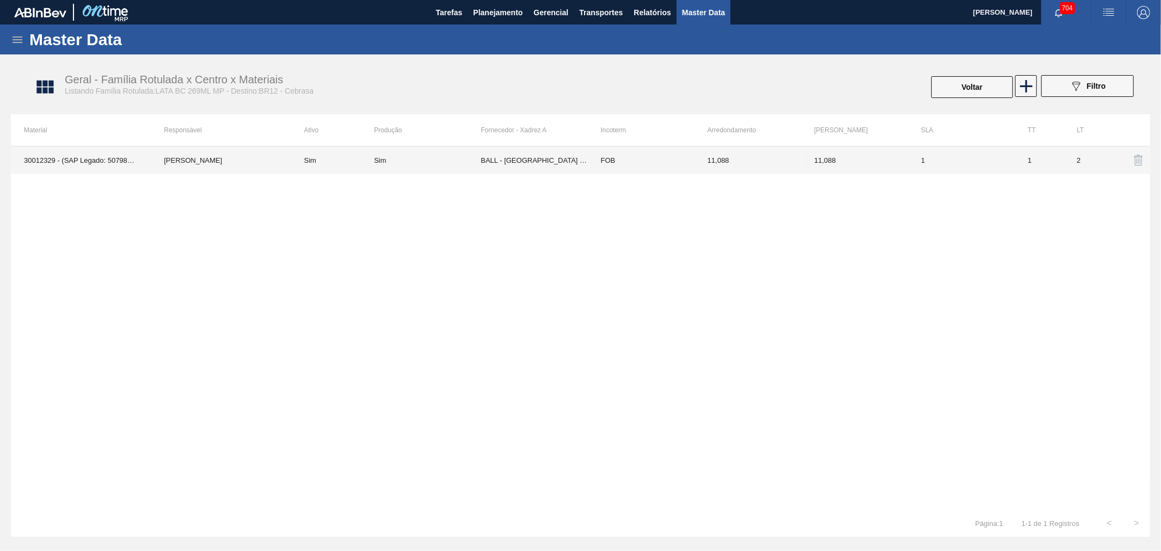
click at [604, 167] on td "FOB" at bounding box center [641, 159] width 107 height 27
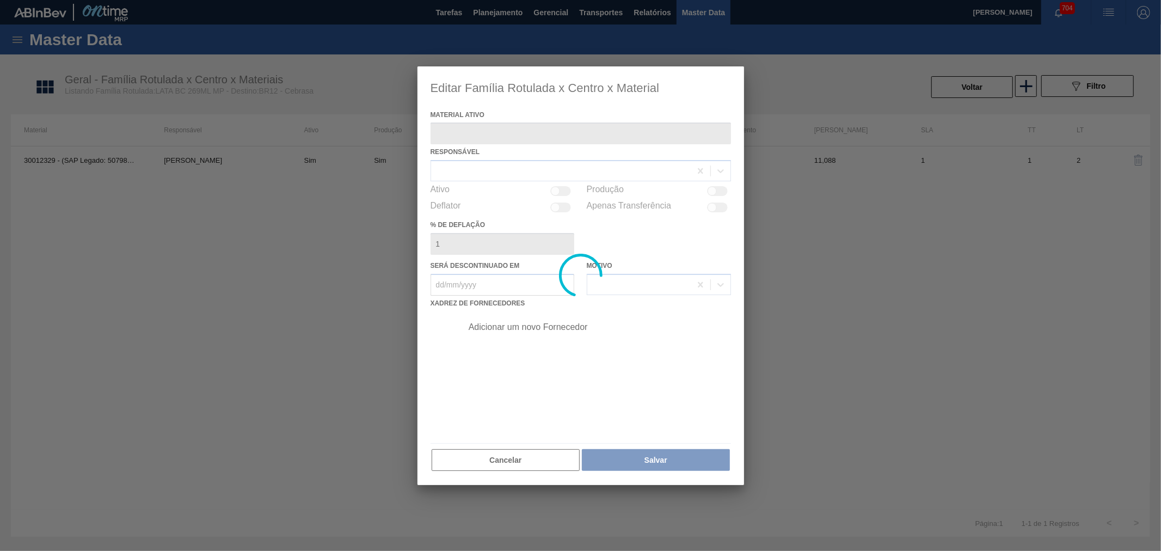
type ativo "30012329 - (SAP Legado: 50798616) - LATA AL. 269ML BC MP 429"
checkbox input "true"
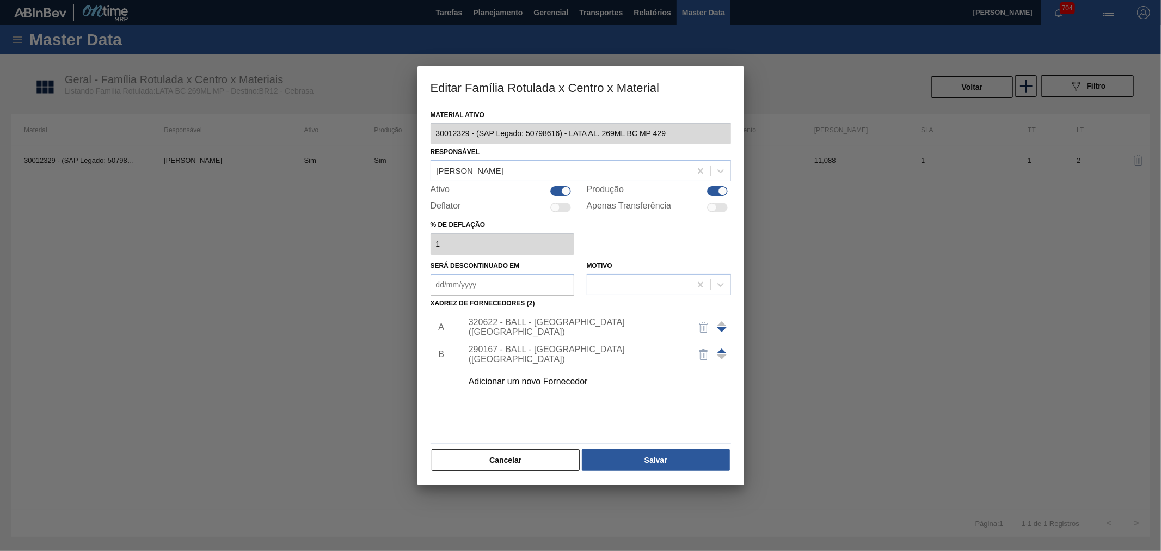
click at [531, 379] on div "Adicionar um novo Fornecedor" at bounding box center [575, 382] width 213 height 10
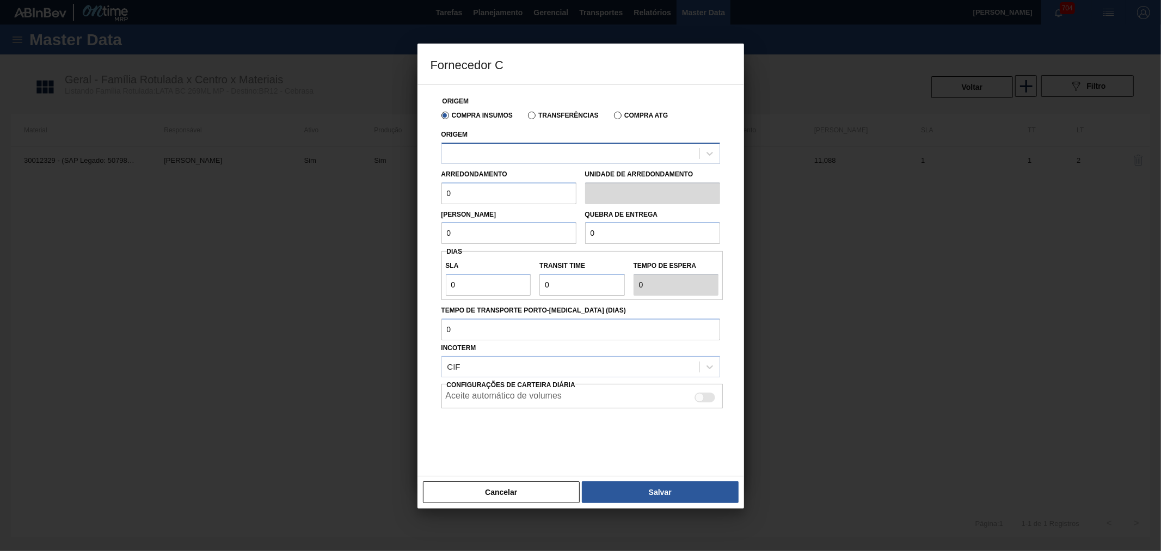
click at [536, 154] on div at bounding box center [570, 153] width 257 height 16
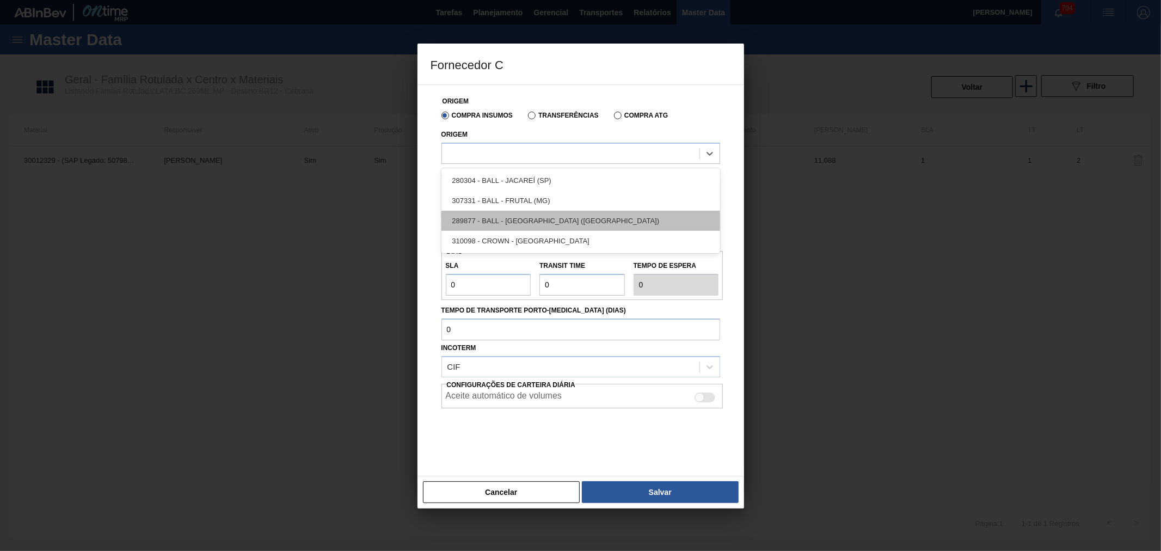
click at [527, 219] on div "289877 - BALL - TRÊS RIOS (RJ)" at bounding box center [580, 221] width 279 height 20
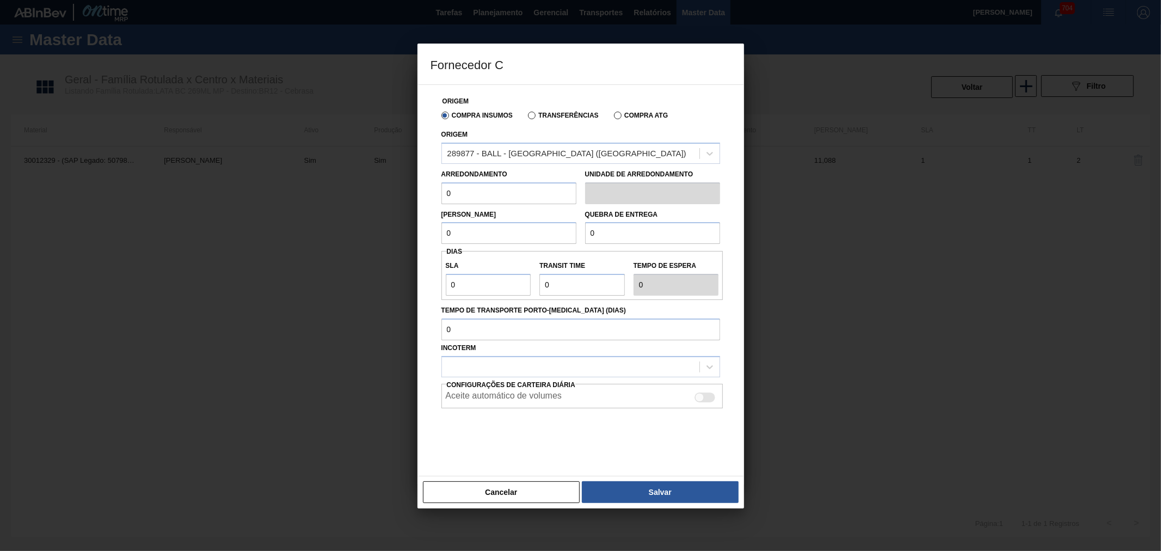
drag, startPoint x: 502, startPoint y: 193, endPoint x: 388, endPoint y: 181, distance: 115.0
click at [395, 182] on div "Fornecedor C Origem Compra Insumos Transferências Compra ATG Origem 289877 - BA…" at bounding box center [580, 275] width 1161 height 551
type input "11,088"
drag, startPoint x: 494, startPoint y: 232, endPoint x: 399, endPoint y: 224, distance: 95.6
click at [408, 224] on div "Fornecedor C Origem Compra Insumos Transferências Compra ATG Origem 289877 - BA…" at bounding box center [580, 275] width 1161 height 551
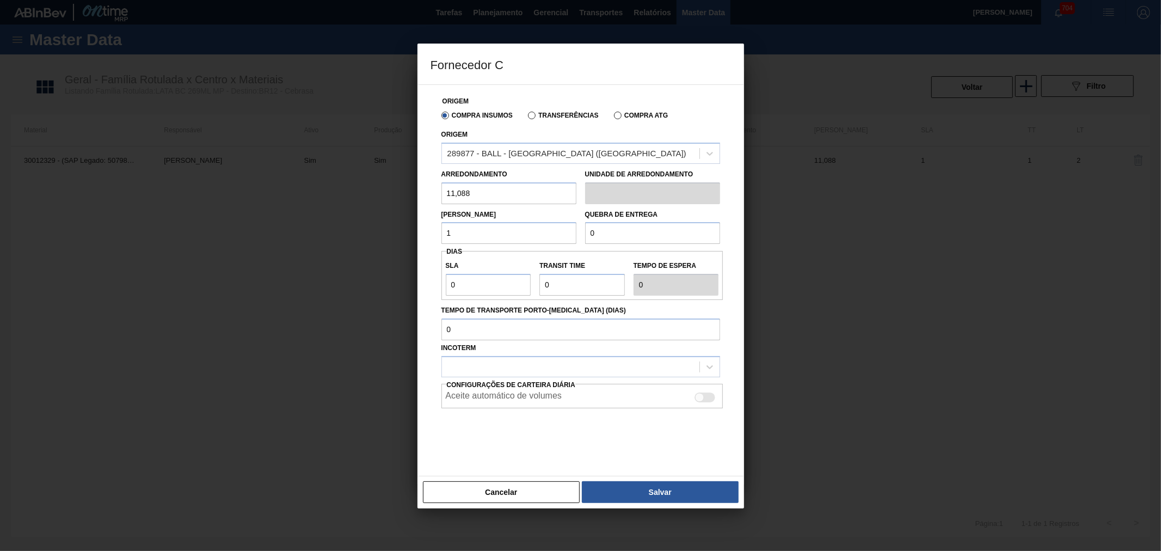
type input "11,088"
click at [624, 238] on input "0" at bounding box center [652, 233] width 135 height 22
drag, startPoint x: 637, startPoint y: 234, endPoint x: 541, endPoint y: 230, distance: 95.9
click at [556, 229] on div "Lote Mínimo 11,088 Quebra de entrega 0" at bounding box center [580, 224] width 287 height 40
type input "221,760"
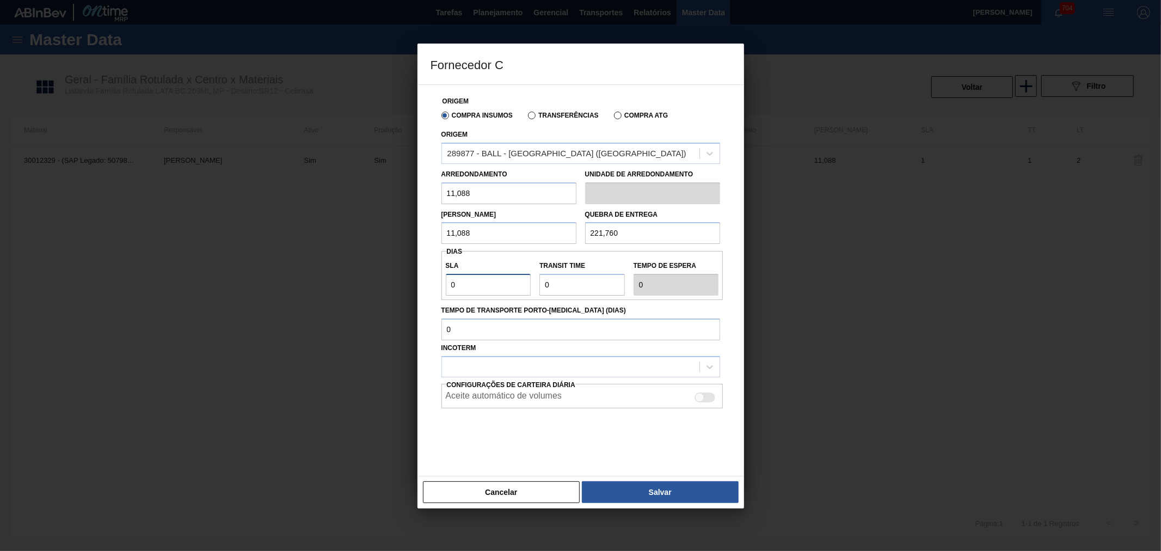
click at [476, 278] on input "0" at bounding box center [488, 285] width 85 height 22
click at [596, 284] on input "Transit Time" at bounding box center [581, 285] width 85 height 22
drag, startPoint x: 586, startPoint y: 280, endPoint x: 514, endPoint y: 281, distance: 71.9
click at [499, 275] on div "SLA 0 Transit Time Tempo de espera 0" at bounding box center [582, 275] width 282 height 40
type input "4"
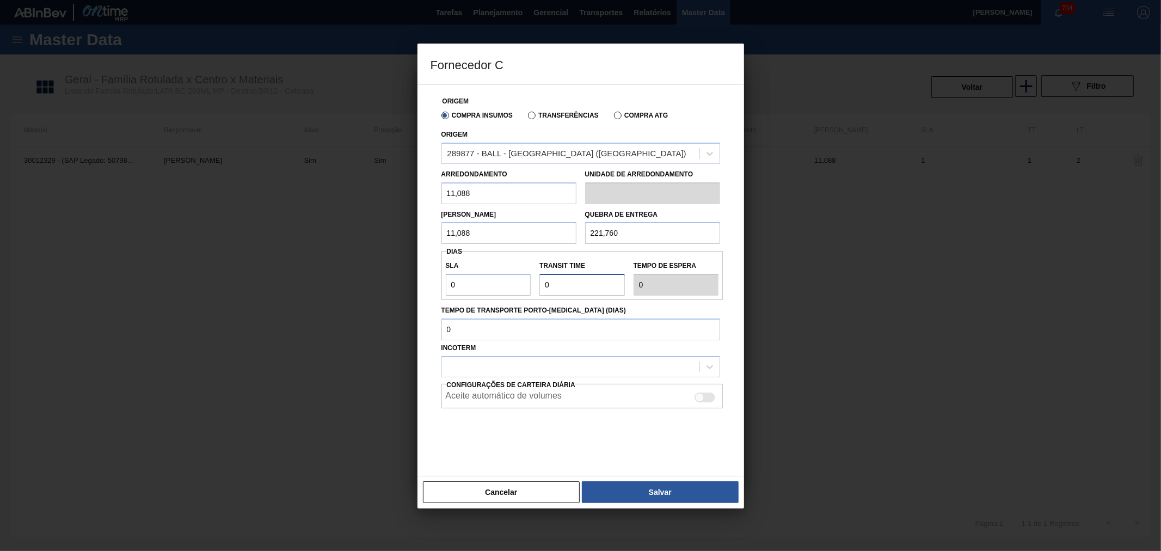
type input "4"
click at [511, 366] on div at bounding box center [570, 367] width 257 height 16
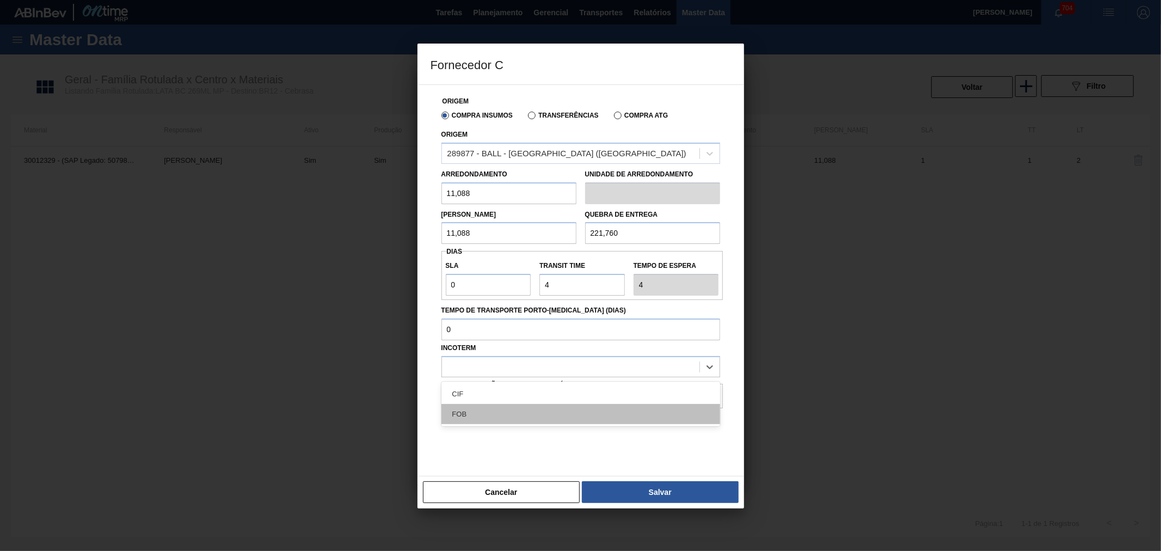
click at [478, 409] on div "FOB" at bounding box center [580, 414] width 279 height 20
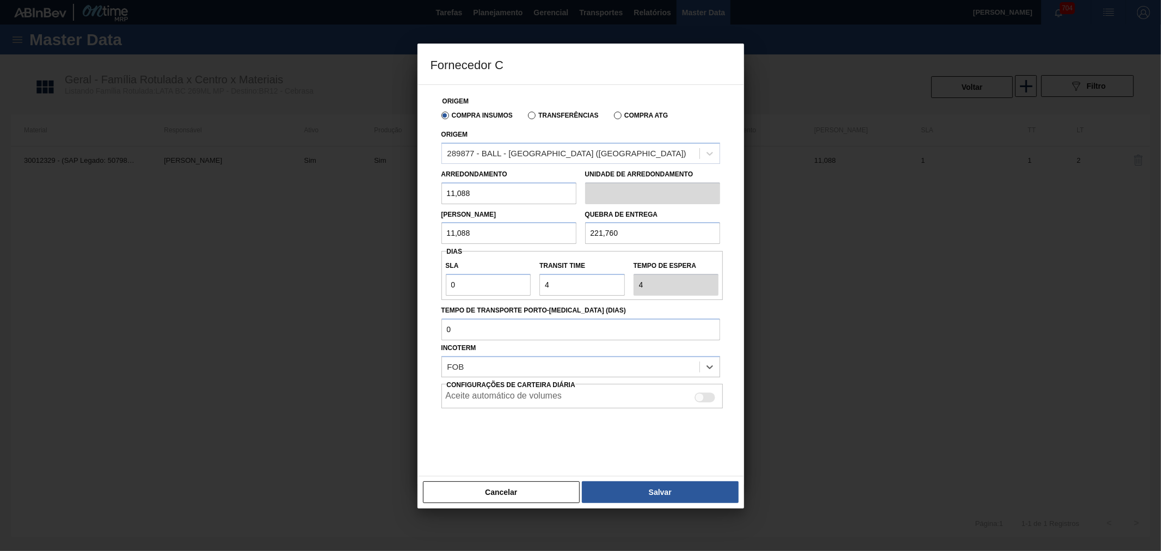
click at [600, 395] on div "Aceite automático de volumes" at bounding box center [582, 397] width 273 height 13
click at [708, 397] on div at bounding box center [705, 397] width 21 height 10
checkbox input "true"
click at [675, 484] on button "Salvar" at bounding box center [660, 492] width 156 height 22
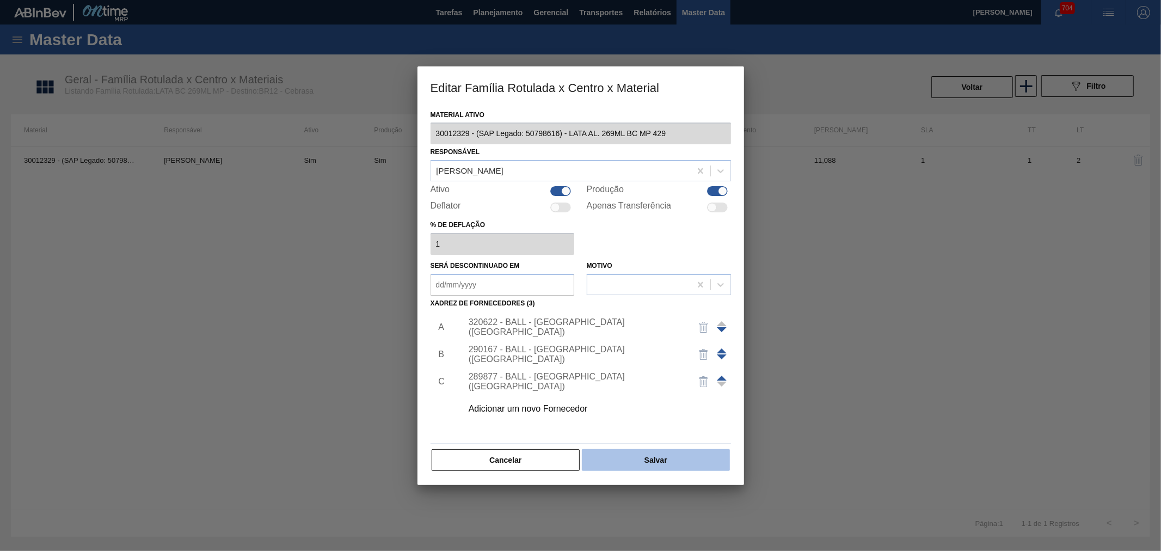
click at [652, 458] on button "Salvar" at bounding box center [656, 460] width 148 height 22
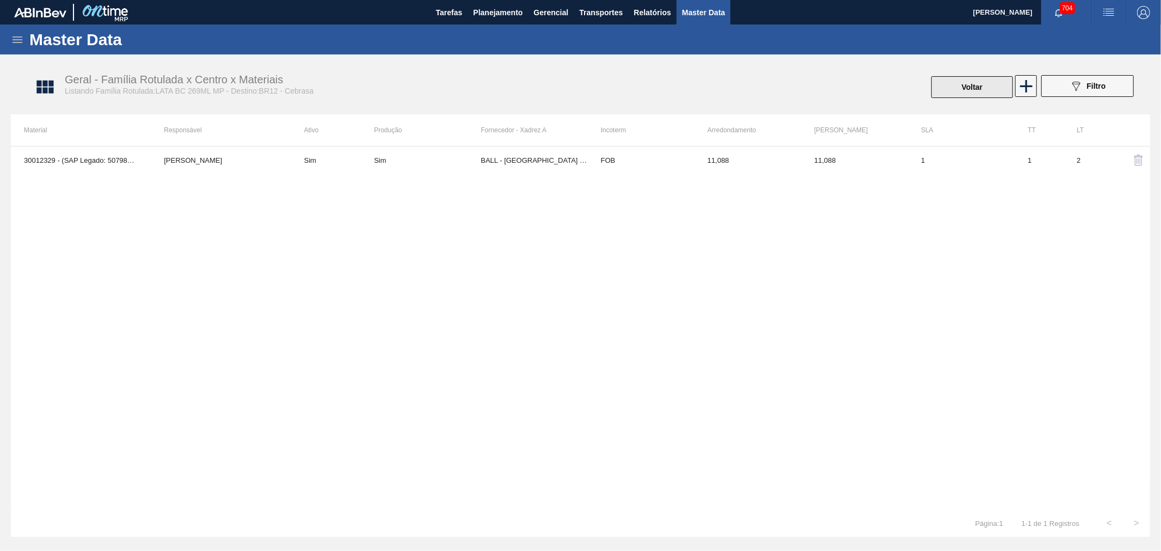
click at [986, 85] on button "Voltar" at bounding box center [972, 87] width 82 height 22
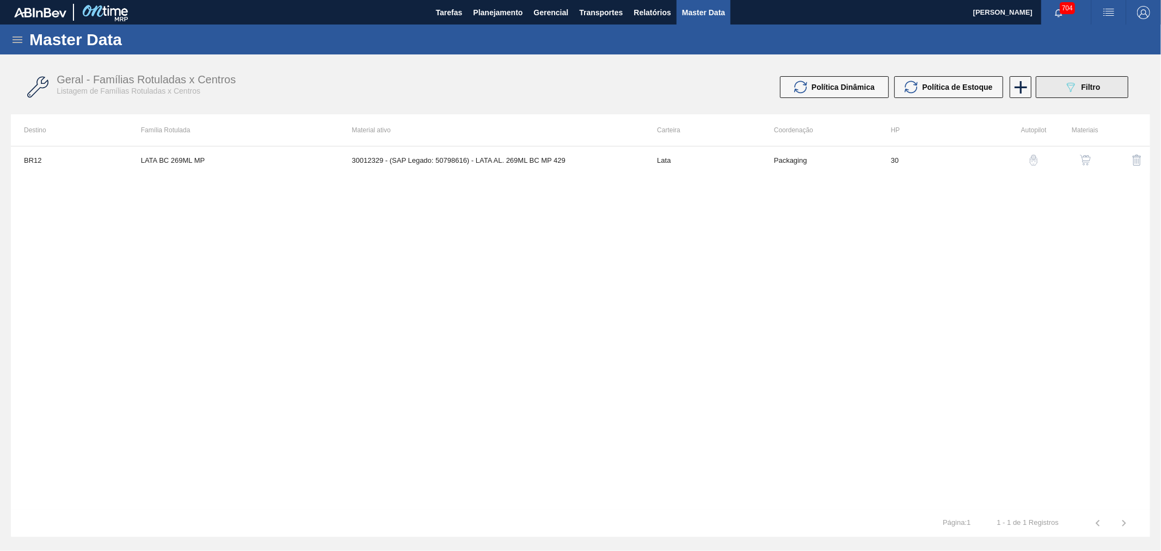
click at [1097, 87] on span "Filtro" at bounding box center [1091, 87] width 19 height 9
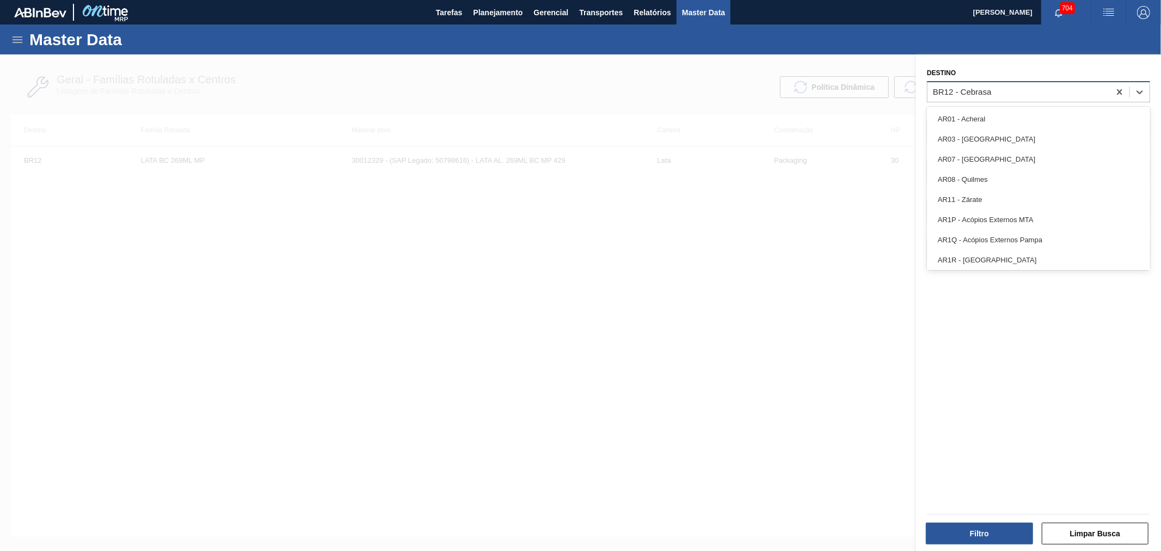
click at [1015, 97] on div "BR12 - Cebrasa" at bounding box center [1019, 92] width 182 height 16
type input "br13"
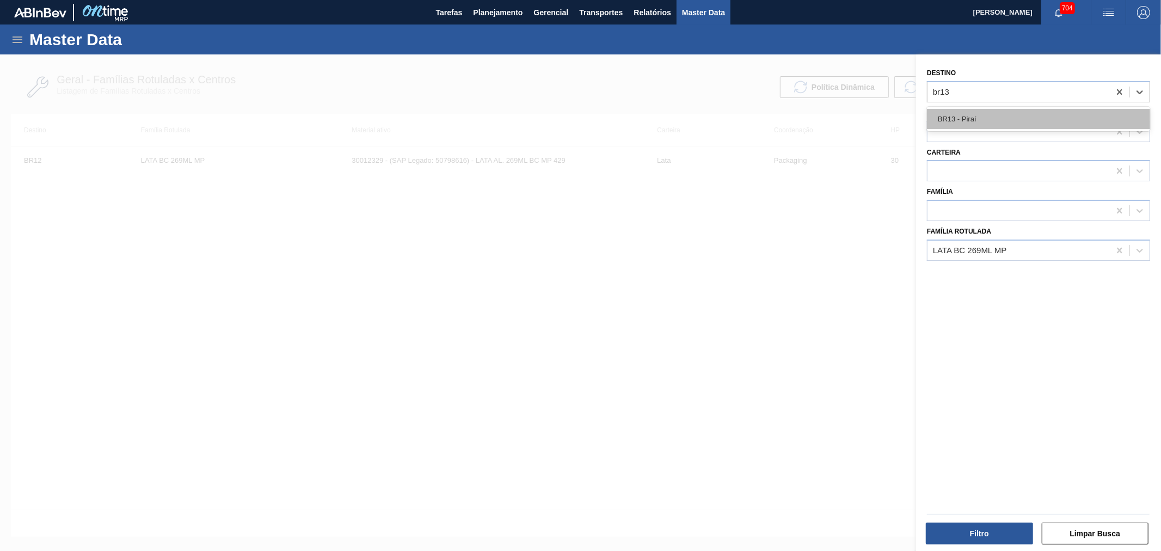
click at [978, 122] on div "BR13 - Piraí" at bounding box center [1038, 119] width 223 height 20
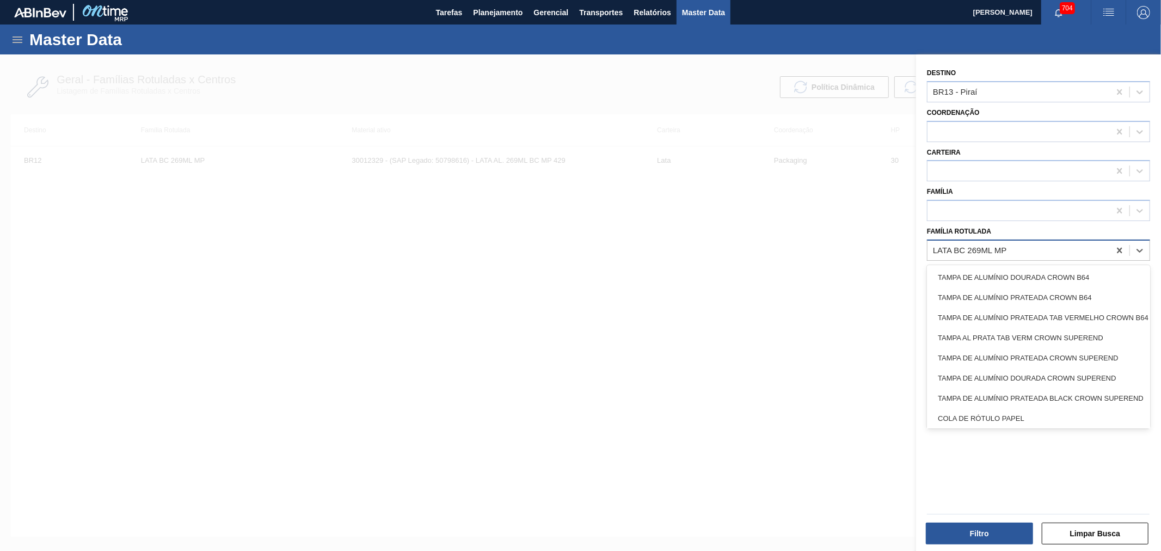
click at [1026, 250] on div "LATA BC 269ML MP" at bounding box center [1019, 250] width 182 height 16
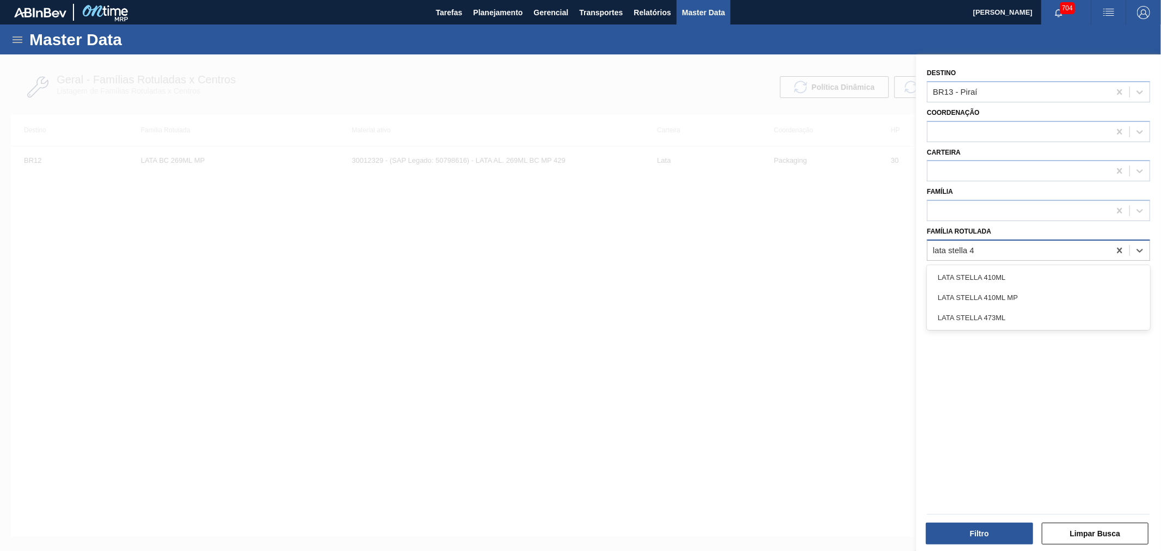
type Rotulada "lata stella 47"
click at [1004, 270] on div "LATA STELLA 473ML" at bounding box center [1038, 277] width 223 height 20
click at [987, 532] on button "Filtro" at bounding box center [979, 534] width 107 height 22
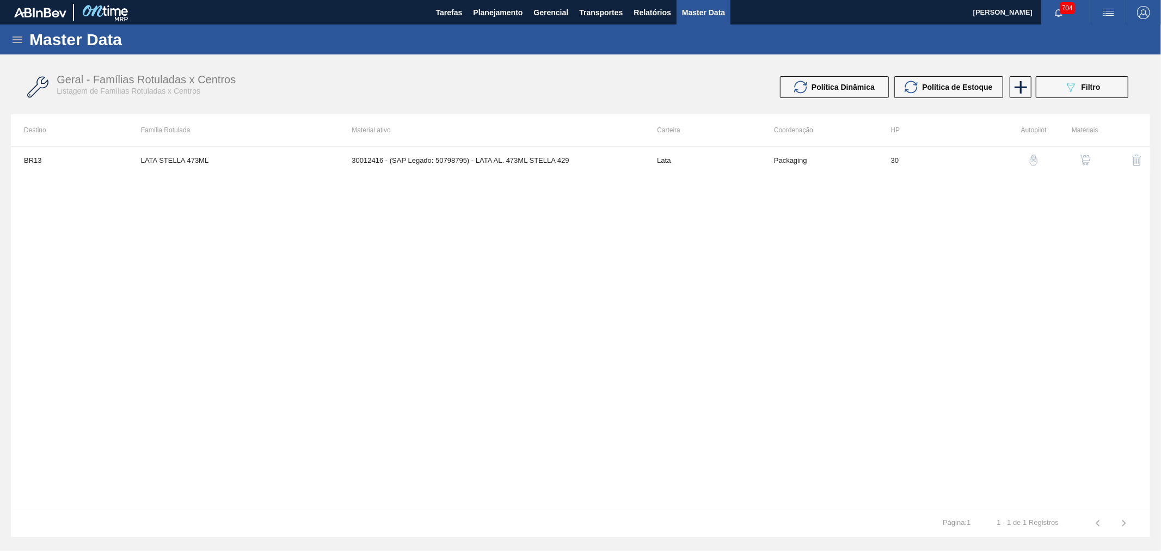
click at [1081, 158] on img "button" at bounding box center [1085, 160] width 11 height 11
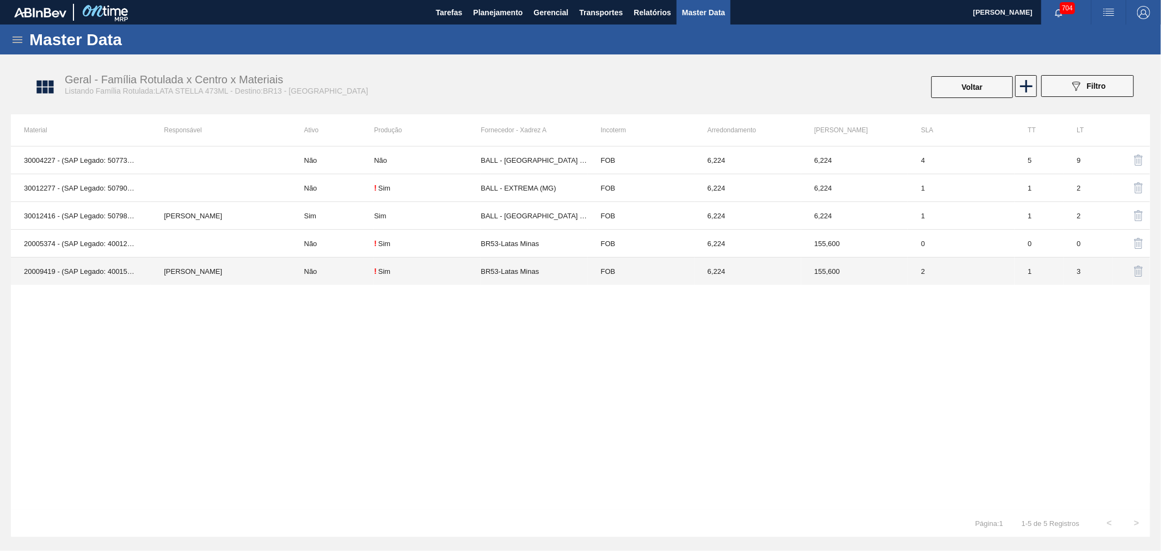
click at [145, 265] on td "20009419 - (SAP Legado: 40015239) - LATA MET. STELLA 473ML" at bounding box center [81, 271] width 140 height 28
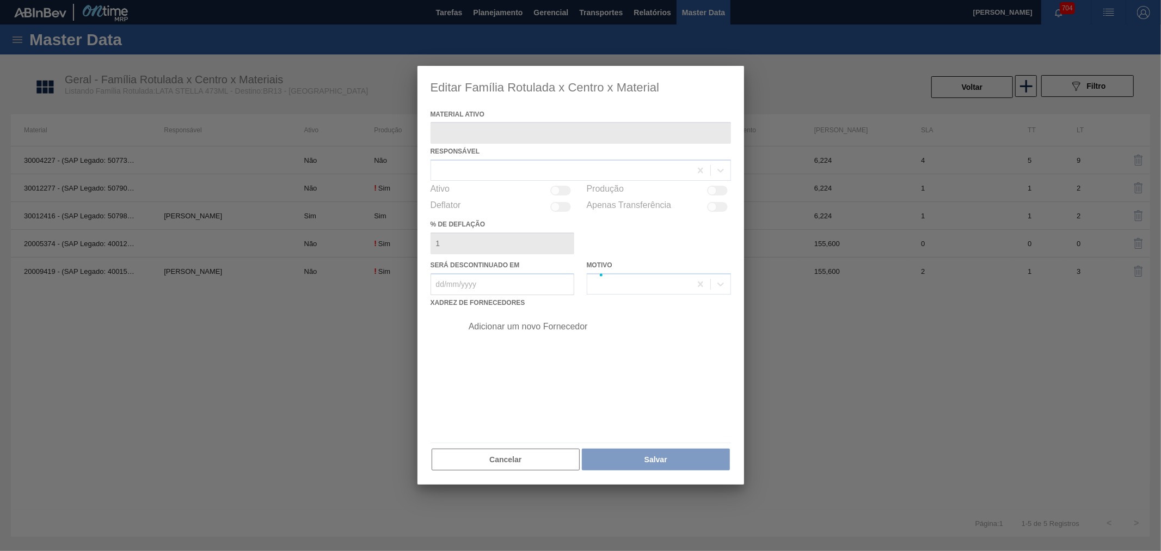
type ativo "20009419 - (SAP Legado: 40015239) - LATA MET. STELLA 473ML"
checkbox input "true"
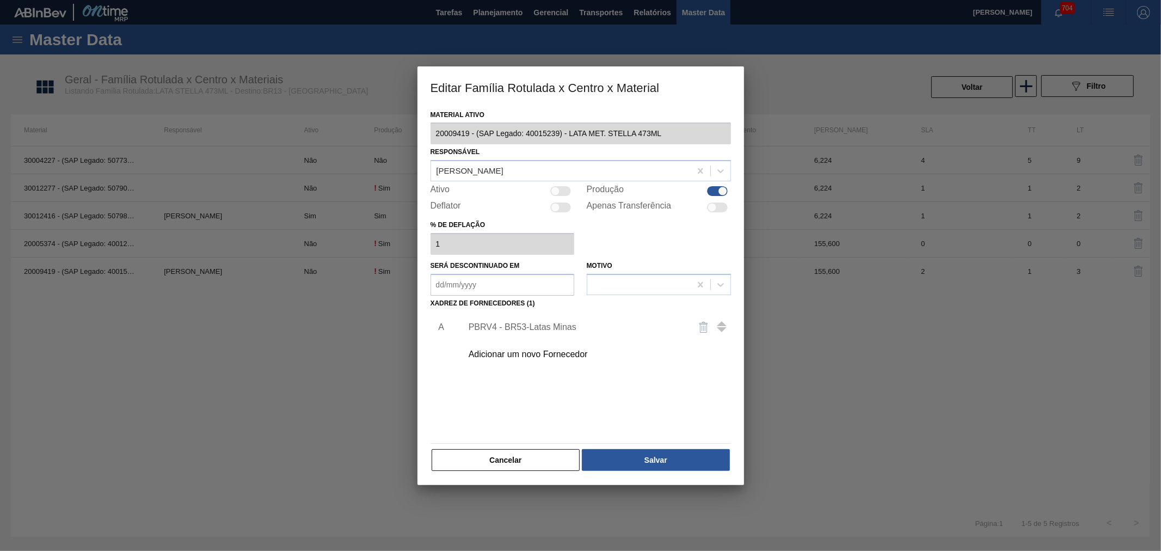
click at [149, 251] on div at bounding box center [580, 275] width 1161 height 551
click at [130, 243] on div at bounding box center [580, 275] width 1161 height 551
click at [503, 455] on button "Cancelar" at bounding box center [506, 460] width 149 height 22
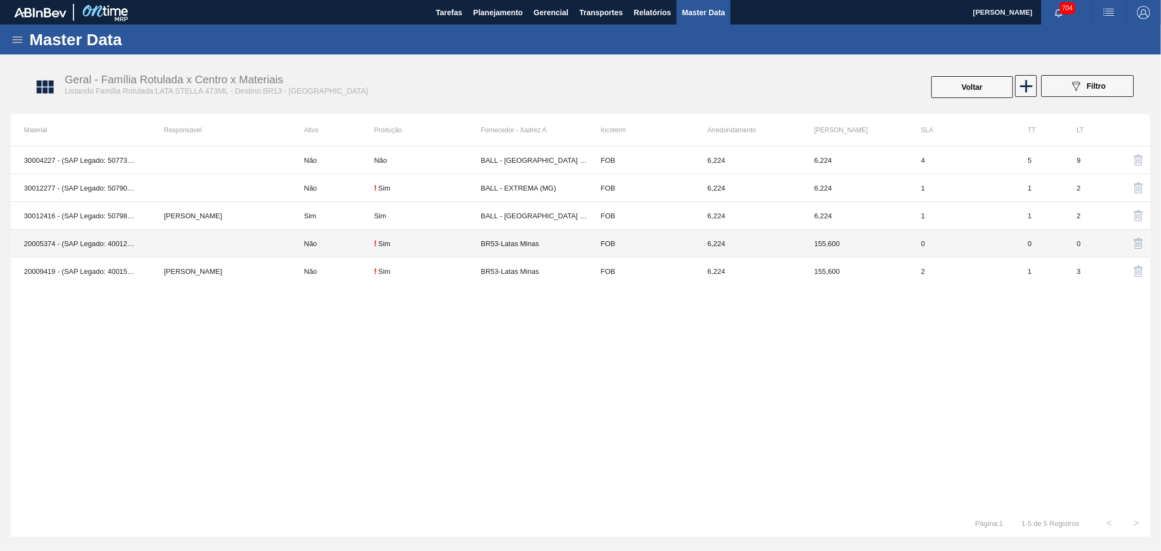
click at [115, 236] on td "20005374 - (SAP Legado: 40012279) - LATA MET STELLA 429 473ML" at bounding box center [81, 244] width 140 height 28
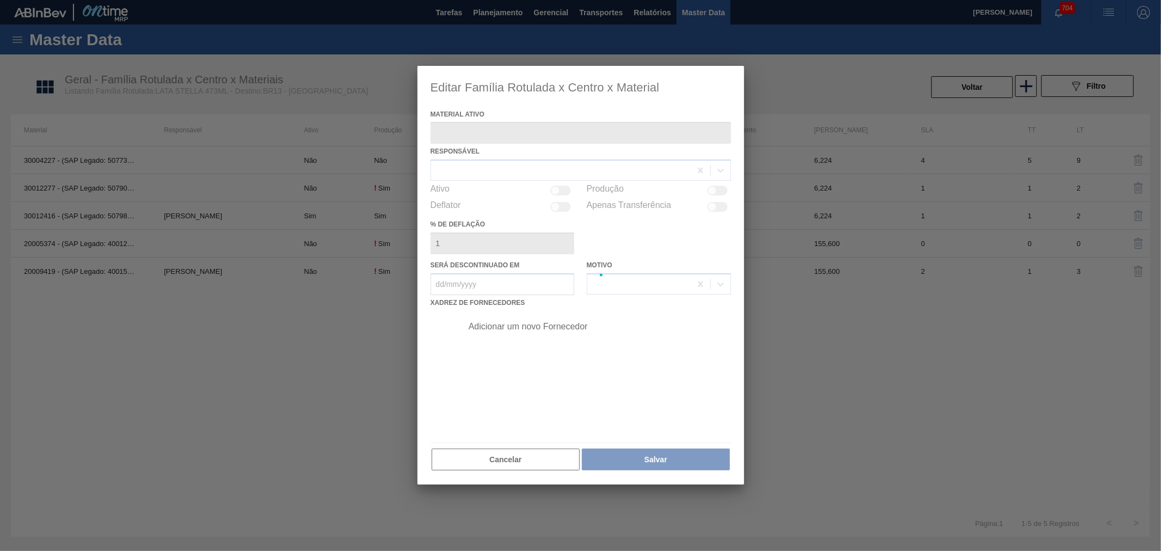
type ativo "20005374 - (SAP Legado: 40012279) - LATA MET STELLA 429 473ML"
checkbox input "true"
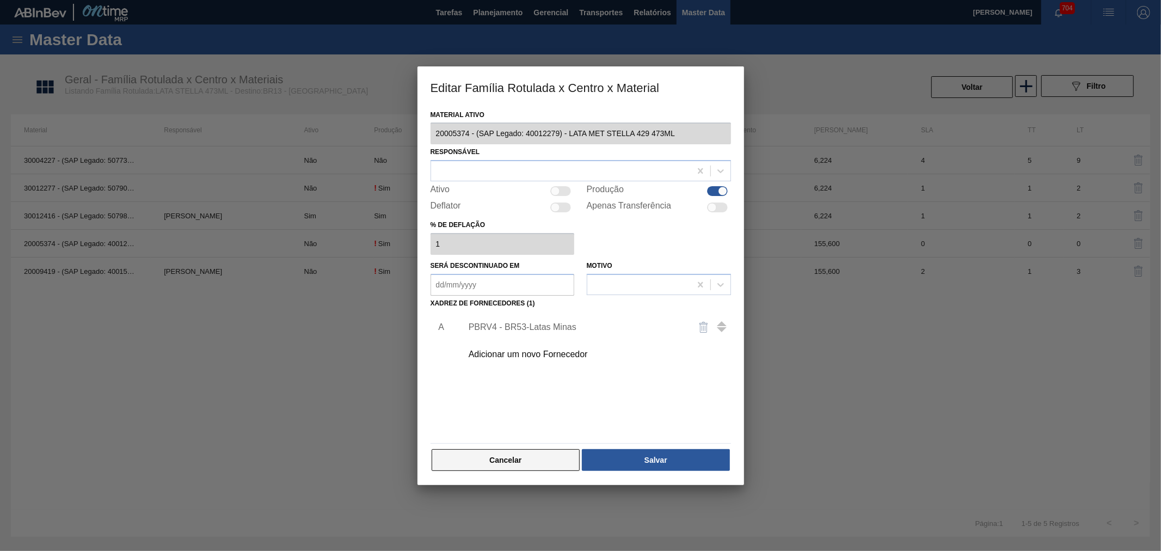
click at [499, 463] on button "Cancelar" at bounding box center [506, 460] width 149 height 22
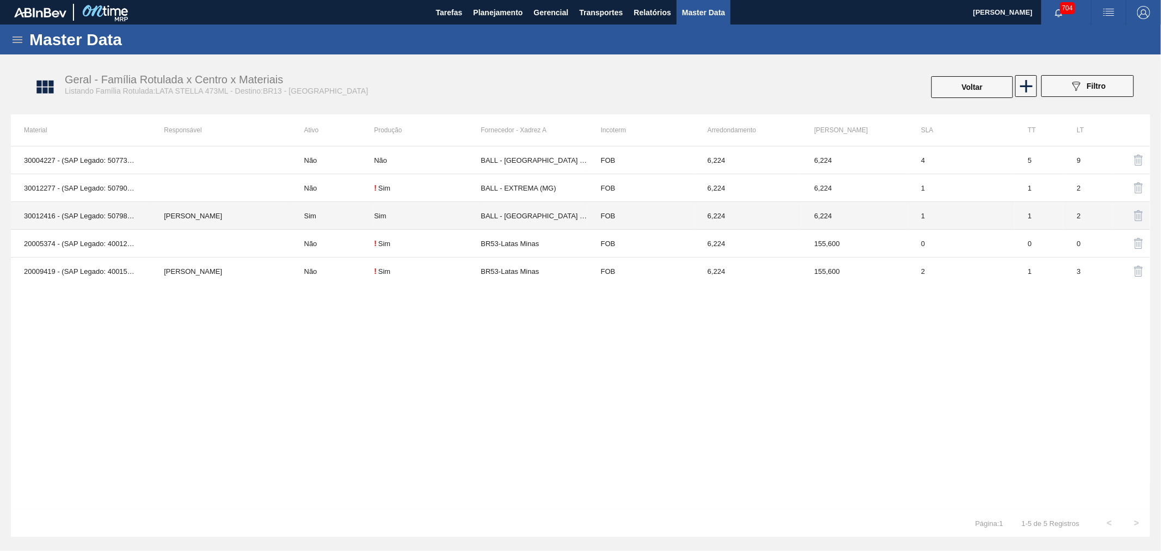
click at [128, 216] on td "30012416 - (SAP Legado: 50798795) - LATA AL. 473ML STELLA 429" at bounding box center [81, 216] width 140 height 28
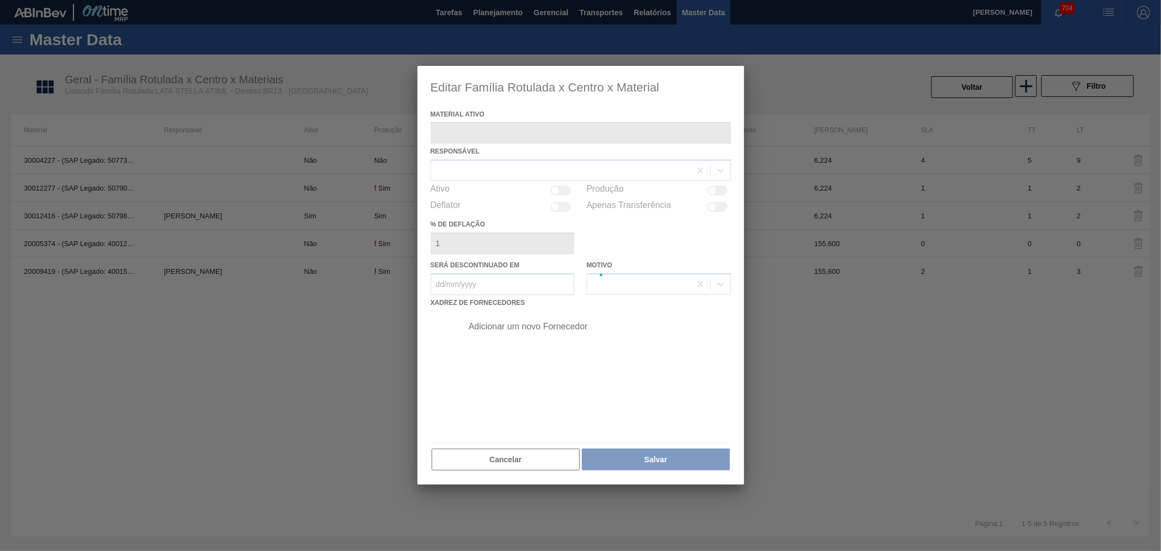
type ativo "30012416 - (SAP Legado: 50798795) - LATA AL. 473ML STELLA 429"
checkbox input "true"
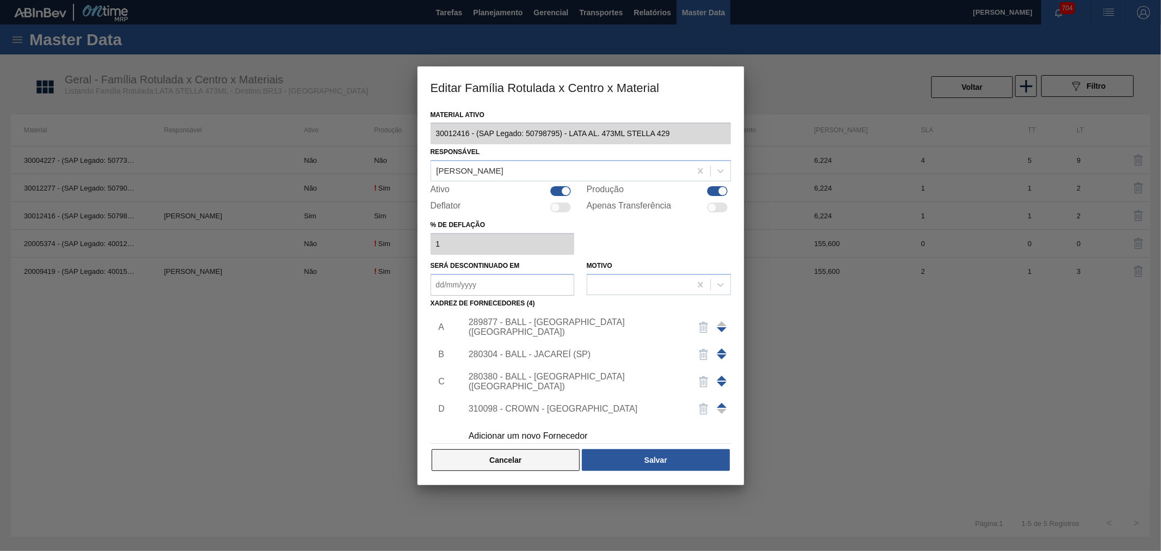
click at [474, 459] on button "Cancelar" at bounding box center [506, 460] width 149 height 22
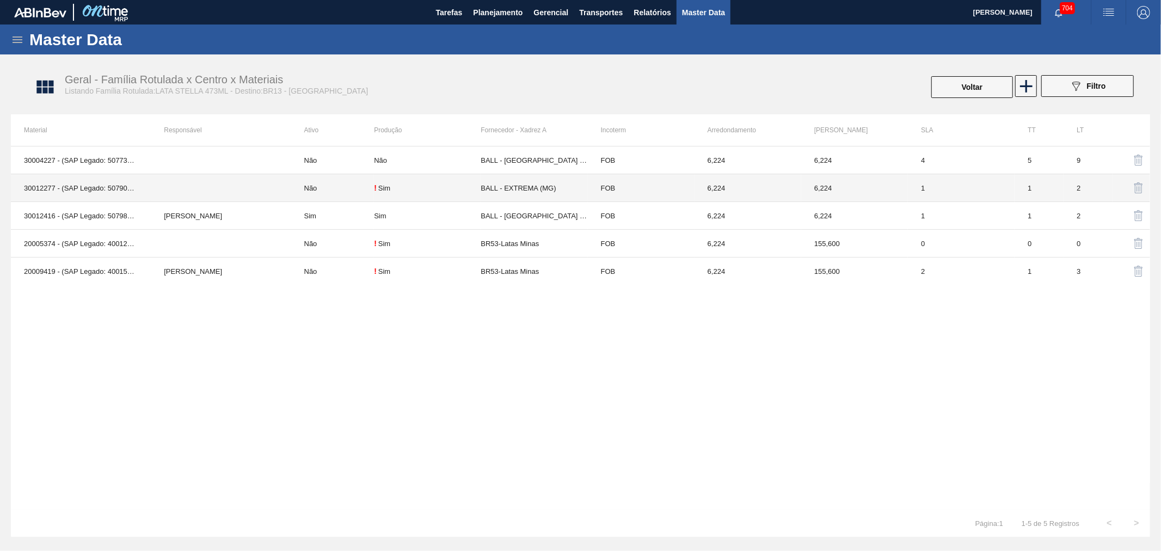
click at [118, 188] on td "30012277 - (SAP Legado: 50790942) - LATA AL. 473ML STELLA NIV22" at bounding box center [81, 188] width 140 height 28
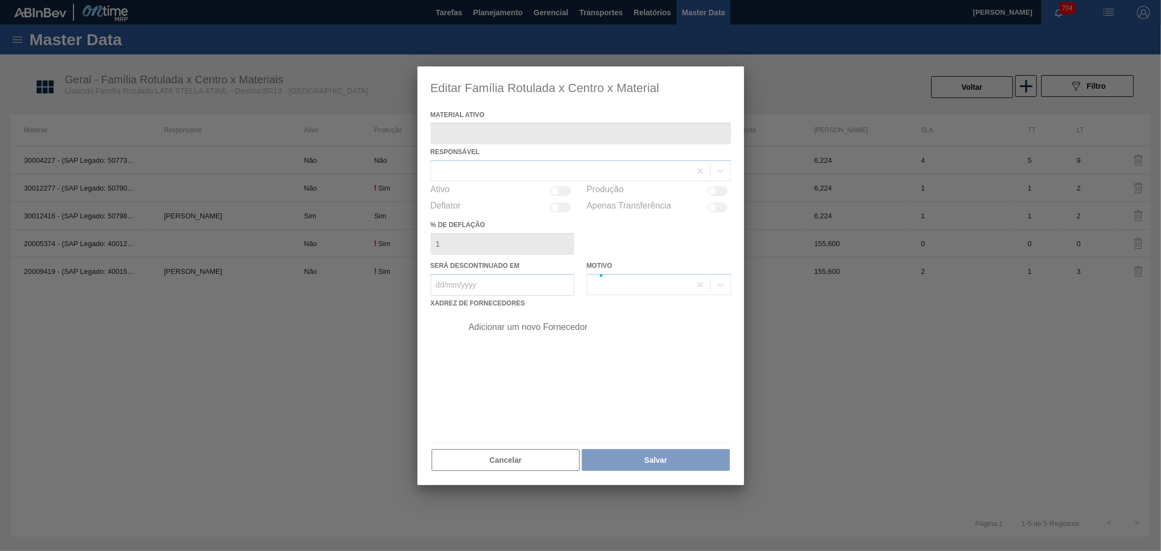
type ativo "30012277 - (SAP Legado: 50790942) - LATA AL. 473ML STELLA NIV22"
checkbox input "true"
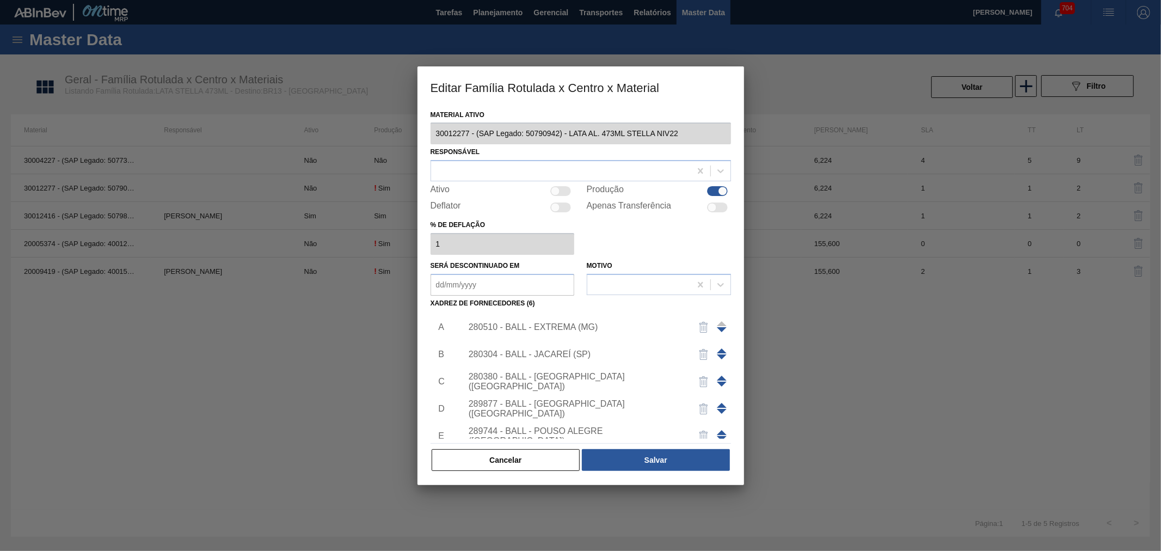
click at [506, 461] on button "Cancelar" at bounding box center [506, 460] width 149 height 22
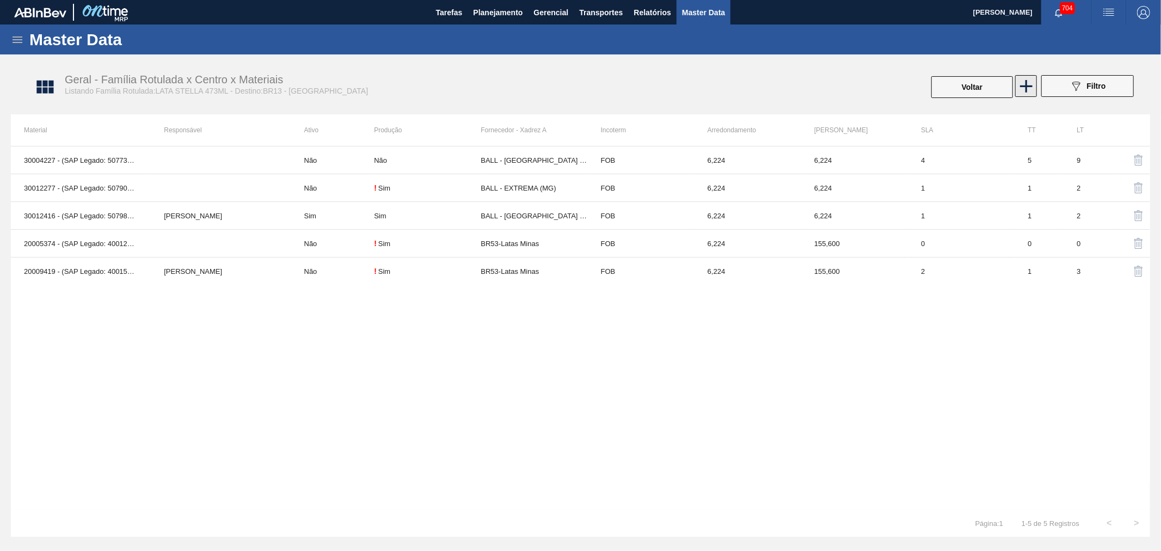
click at [1033, 85] on icon at bounding box center [1026, 86] width 21 height 21
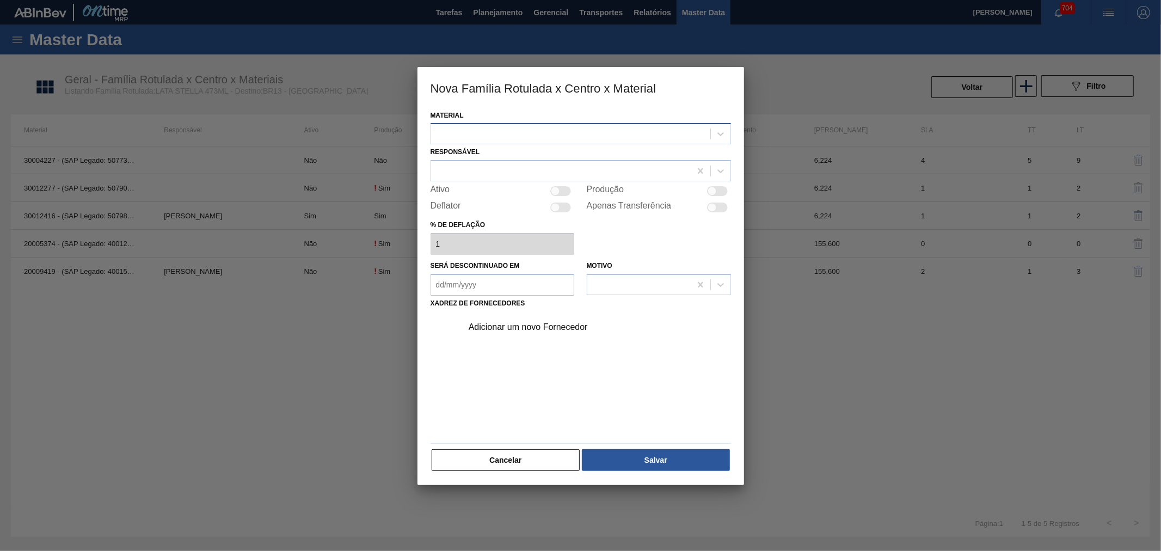
click at [495, 140] on div at bounding box center [570, 134] width 279 height 16
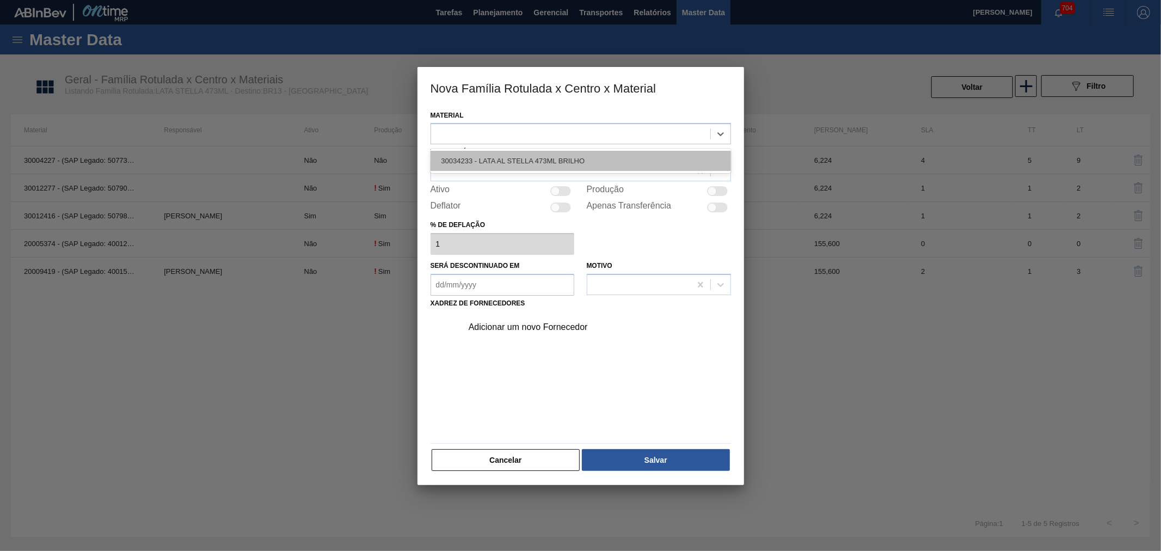
click at [510, 164] on div "30034233 - LATA AL STELLA 473ML BRILHO" at bounding box center [581, 161] width 300 height 20
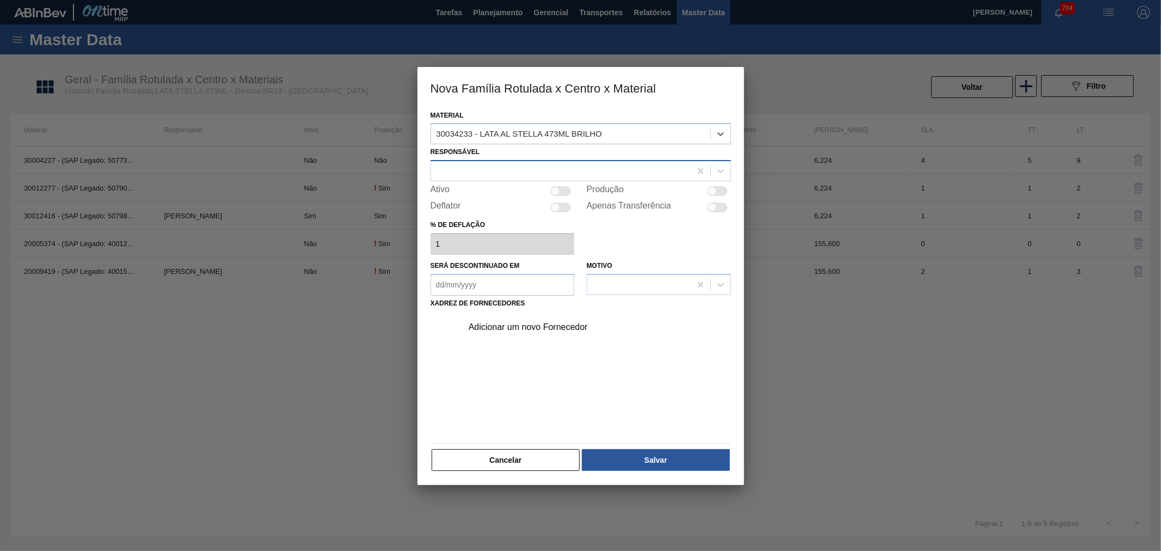
click at [490, 170] on div at bounding box center [561, 171] width 260 height 16
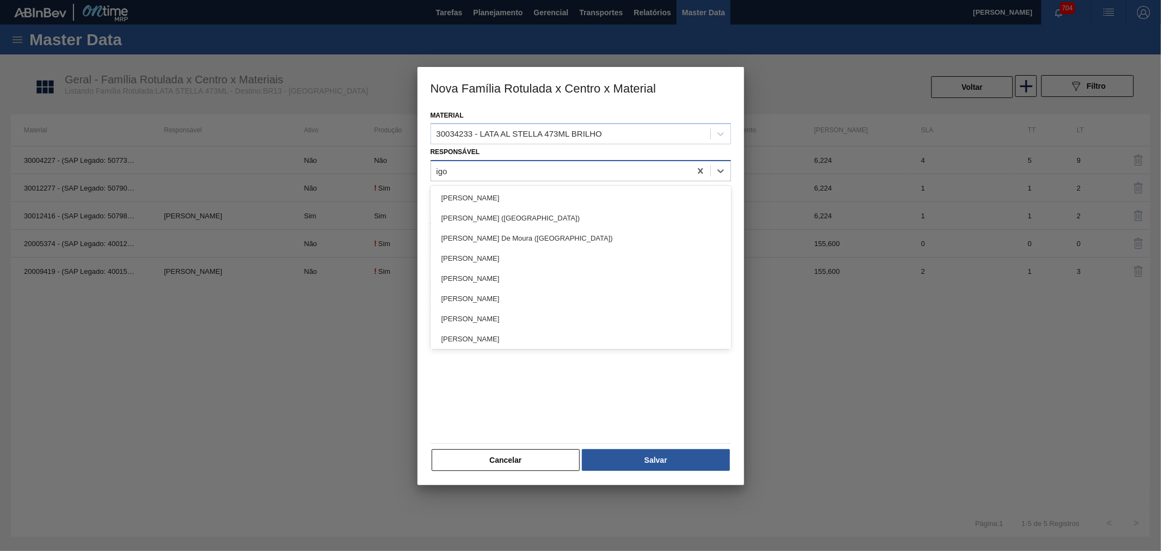
type input "igor"
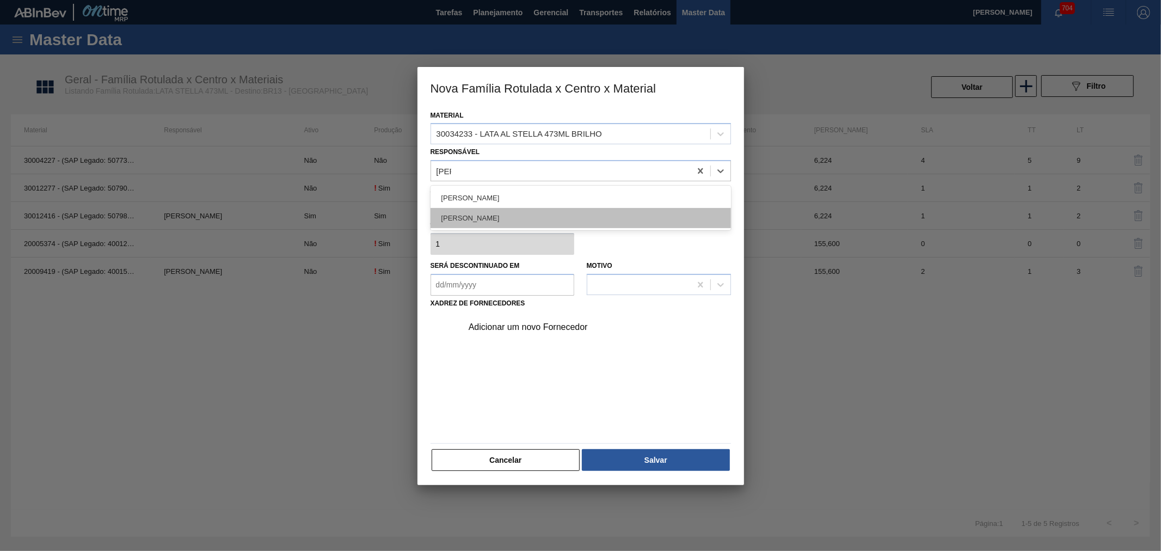
click at [502, 218] on div "IGOR FERREIRA MOURA" at bounding box center [581, 218] width 300 height 20
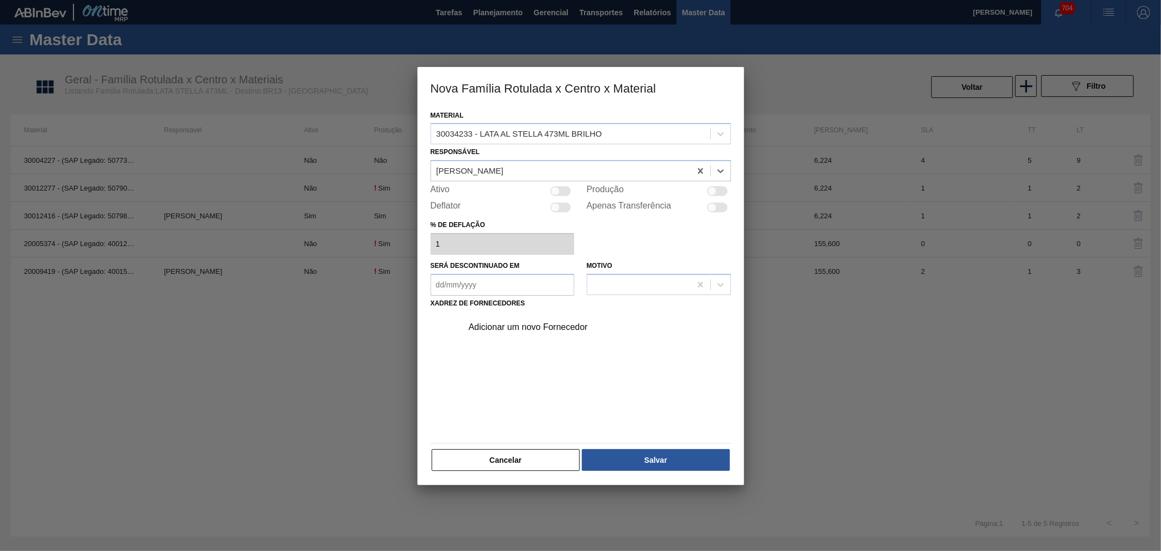
click at [714, 195] on div "Produção" at bounding box center [659, 191] width 144 height 13
click at [721, 186] on div at bounding box center [717, 191] width 21 height 10
checkbox input "true"
click at [537, 334] on div "Adicionar um novo Fornecedor" at bounding box center [593, 327] width 275 height 27
click at [541, 330] on div "Adicionar um novo Fornecedor" at bounding box center [575, 327] width 213 height 10
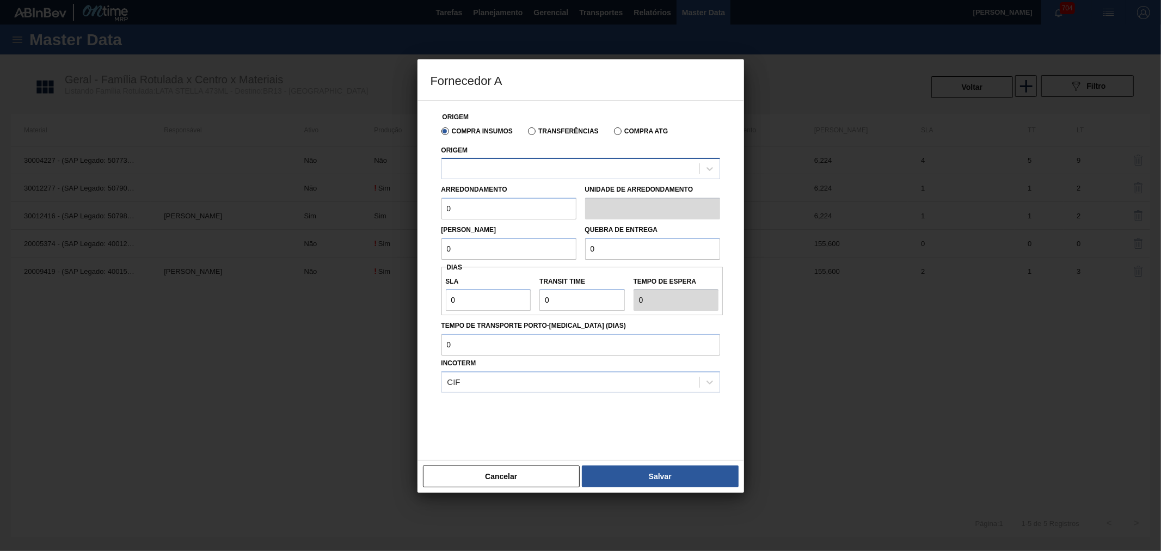
click at [492, 171] on div at bounding box center [570, 169] width 257 height 16
click at [520, 465] on button "Cancelar" at bounding box center [501, 476] width 157 height 22
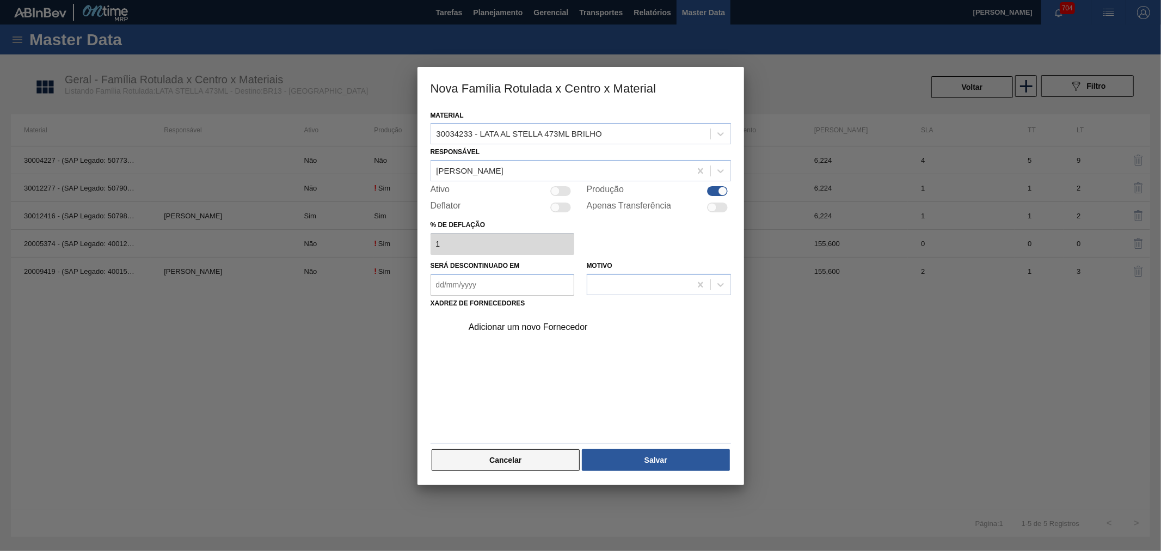
click at [507, 459] on button "Cancelar" at bounding box center [506, 460] width 149 height 22
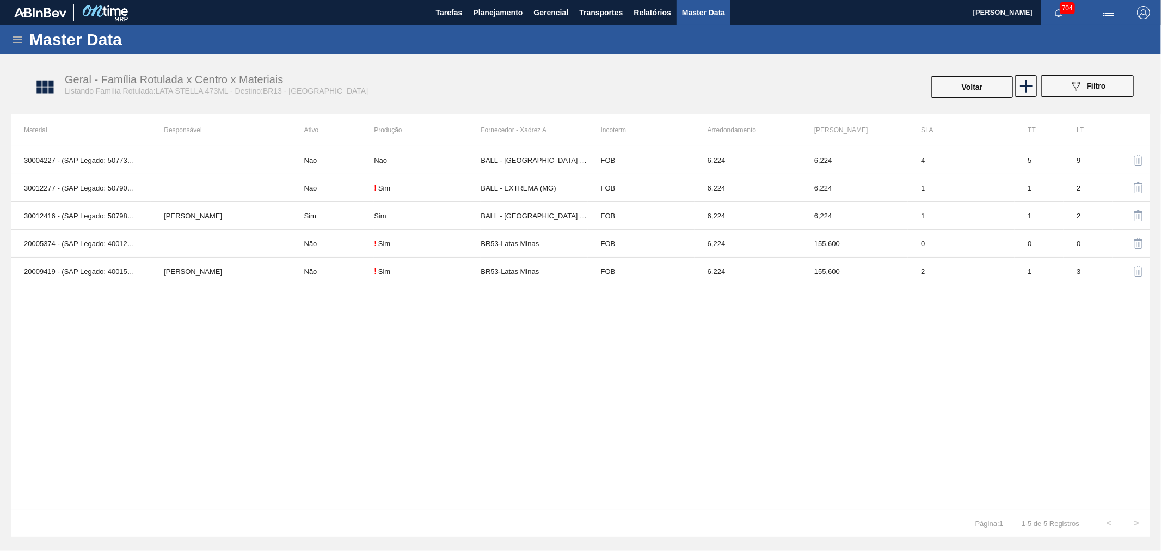
click at [524, 96] on div "Geral - Família Rotulada x Centro x Materiais Listando Família Rotulada:LATA ST…" at bounding box center [585, 87] width 1139 height 41
click at [1108, 8] on img "button" at bounding box center [1108, 12] width 13 height 13
click at [1088, 55] on li "Upload de Volumes" at bounding box center [1103, 58] width 100 height 20
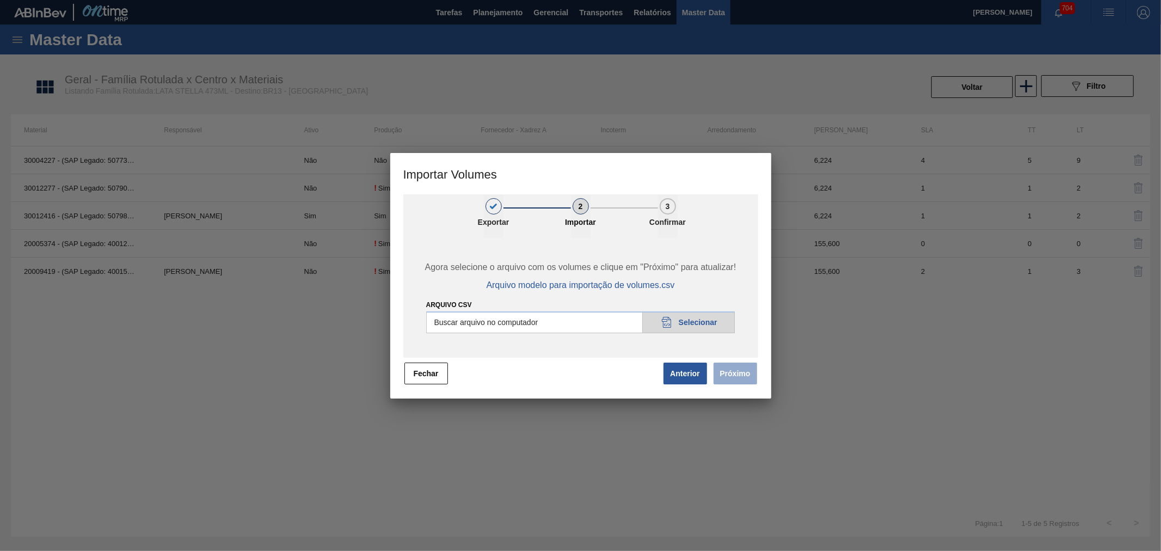
click at [689, 320] on input "Arquivo csv" at bounding box center [580, 322] width 309 height 22
type input "C:\fakepath\Subida Crown - 29.08.2025 +1.CSV"
click at [743, 373] on button "Próximo" at bounding box center [736, 374] width 44 height 22
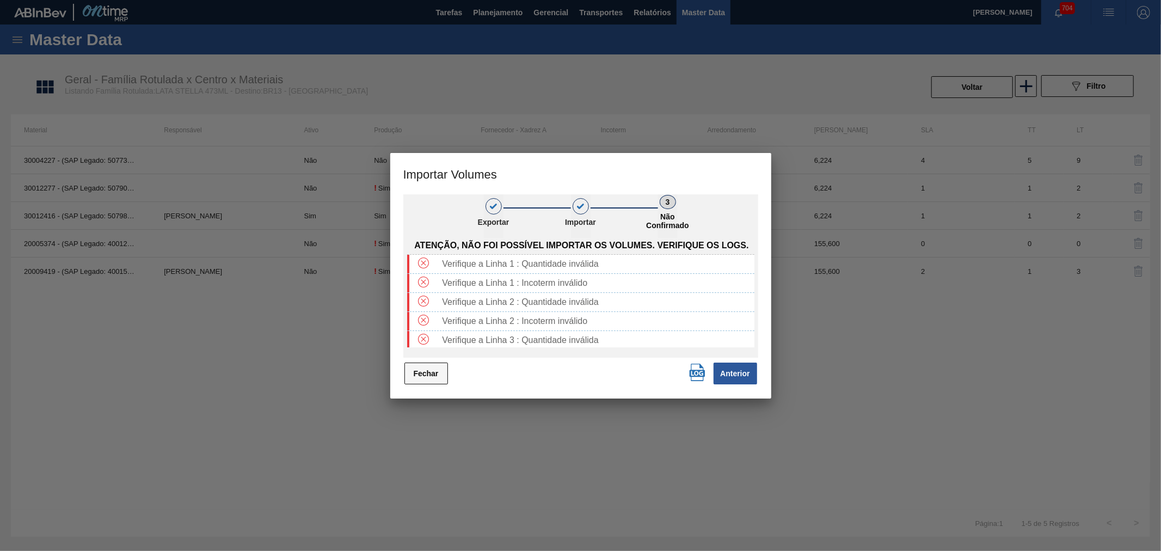
click at [433, 377] on button "Fechar" at bounding box center [426, 374] width 44 height 22
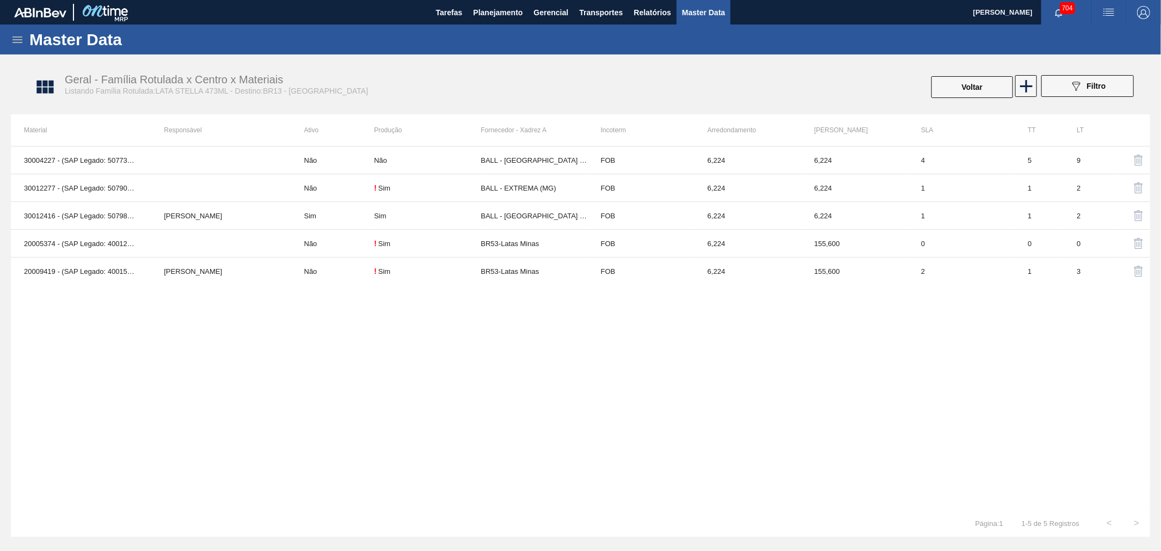
click at [1113, 13] on img "button" at bounding box center [1108, 12] width 13 height 13
click at [1089, 57] on li "Upload de Volumes" at bounding box center [1103, 58] width 100 height 20
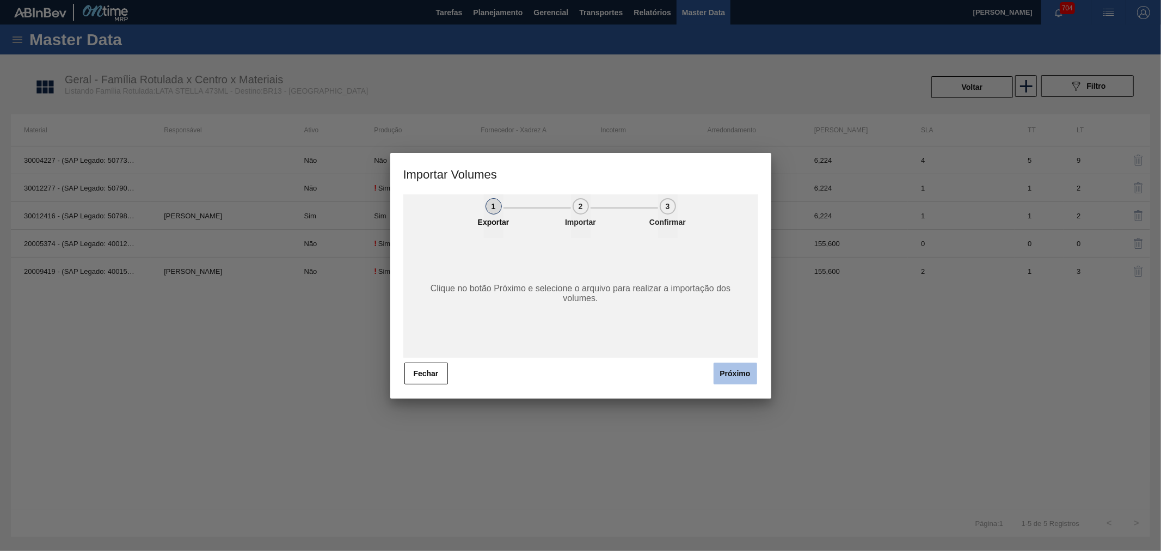
click at [735, 371] on button "Próximo" at bounding box center [736, 374] width 44 height 22
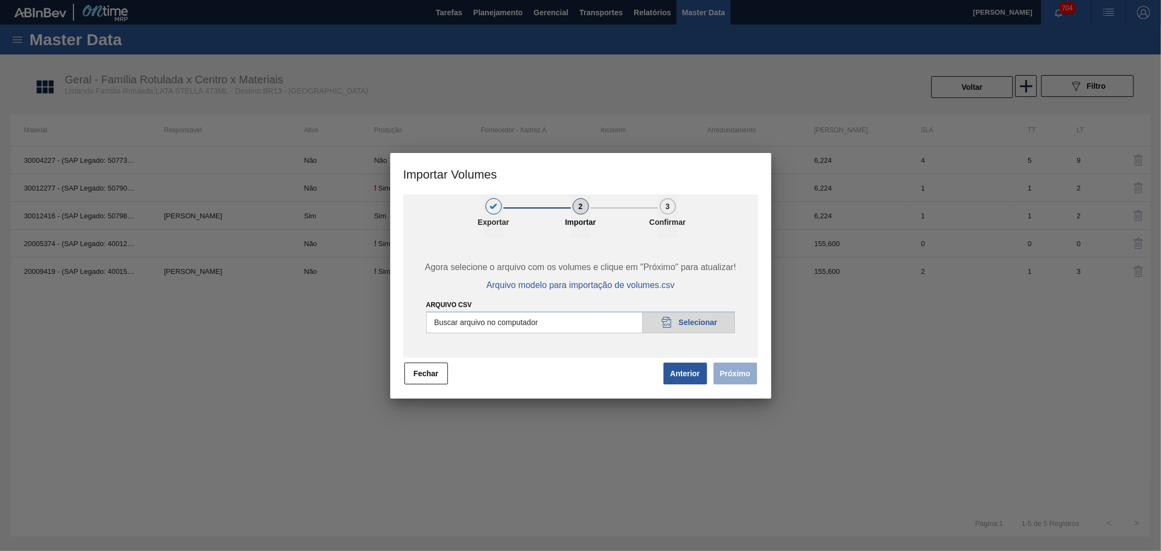
click at [699, 324] on input "Arquivo csv" at bounding box center [580, 322] width 309 height 22
type input "C:\fakepath\Subida Crown - 29.08.2025 +1.CSV"
click at [732, 378] on button "Próximo" at bounding box center [736, 374] width 44 height 22
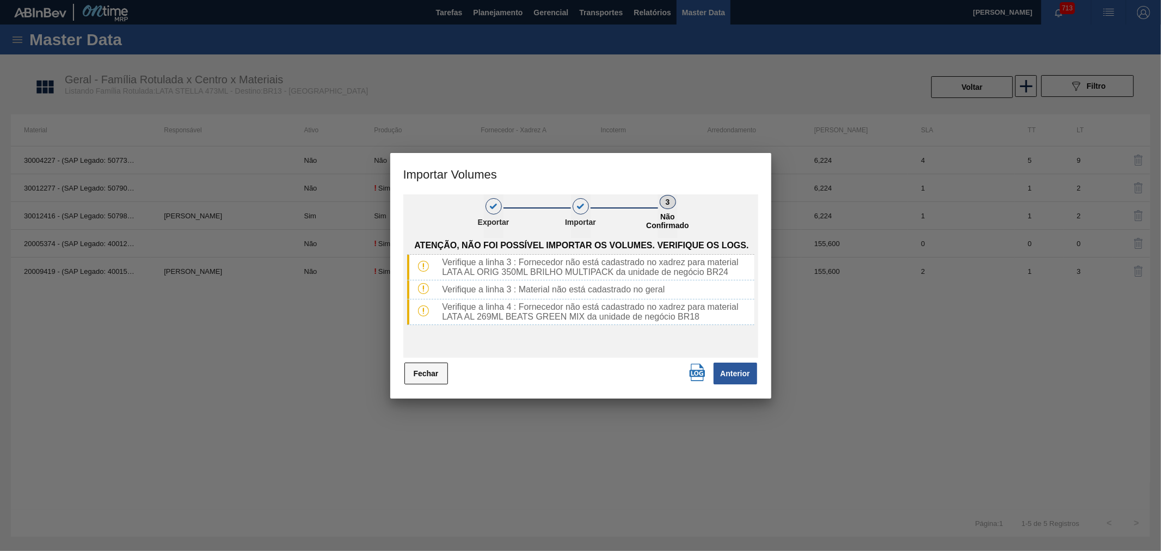
click at [434, 378] on button "Fechar" at bounding box center [426, 374] width 44 height 22
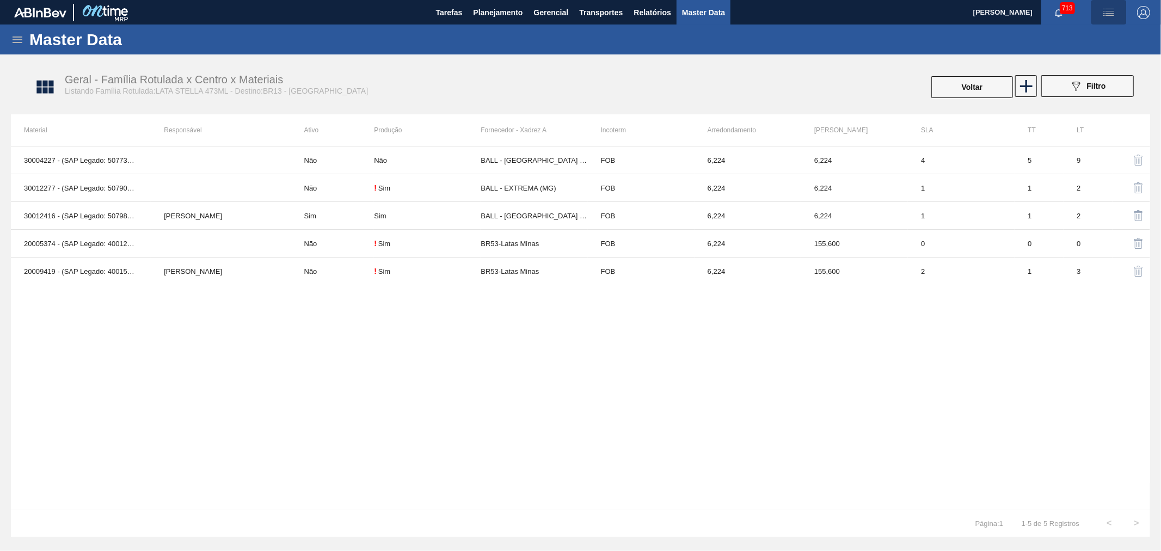
click at [1104, 14] on img "button" at bounding box center [1108, 12] width 13 height 13
click at [1084, 60] on li "Upload de Volumes" at bounding box center [1103, 58] width 100 height 20
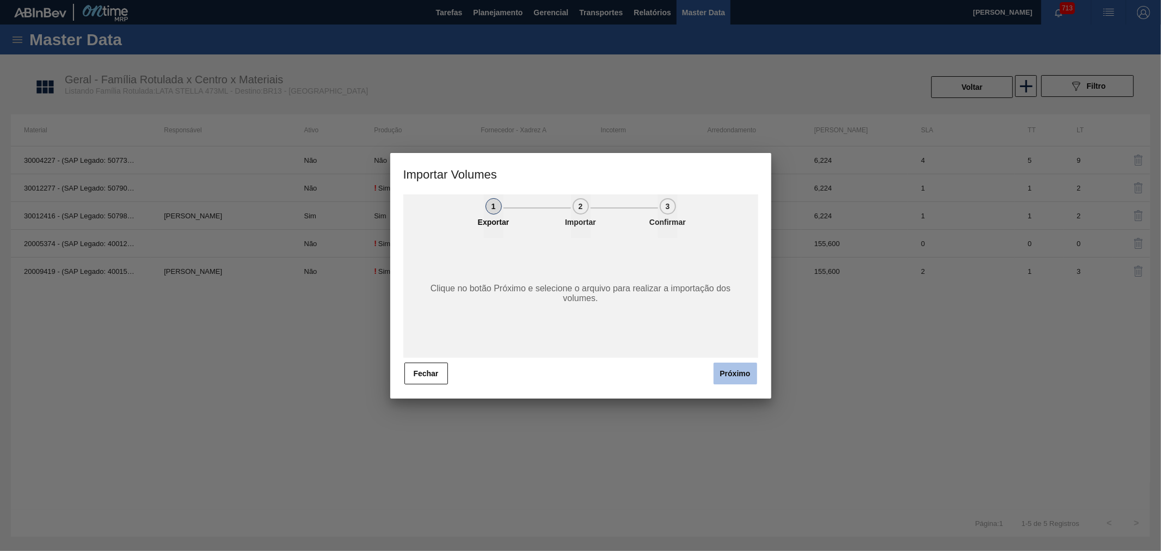
click at [724, 369] on button "Próximo" at bounding box center [736, 374] width 44 height 22
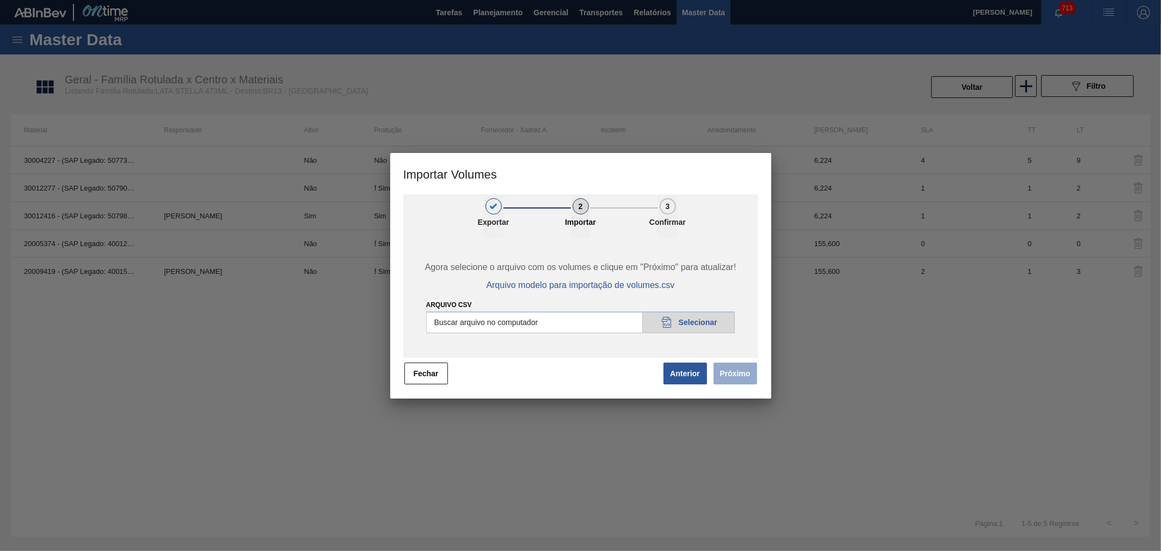
click at [668, 323] on input "Arquivo csv" at bounding box center [580, 322] width 309 height 22
type input "C:\fakepath\Subida Crown - 29.08.2025 +1.CSV"
click at [722, 376] on button "Próximo" at bounding box center [736, 374] width 44 height 22
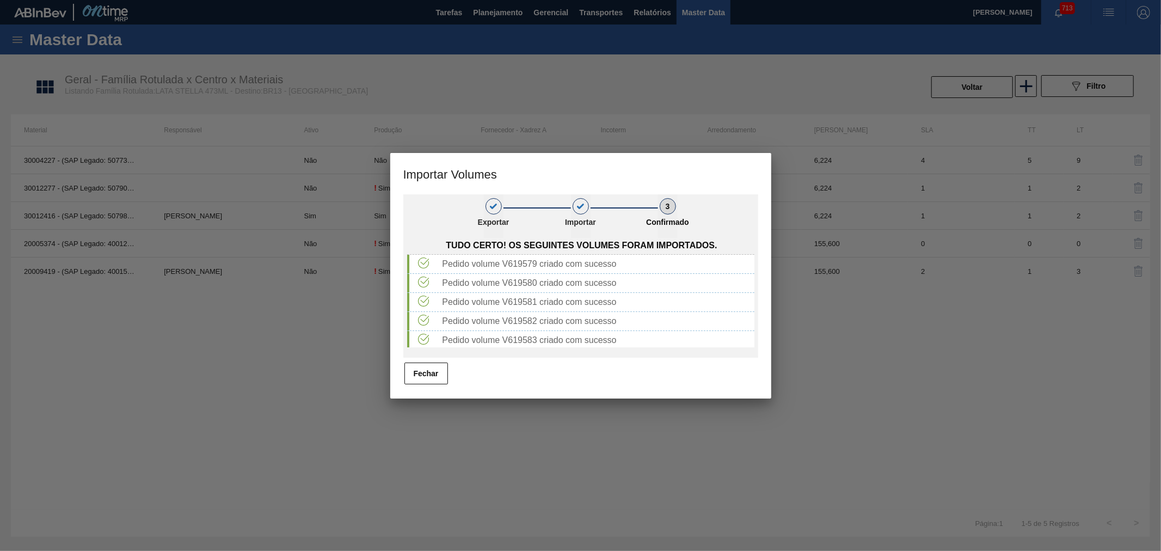
scroll to position [76, 0]
click at [432, 378] on button "Fechar" at bounding box center [426, 374] width 44 height 22
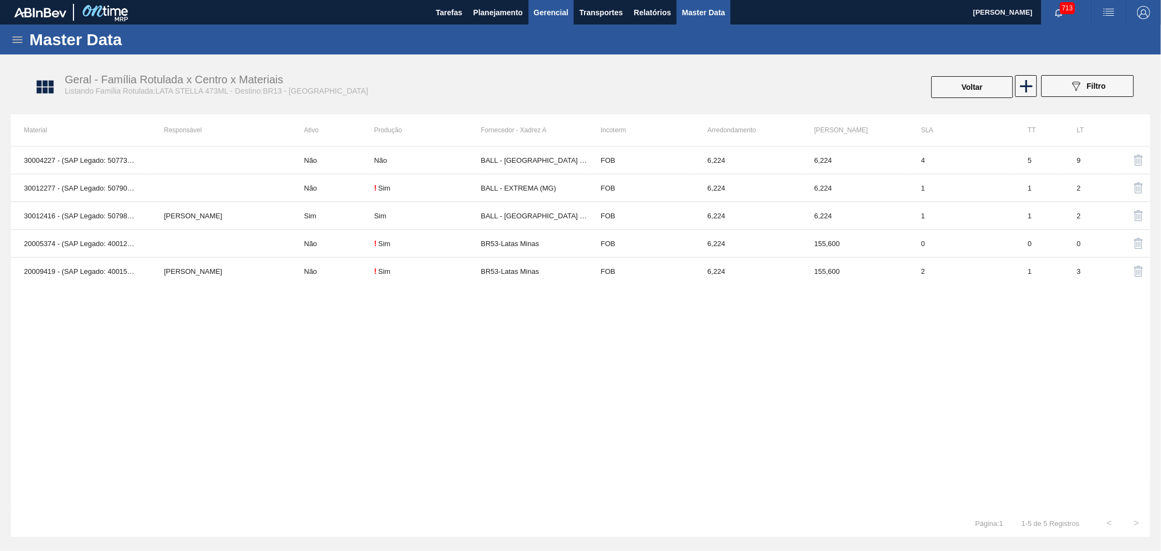
click at [564, 17] on span "Gerencial" at bounding box center [551, 12] width 35 height 13
click at [600, 14] on div at bounding box center [580, 275] width 1161 height 551
click at [600, 0] on body "Tarefas Planejamento Gerencial Transportes Relatórios Master Data Alisson R Da …" at bounding box center [580, 0] width 1161 height 0
click at [600, 13] on span "Transportes" at bounding box center [601, 12] width 44 height 13
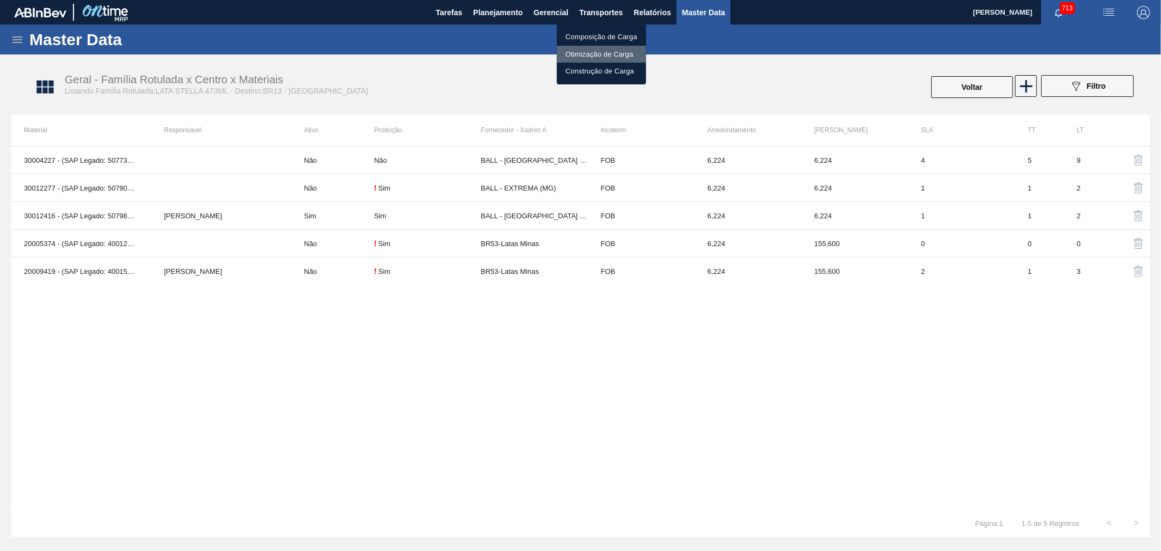
click at [595, 55] on li "Otimização de Carga" at bounding box center [601, 54] width 89 height 17
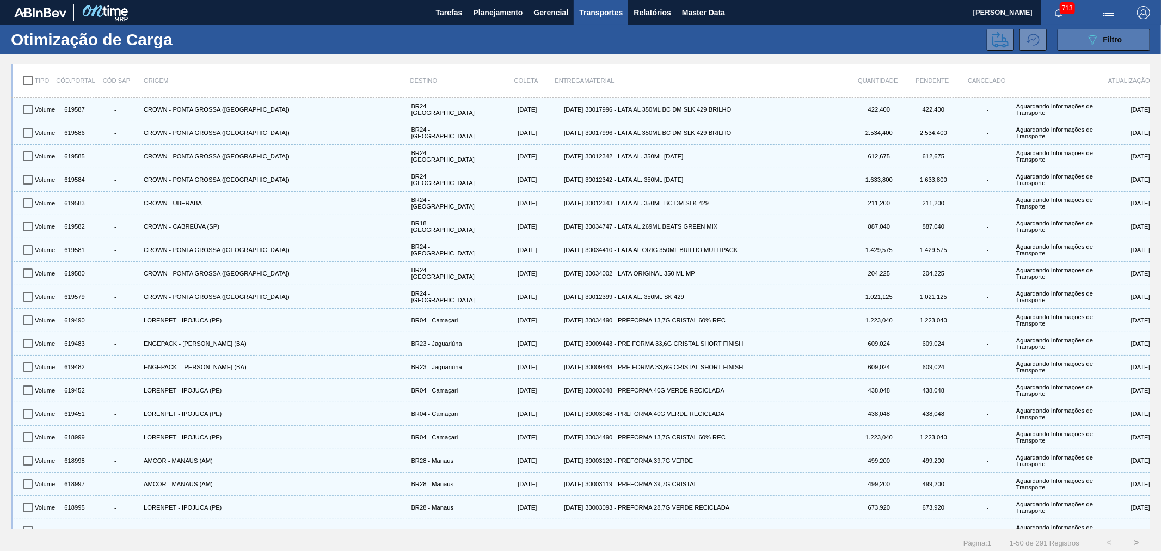
click at [1089, 30] on button "089F7B8B-B2A5-4AFE-B5C0-19BA573D28AC Filtro" at bounding box center [1104, 40] width 93 height 22
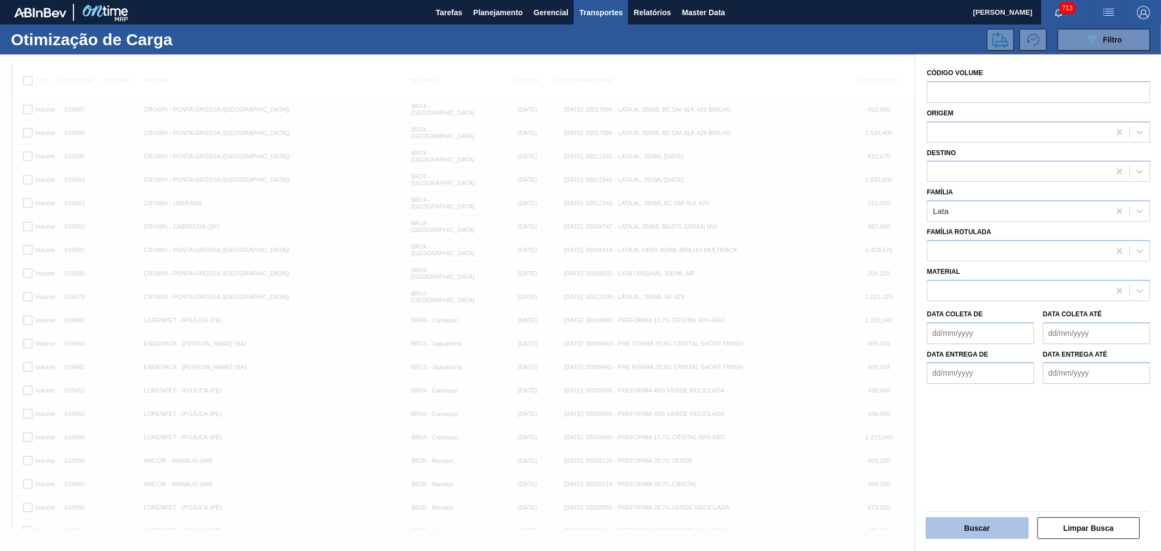
click at [982, 531] on button "Buscar" at bounding box center [977, 528] width 103 height 22
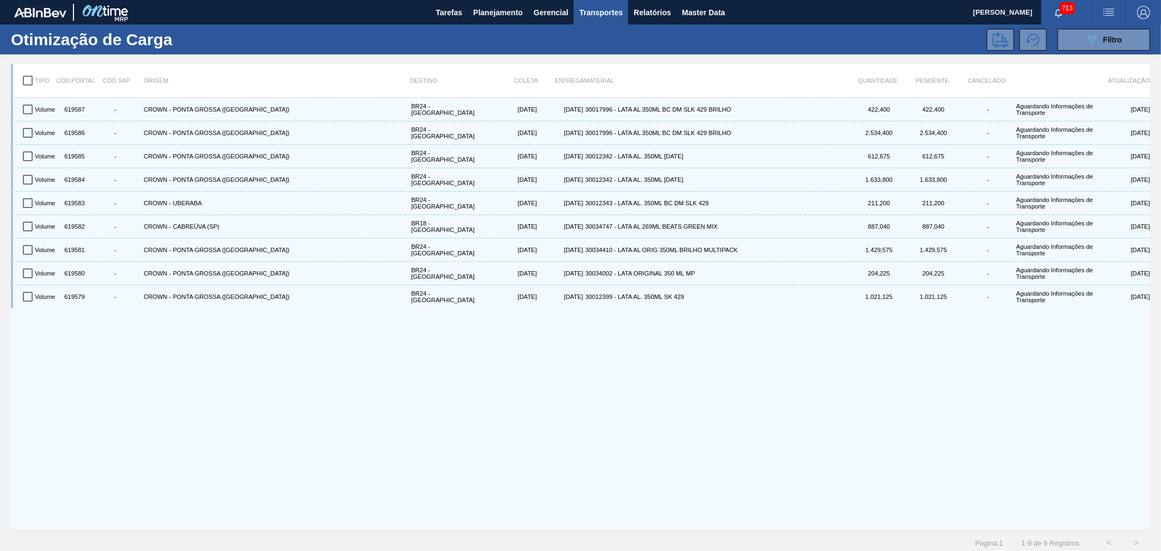
drag, startPoint x: 27, startPoint y: 78, endPoint x: 40, endPoint y: 84, distance: 13.7
click at [26, 78] on input "checkbox" at bounding box center [27, 80] width 23 height 23
checkbox input "true"
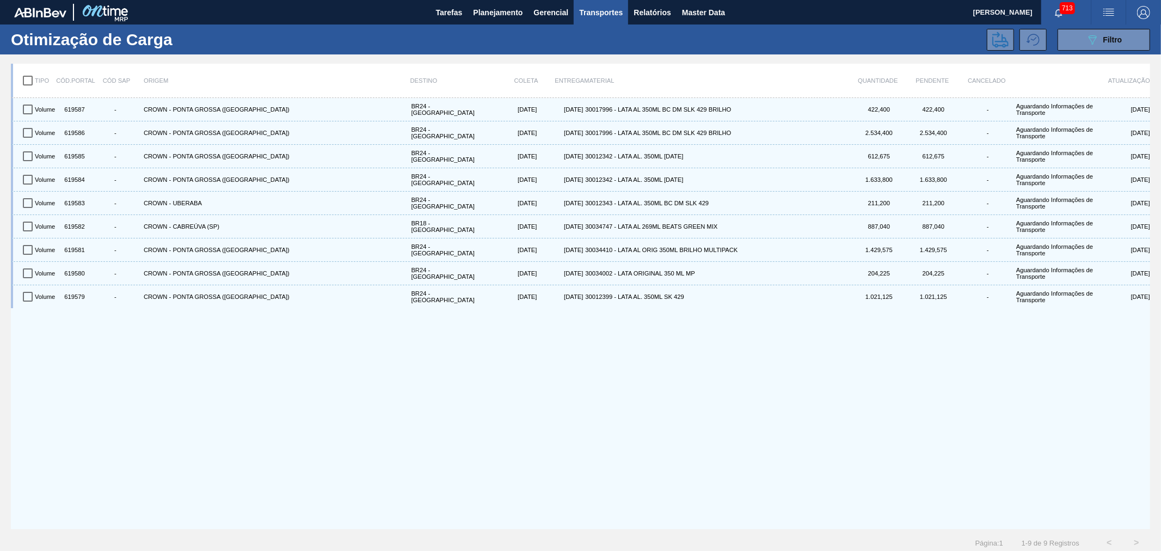
checkbox input "true"
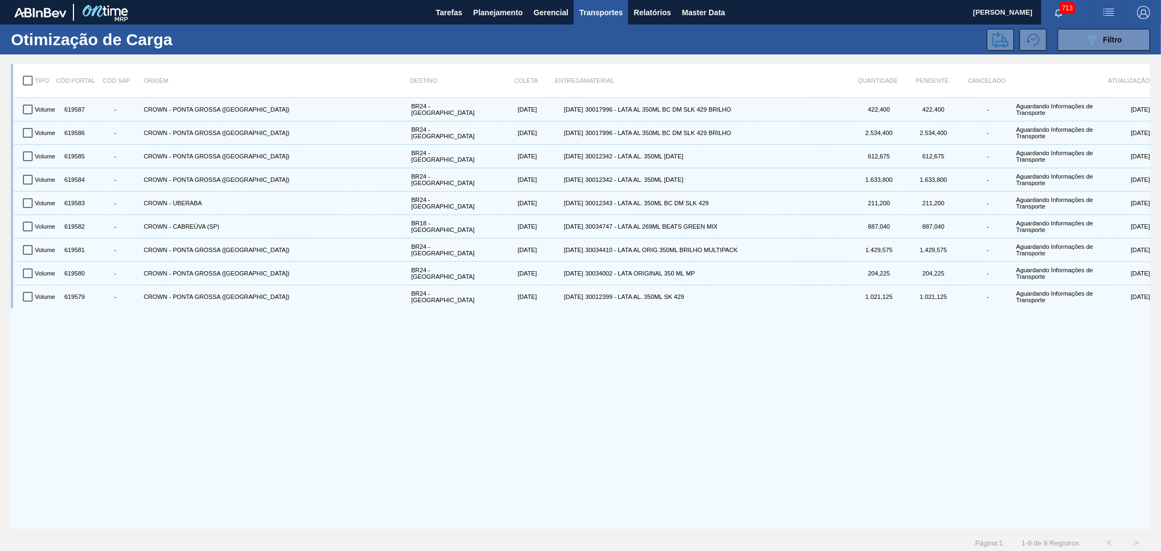
checkbox input "true"
click at [988, 40] on button at bounding box center [1000, 40] width 27 height 22
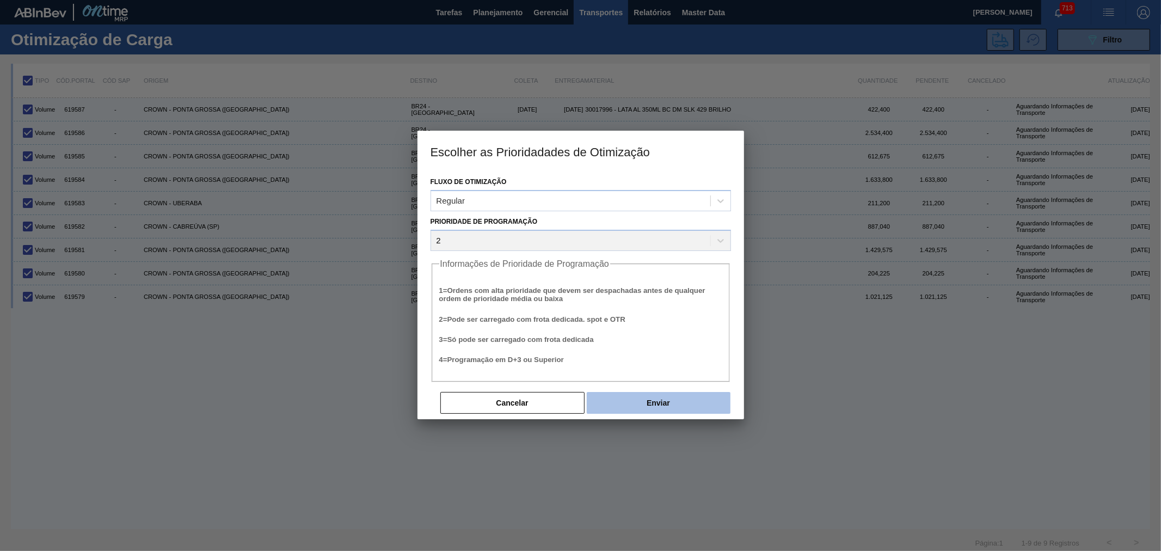
click at [665, 409] on button "Enviar" at bounding box center [659, 403] width 144 height 22
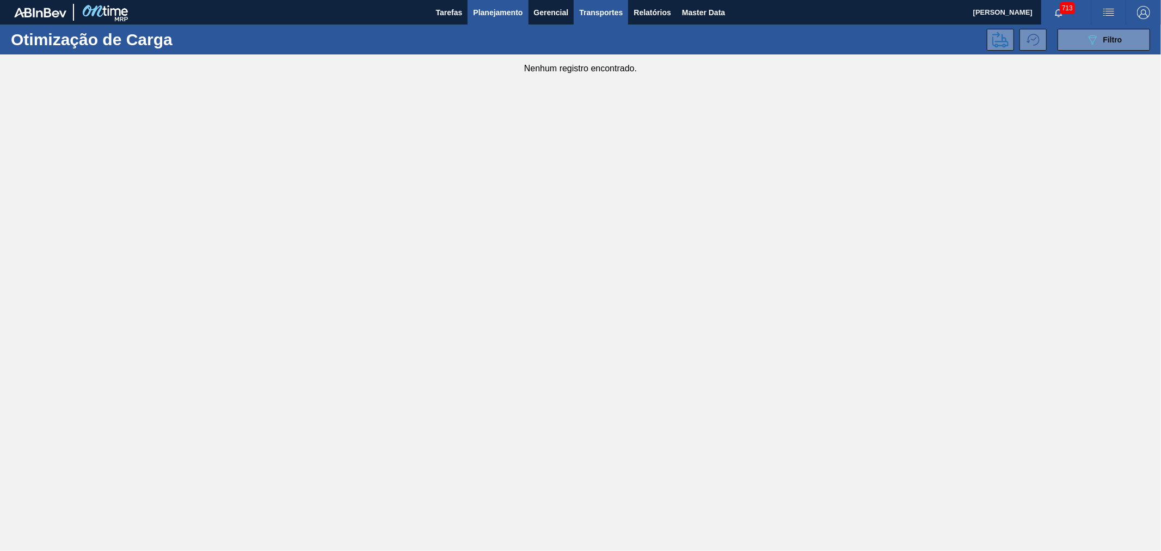
click at [510, 12] on span "Planejamento" at bounding box center [498, 12] width 50 height 13
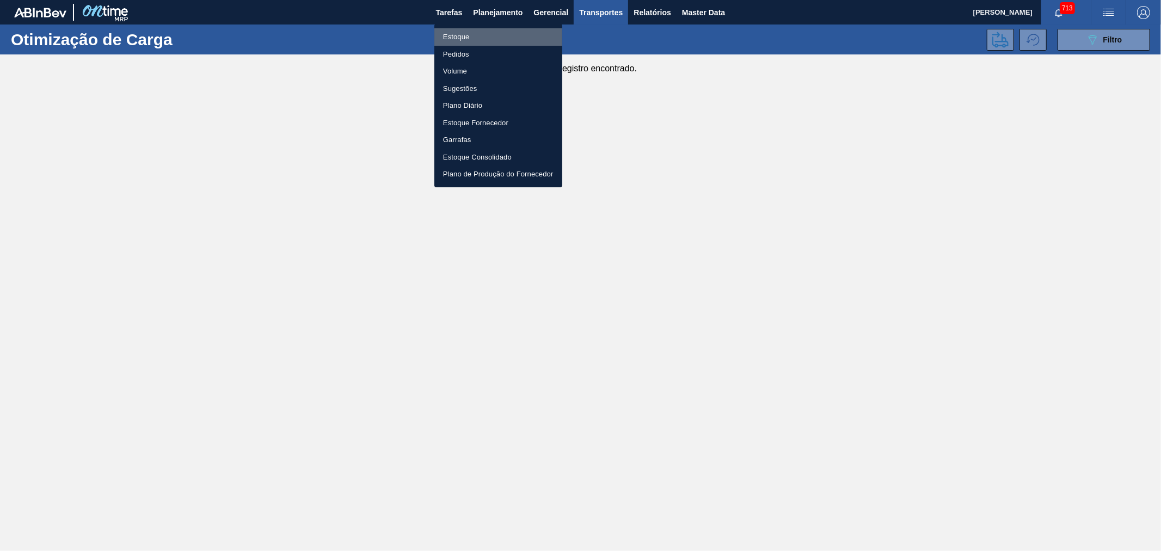
click at [464, 36] on li "Estoque" at bounding box center [498, 36] width 128 height 17
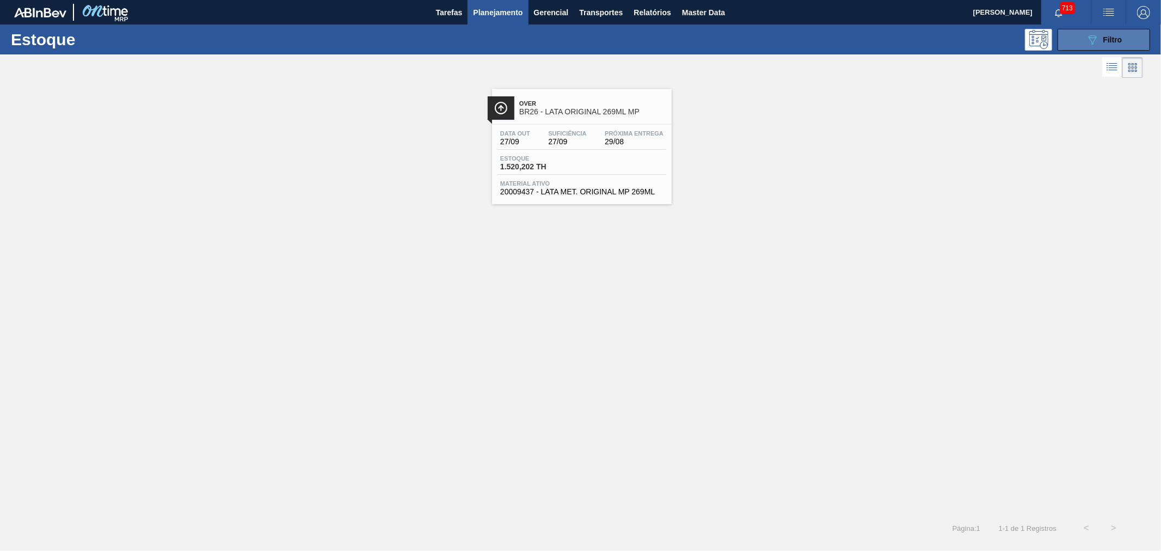
click at [1084, 34] on button "089F7B8B-B2A5-4AFE-B5C0-19BA573D28AC Filtro" at bounding box center [1104, 40] width 93 height 22
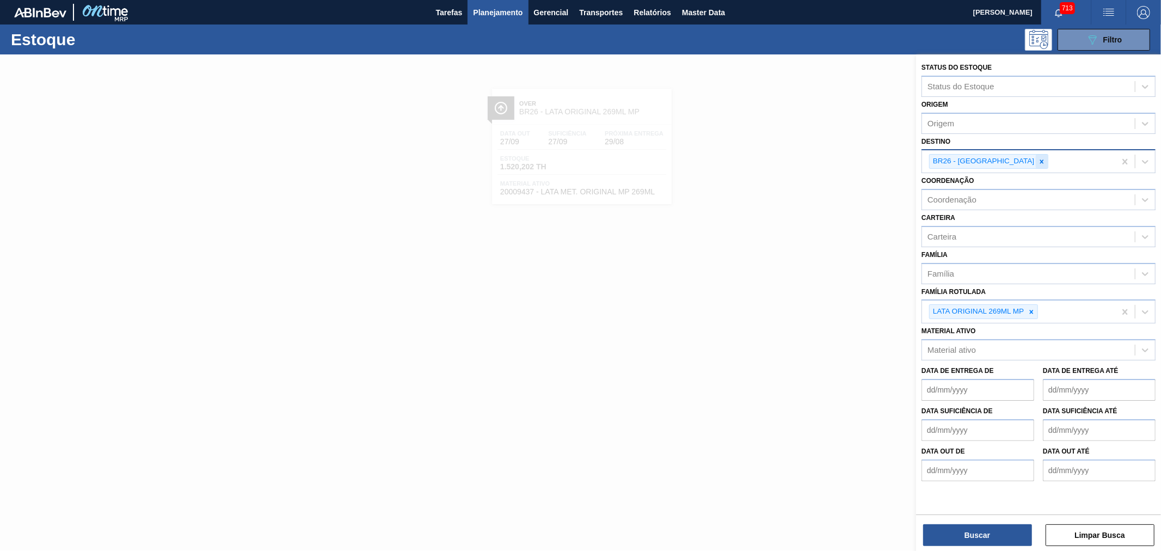
click at [1040, 159] on icon at bounding box center [1042, 161] width 4 height 4
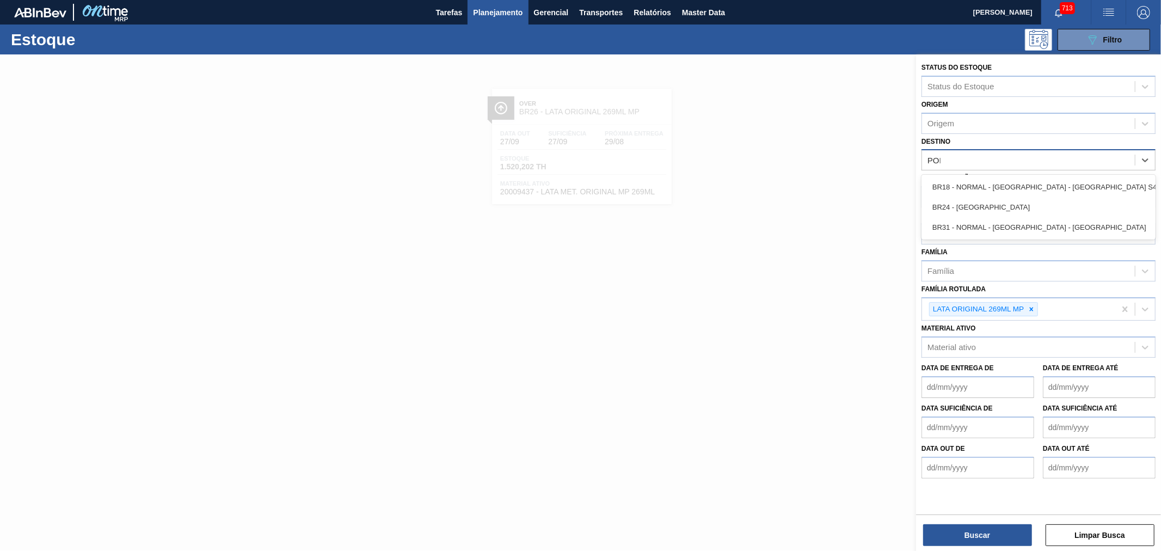
type input "PONT"
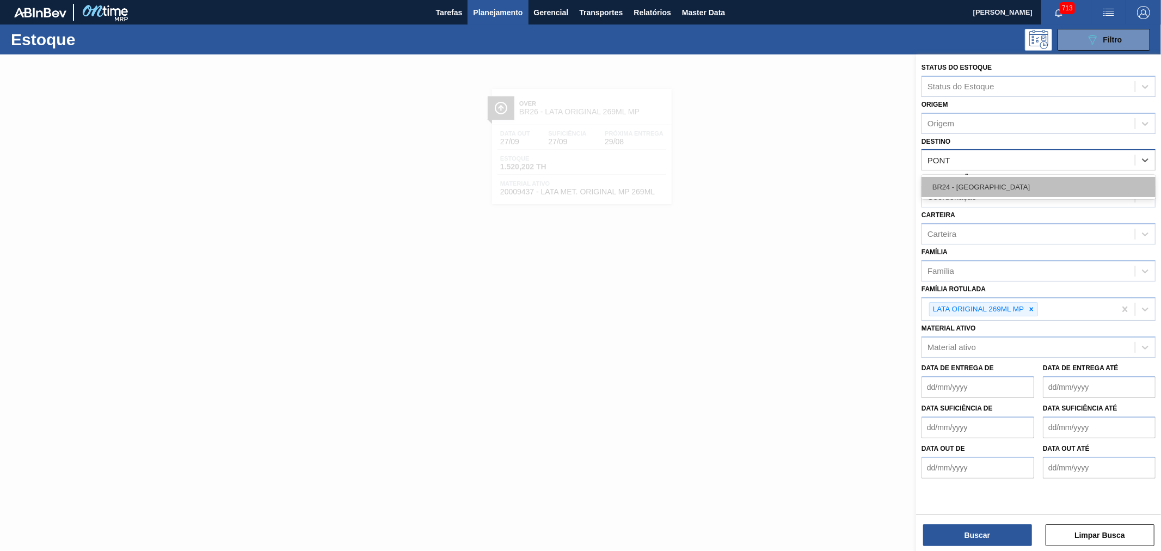
click at [999, 181] on div "BR24 - [GEOGRAPHIC_DATA]" at bounding box center [1039, 187] width 234 height 20
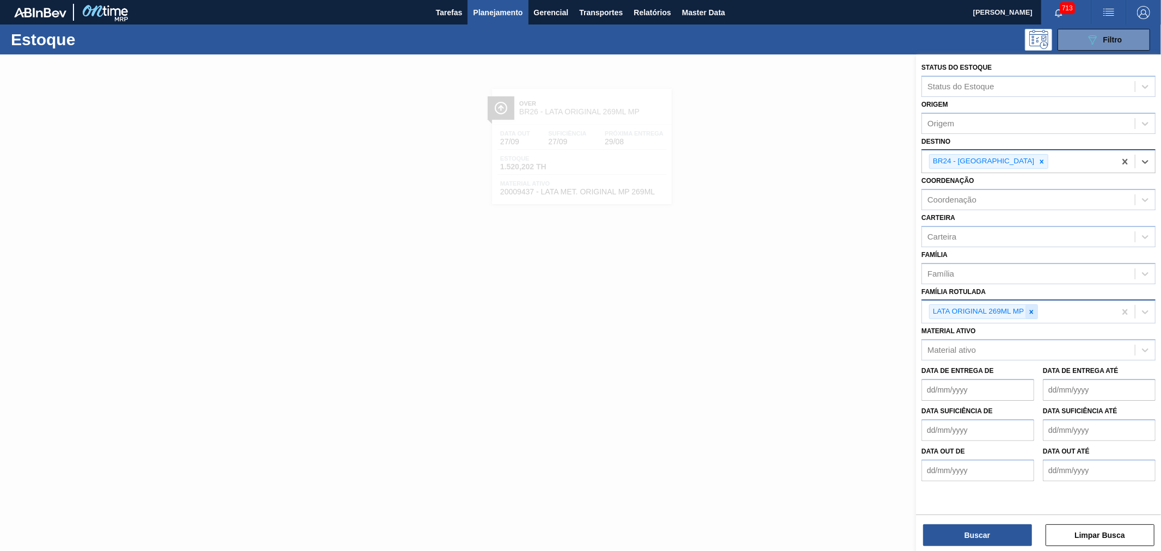
click at [1028, 308] on icon at bounding box center [1032, 312] width 8 height 8
type Rotulada "LATA SK 35"
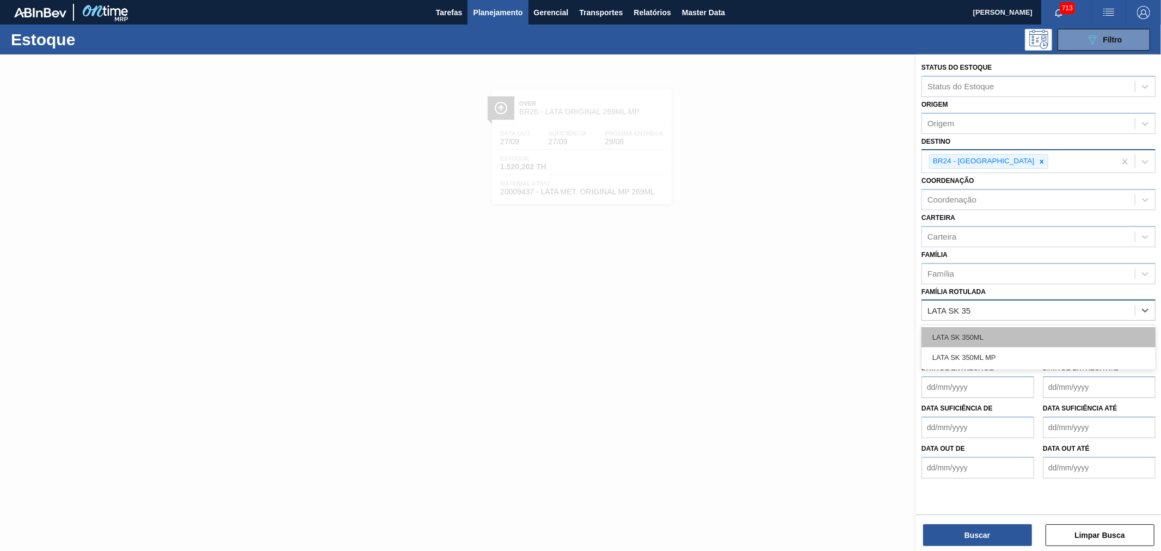
click at [987, 333] on div "LATA SK 350ML" at bounding box center [1039, 337] width 234 height 20
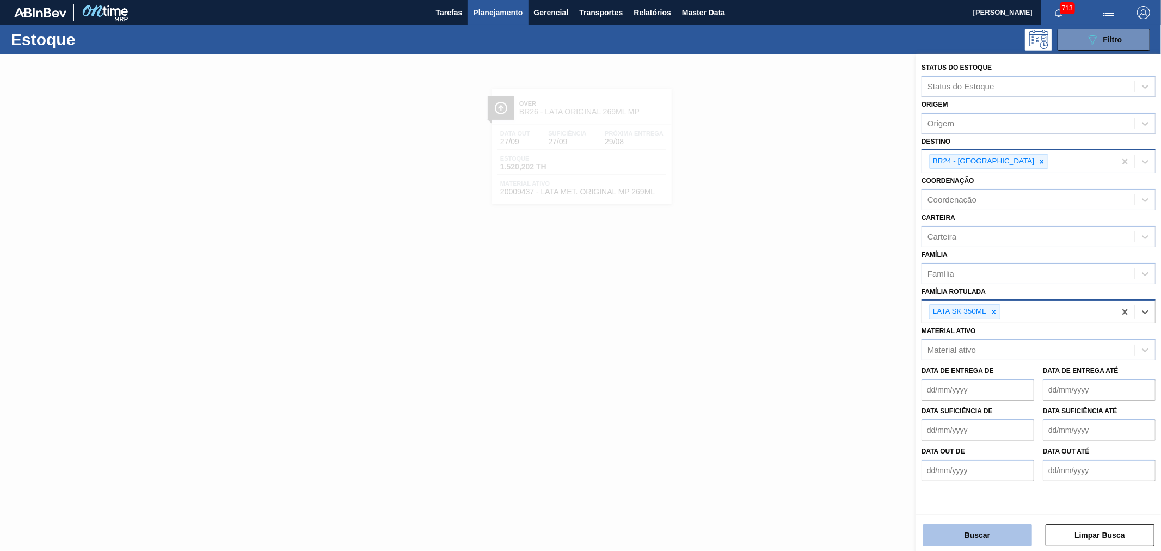
click at [995, 536] on button "Buscar" at bounding box center [977, 535] width 109 height 22
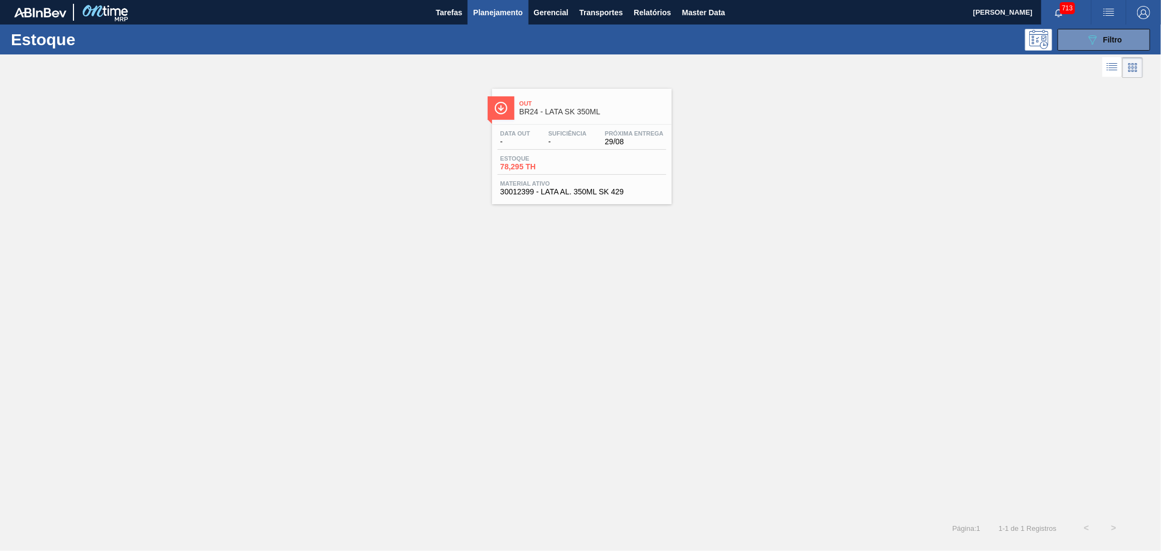
click at [582, 112] on span "BR24 - LATA SK 350ML" at bounding box center [592, 112] width 147 height 8
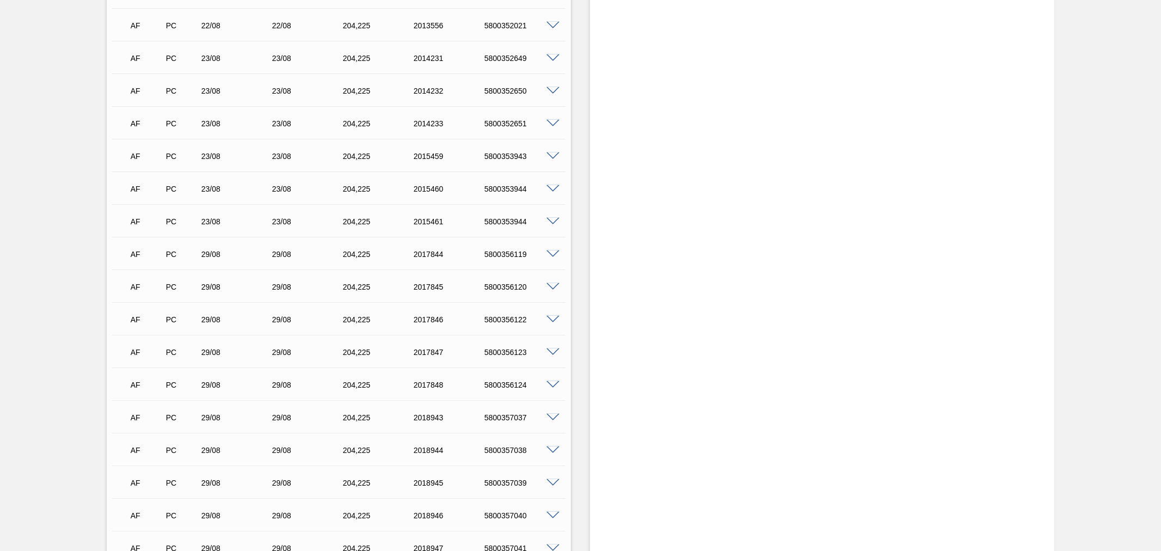
scroll to position [747, 0]
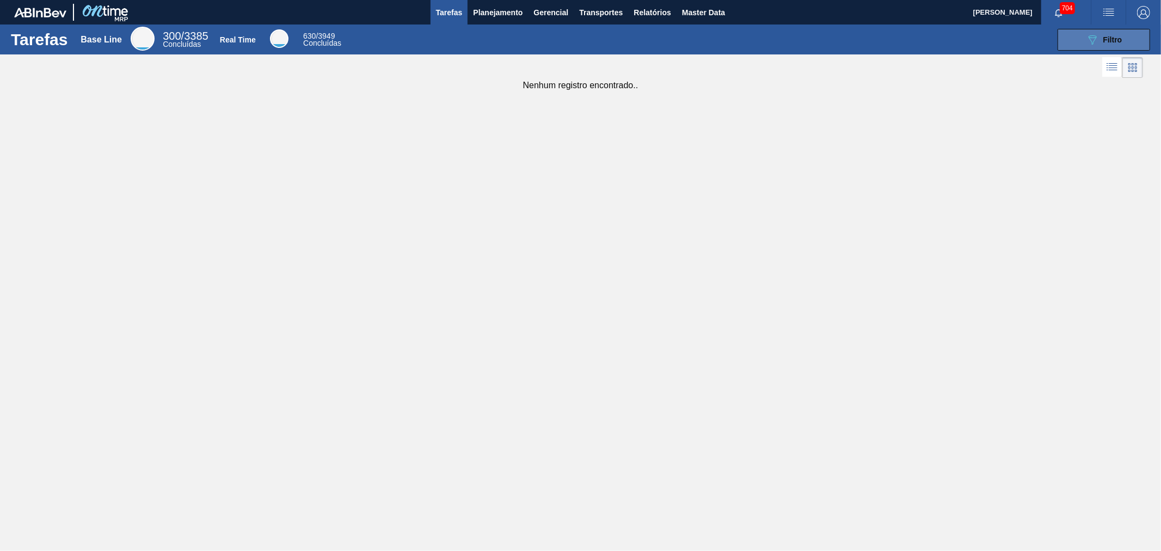
click at [1101, 33] on div "089F7B8B-B2A5-4AFE-B5C0-19BA573D28AC Filtro" at bounding box center [1104, 39] width 36 height 13
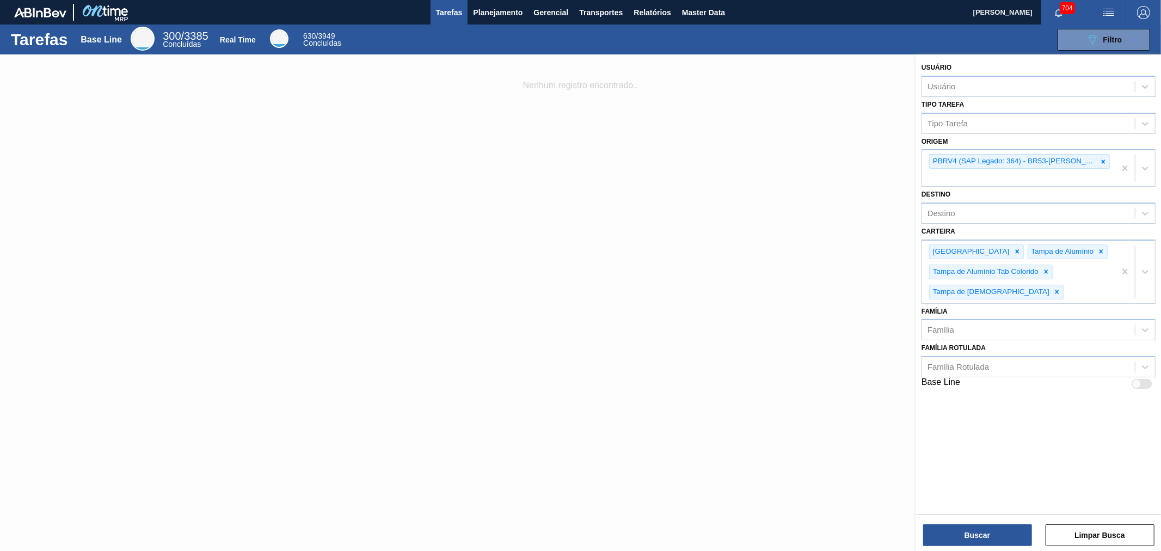
drag, startPoint x: 701, startPoint y: 117, endPoint x: 633, endPoint y: 107, distance: 68.7
click at [679, 116] on div at bounding box center [580, 329] width 1161 height 551
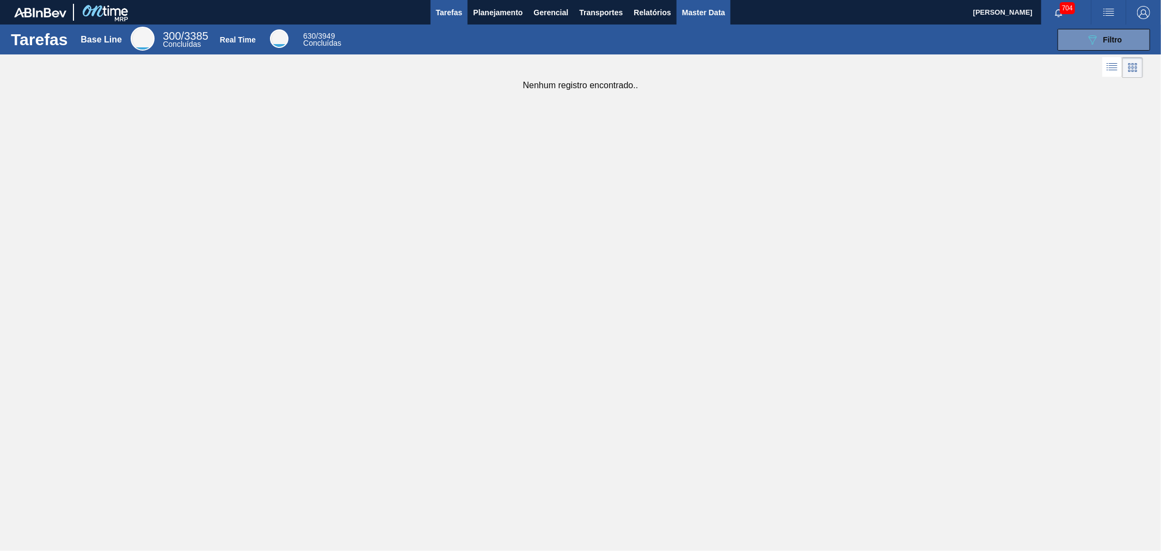
click at [703, 12] on span "Master Data" at bounding box center [703, 12] width 43 height 13
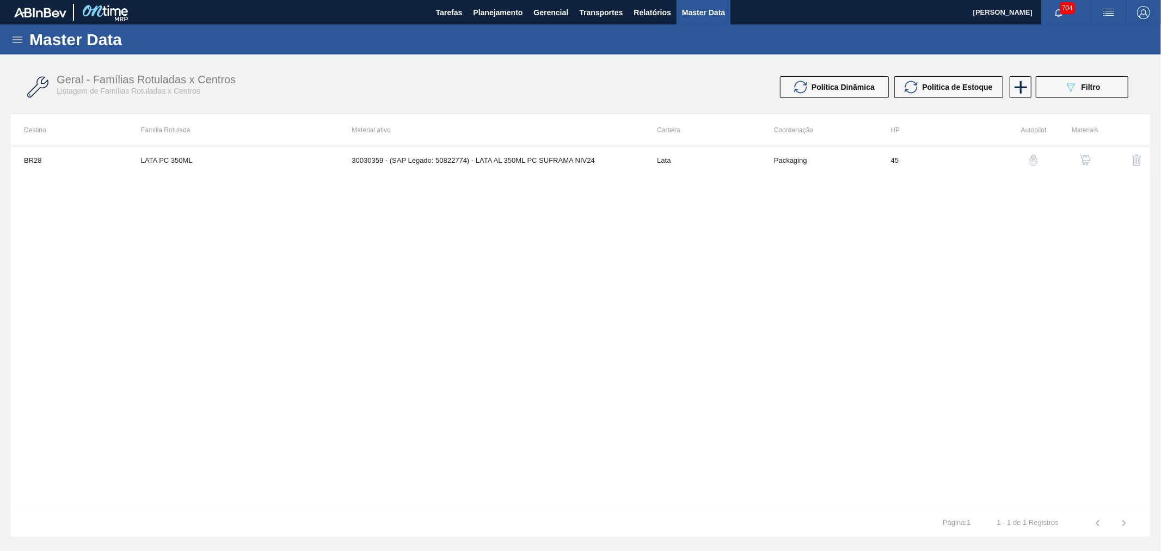
click at [20, 41] on icon at bounding box center [17, 39] width 13 height 13
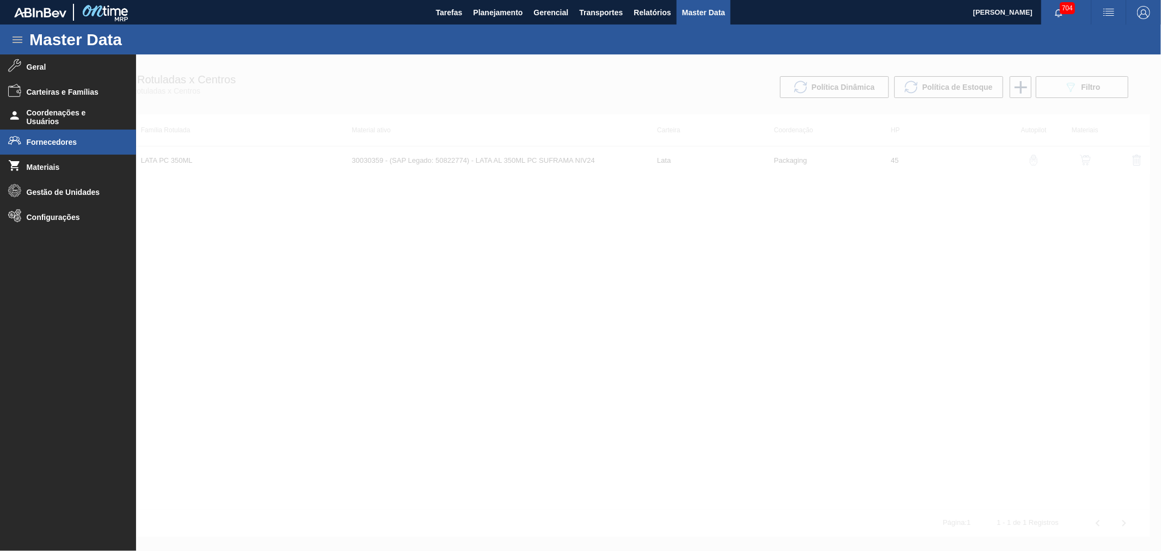
click at [57, 140] on span "Fornecedores" at bounding box center [72, 142] width 90 height 9
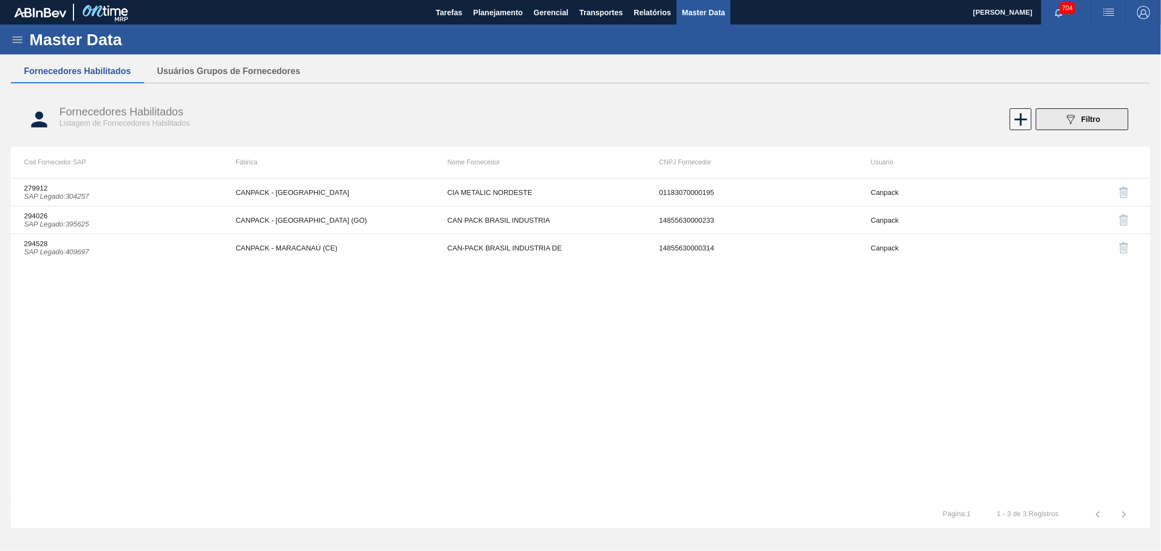
click at [1085, 118] on span "Filtro" at bounding box center [1091, 119] width 19 height 9
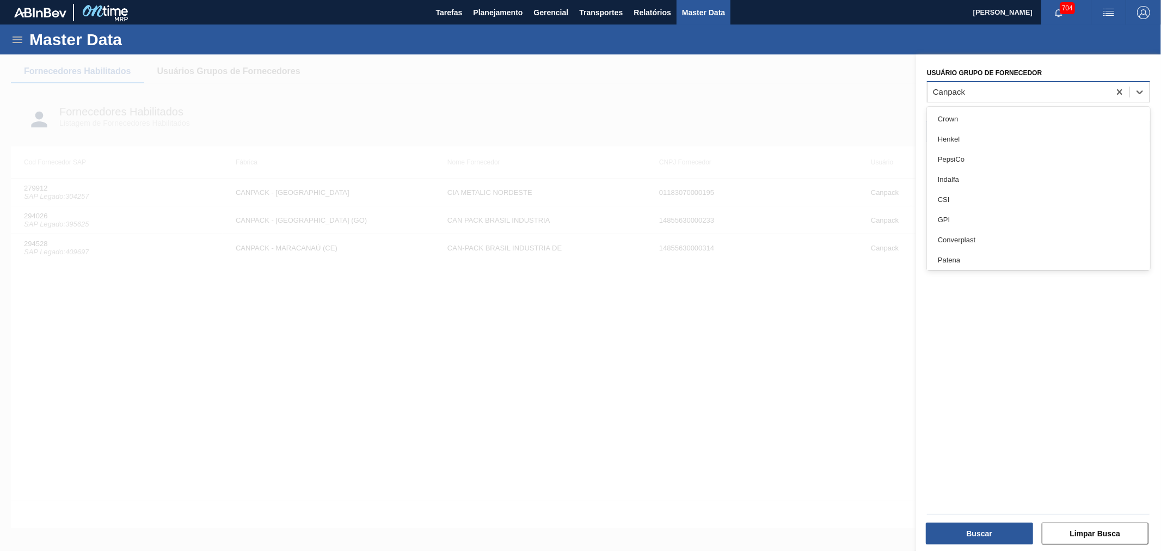
click at [988, 94] on div "Canpack" at bounding box center [1019, 92] width 182 height 16
type Fornecedor "ball"
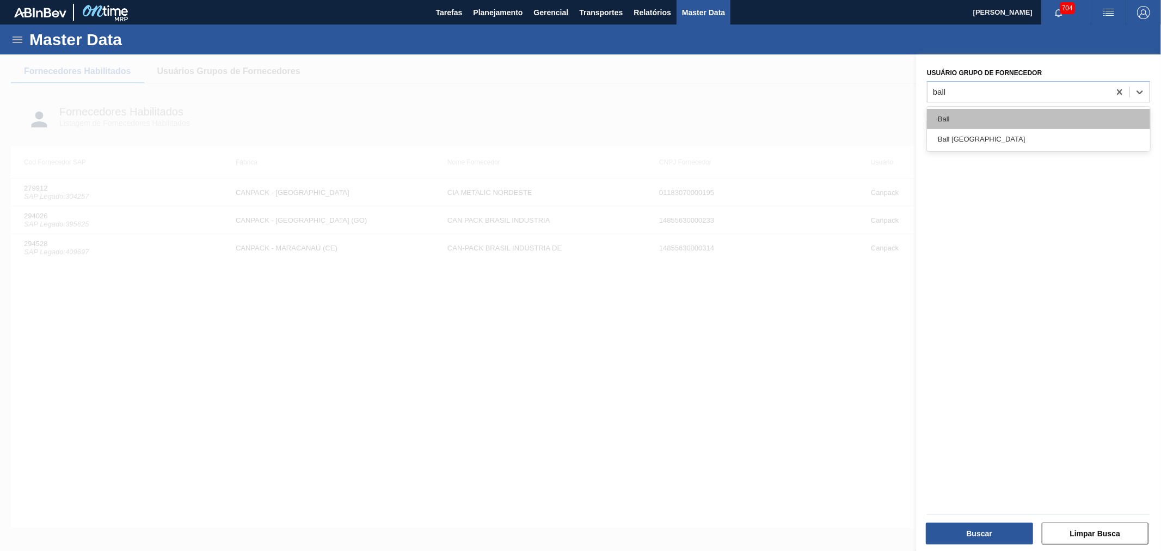
click at [974, 116] on div "Ball" at bounding box center [1038, 119] width 223 height 20
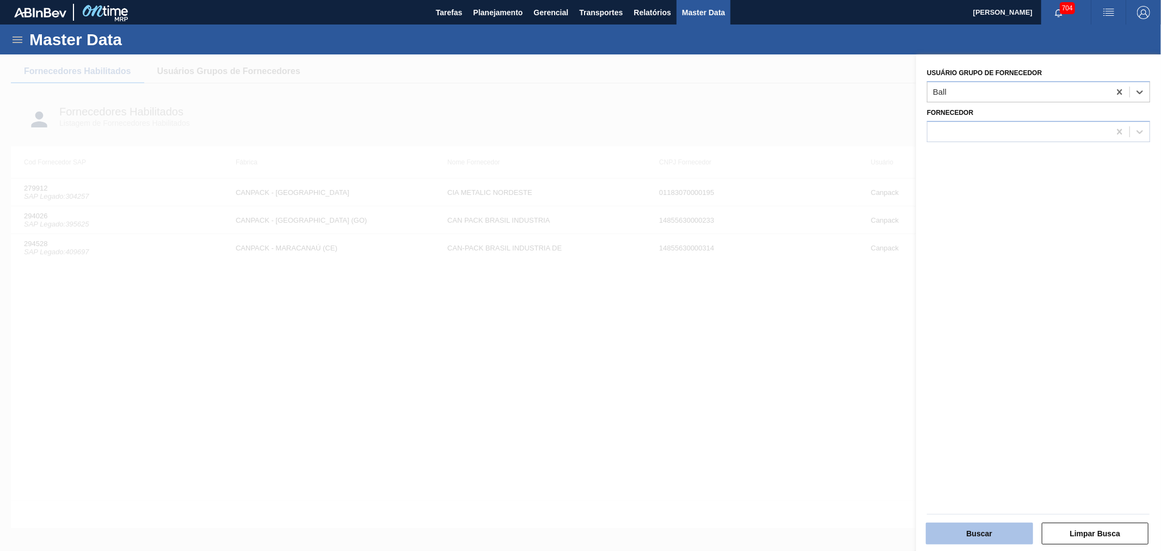
click at [983, 528] on button "Buscar" at bounding box center [979, 534] width 107 height 22
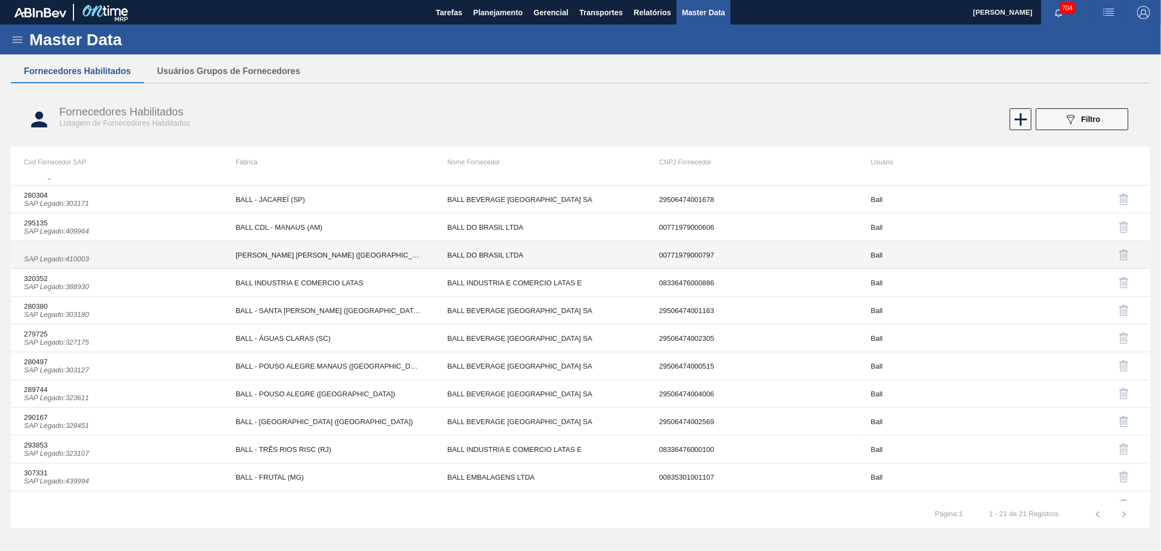
scroll to position [59, 0]
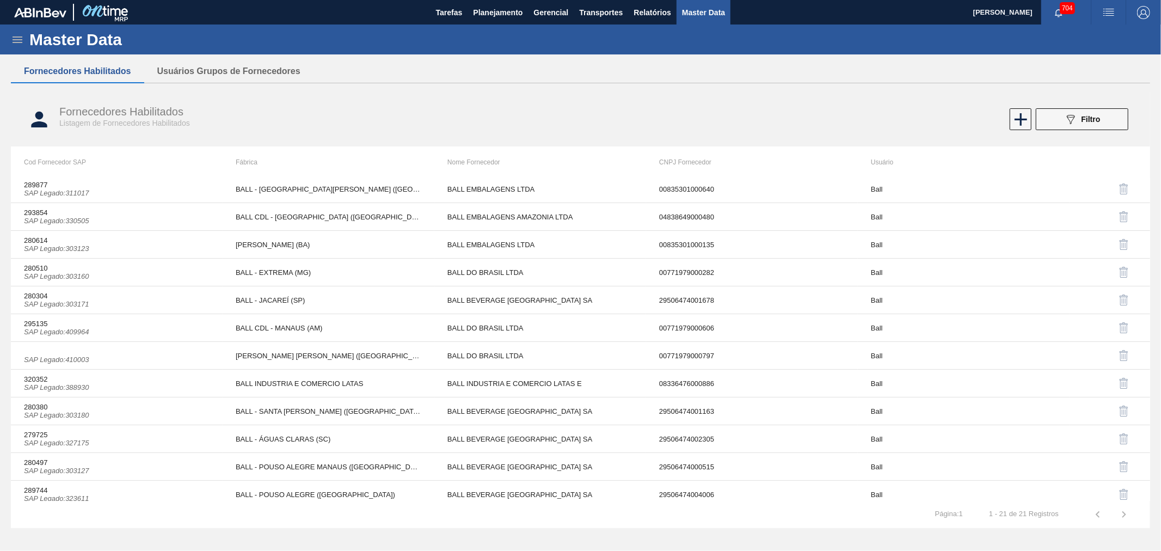
click at [26, 36] on div "Master Data" at bounding box center [580, 39] width 1161 height 30
click at [21, 42] on icon at bounding box center [18, 39] width 10 height 7
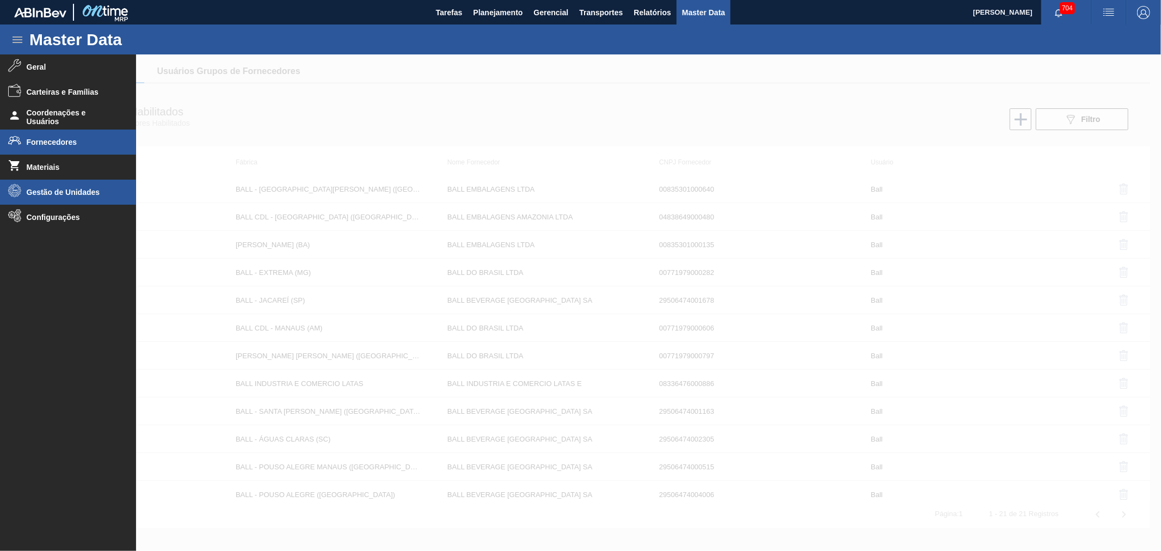
click at [67, 180] on li "Gestão de Unidades" at bounding box center [68, 192] width 136 height 25
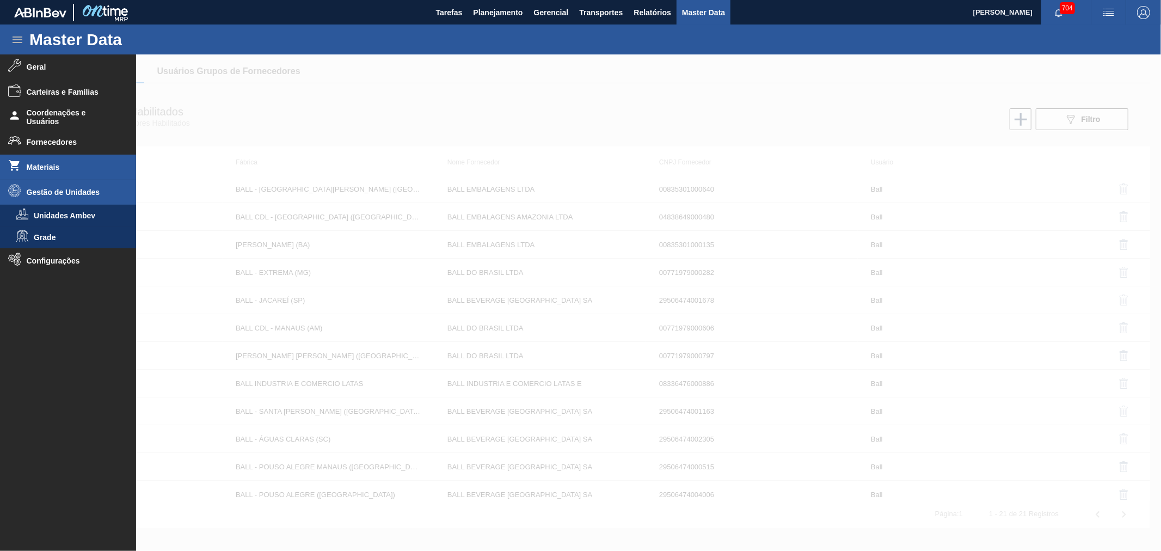
click at [57, 168] on span "Materiais" at bounding box center [72, 167] width 90 height 9
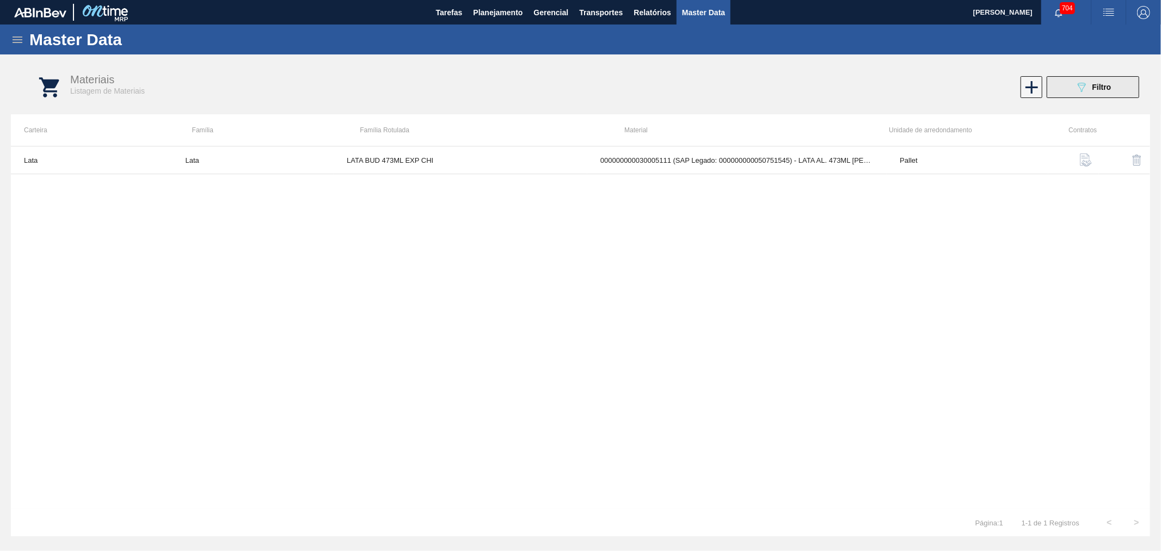
click at [1083, 78] on button "089F7B8B-B2A5-4AFE-B5C0-19BA573D28AC Filtro" at bounding box center [1093, 87] width 93 height 22
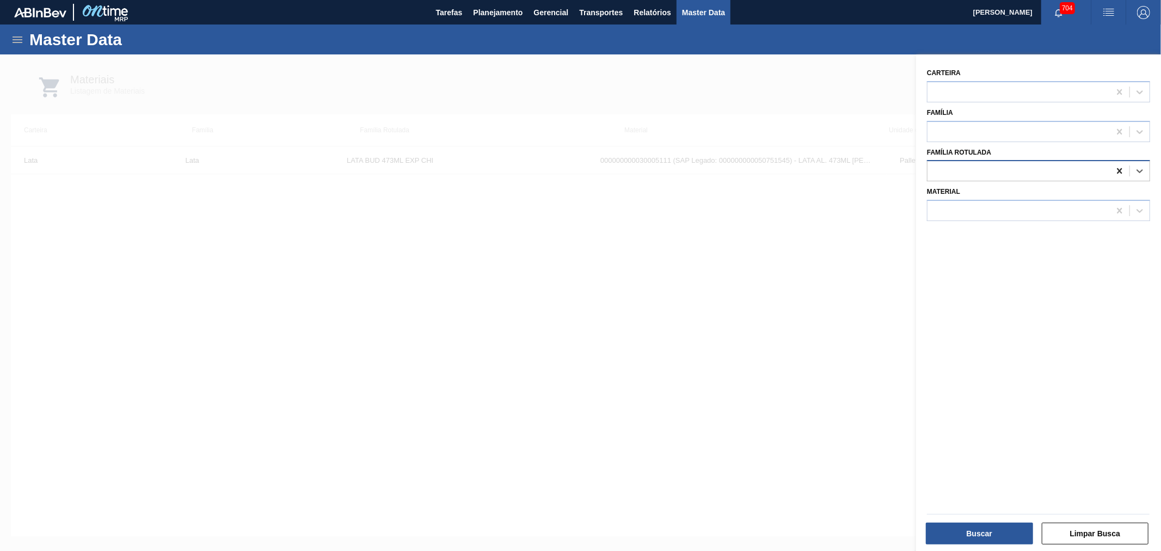
click at [1114, 167] on div at bounding box center [1120, 171] width 20 height 20
click at [1116, 169] on icon at bounding box center [1119, 170] width 11 height 11
click at [1085, 170] on div at bounding box center [1019, 171] width 182 height 16
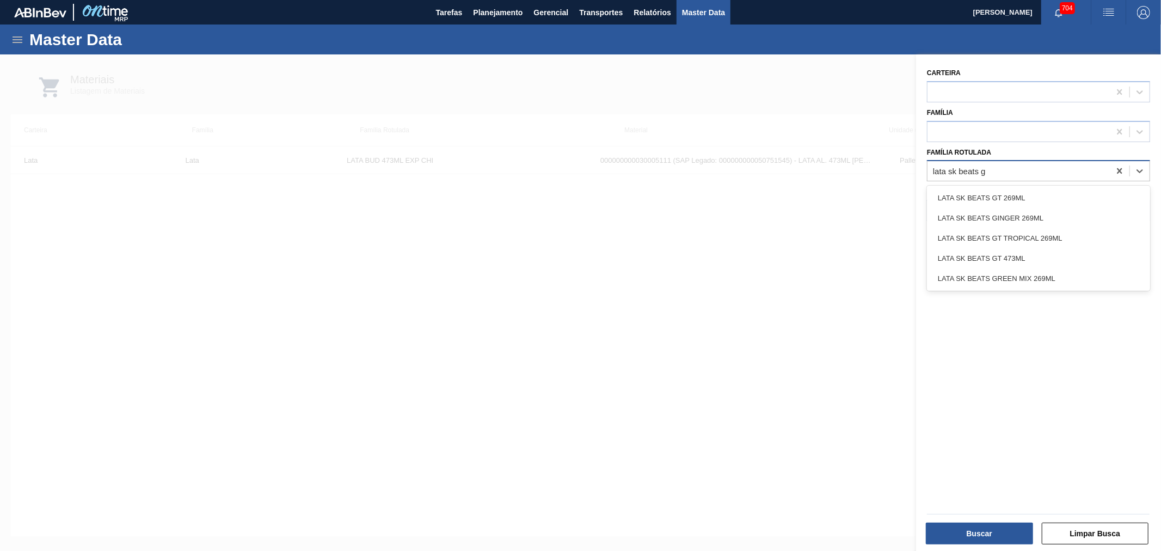
type Rotulada "lata sk beats gr"
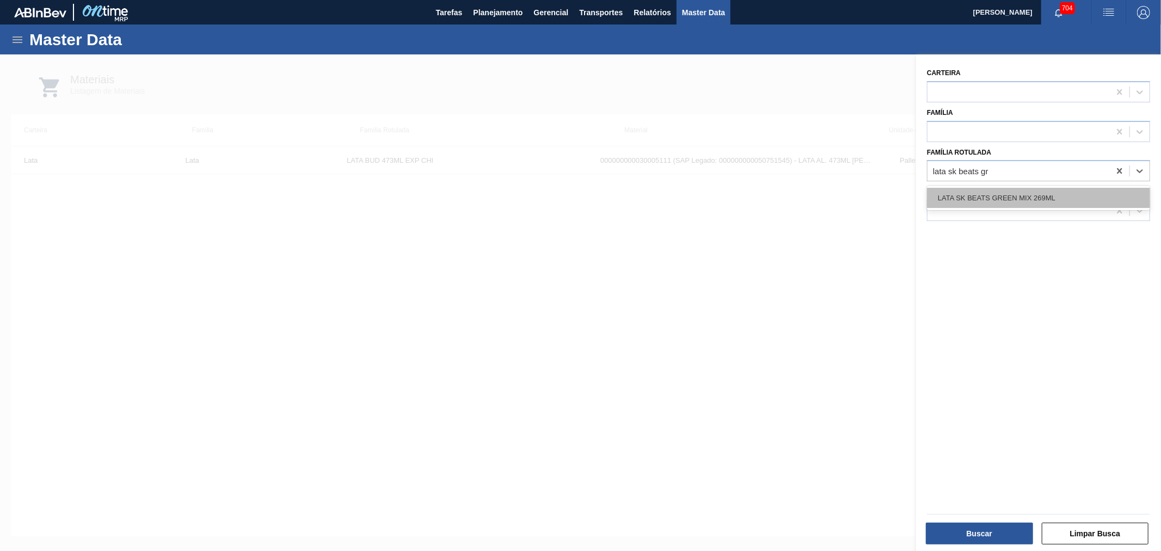
click at [1058, 189] on div "LATA SK BEATS GREEN MIX 269ML" at bounding box center [1038, 198] width 223 height 20
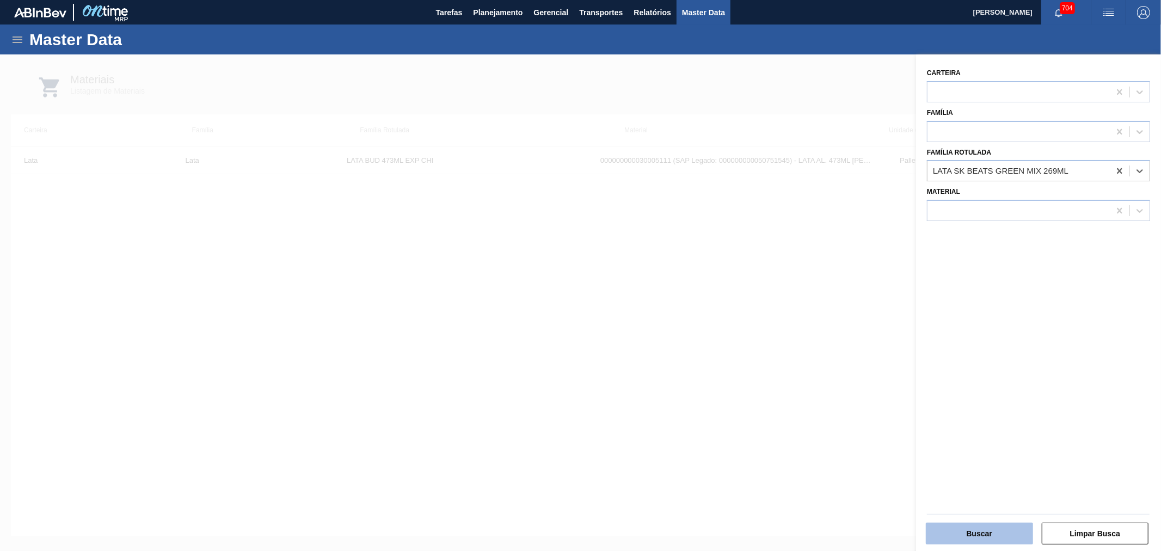
click at [976, 531] on button "Buscar" at bounding box center [979, 534] width 107 height 22
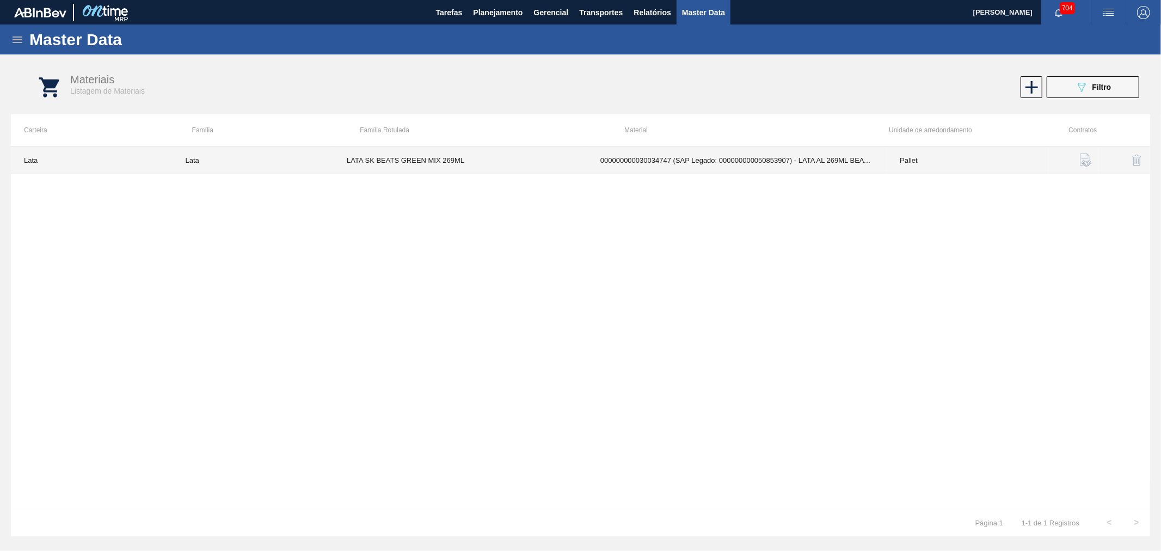
click at [738, 157] on td "000000000030034747 (SAP Legado: 000000000050853907) - LATA AL 269ML BEATS GREEN…" at bounding box center [736, 160] width 299 height 28
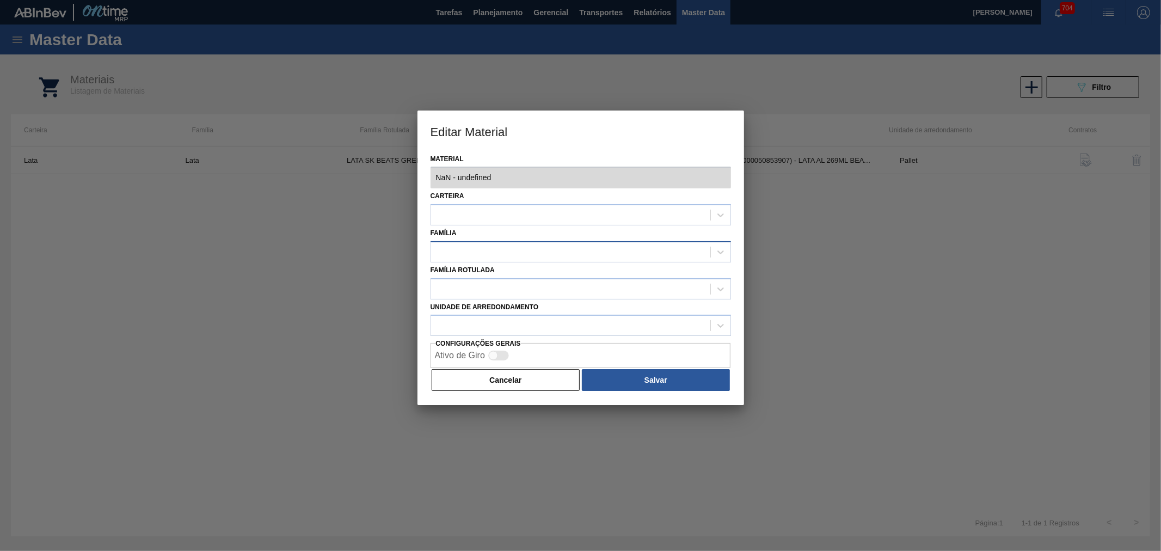
type input "30034747 - 000000000030034747 (SAP Legado: 000000000050853907) - LATA AL 269ML …"
click at [404, 178] on div "Editar Material Material 30034747 - 000000000030034747 (SAP Legado: 00000000005…" at bounding box center [580, 275] width 1161 height 551
click at [499, 372] on button "Cancelar" at bounding box center [506, 380] width 149 height 22
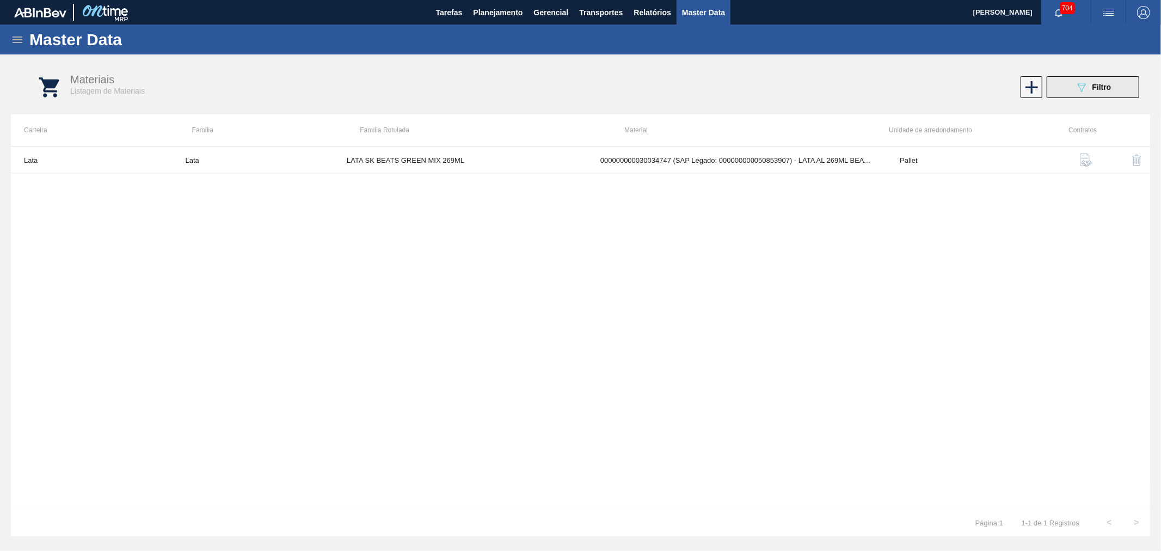
click at [1091, 93] on div "089F7B8B-B2A5-4AFE-B5C0-19BA573D28AC Filtro" at bounding box center [1093, 87] width 36 height 13
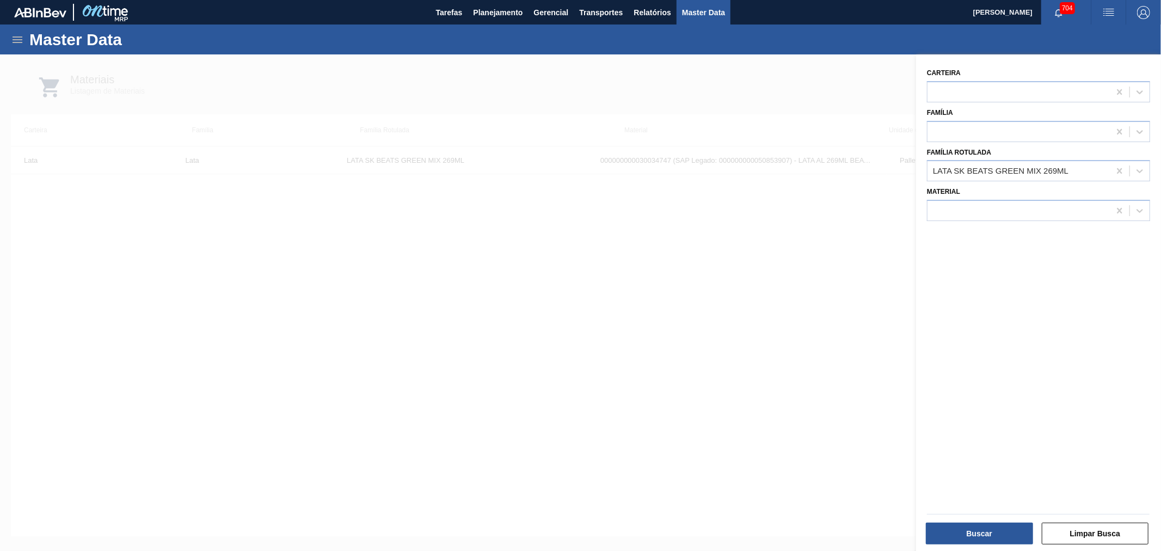
drag, startPoint x: 433, startPoint y: 112, endPoint x: 169, endPoint y: 86, distance: 265.3
click at [432, 112] on div at bounding box center [580, 329] width 1161 height 551
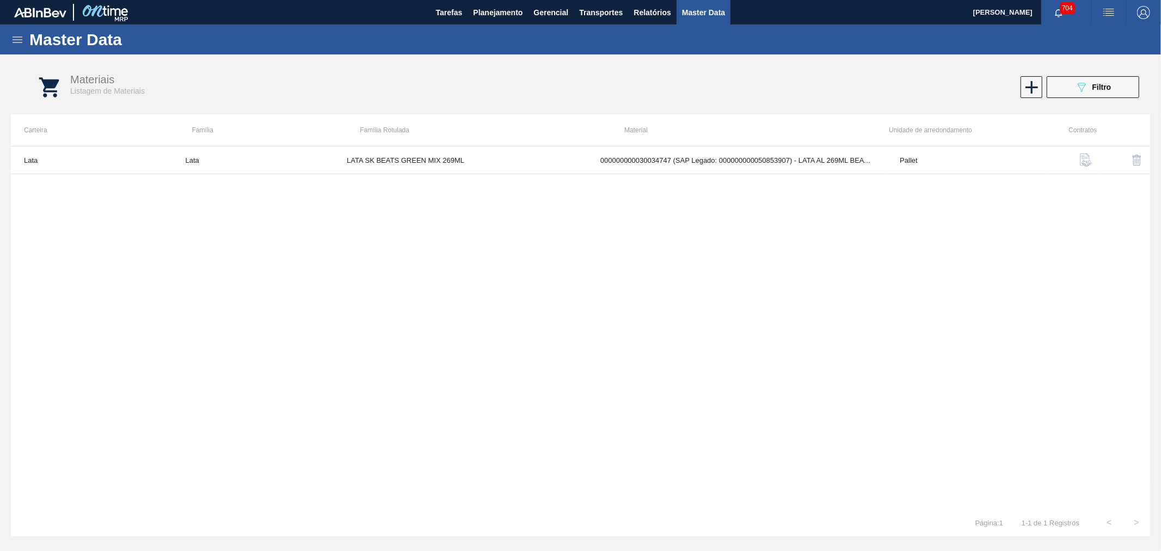
click at [15, 40] on icon at bounding box center [18, 39] width 10 height 7
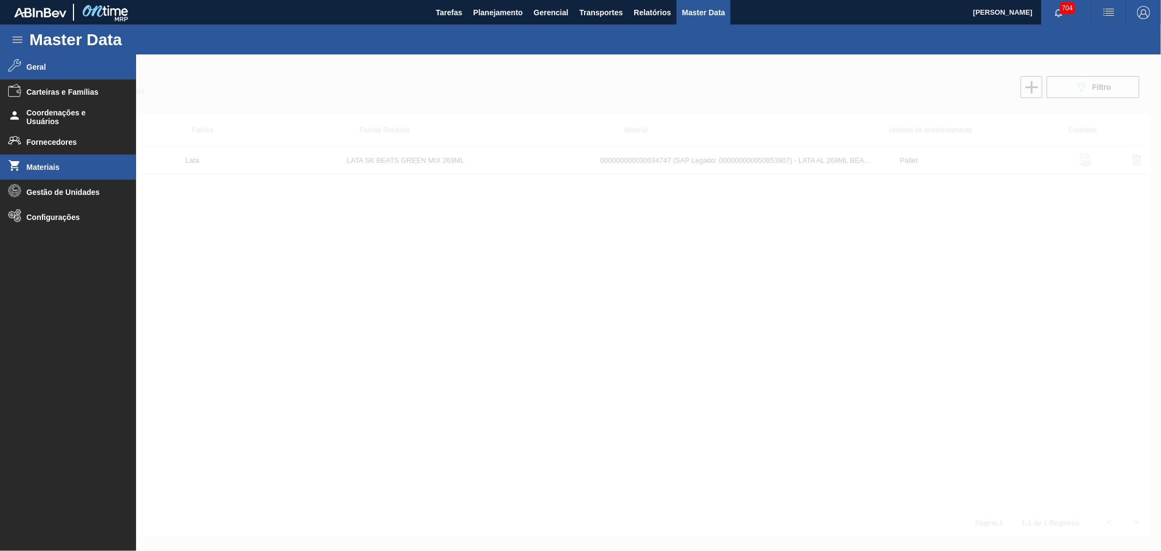
click at [47, 67] on span "Geral" at bounding box center [72, 67] width 90 height 9
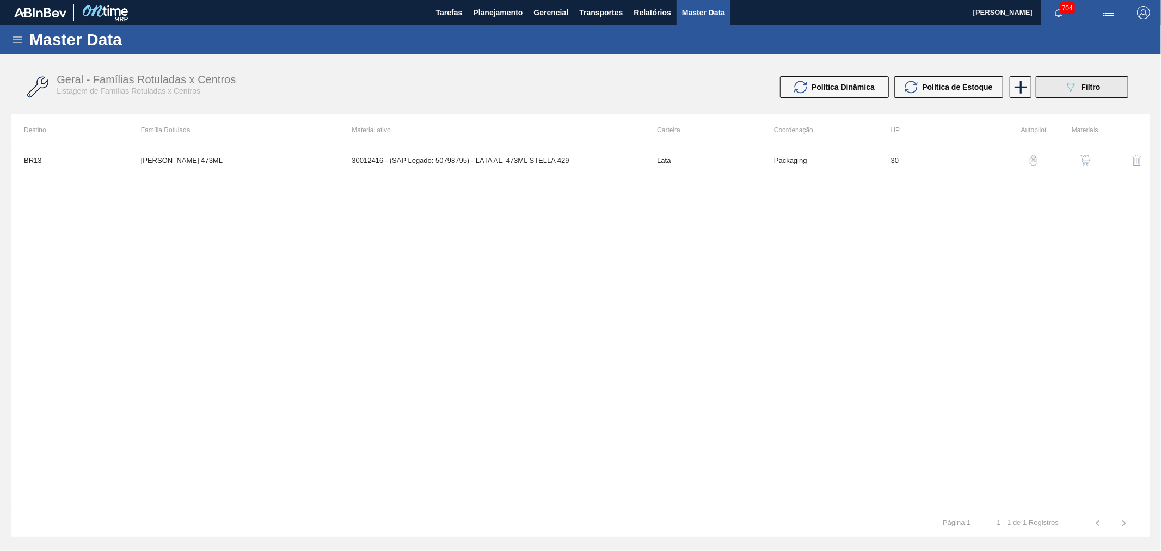
click at [1093, 90] on span "Filtro" at bounding box center [1091, 87] width 19 height 9
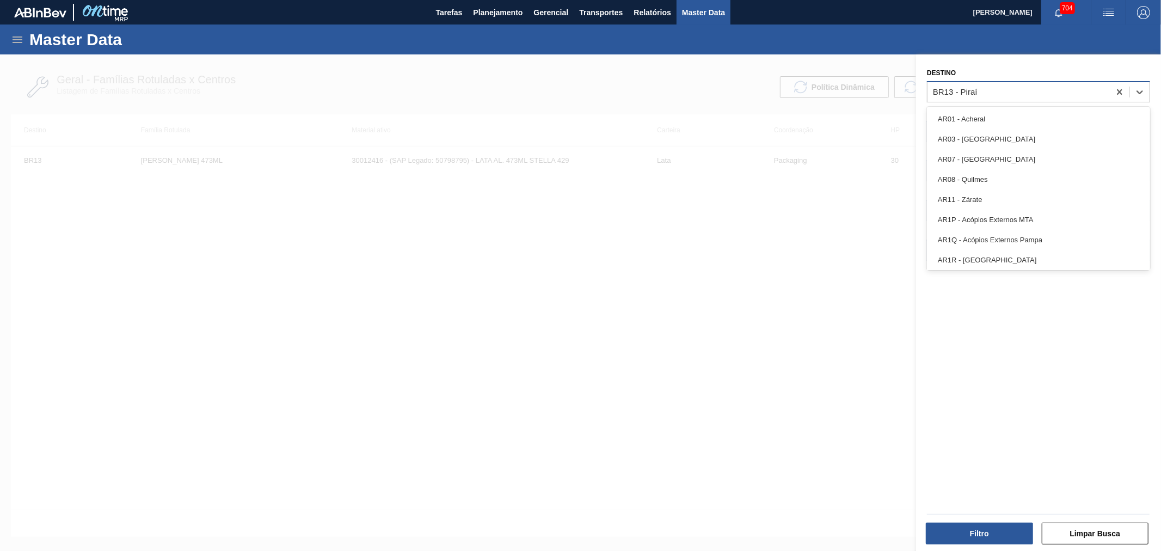
click at [987, 91] on div "BR13 - Piraí" at bounding box center [1019, 92] width 182 height 16
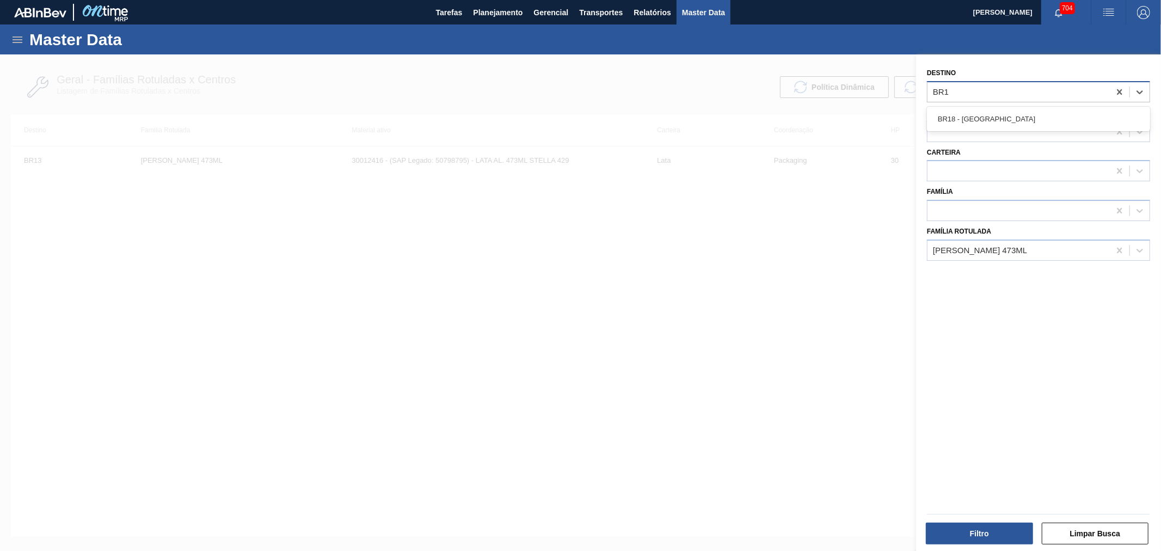
type input "BR18"
click at [978, 109] on div "BR18 - [GEOGRAPHIC_DATA]" at bounding box center [1038, 119] width 223 height 20
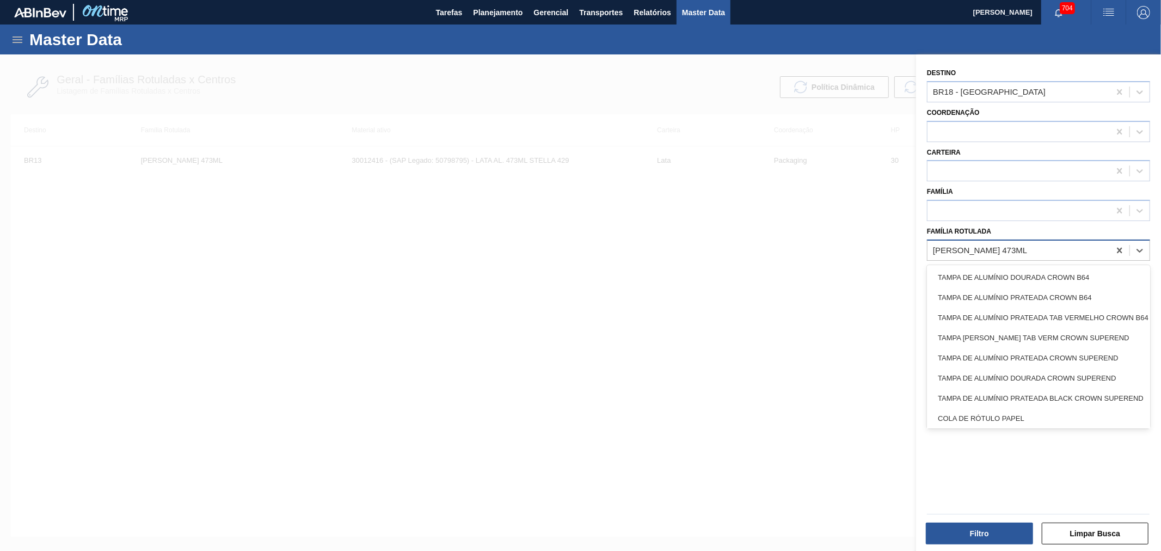
click at [1011, 246] on div "LATA STELLA 473ML" at bounding box center [980, 250] width 94 height 9
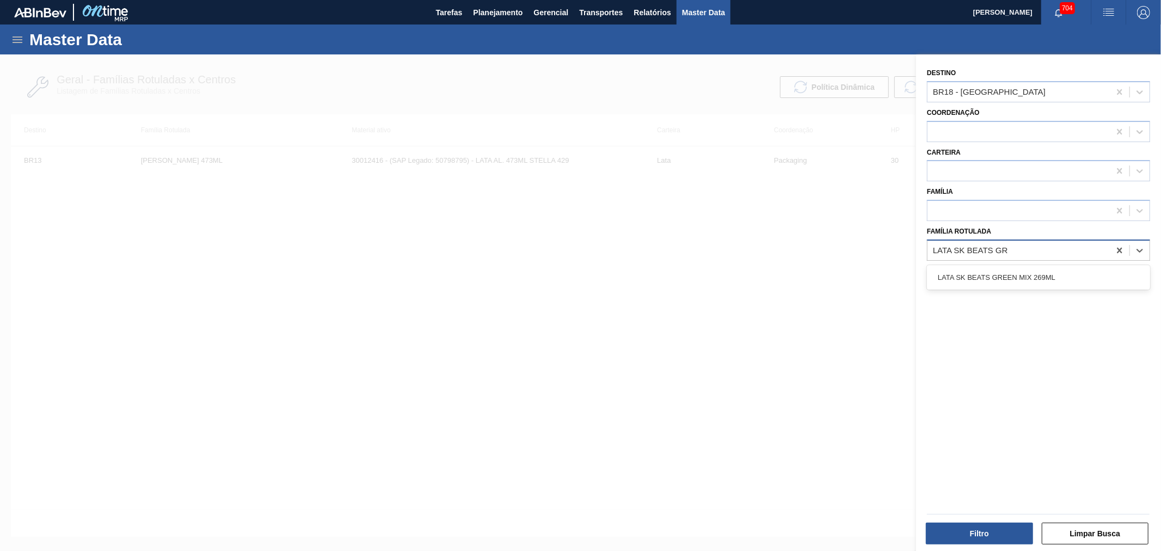
type Rotulada "LATA SK BEATS GRE"
click at [1010, 271] on div "LATA SK BEATS GREEN MIX 269ML" at bounding box center [1038, 277] width 223 height 20
click at [987, 536] on button "Filtro" at bounding box center [979, 534] width 107 height 22
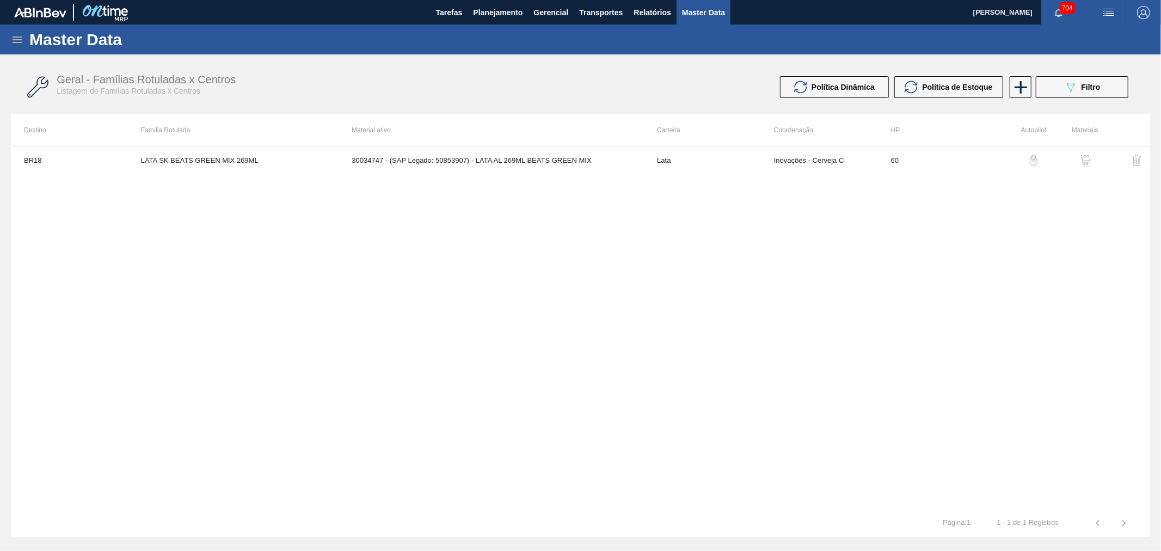
click at [1081, 159] on img "button" at bounding box center [1085, 160] width 11 height 11
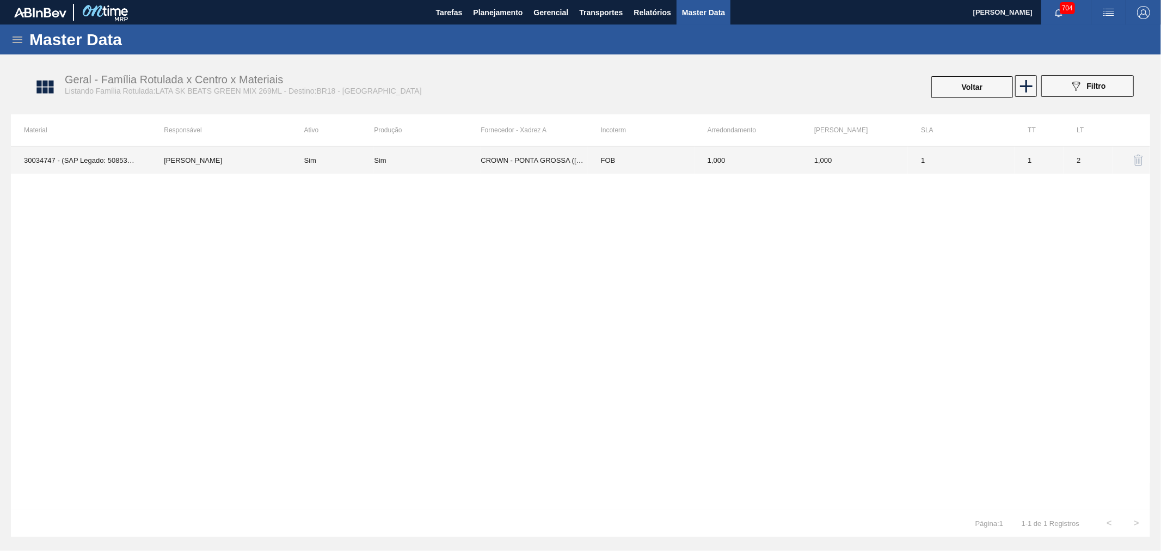
click at [431, 167] on td "Sim" at bounding box center [427, 159] width 107 height 27
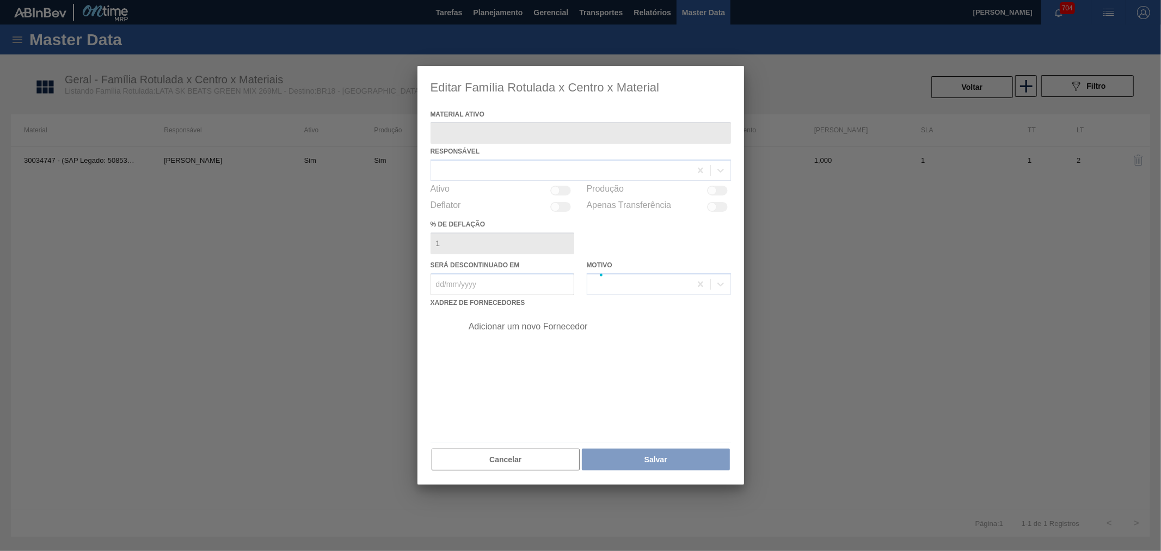
type ativo "30034747 - (SAP Legado: 50853907) - LATA AL 269ML BEATS GREEN MIX"
checkbox input "true"
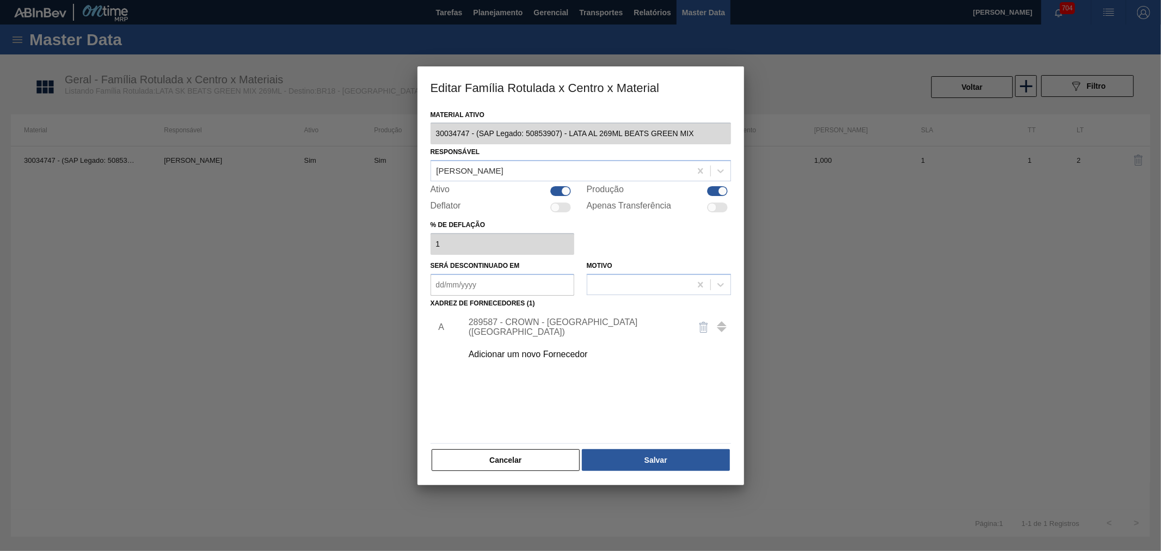
click at [541, 353] on div "Adicionar um novo Fornecedor" at bounding box center [575, 354] width 213 height 10
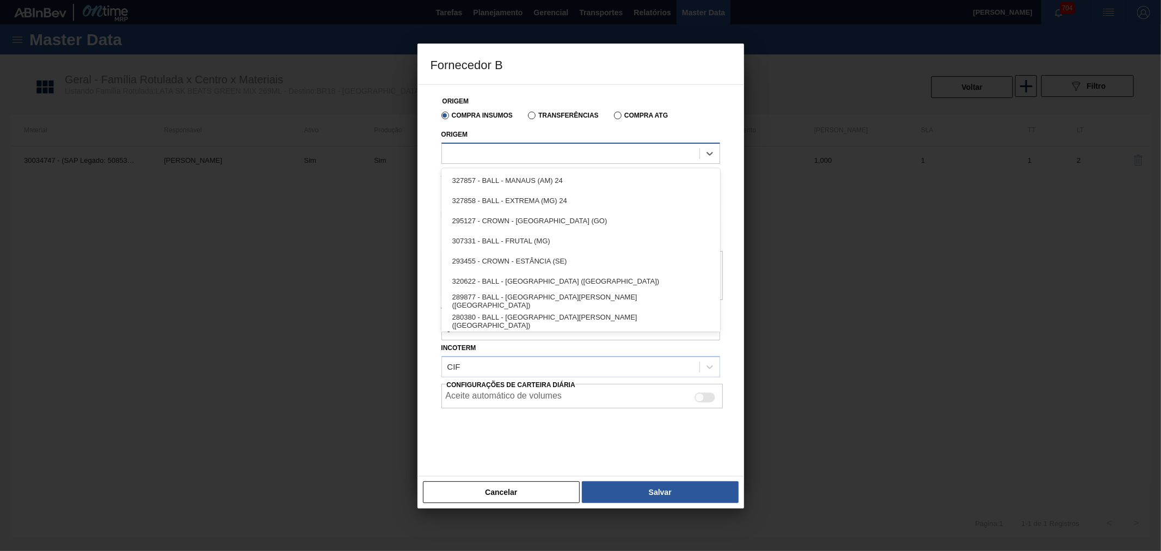
click at [521, 154] on div at bounding box center [570, 153] width 257 height 16
click at [502, 145] on div at bounding box center [570, 153] width 257 height 16
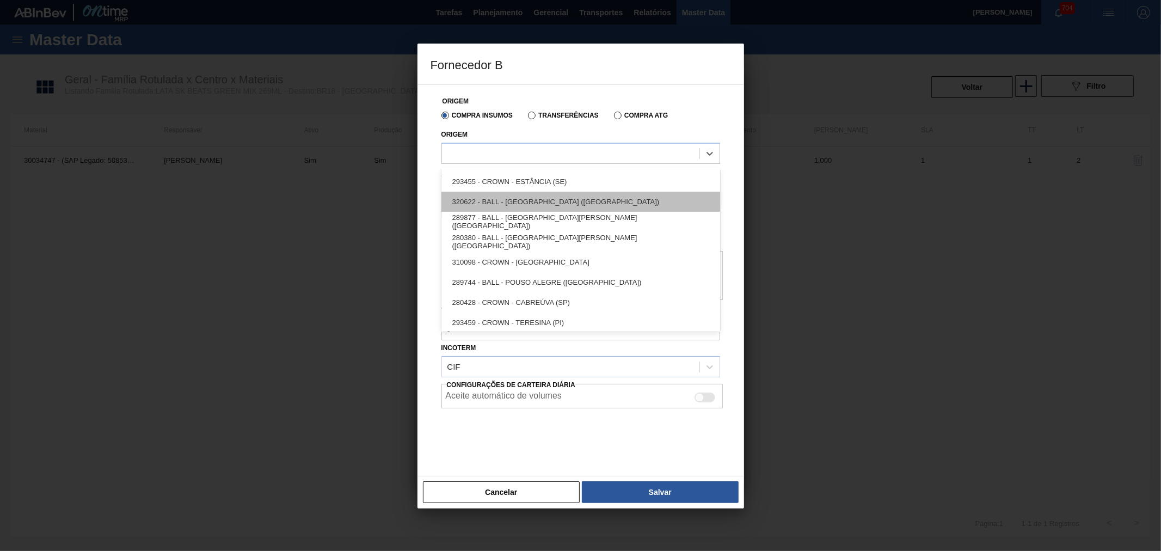
scroll to position [0, 0]
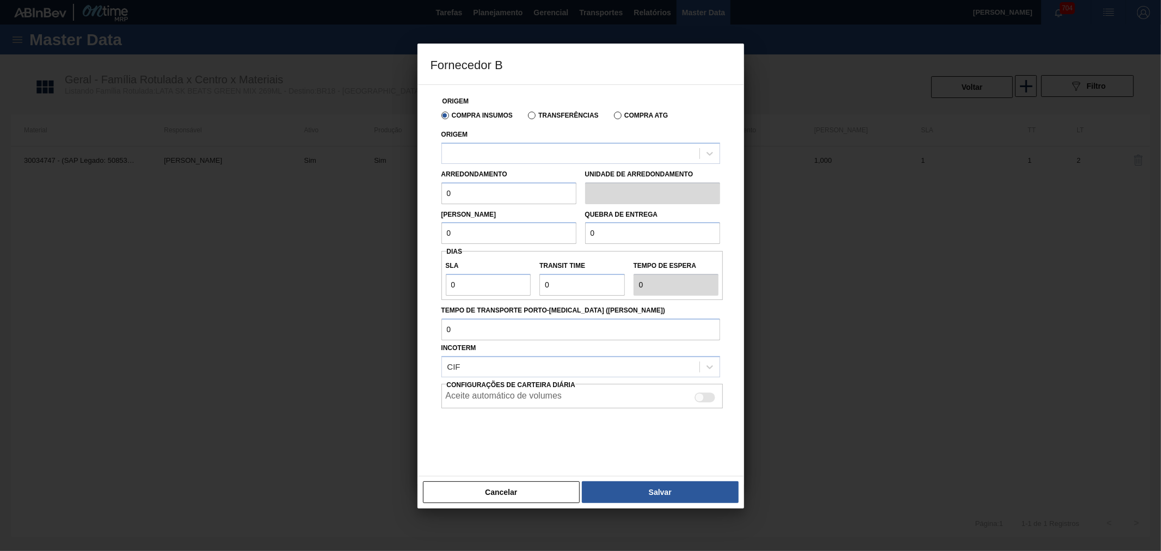
click at [488, 132] on div "Origem" at bounding box center [580, 145] width 279 height 37
click at [495, 150] on div at bounding box center [570, 153] width 257 height 16
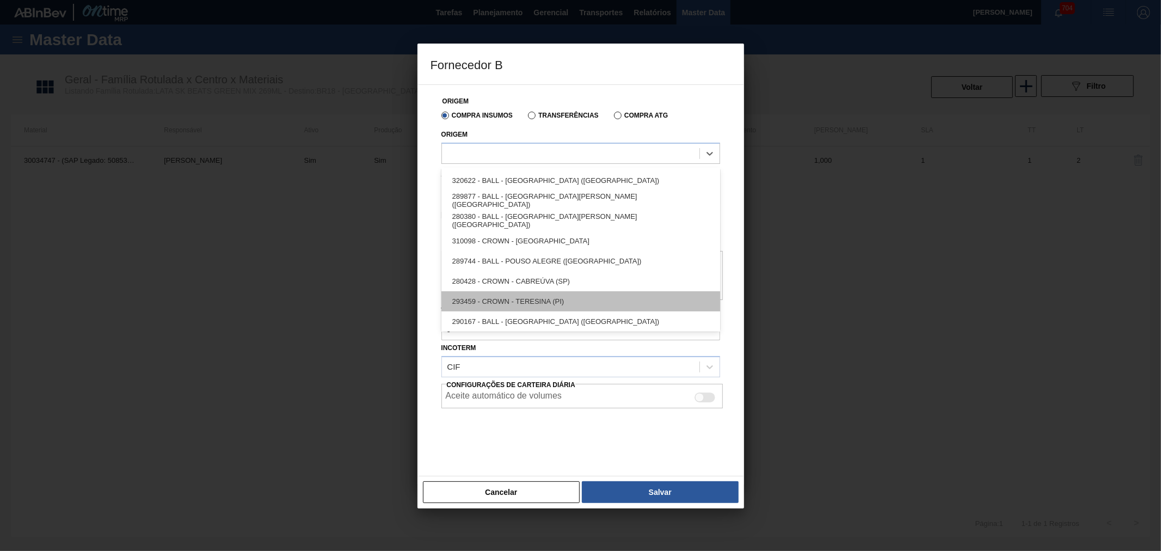
scroll to position [122, 0]
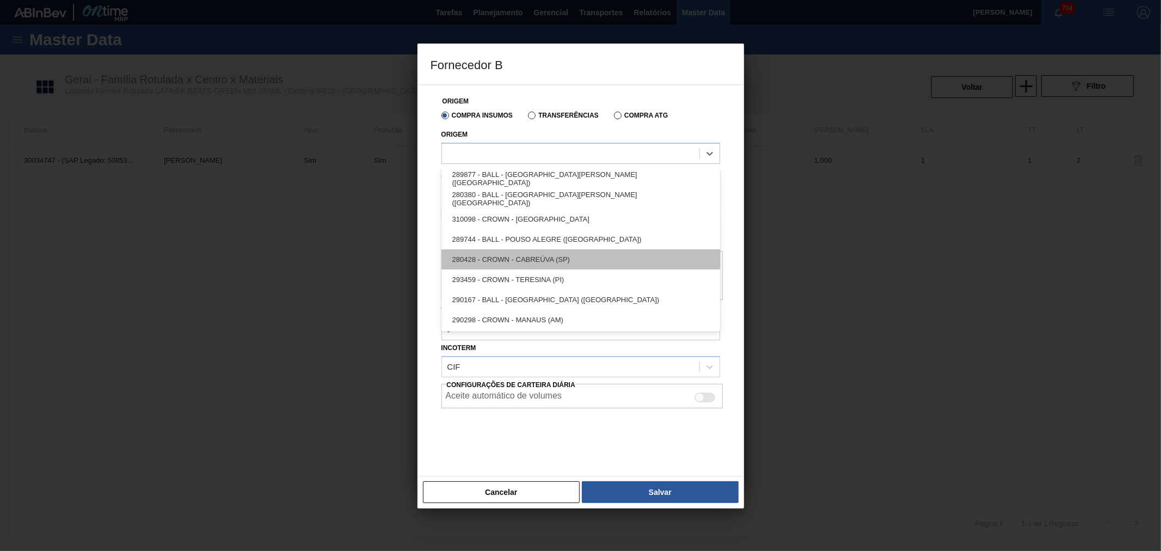
click at [553, 262] on div "280428 - CROWN - CABREÚVA (SP)" at bounding box center [580, 259] width 279 height 20
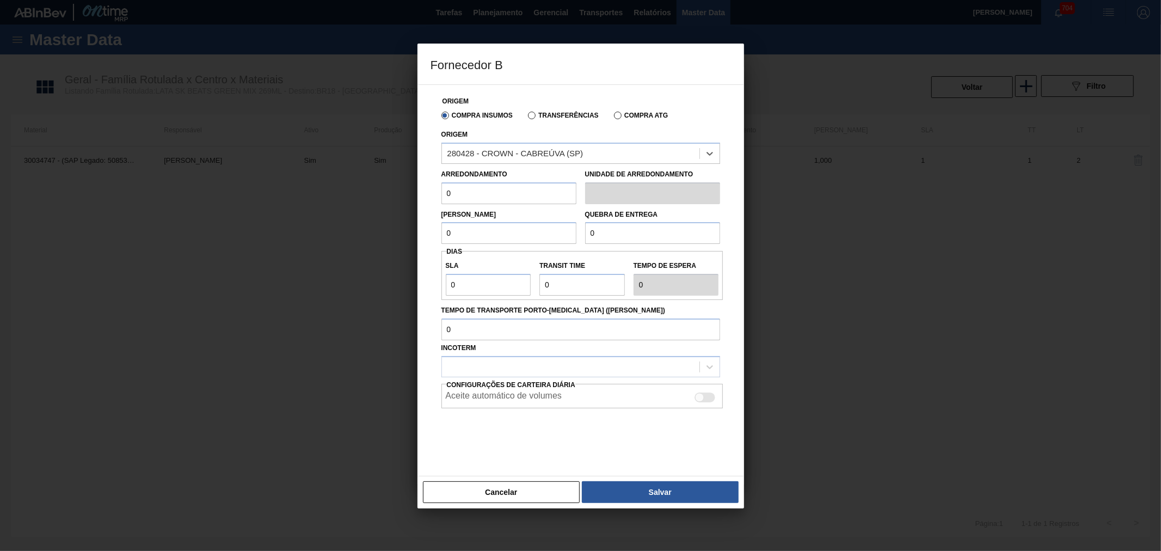
drag, startPoint x: 501, startPoint y: 195, endPoint x: 436, endPoint y: 189, distance: 65.0
click at [437, 189] on div "Arredondamento 0" at bounding box center [509, 186] width 144 height 38
type input "11,088"
drag, startPoint x: 498, startPoint y: 231, endPoint x: 389, endPoint y: 228, distance: 108.9
click at [375, 226] on div "Fornecedor B Origem Compra Insumos Transferências Compra ATG Origem 280428 - CR…" at bounding box center [580, 275] width 1161 height 551
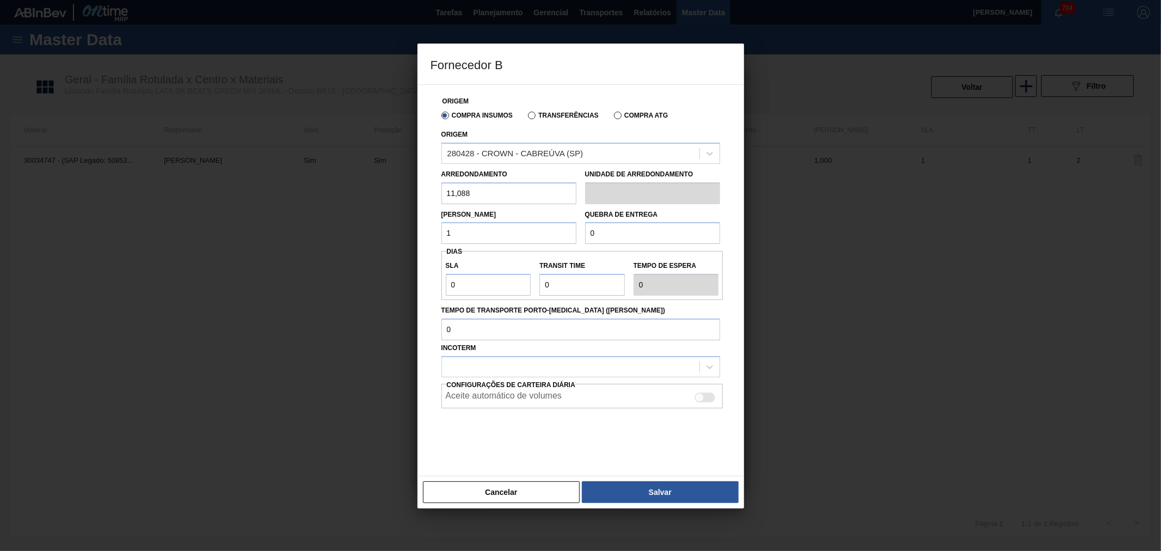
type input "11,088"
drag, startPoint x: 639, startPoint y: 225, endPoint x: 569, endPoint y: 222, distance: 69.2
click at [591, 222] on input "0" at bounding box center [652, 233] width 135 height 22
type input "221,760"
click at [512, 281] on input "0" at bounding box center [488, 285] width 85 height 22
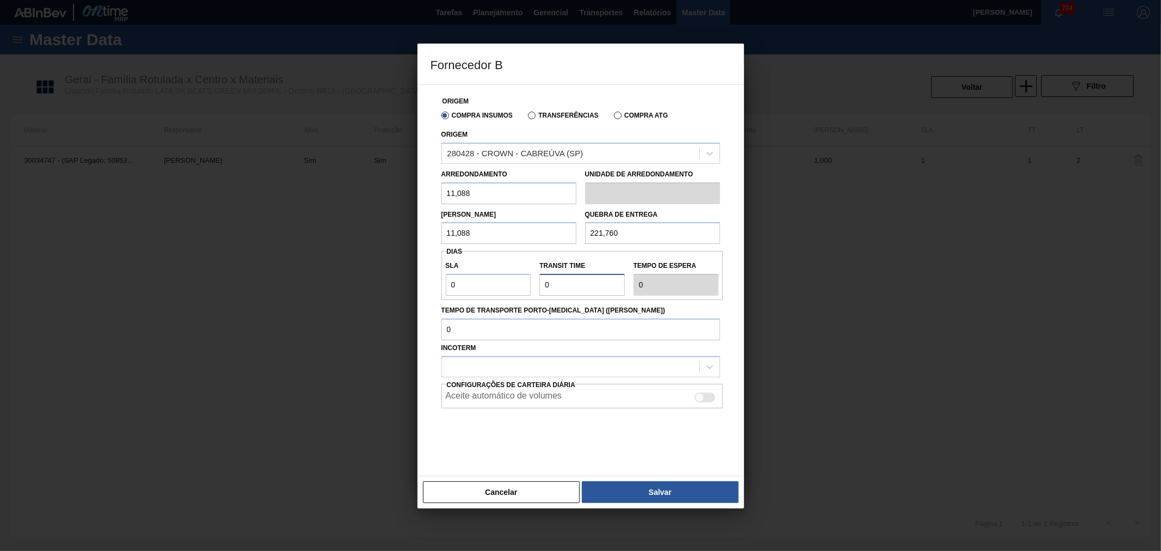
click at [593, 279] on input "Transit Time" at bounding box center [581, 285] width 85 height 22
type input "03"
type input "3"
type input "03"
click at [564, 366] on div at bounding box center [570, 367] width 257 height 16
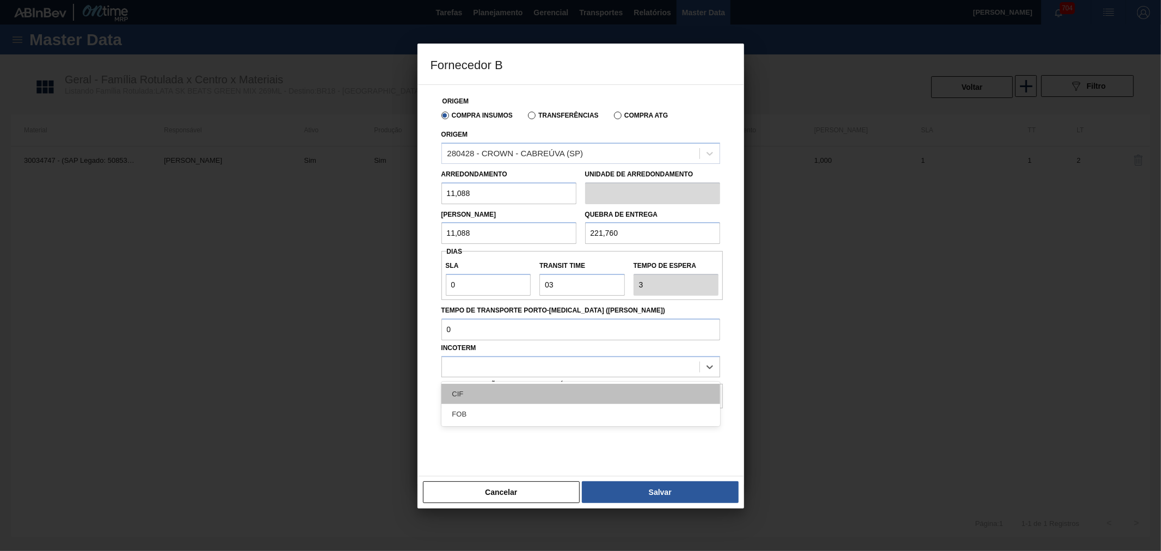
click at [497, 389] on div "CIF" at bounding box center [580, 394] width 279 height 20
click at [567, 392] on div "Aceite automático de volumes" at bounding box center [582, 397] width 273 height 13
click at [697, 393] on div at bounding box center [705, 397] width 21 height 10
checkbox input "true"
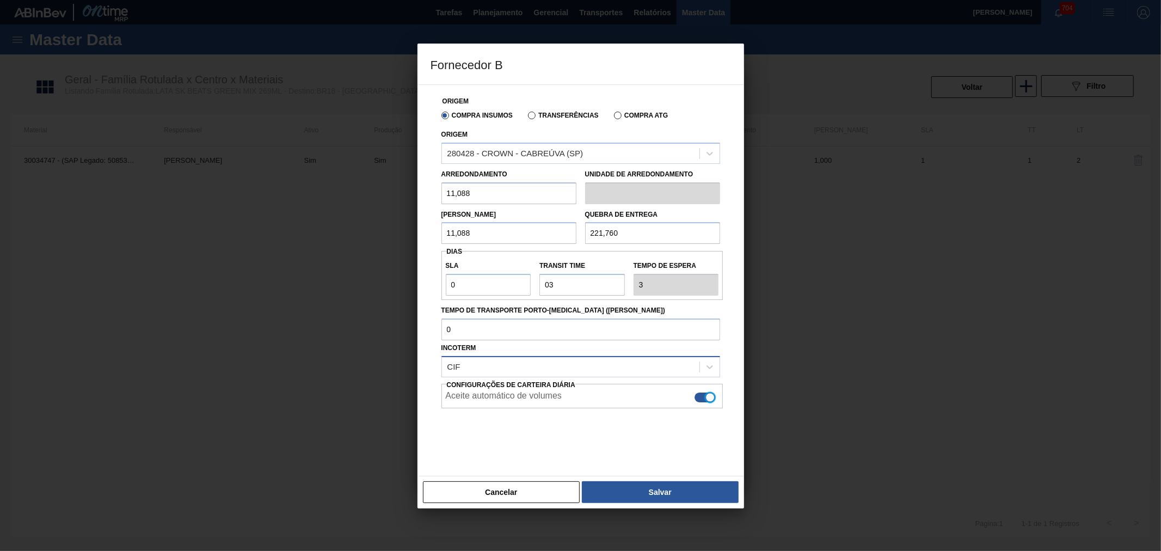
click at [640, 365] on div "CIF" at bounding box center [570, 367] width 257 height 16
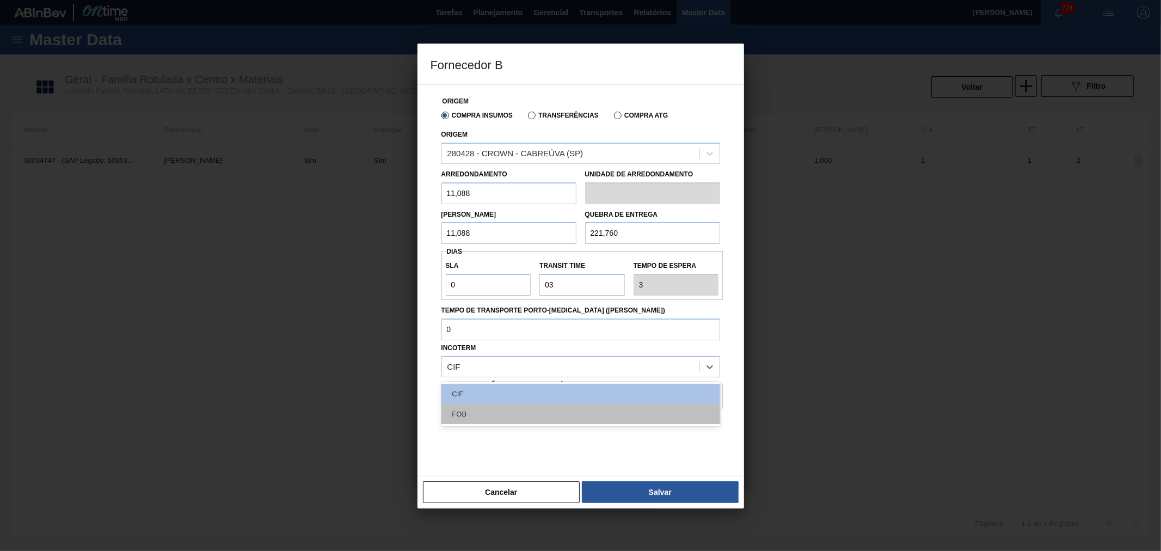
click at [483, 407] on div "FOB" at bounding box center [580, 414] width 279 height 20
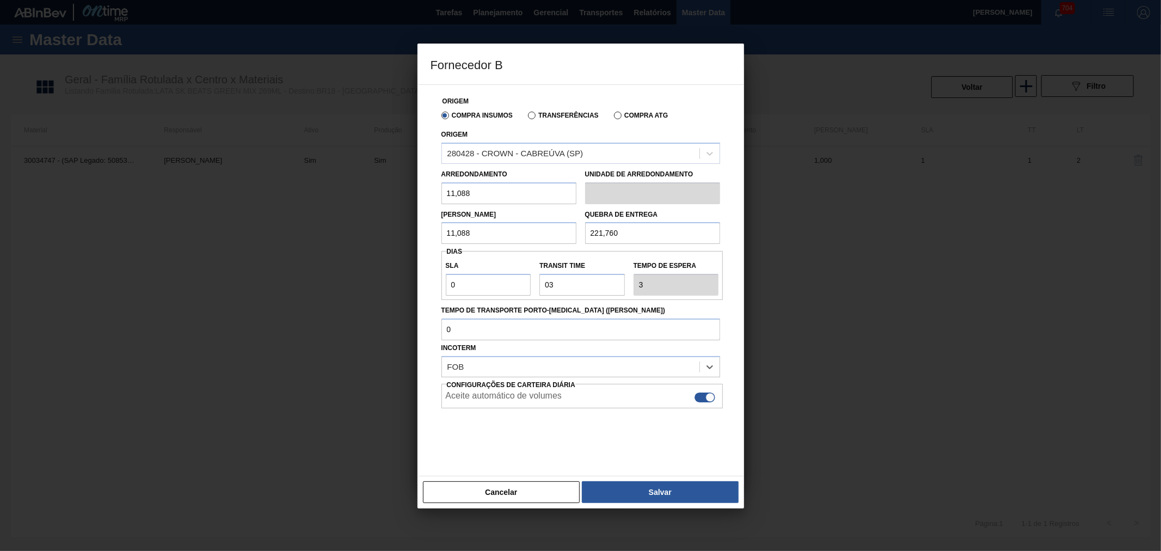
click at [573, 424] on div at bounding box center [580, 435] width 279 height 54
click at [651, 486] on button "Salvar" at bounding box center [660, 492] width 156 height 22
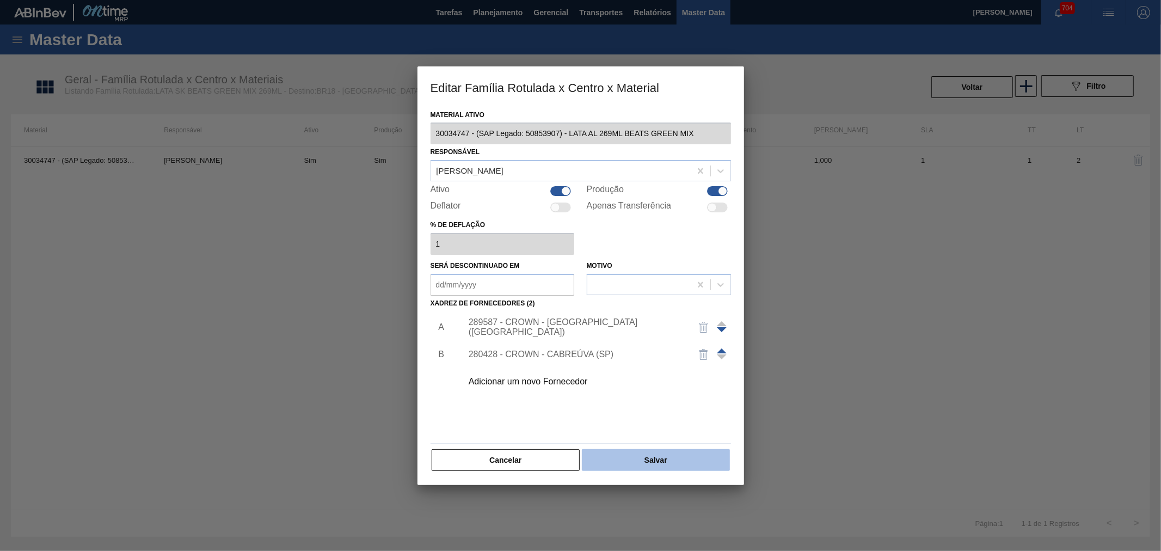
click at [670, 465] on button "Salvar" at bounding box center [656, 460] width 148 height 22
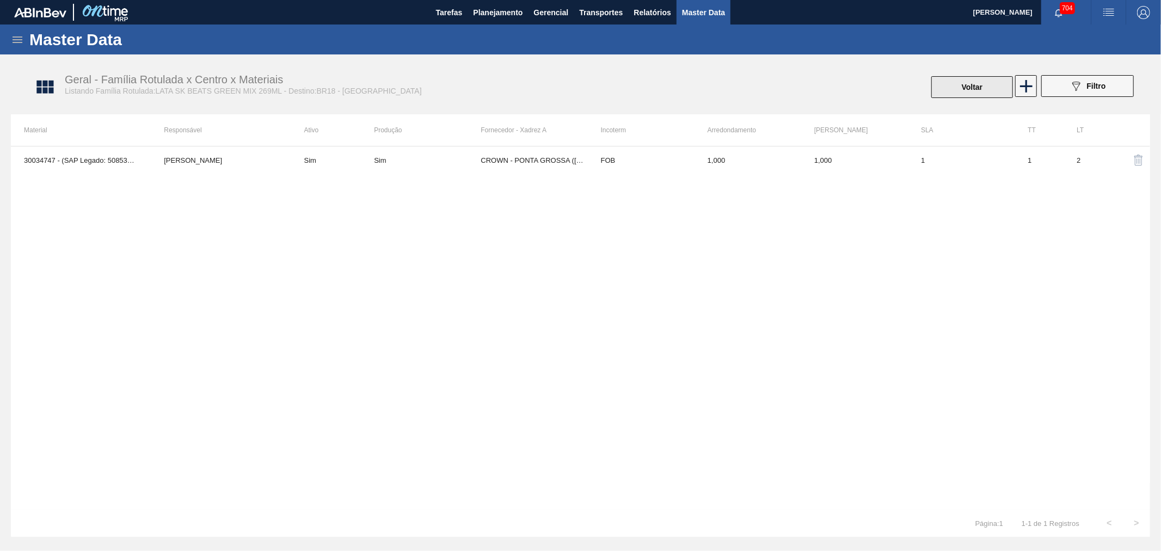
click at [974, 83] on button "Voltar" at bounding box center [972, 87] width 82 height 22
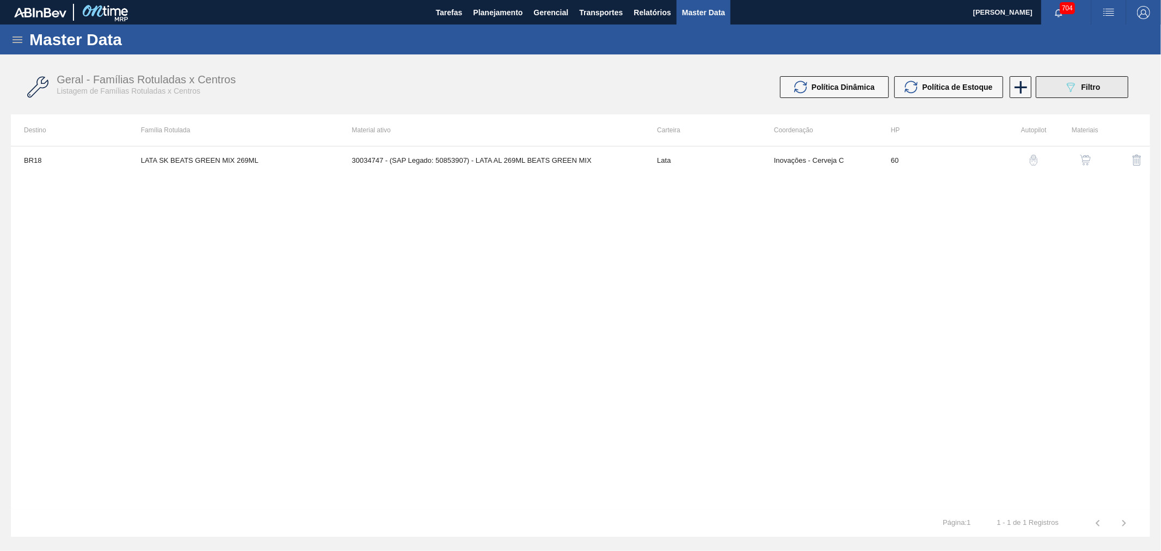
click at [1082, 84] on span "Filtro" at bounding box center [1091, 87] width 19 height 9
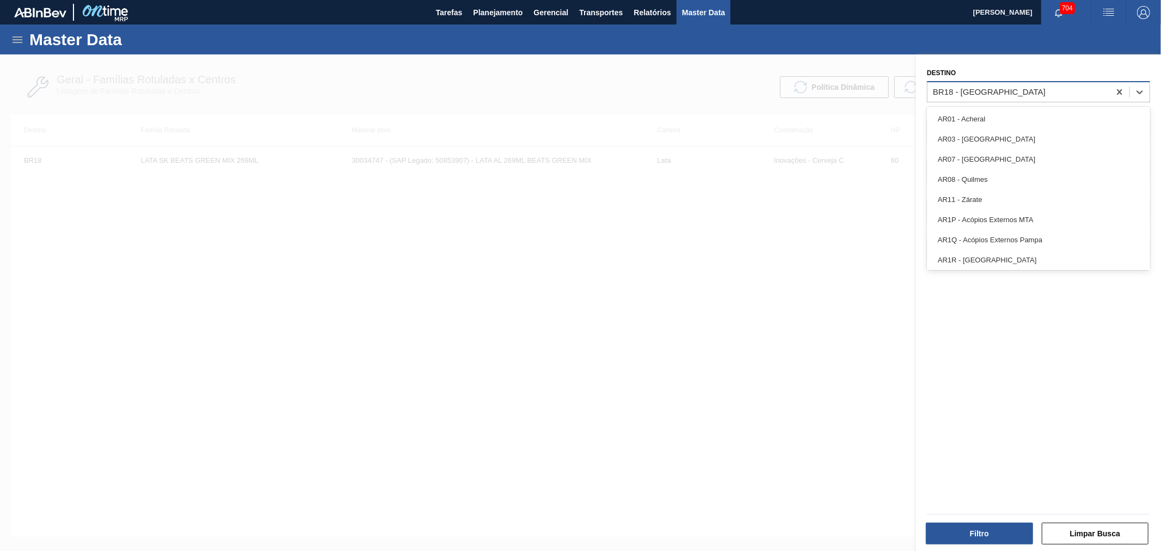
click at [1018, 94] on div "BR18 - Pernambuco" at bounding box center [1019, 92] width 182 height 16
type input "BR24"
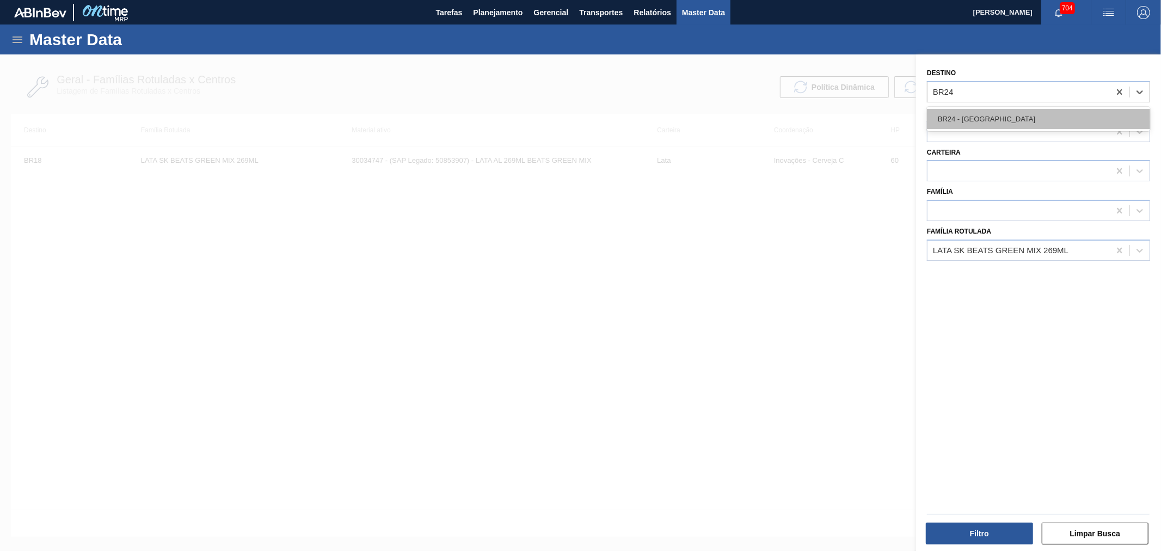
click at [1011, 128] on div "BR24 - Ponta Grossa" at bounding box center [1038, 119] width 223 height 20
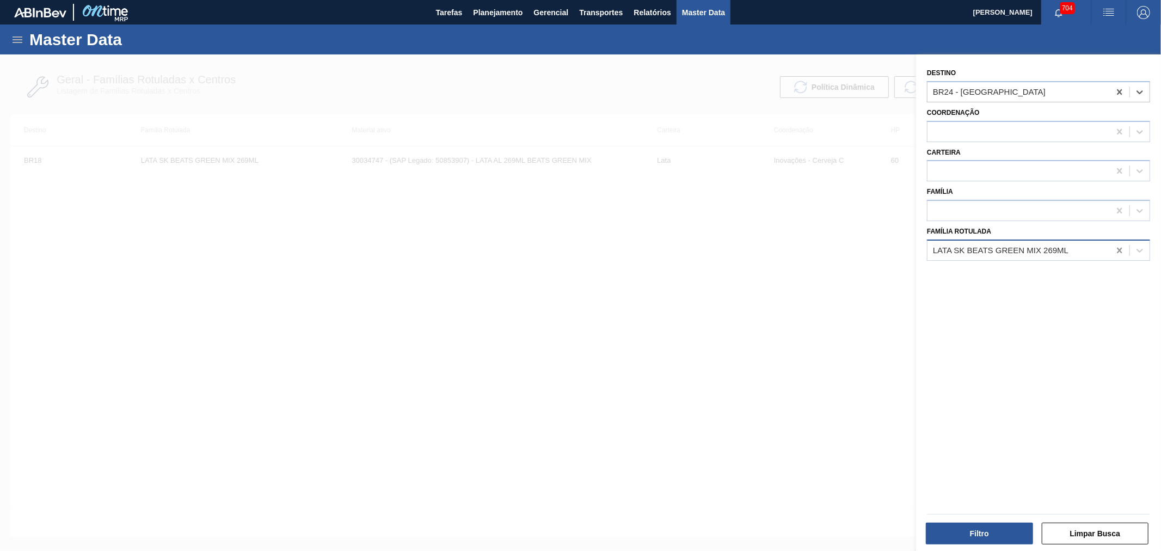
click at [1124, 249] on icon at bounding box center [1119, 250] width 11 height 11
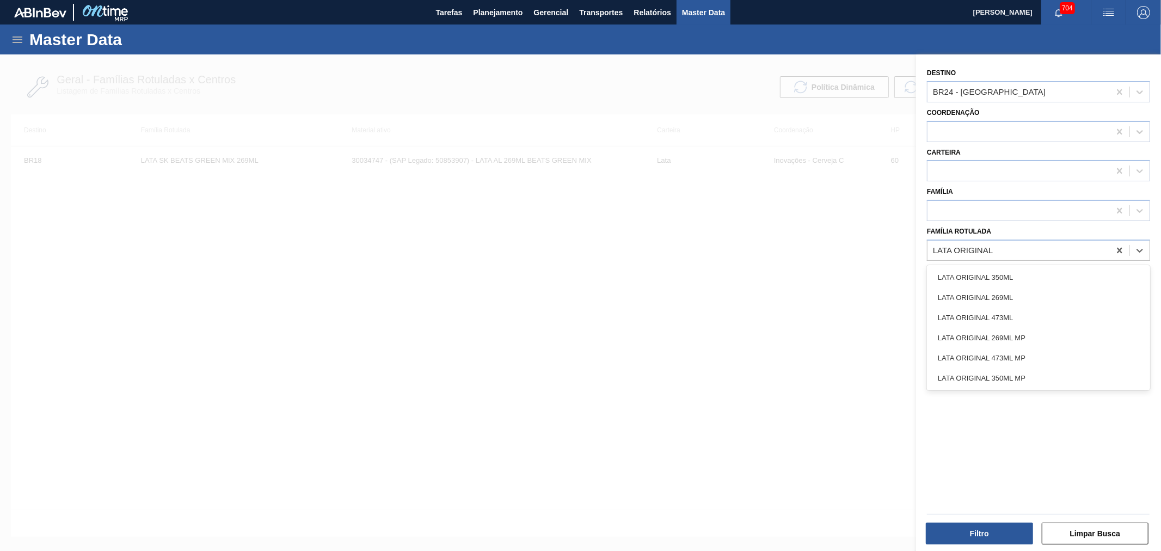
type Rotulada "LATA ORIGINAL 3"
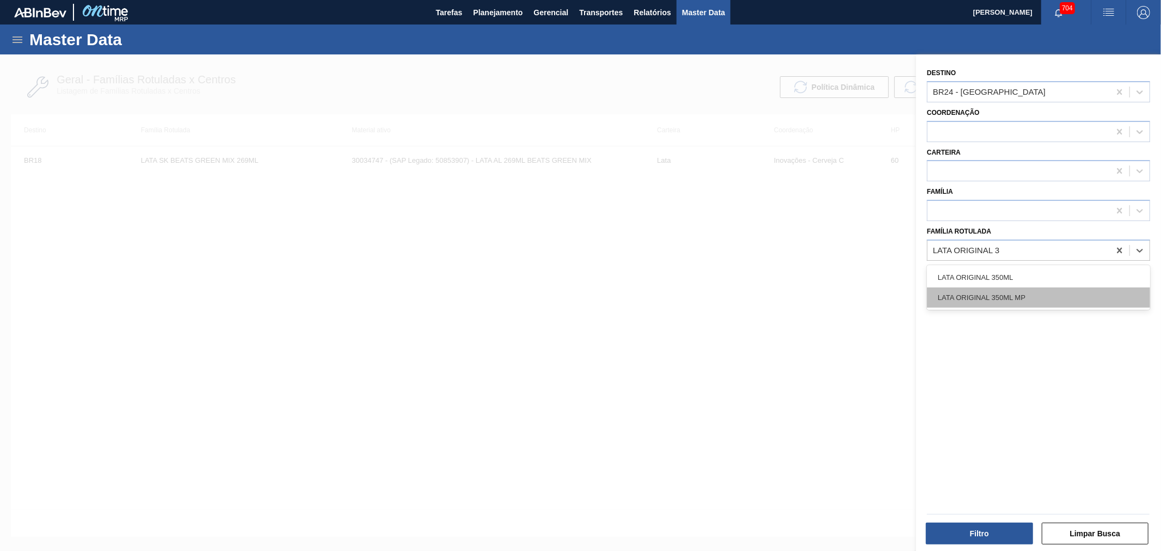
click at [1050, 296] on div "LATA ORIGINAL 350ML MP" at bounding box center [1038, 297] width 223 height 20
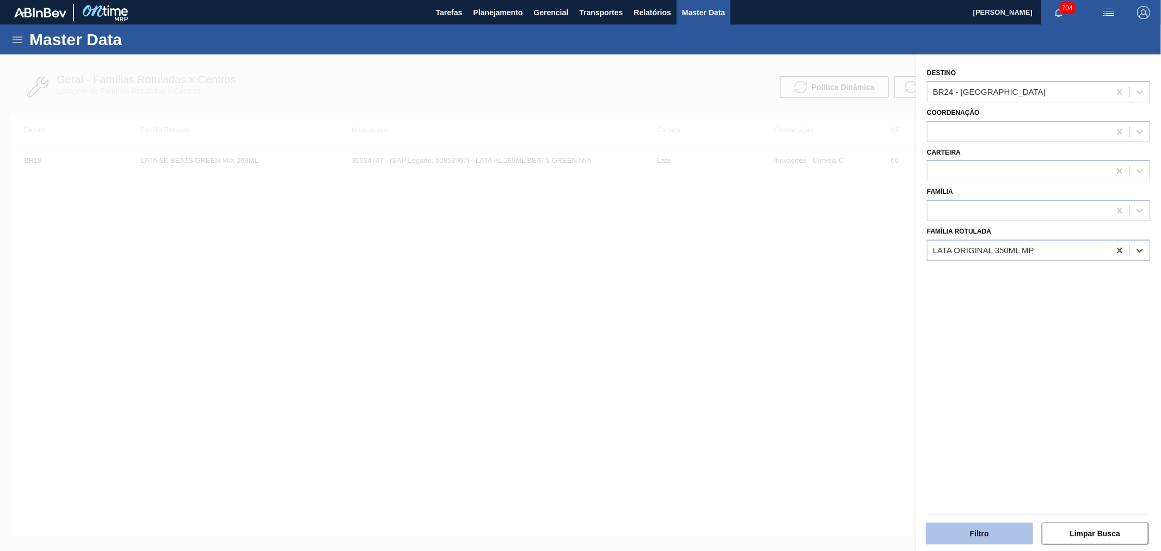
click at [984, 530] on button "Filtro" at bounding box center [979, 534] width 107 height 22
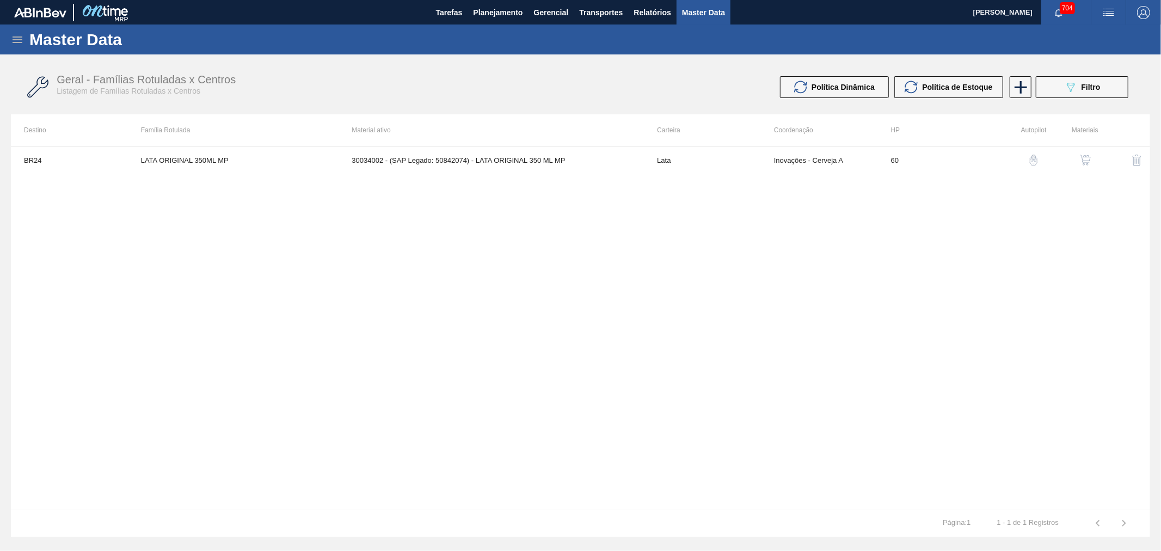
click at [1082, 163] on img "button" at bounding box center [1085, 160] width 11 height 11
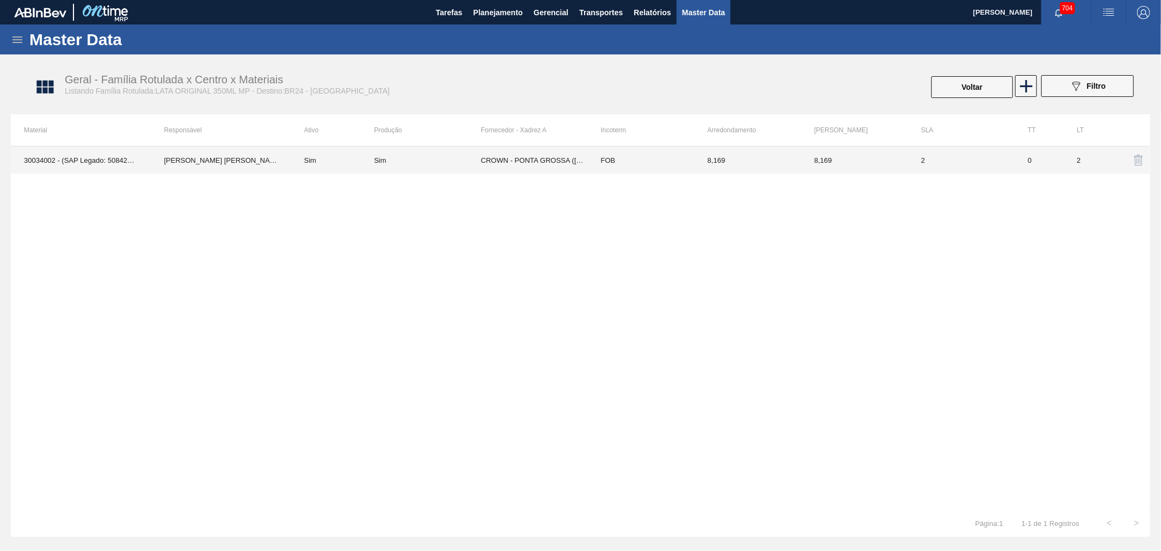
click at [553, 166] on td "CROWN - PONTA GROSSA ([GEOGRAPHIC_DATA])" at bounding box center [534, 159] width 107 height 27
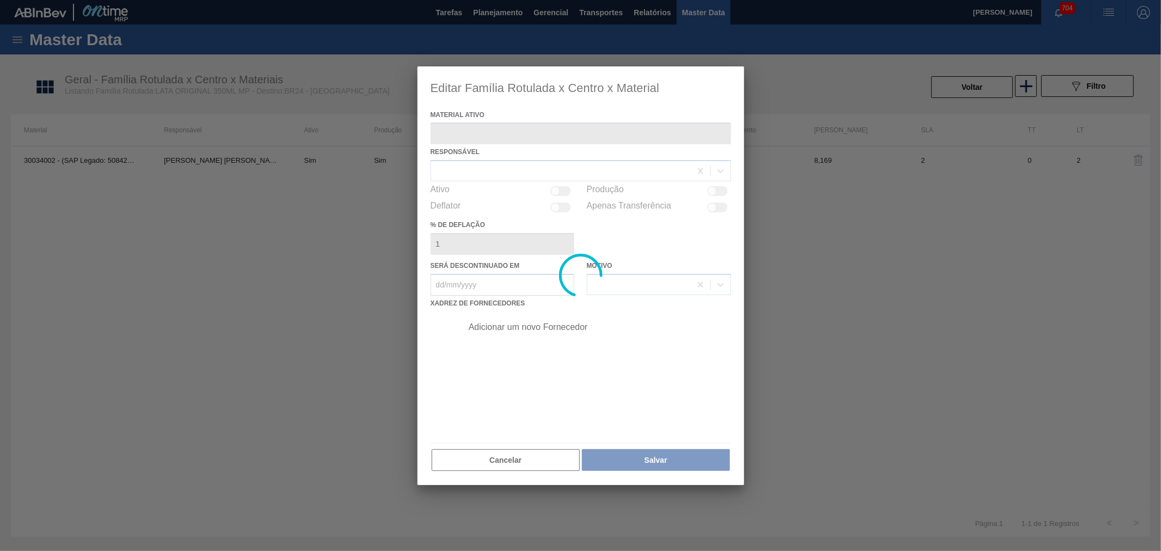
type ativo "30034002 - (SAP Legado: 50842074) - LATA ORIGINAL 350 ML MP"
checkbox input "true"
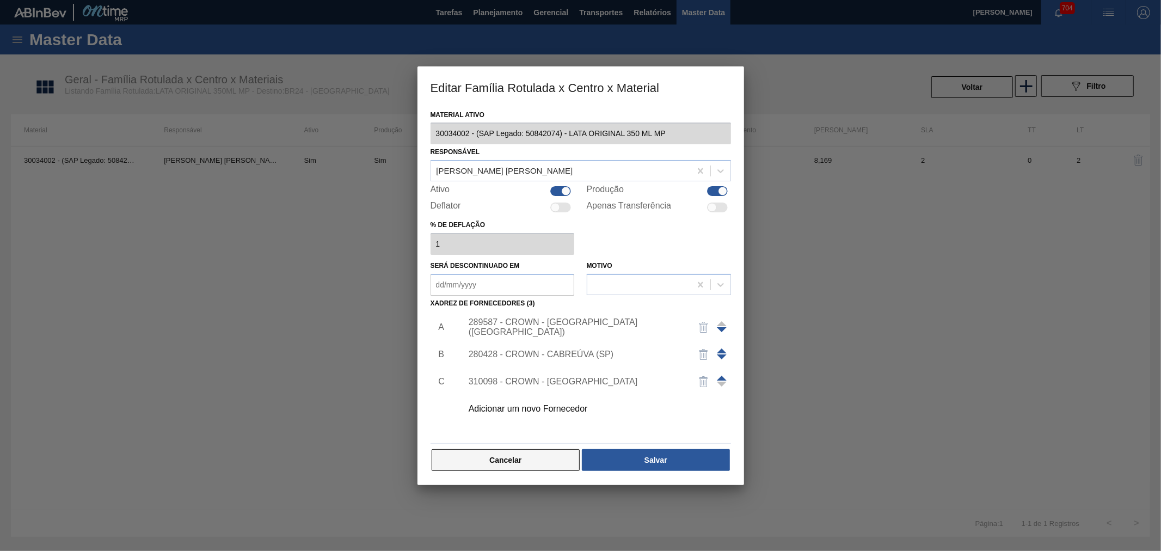
click at [541, 462] on button "Cancelar" at bounding box center [506, 460] width 149 height 22
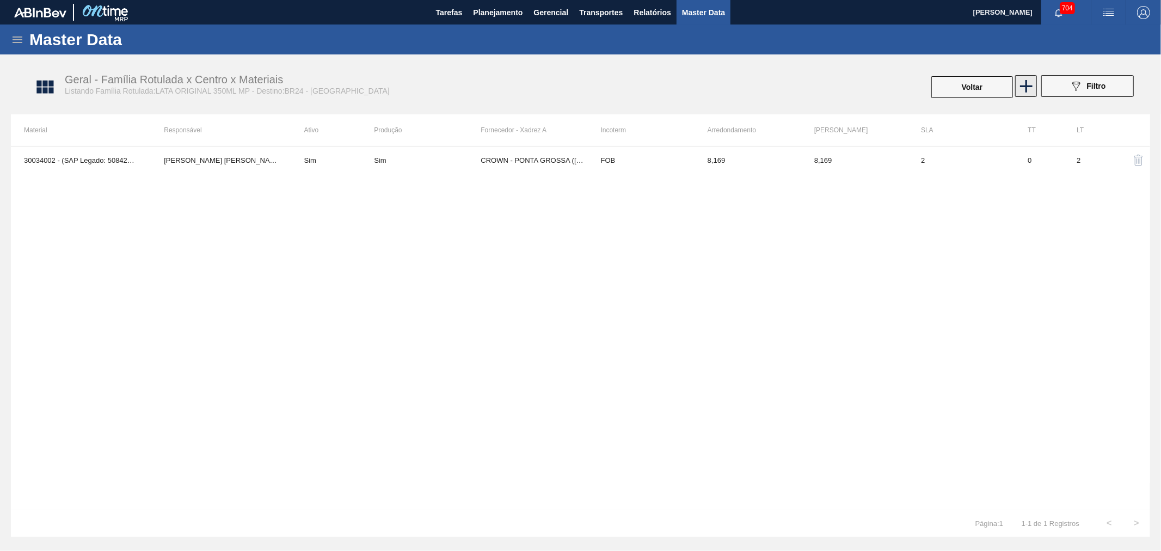
click at [1027, 84] on icon at bounding box center [1026, 86] width 13 height 13
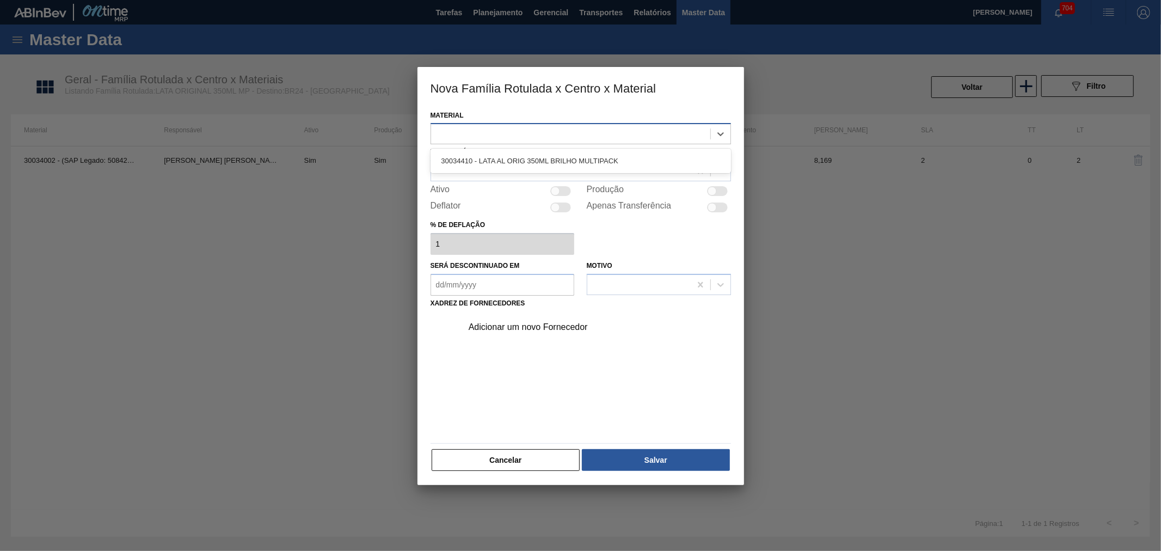
click at [536, 127] on div at bounding box center [570, 134] width 279 height 16
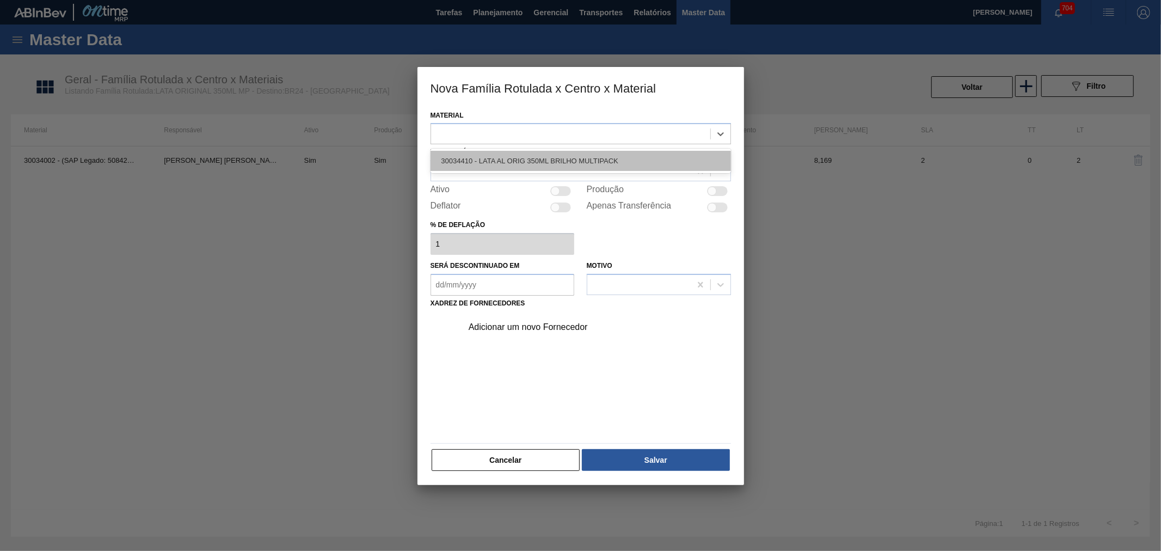
click at [517, 156] on div "30034410 - LATA AL ORIG 350ML BRILHO MULTIPACK" at bounding box center [581, 161] width 300 height 20
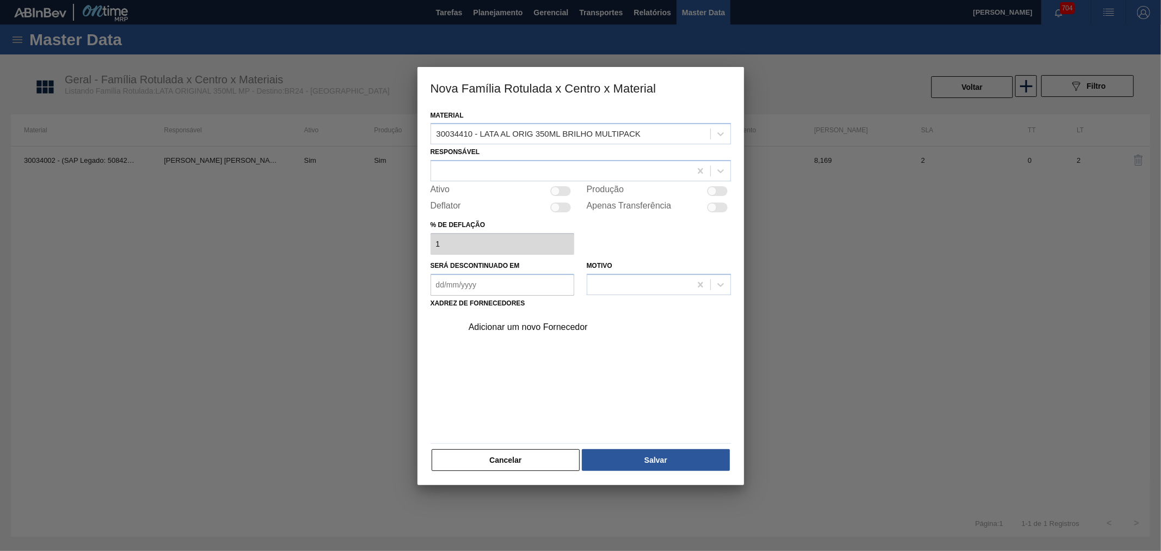
click at [517, 157] on div "Responsável" at bounding box center [581, 162] width 300 height 37
click at [510, 171] on div at bounding box center [561, 171] width 260 height 16
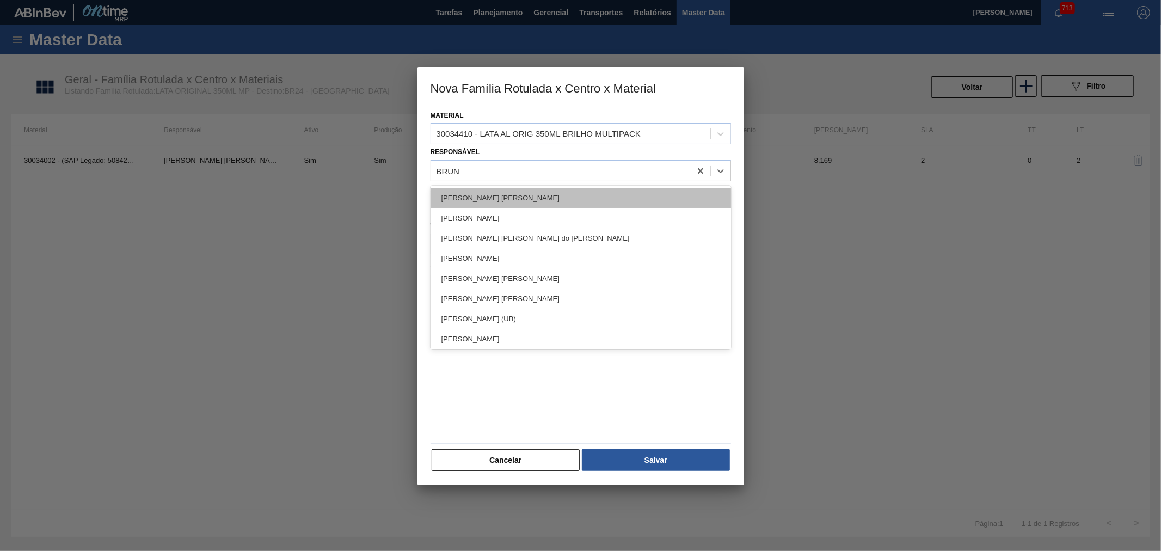
type input "BRUNO"
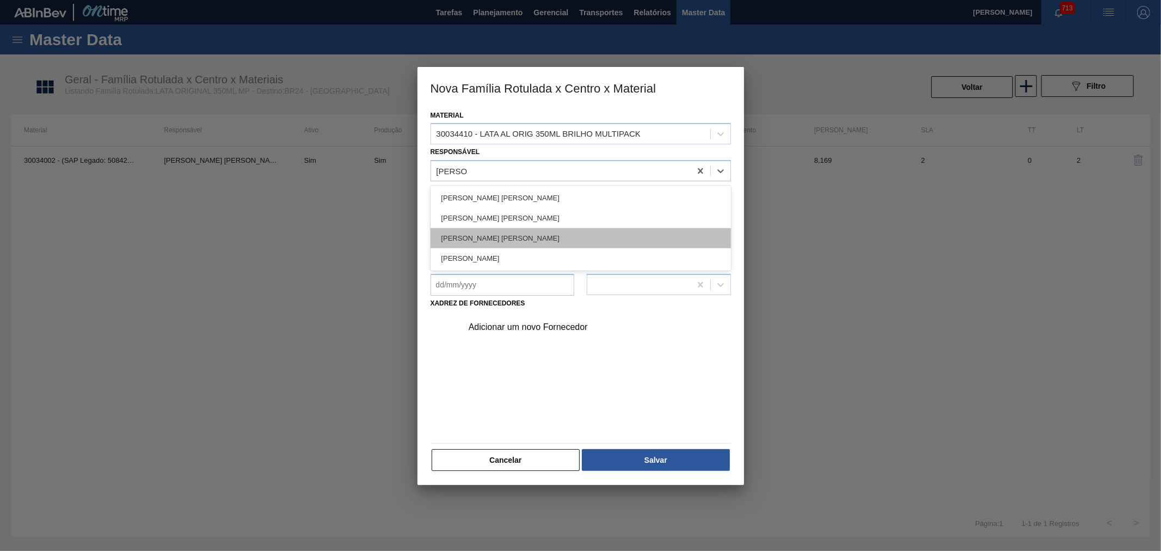
click at [516, 242] on div "BRUNO DE MELLO DUARTE" at bounding box center [581, 238] width 300 height 20
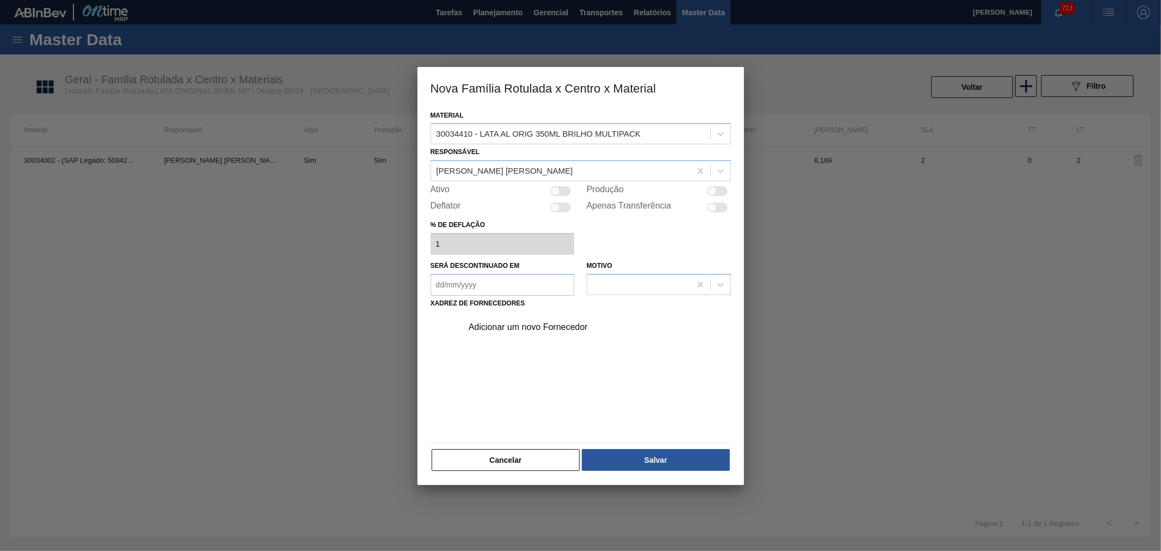
click at [710, 188] on div at bounding box center [712, 191] width 9 height 9
checkbox input "true"
click at [525, 329] on div "Adicionar um novo Fornecedor" at bounding box center [575, 327] width 213 height 10
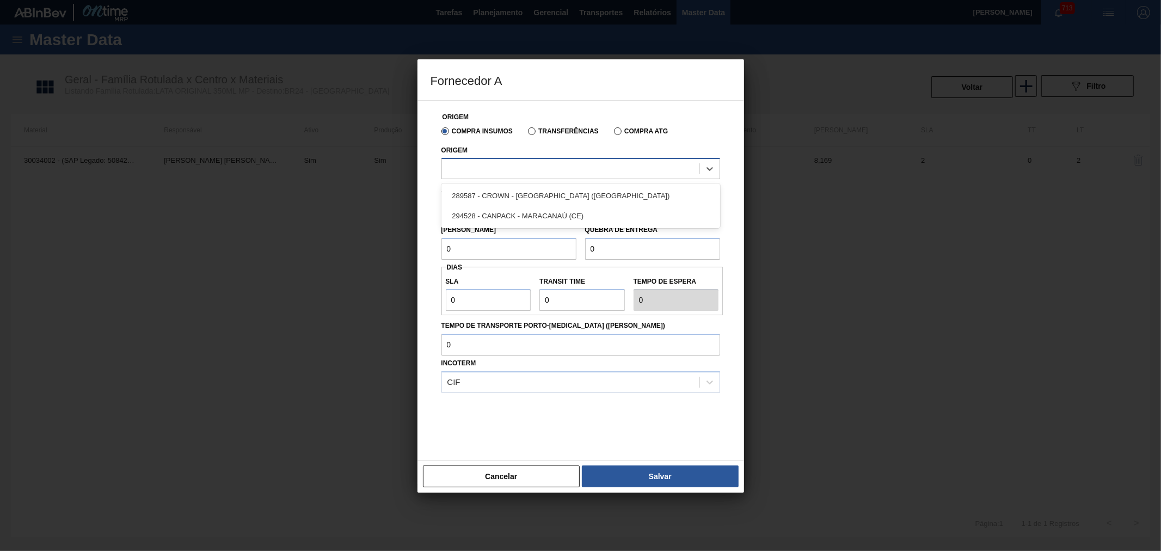
click at [526, 176] on div at bounding box center [570, 169] width 257 height 16
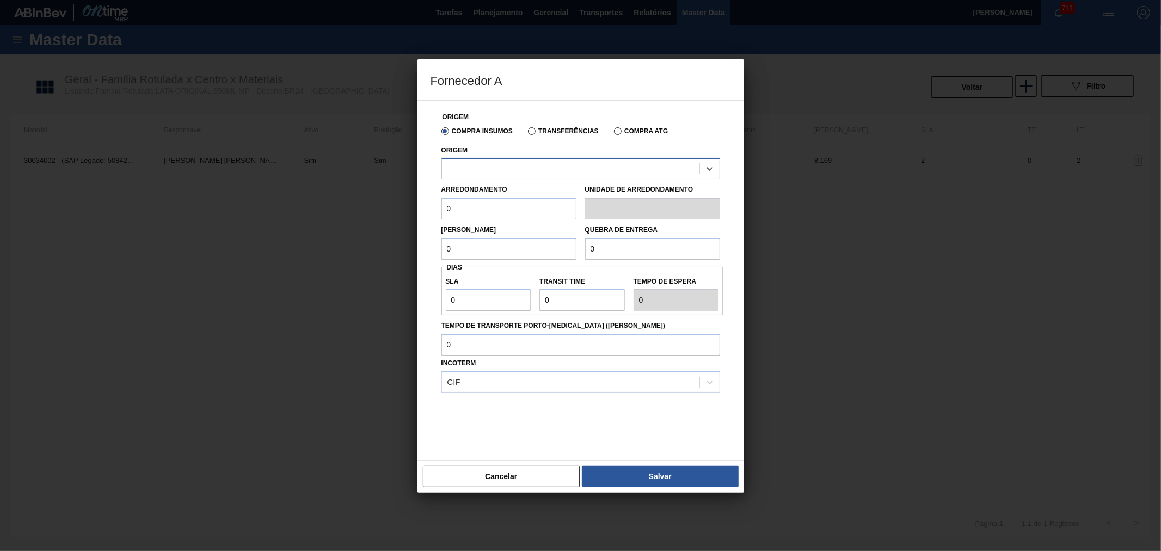
click at [502, 171] on div at bounding box center [570, 169] width 257 height 16
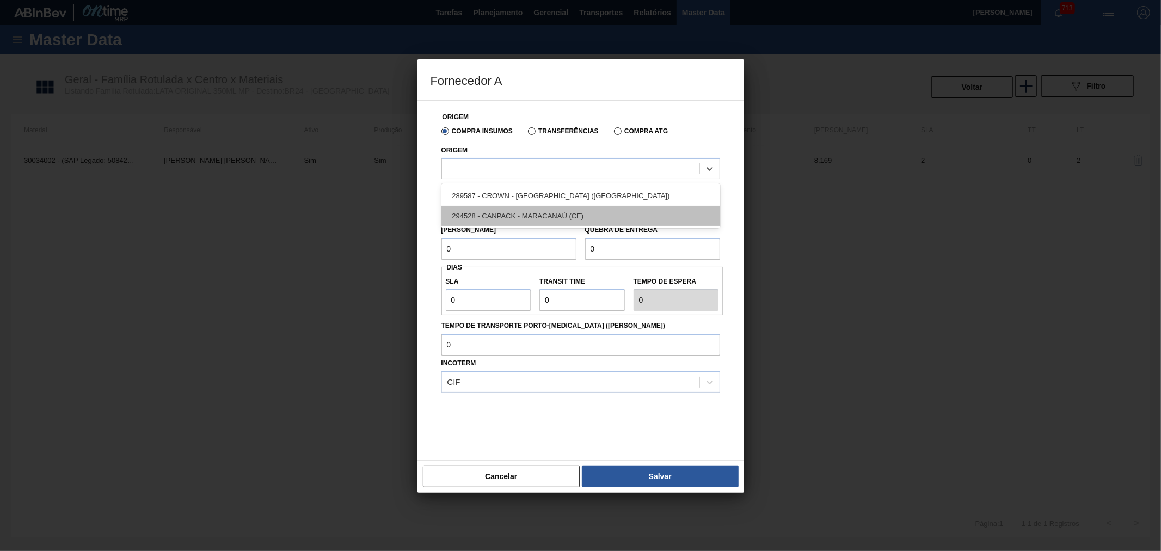
click at [536, 216] on div "294528 - CANPACK - MARACANAÚ (CE)" at bounding box center [580, 216] width 279 height 20
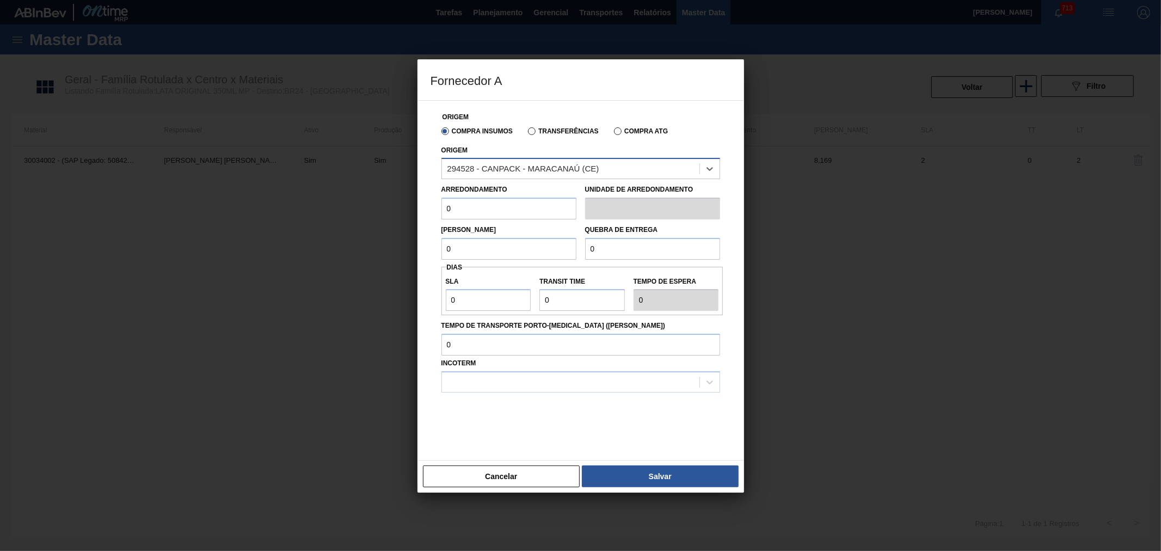
click at [532, 165] on div "294528 - CANPACK - MARACANAÚ (CE)" at bounding box center [523, 168] width 152 height 9
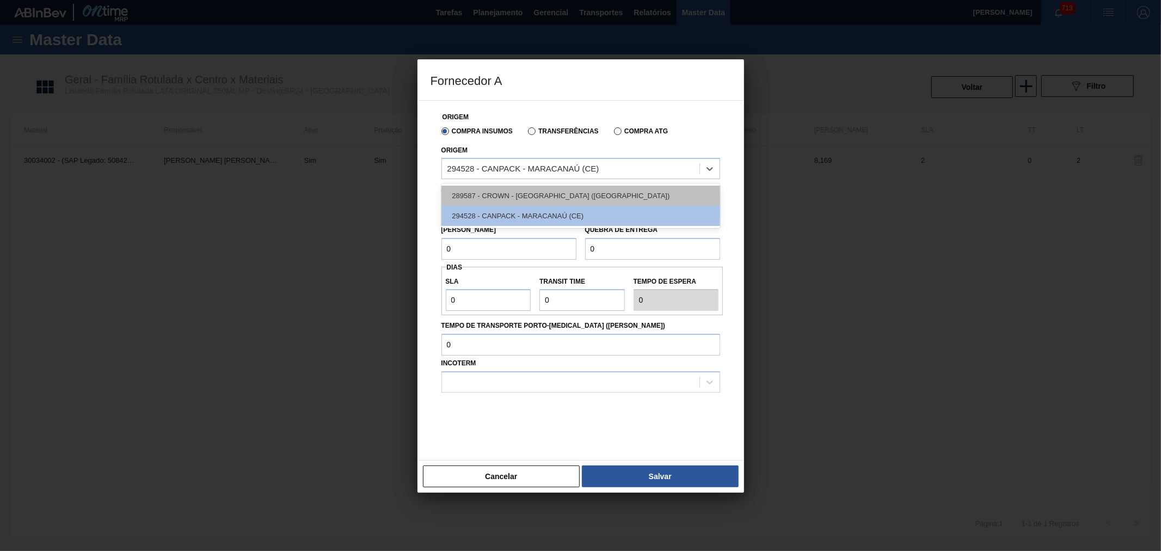
click at [525, 197] on div "289587 - CROWN - PONTA GROSSA (PR)" at bounding box center [580, 196] width 279 height 20
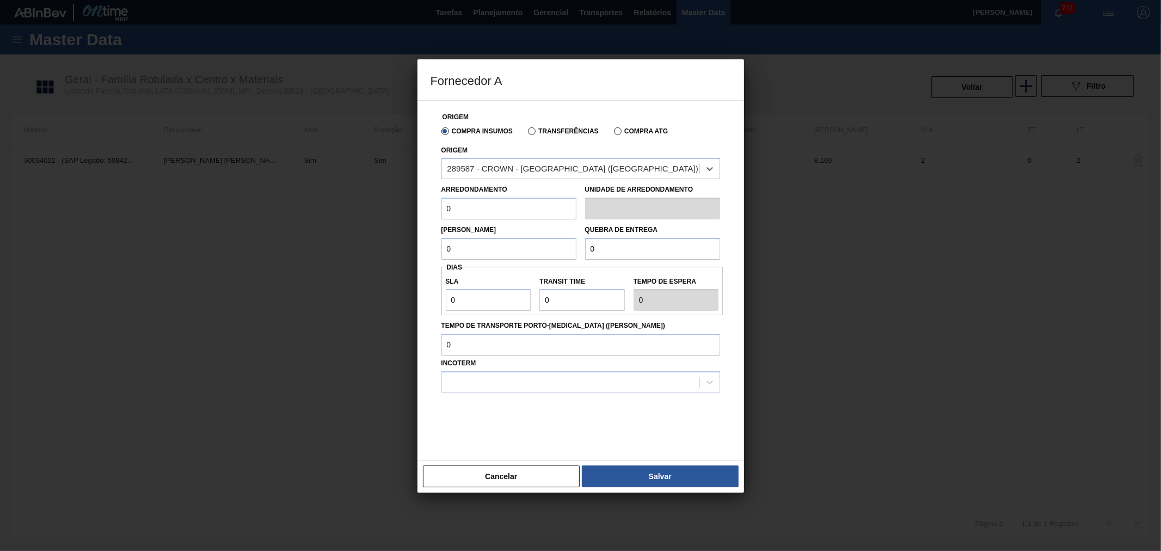
click at [505, 199] on input "0" at bounding box center [508, 209] width 135 height 22
drag, startPoint x: 438, startPoint y: 203, endPoint x: 389, endPoint y: 203, distance: 49.0
click at [330, 197] on div "Fornecedor A Origem Compra Insumos Transferências Compra ATG Origem 289587 - CR…" at bounding box center [580, 275] width 1161 height 551
type input "8,169"
drag, startPoint x: 488, startPoint y: 251, endPoint x: 304, endPoint y: 247, distance: 184.0
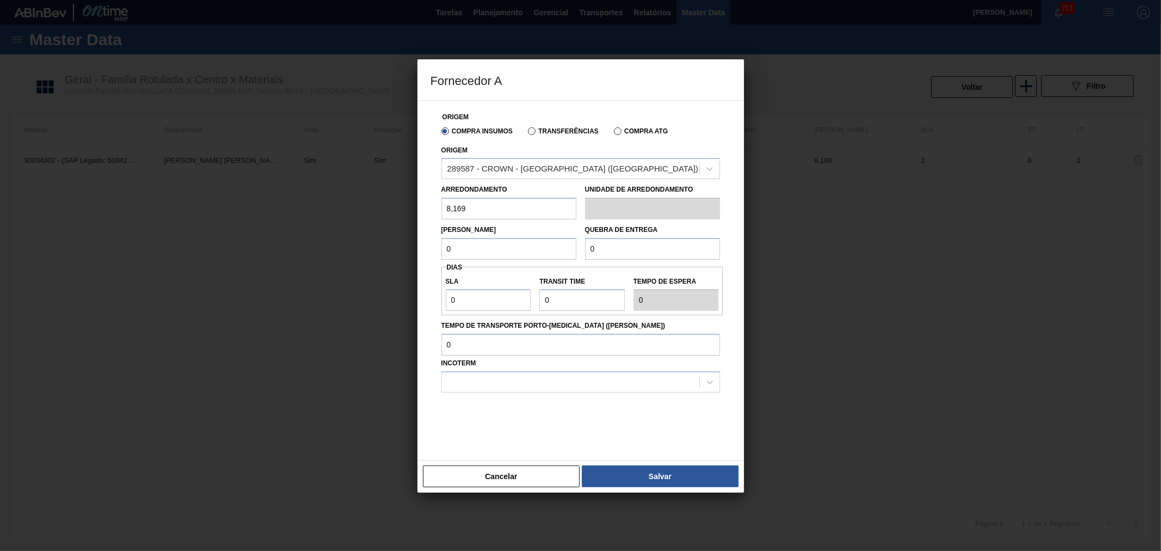
click at [305, 247] on div "Fornecedor A Origem Compra Insumos Transferências Compra ATG Origem 289587 - CR…" at bounding box center [580, 275] width 1161 height 551
type input "8,169"
drag, startPoint x: 626, startPoint y: 249, endPoint x: 486, endPoint y: 245, distance: 140.5
click at [490, 244] on div "Lote Mínimo 8,169 Quebra de entrega 0" at bounding box center [580, 239] width 287 height 40
type input "2"
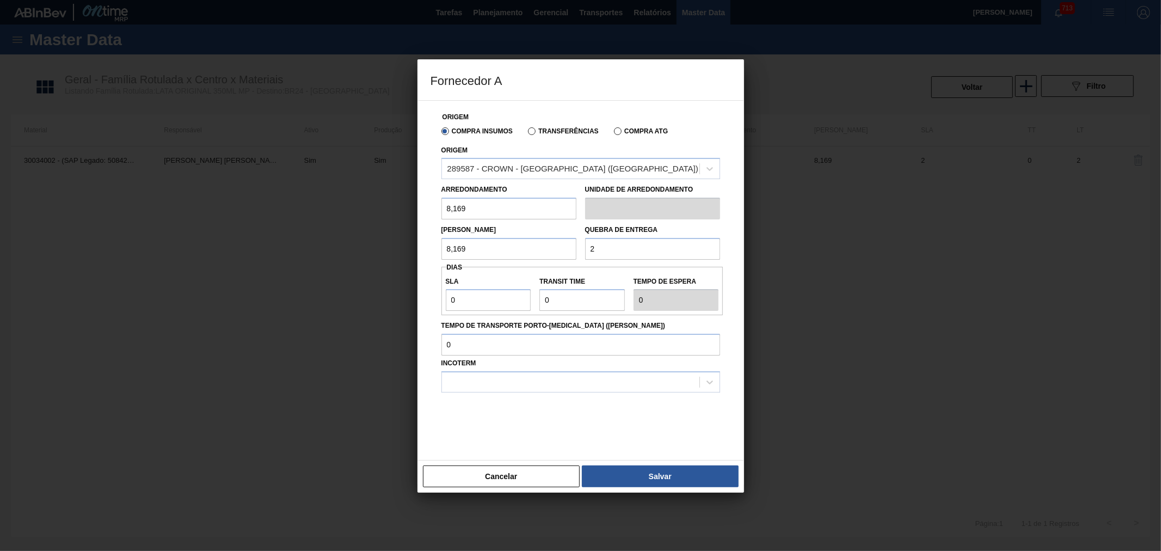
drag, startPoint x: 599, startPoint y: 244, endPoint x: 540, endPoint y: 238, distance: 59.6
click at [539, 238] on div "Lote Mínimo 8,169 Quebra de entrega 2" at bounding box center [580, 239] width 287 height 40
paste input "204,225"
type input "204,225"
click at [500, 305] on input "0" at bounding box center [488, 300] width 85 height 22
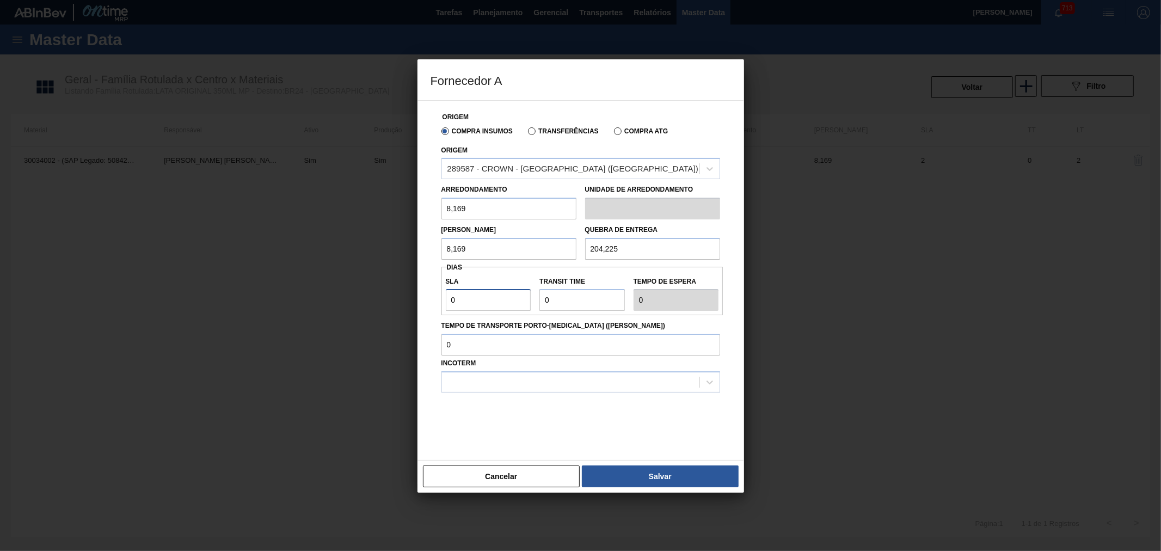
drag, startPoint x: 503, startPoint y: 301, endPoint x: 495, endPoint y: 300, distance: 7.7
click at [495, 300] on input "0" at bounding box center [488, 300] width 85 height 22
click at [588, 300] on input "Transit Time" at bounding box center [581, 300] width 85 height 22
type input "02"
type input "2"
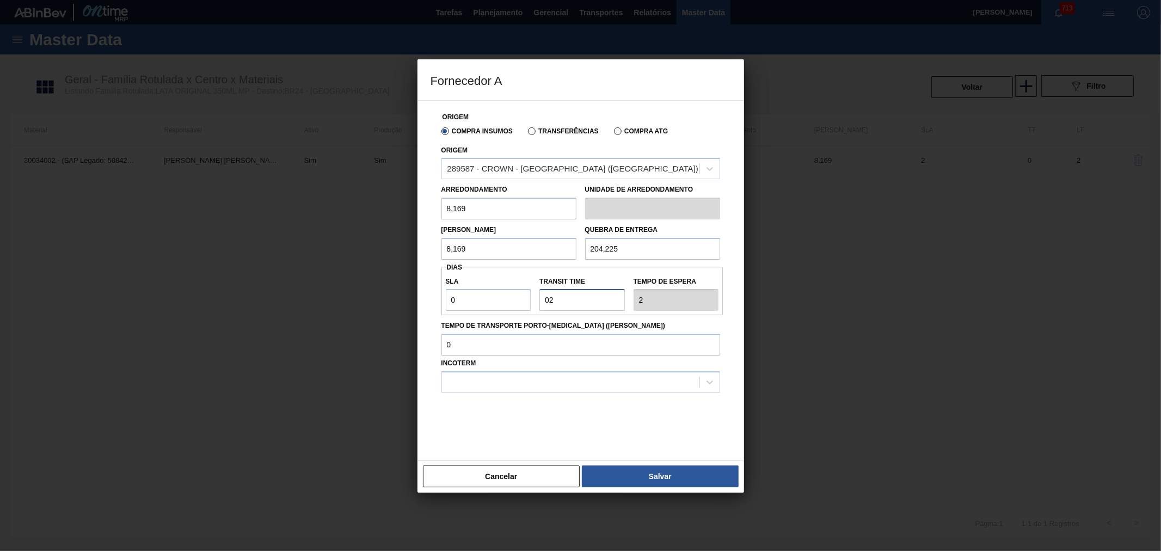
drag, startPoint x: 573, startPoint y: 301, endPoint x: 470, endPoint y: 294, distance: 103.1
click at [472, 294] on div "SLA 0 Transit Time Tempo de espera 2" at bounding box center [582, 291] width 282 height 40
drag, startPoint x: 579, startPoint y: 303, endPoint x: 508, endPoint y: 300, distance: 71.3
click at [508, 300] on div "SLA 0 Transit Time Tempo de espera 2" at bounding box center [582, 291] width 282 height 40
type input "3"
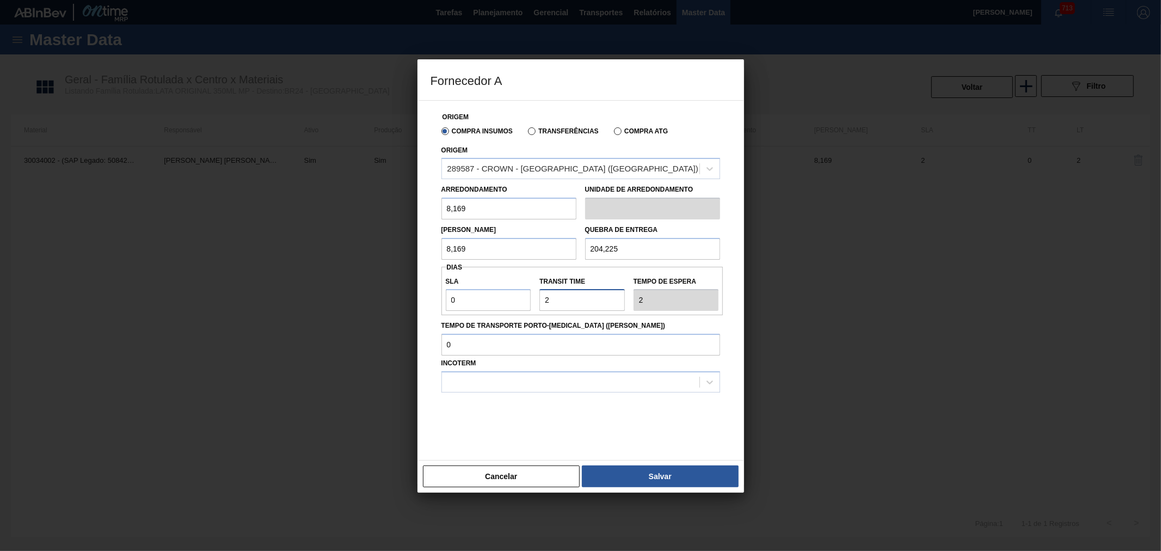
type input "3"
click at [575, 347] on input "Tempo de Transporte Porto-Doca (dias)" at bounding box center [580, 345] width 279 height 22
click at [606, 378] on div at bounding box center [570, 383] width 257 height 16
click at [507, 431] on div "FOB" at bounding box center [580, 429] width 279 height 20
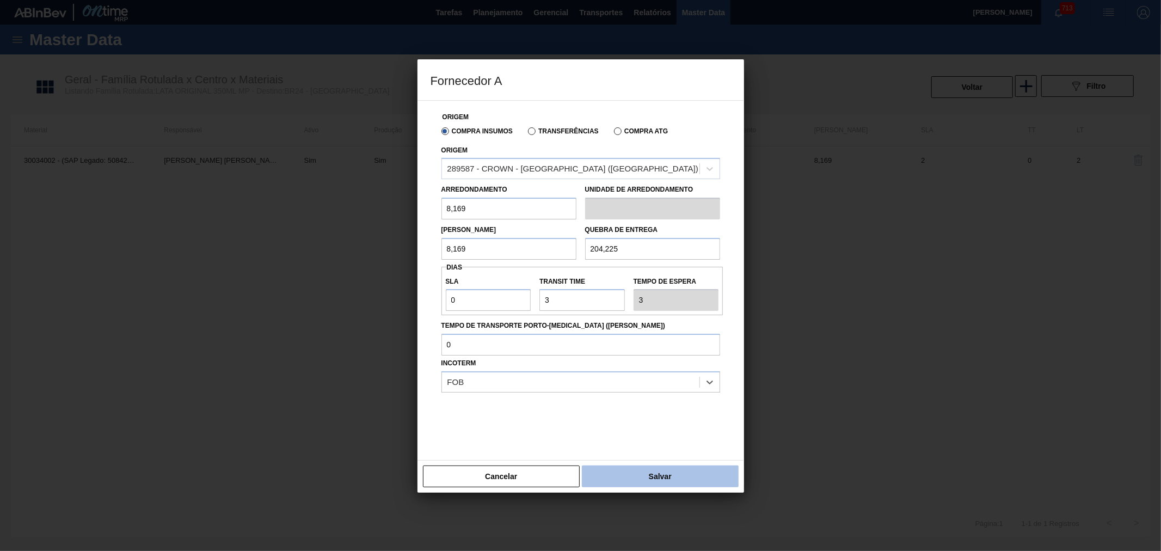
click at [649, 468] on button "Salvar" at bounding box center [660, 476] width 156 height 22
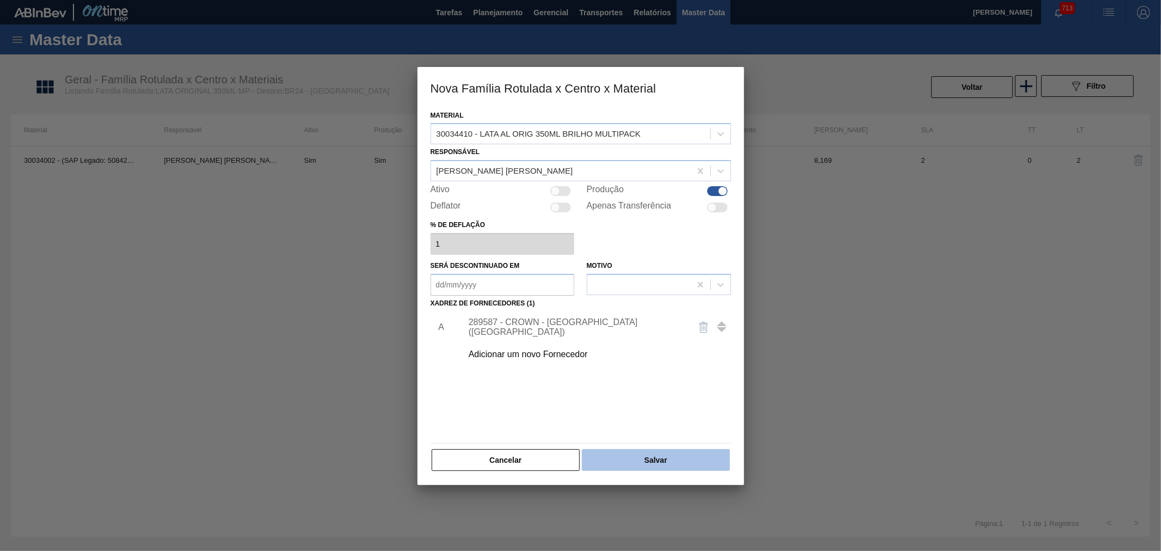
click at [652, 452] on button "Salvar" at bounding box center [656, 460] width 148 height 22
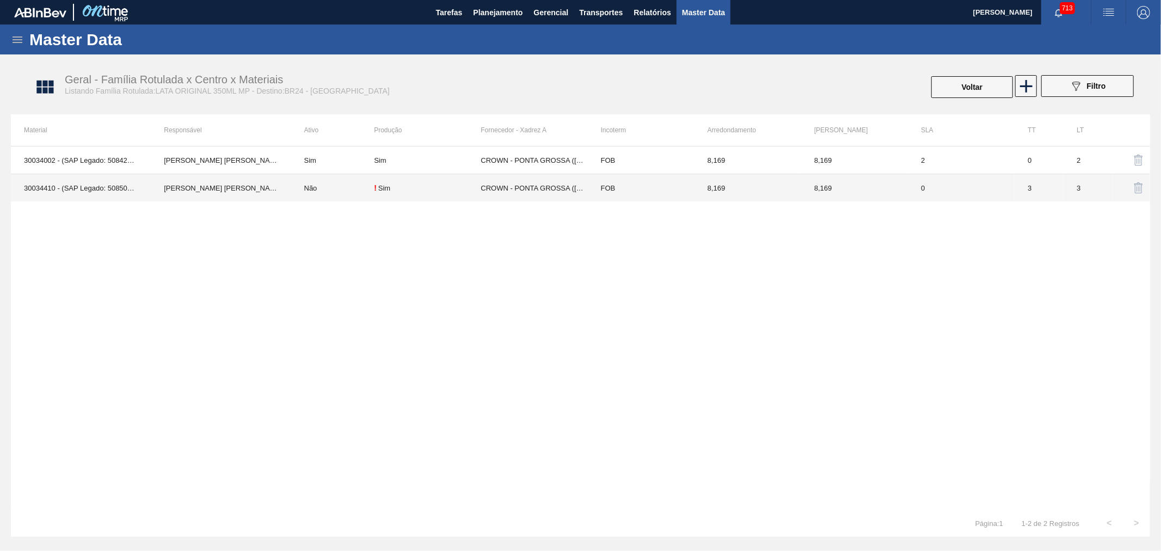
click at [543, 191] on td "CROWN - PONTA GROSSA ([GEOGRAPHIC_DATA])" at bounding box center [534, 188] width 107 height 28
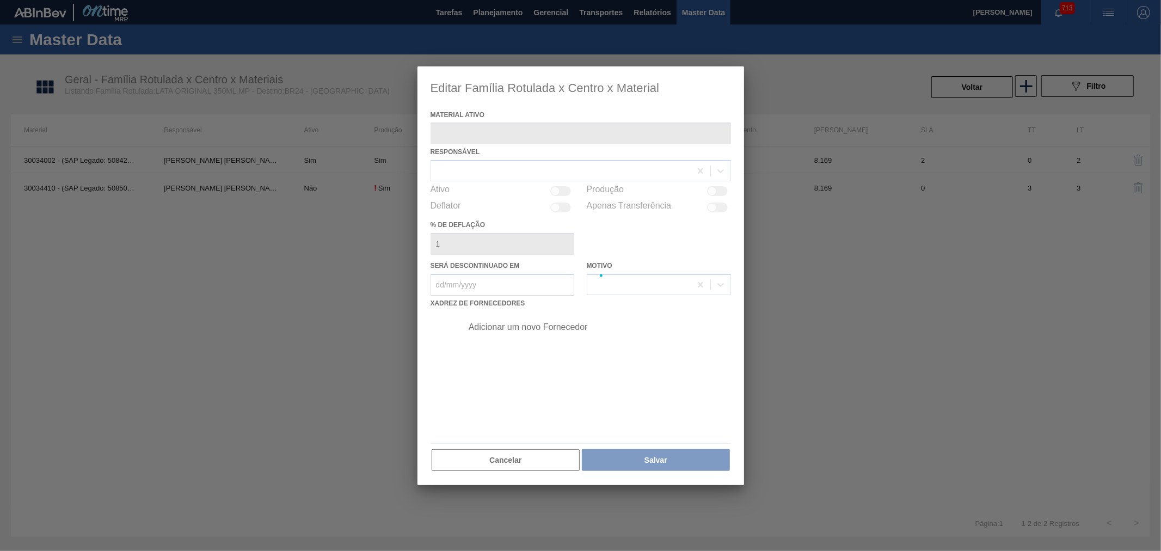
type ativo "30034410 - (SAP Legado: 50850974) - LATA AL ORIG 350ML BRILHO MULTIPACK"
checkbox input "true"
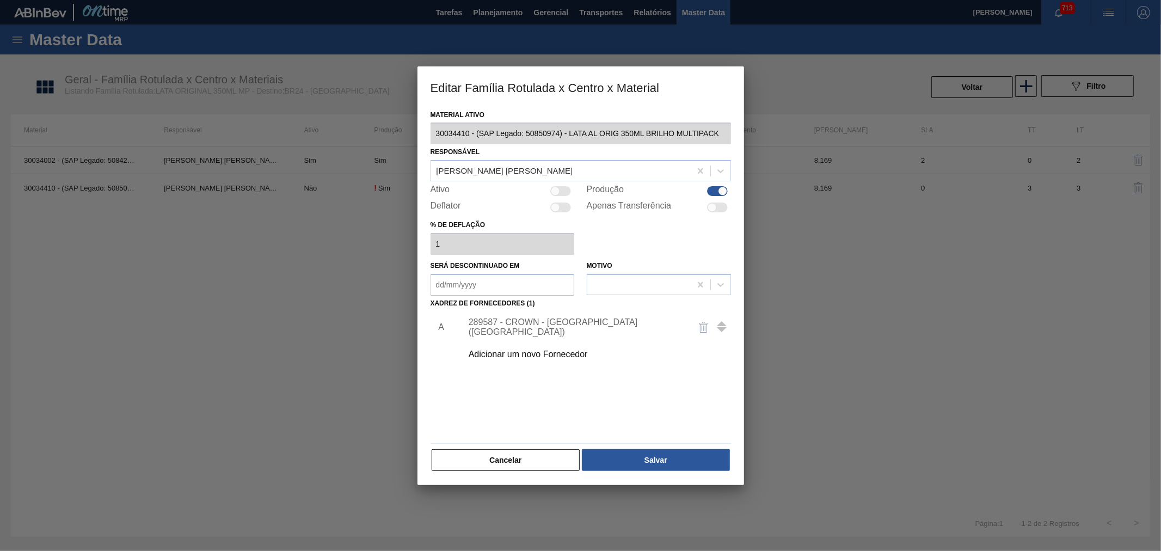
click at [572, 328] on div "289587 - CROWN - PONTA GROSSA (PR)" at bounding box center [575, 327] width 213 height 20
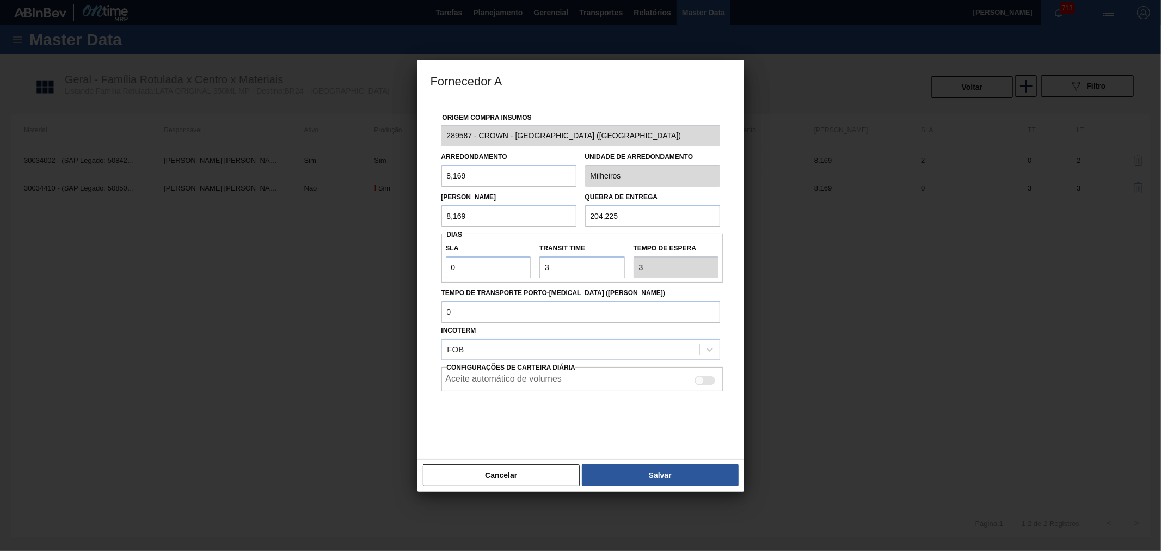
click at [695, 377] on div at bounding box center [699, 380] width 9 height 9
checkbox input "true"
click at [684, 472] on button "Salvar" at bounding box center [660, 475] width 156 height 22
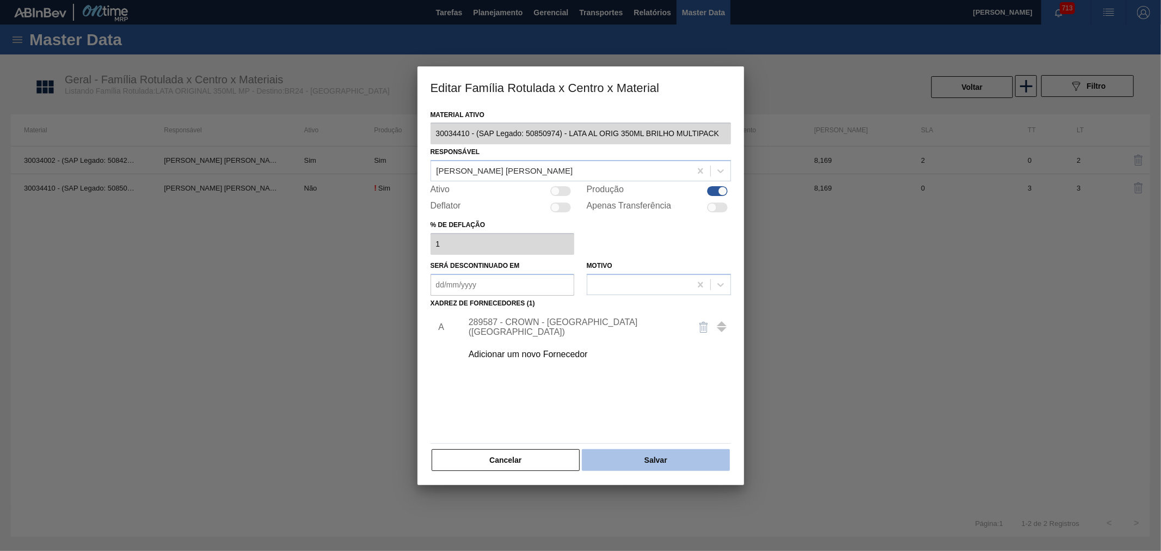
click at [682, 460] on button "Salvar" at bounding box center [656, 460] width 148 height 22
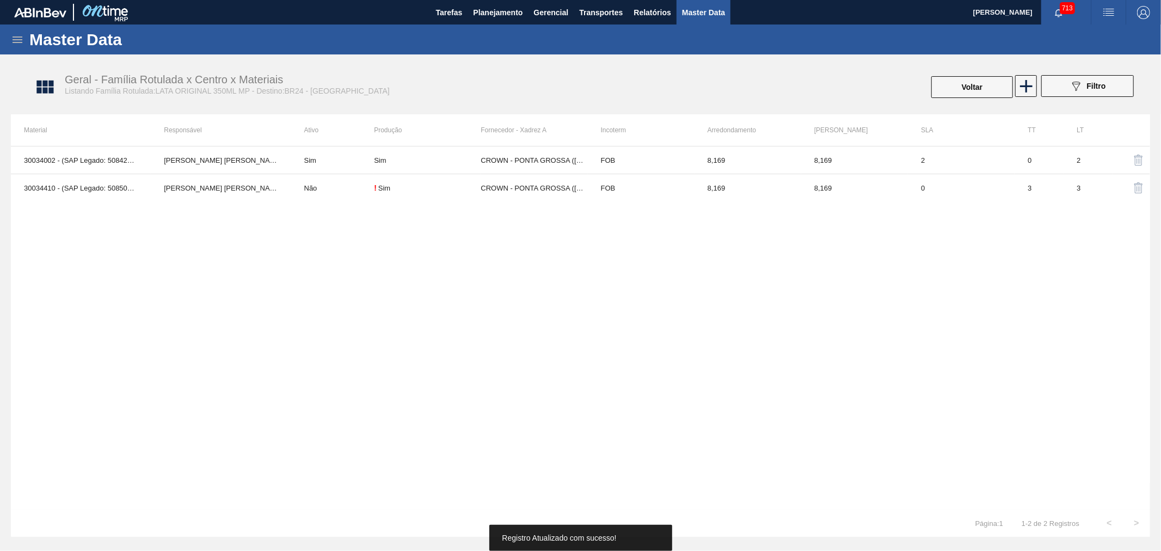
click at [692, 371] on div "30034002 - (SAP Legado: 50842074) - LATA ORIGINAL 350 ML MP BRUNO DE MELLO DUAR…" at bounding box center [580, 328] width 1139 height 364
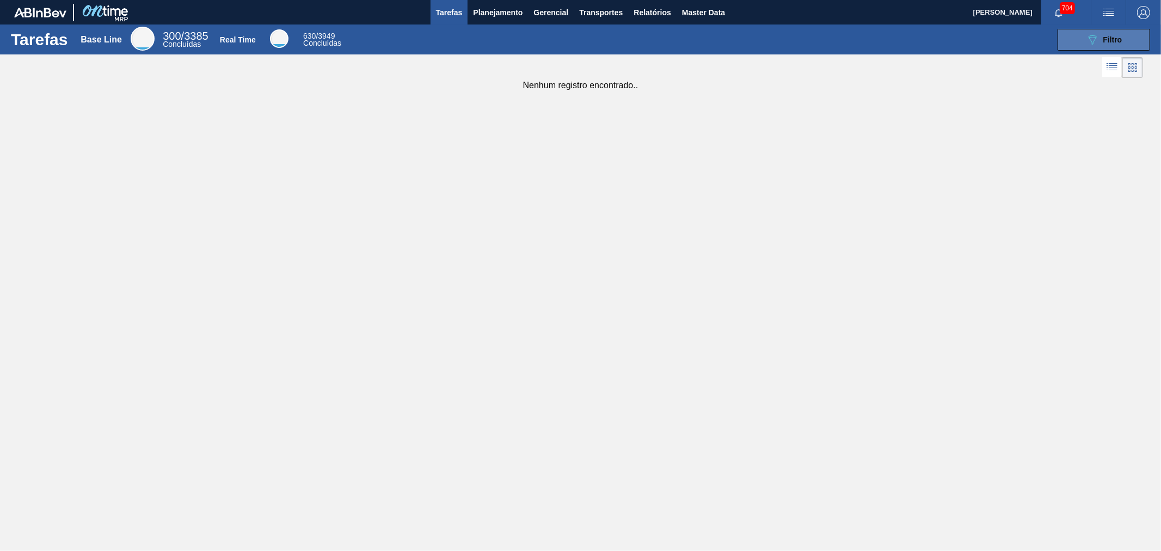
click at [1077, 30] on button "089F7B8B-B2A5-4AFE-B5C0-19BA573D28AC Filtro" at bounding box center [1104, 40] width 93 height 22
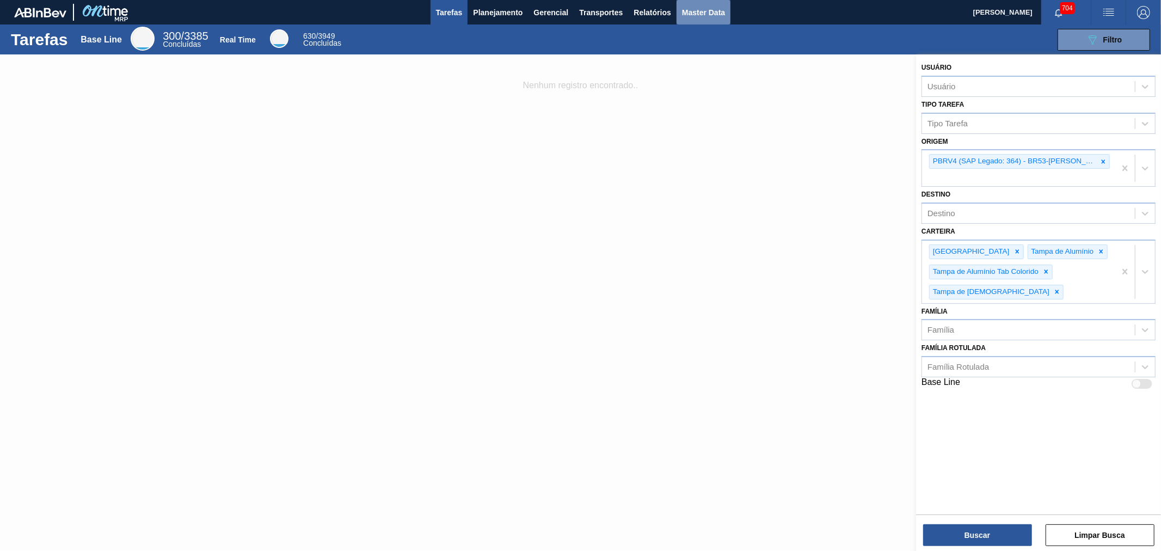
click at [709, 13] on span "Master Data" at bounding box center [703, 12] width 43 height 13
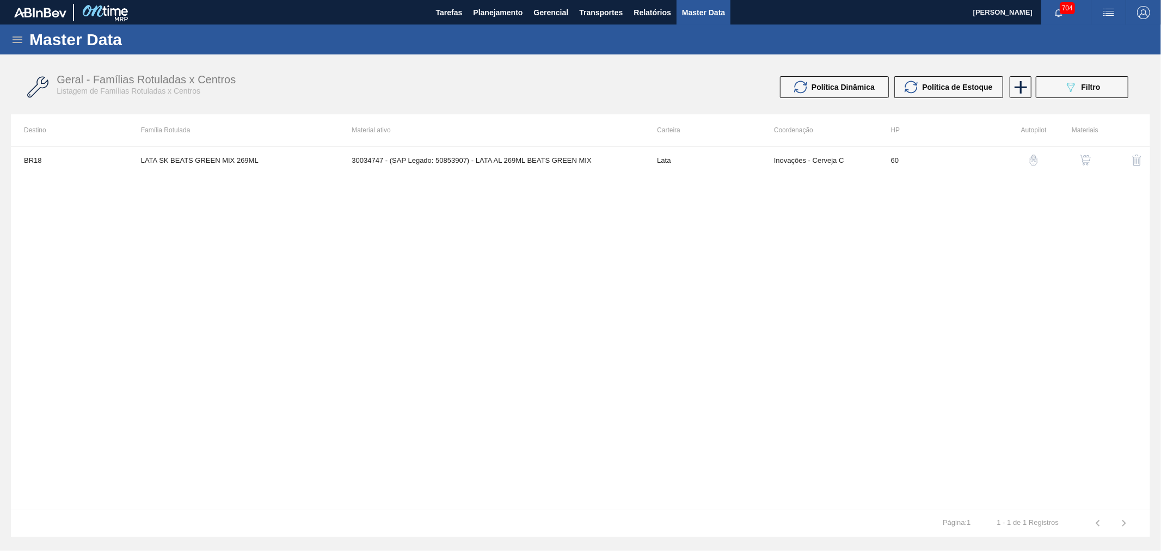
click at [11, 39] on icon at bounding box center [17, 39] width 13 height 13
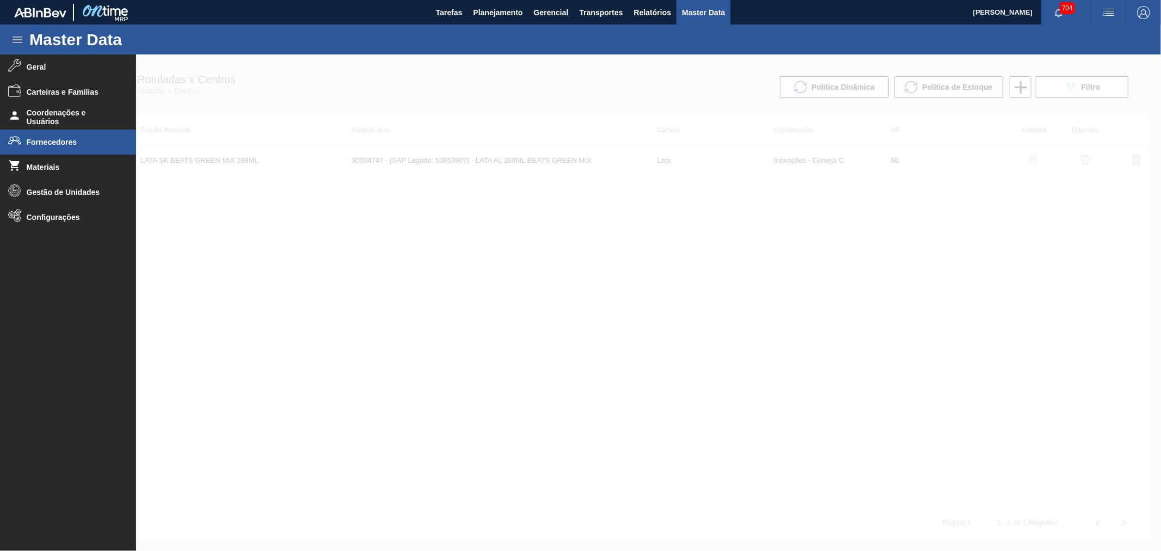
click at [60, 148] on li "Fornecedores" at bounding box center [68, 142] width 136 height 25
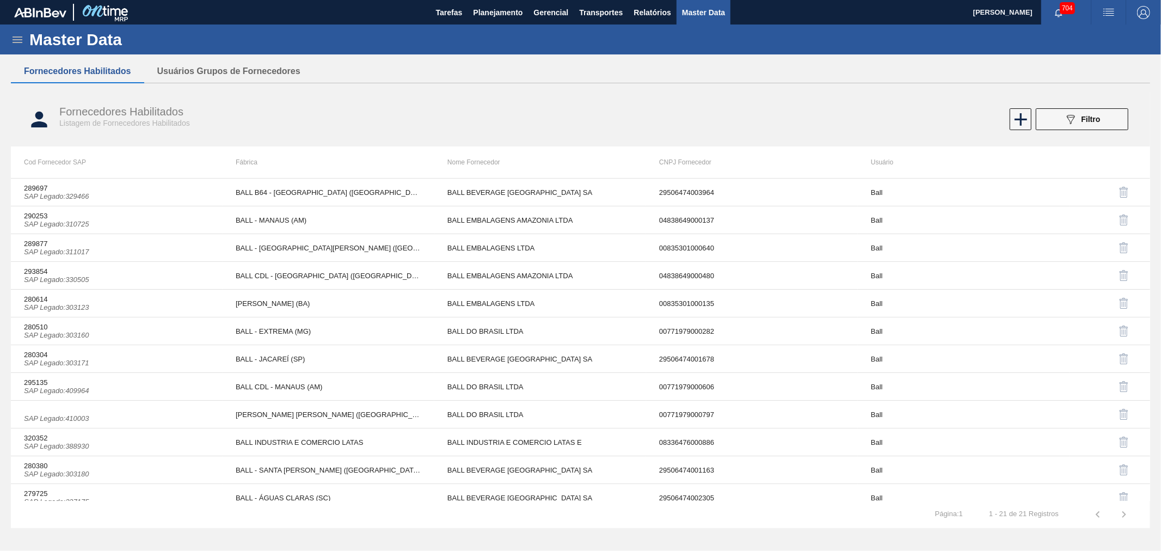
click at [1080, 121] on div "089F7B8B-B2A5-4AFE-B5C0-19BA573D28AC Filtro" at bounding box center [1082, 119] width 36 height 13
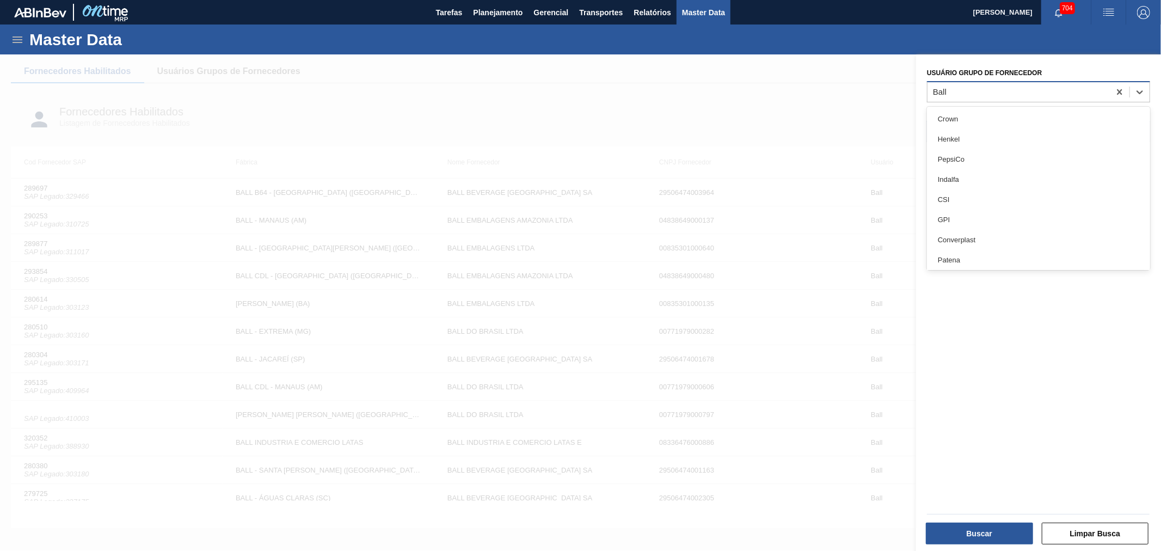
click at [992, 99] on div "Ball" at bounding box center [1038, 91] width 223 height 21
click at [1116, 95] on icon at bounding box center [1119, 92] width 11 height 11
click at [973, 536] on button "Buscar" at bounding box center [979, 534] width 107 height 22
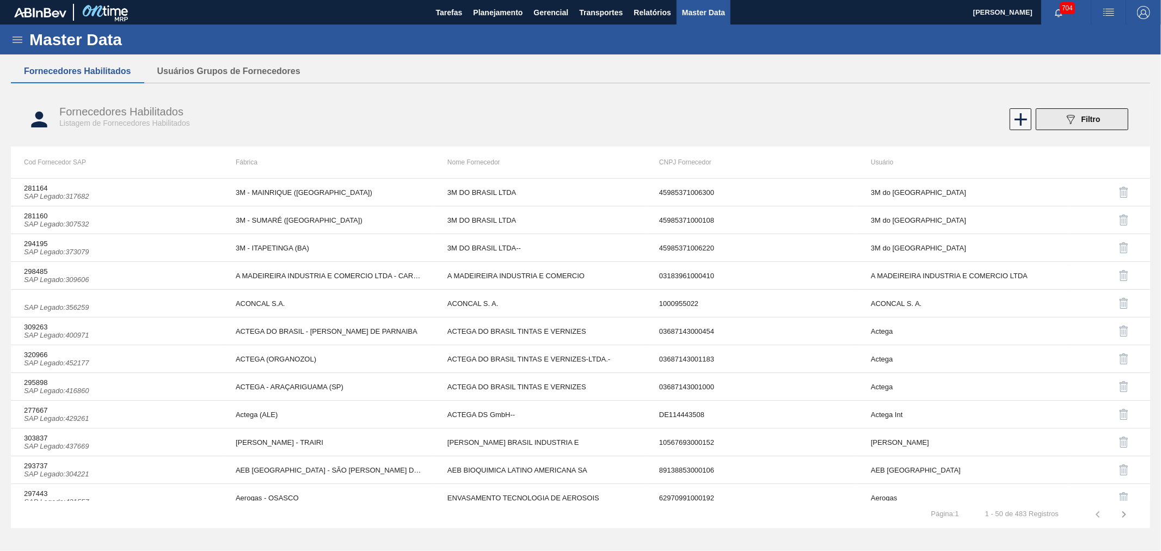
click at [1097, 122] on div "089F7B8B-B2A5-4AFE-B5C0-19BA573D28AC Filtro" at bounding box center [1082, 119] width 36 height 13
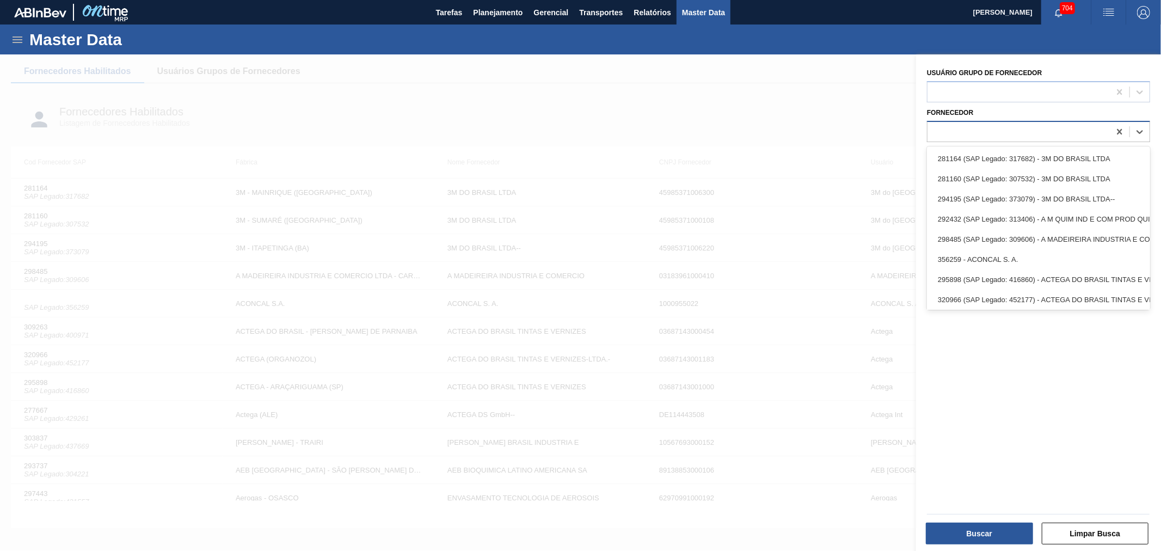
click at [978, 122] on div at bounding box center [1038, 131] width 223 height 21
paste input "326804"
type input "326804"
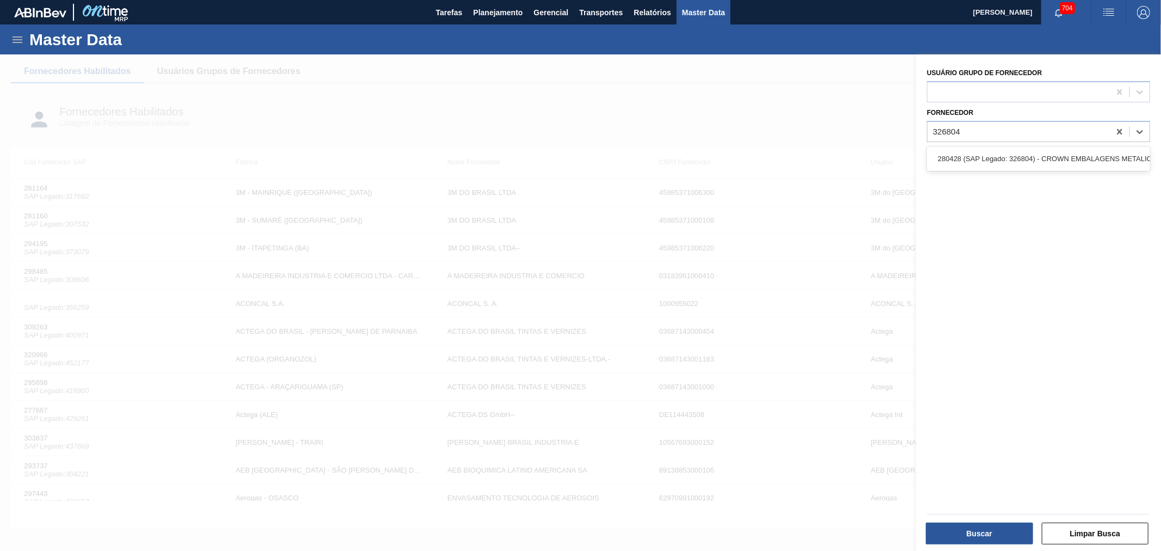
drag, startPoint x: 1012, startPoint y: 161, endPoint x: 1017, endPoint y: 167, distance: 7.9
click at [1012, 160] on div "280428 (SAP Legado: 326804) - CROWN EMBALAGENS METALICAS DA" at bounding box center [1038, 159] width 223 height 20
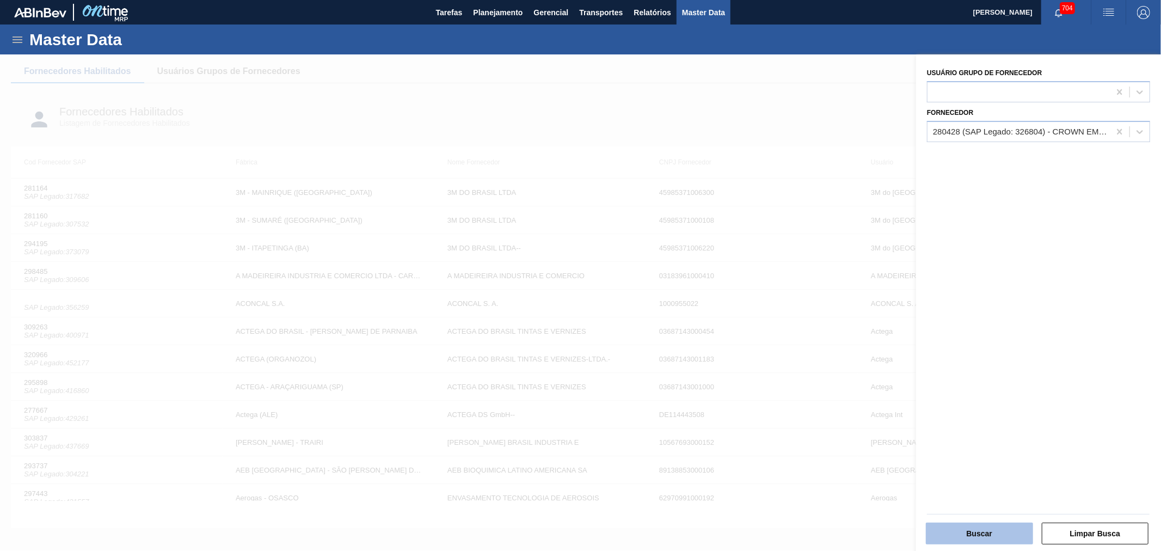
click at [987, 529] on button "Buscar" at bounding box center [979, 534] width 107 height 22
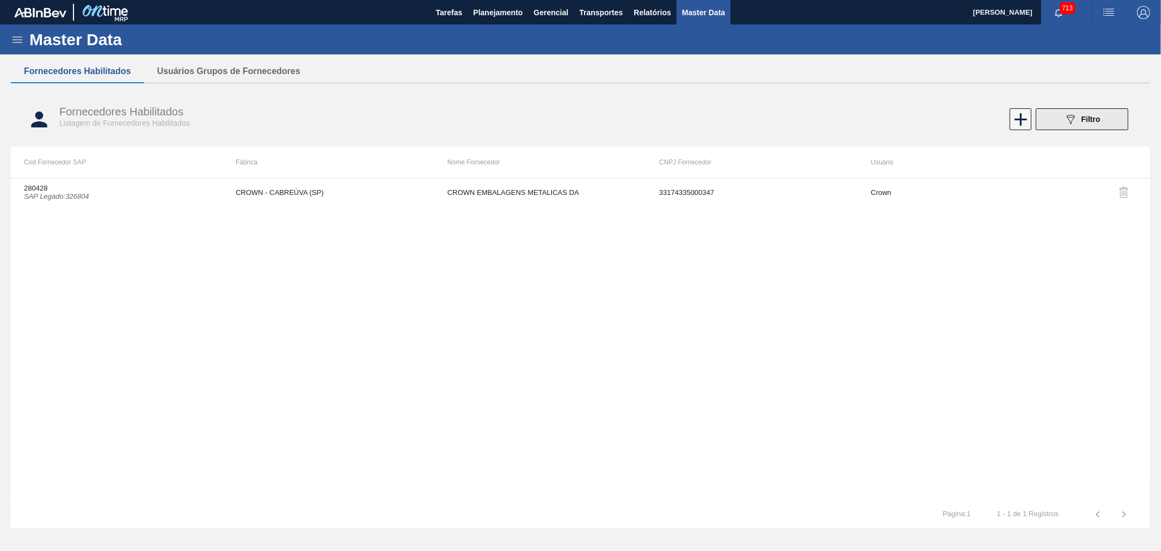
click at [1102, 120] on button "089F7B8B-B2A5-4AFE-B5C0-19BA573D28AC Filtro" at bounding box center [1082, 119] width 93 height 22
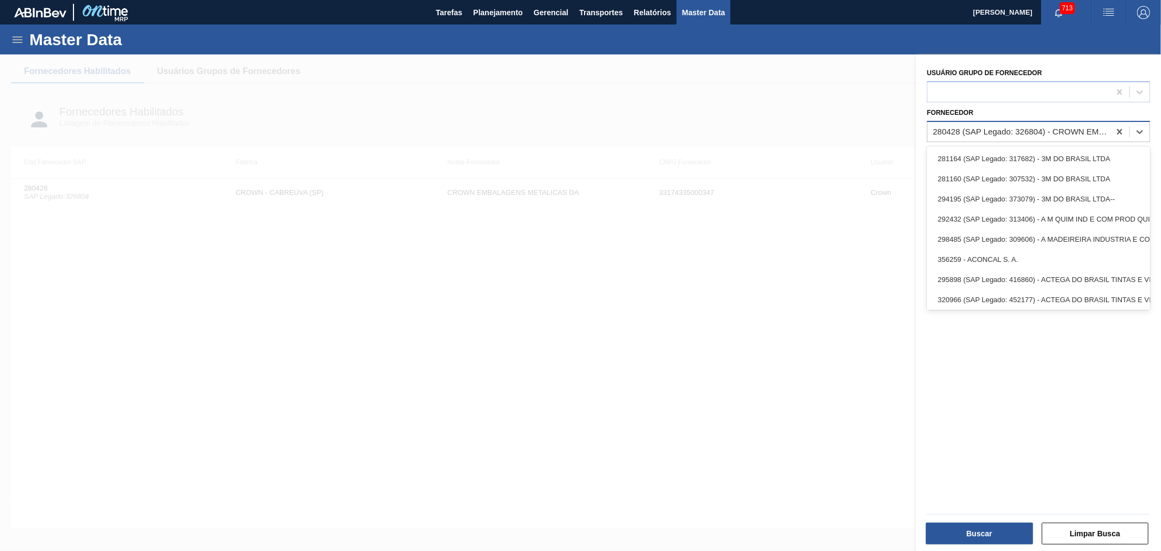
click at [1044, 129] on div "280428 (SAP Legado: 326804) - CROWN EMBALAGENS METALICAS DA" at bounding box center [1022, 131] width 178 height 9
paste input "323616"
type input "323616"
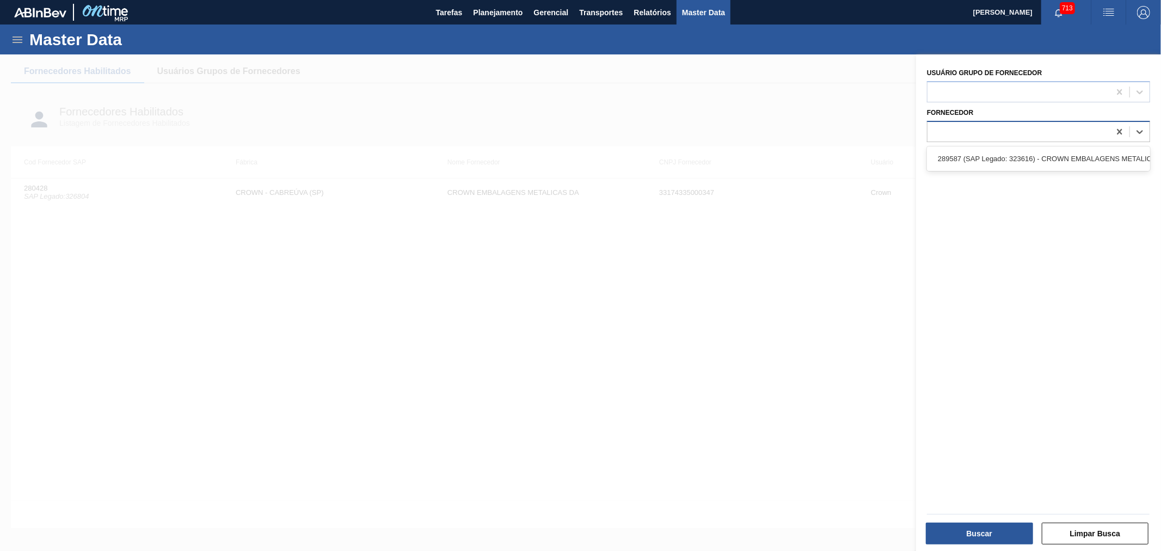
click at [1032, 140] on div "323616" at bounding box center [1038, 131] width 223 height 21
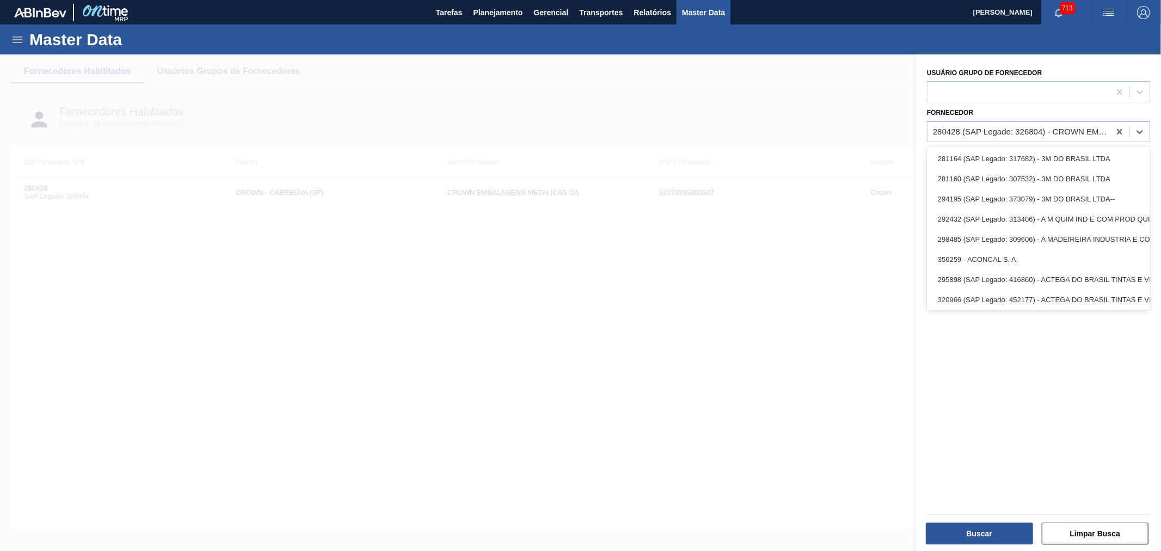
click at [1033, 127] on div "280428 (SAP Legado: 326804) - CROWN EMBALAGENS METALICAS DA" at bounding box center [1022, 131] width 178 height 9
paste input "323616"
type input "323616"
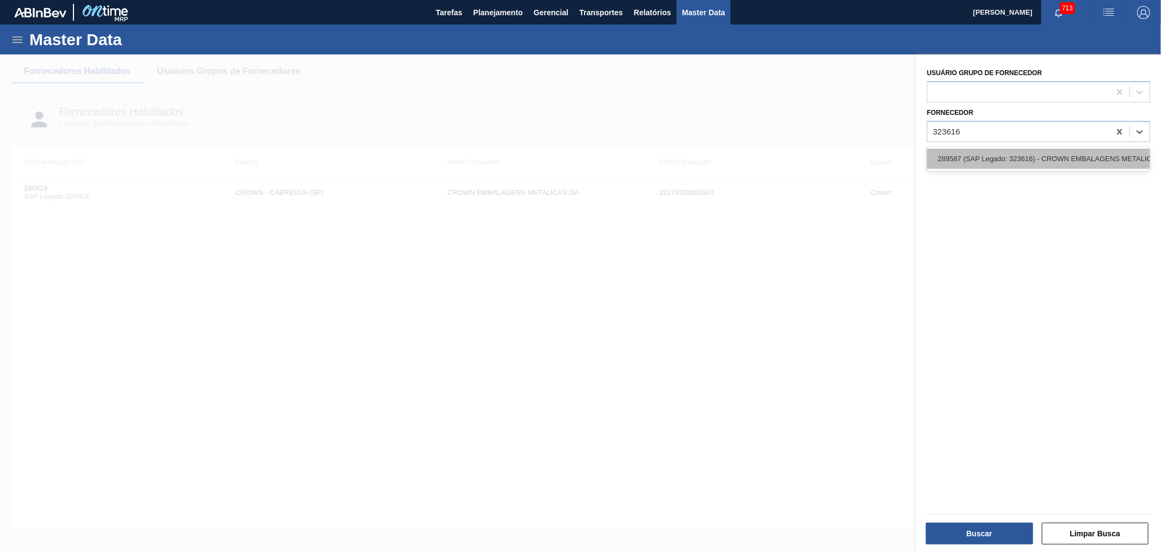
click at [1018, 154] on div "289587 (SAP Legado: 323616) - CROWN EMBALAGENS METALICAS DA" at bounding box center [1038, 159] width 223 height 20
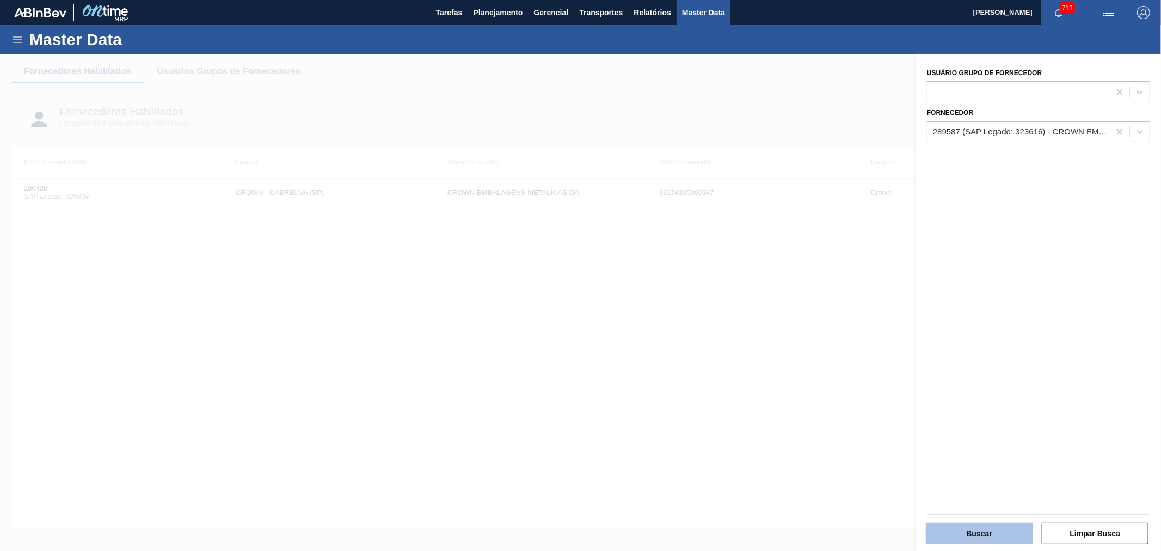
click at [964, 523] on button "Buscar" at bounding box center [979, 534] width 107 height 22
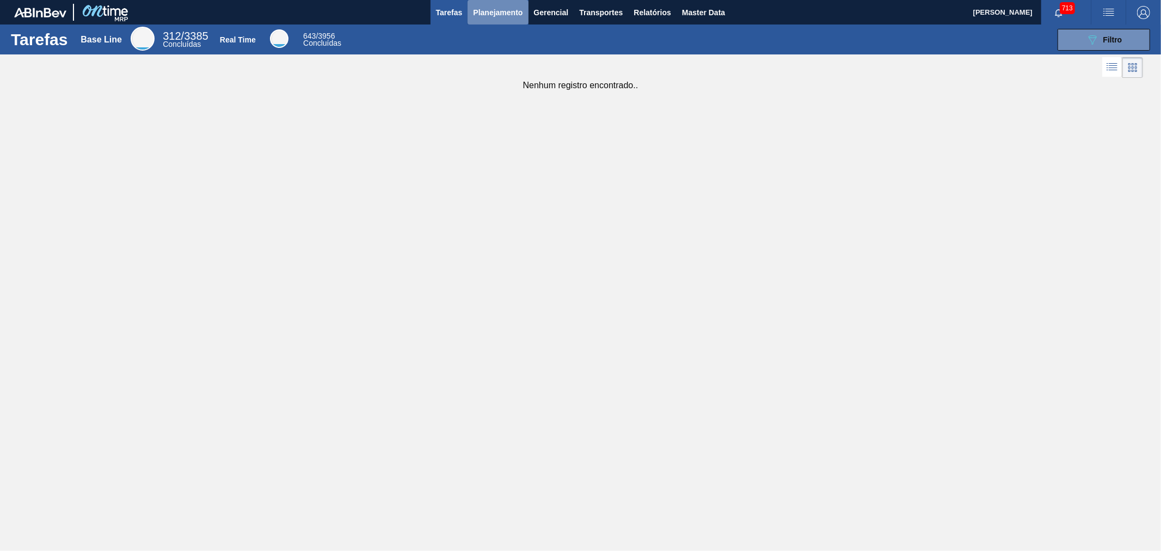
click at [498, 15] on span "Planejamento" at bounding box center [498, 12] width 50 height 13
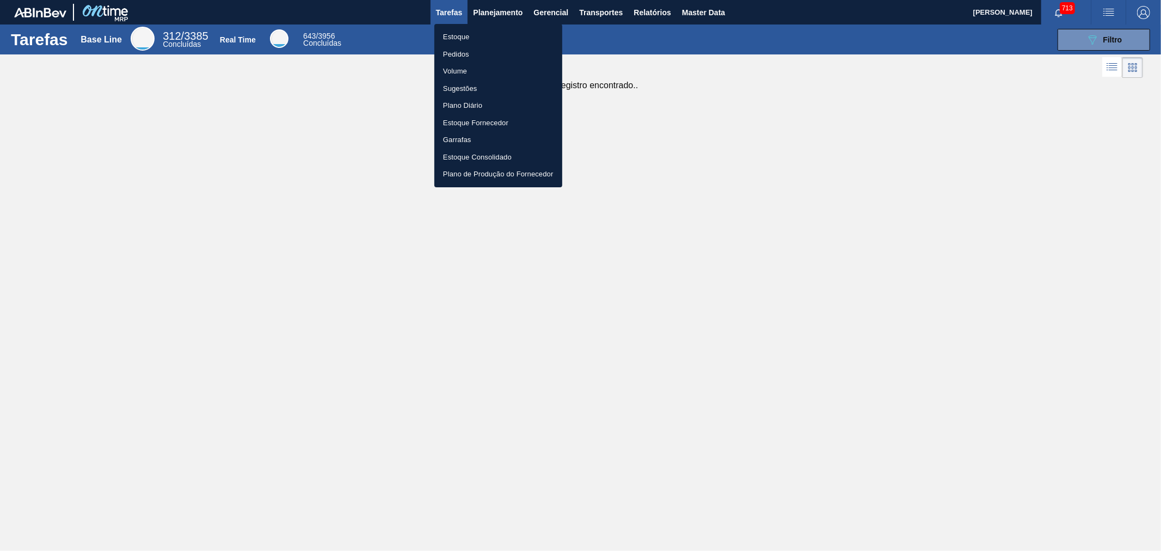
click at [464, 36] on li "Estoque" at bounding box center [498, 36] width 128 height 17
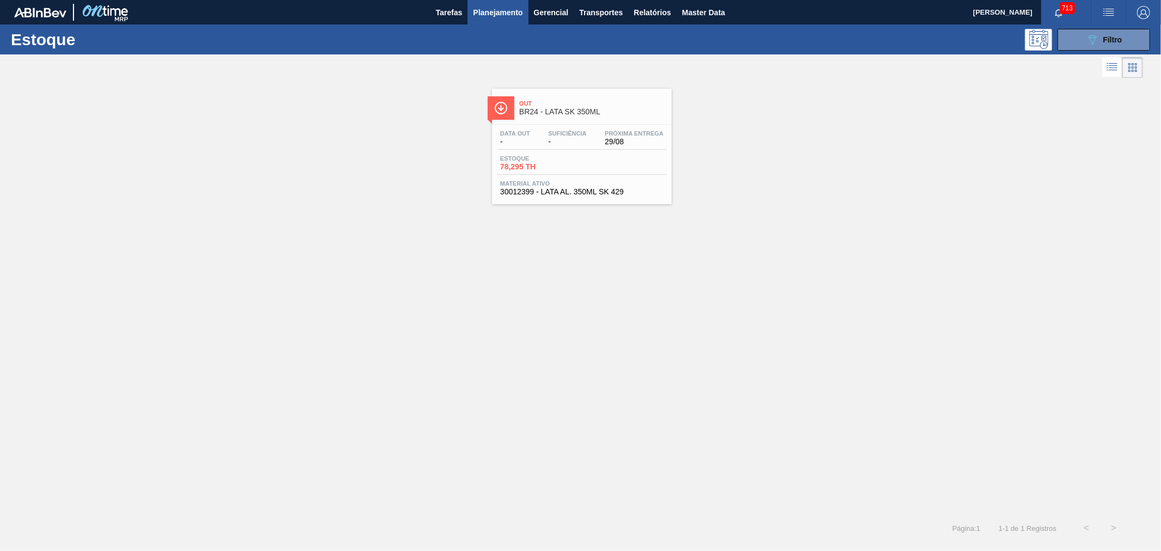
click at [596, 108] on span "BR24 - LATA SK 350ML" at bounding box center [592, 112] width 147 height 8
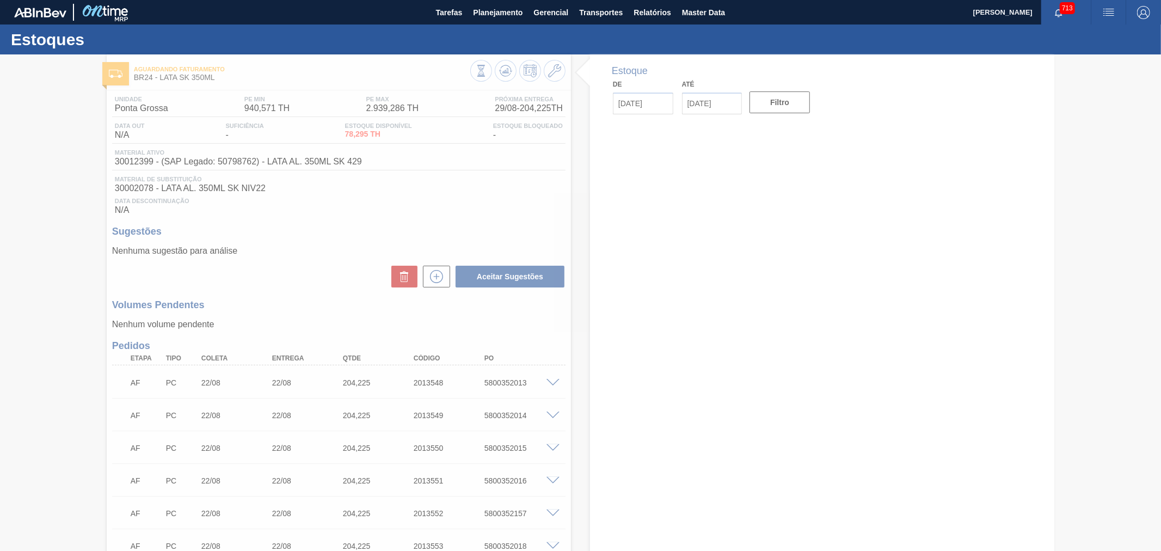
type input "[DATE]"
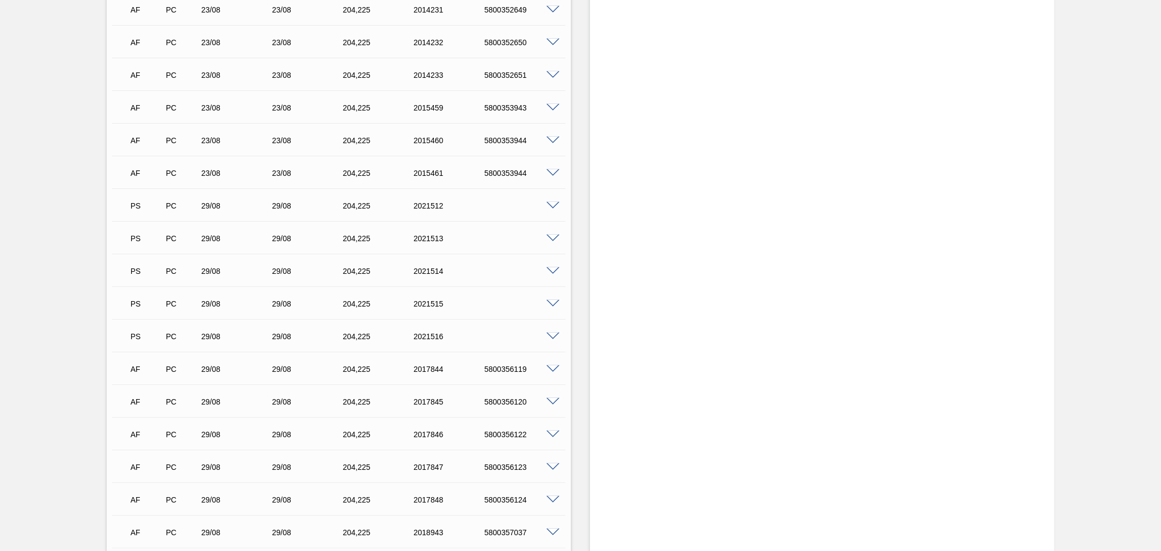
scroll to position [682, 0]
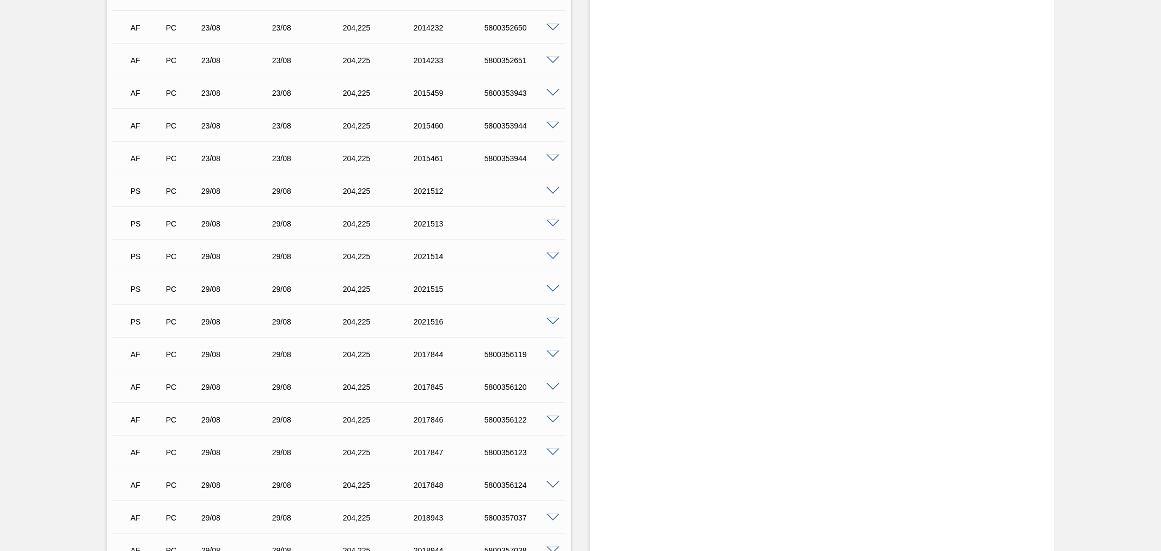
click at [548, 187] on span at bounding box center [553, 191] width 13 height 8
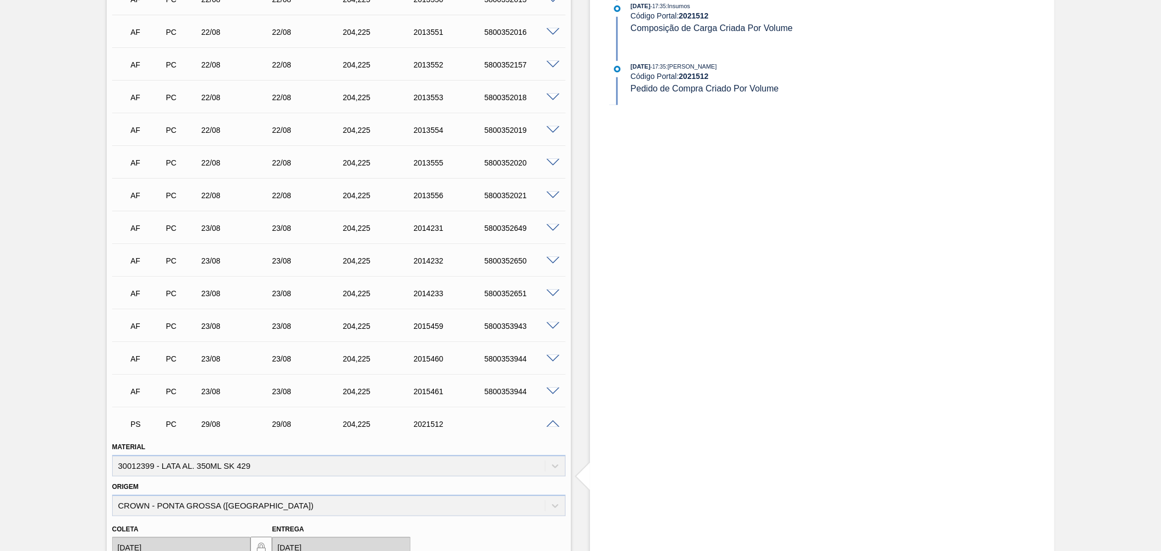
scroll to position [480, 0]
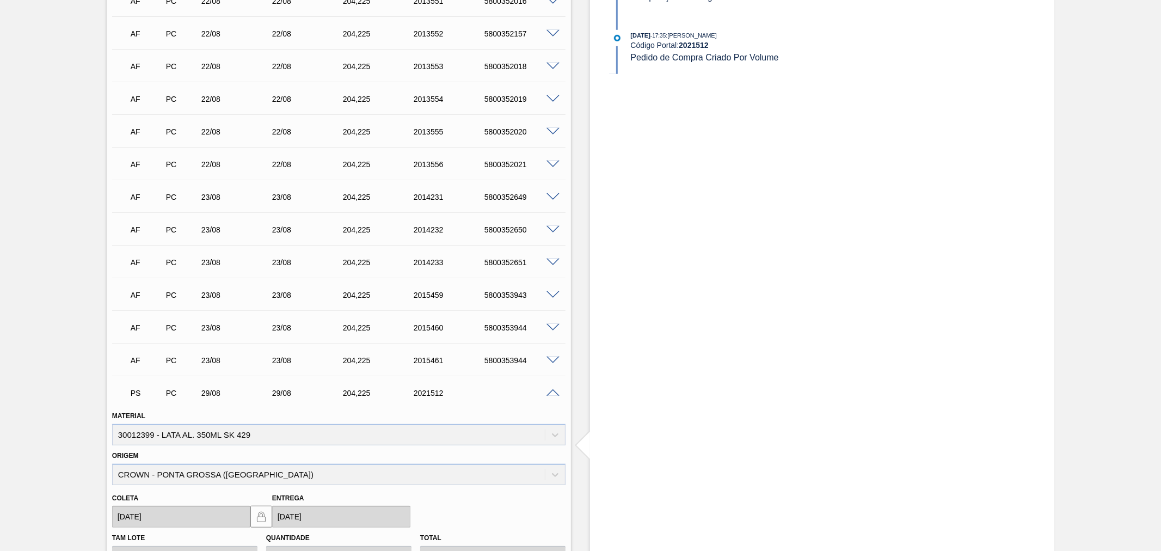
click at [557, 390] on span at bounding box center [553, 393] width 13 height 8
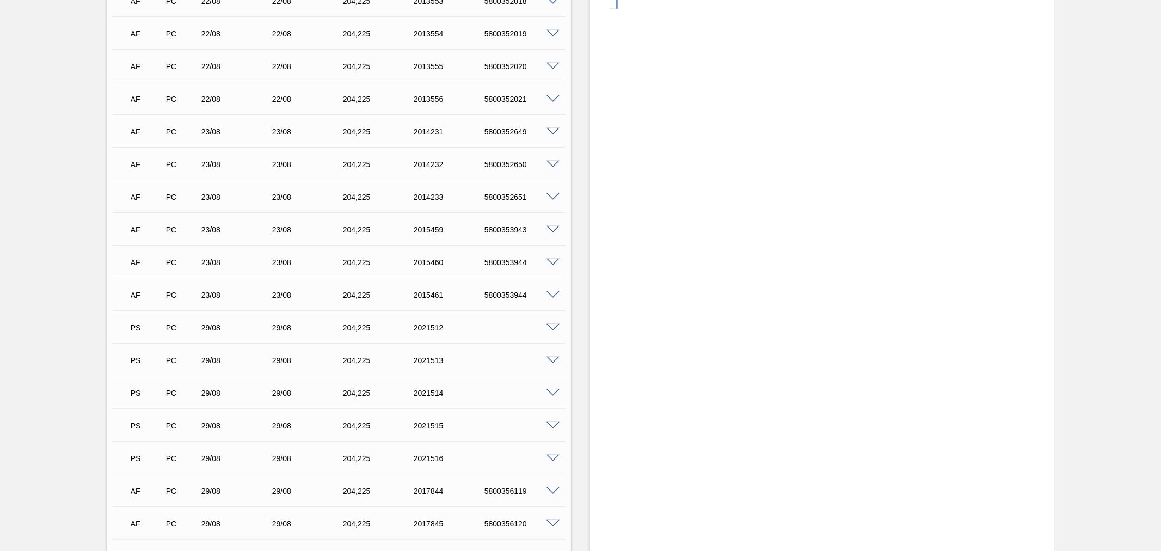
scroll to position [682, 0]
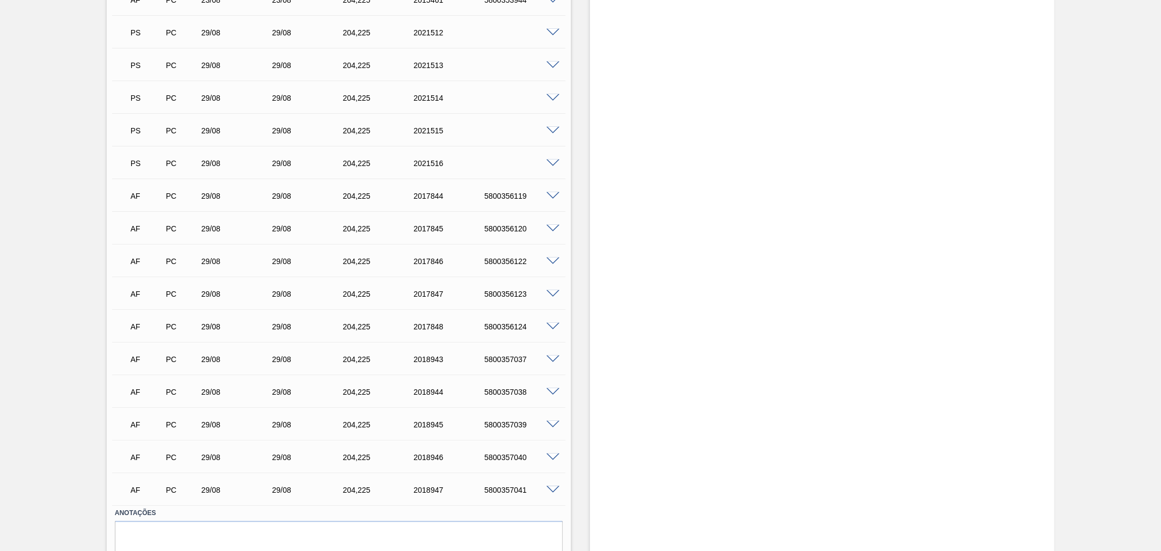
scroll to position [883, 0]
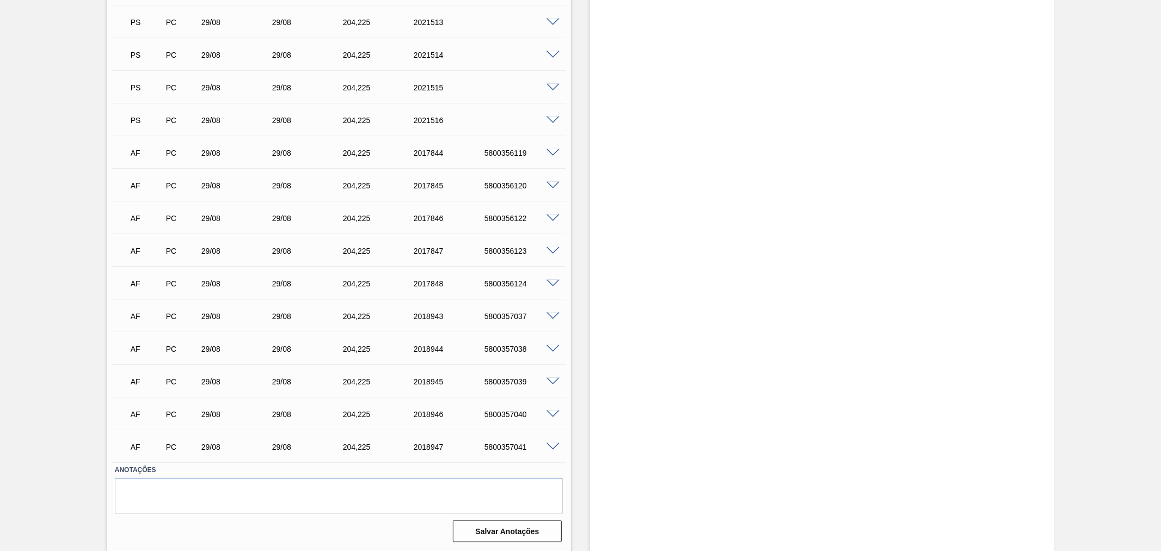
click at [548, 445] on span at bounding box center [553, 447] width 13 height 8
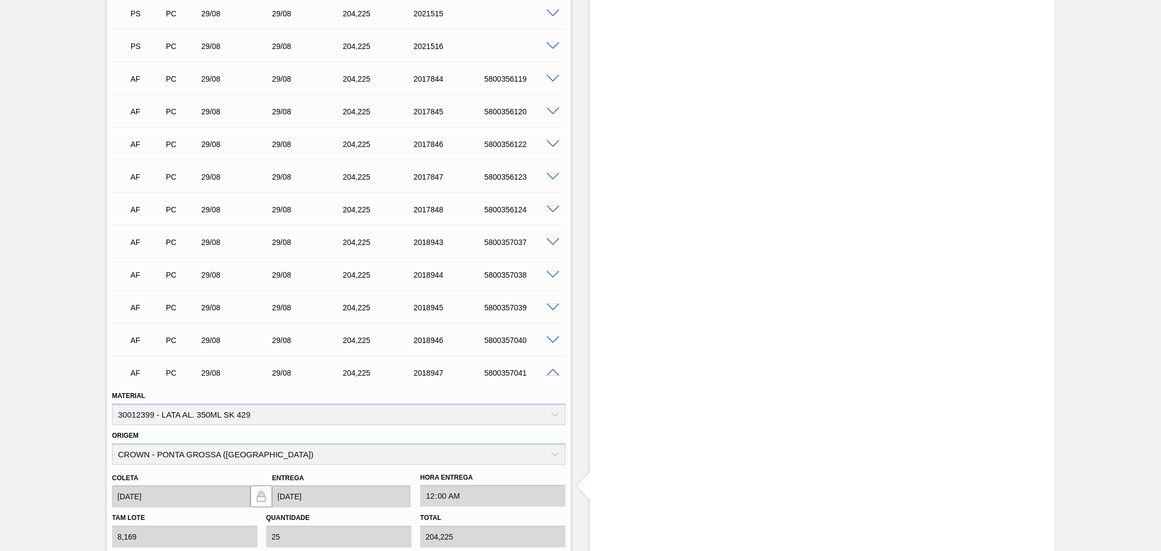
scroll to position [984, 0]
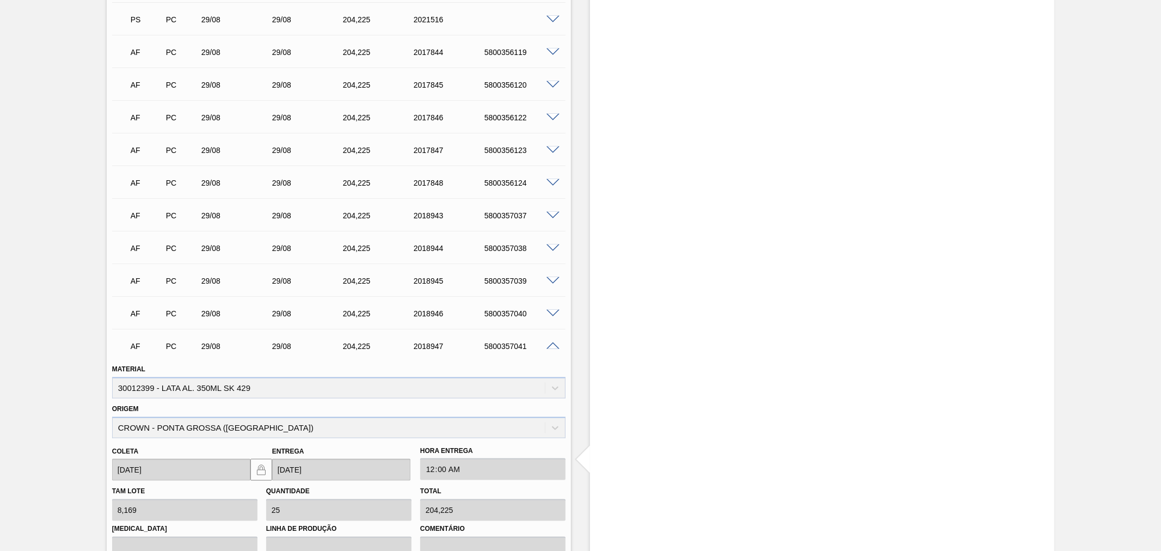
click at [553, 346] on span at bounding box center [553, 346] width 13 height 8
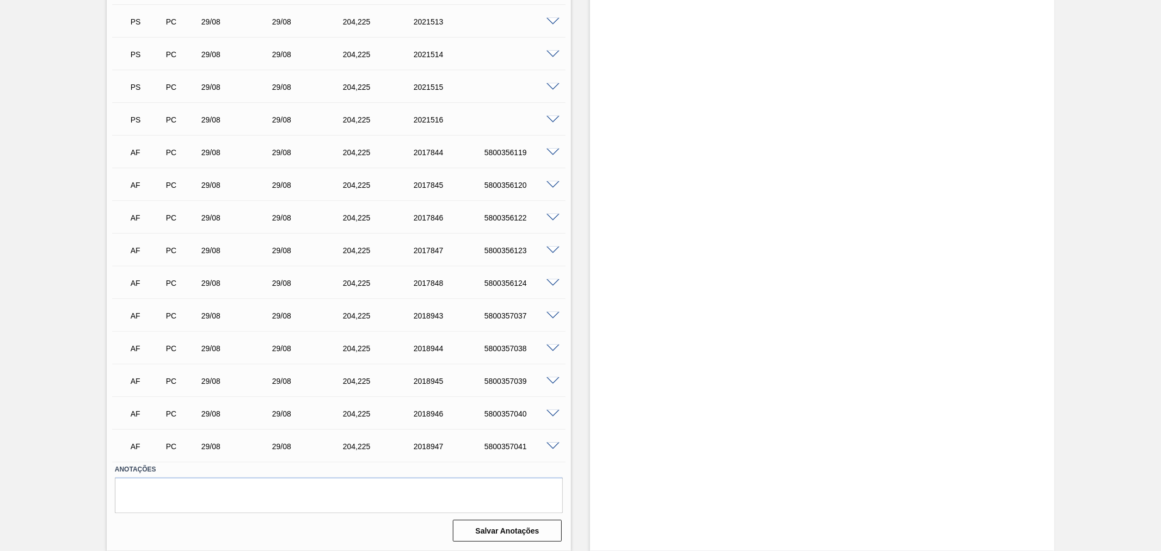
scroll to position [883, 0]
click at [553, 282] on span at bounding box center [553, 284] width 13 height 8
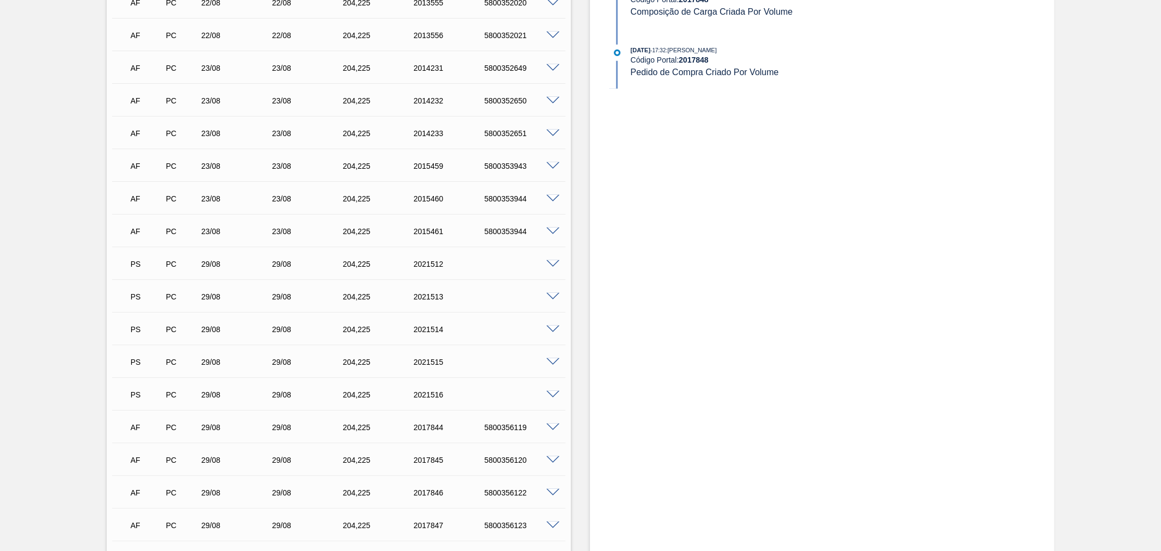
scroll to position [782, 0]
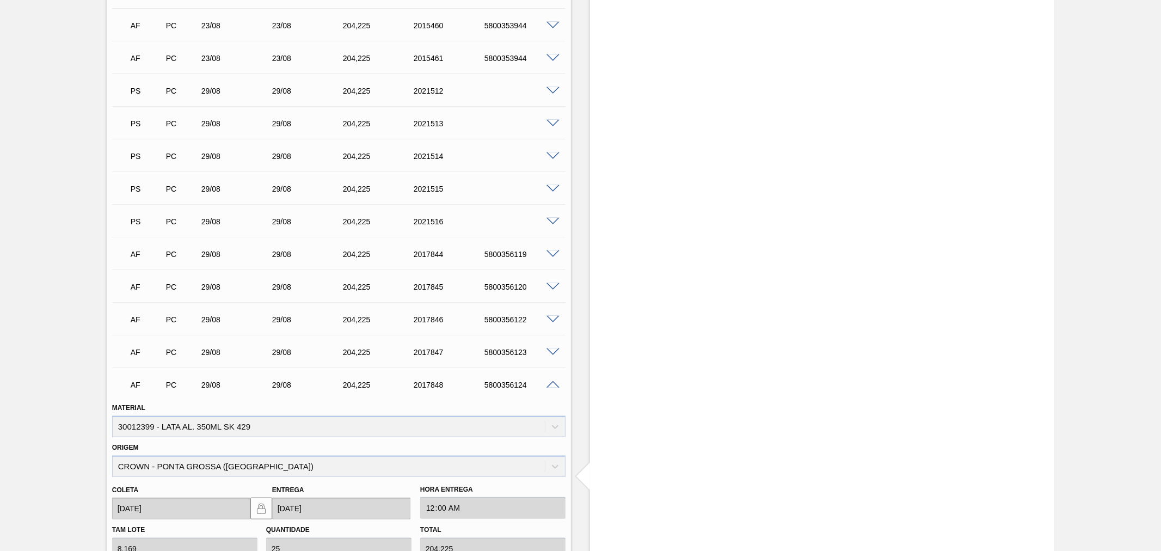
click at [553, 383] on span at bounding box center [553, 385] width 13 height 8
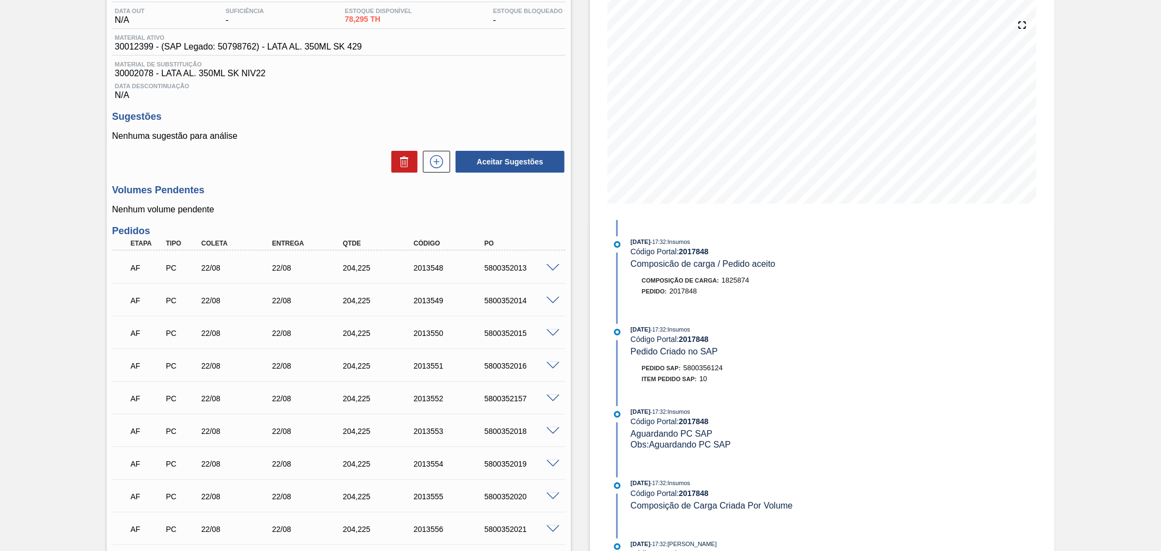
scroll to position [0, 0]
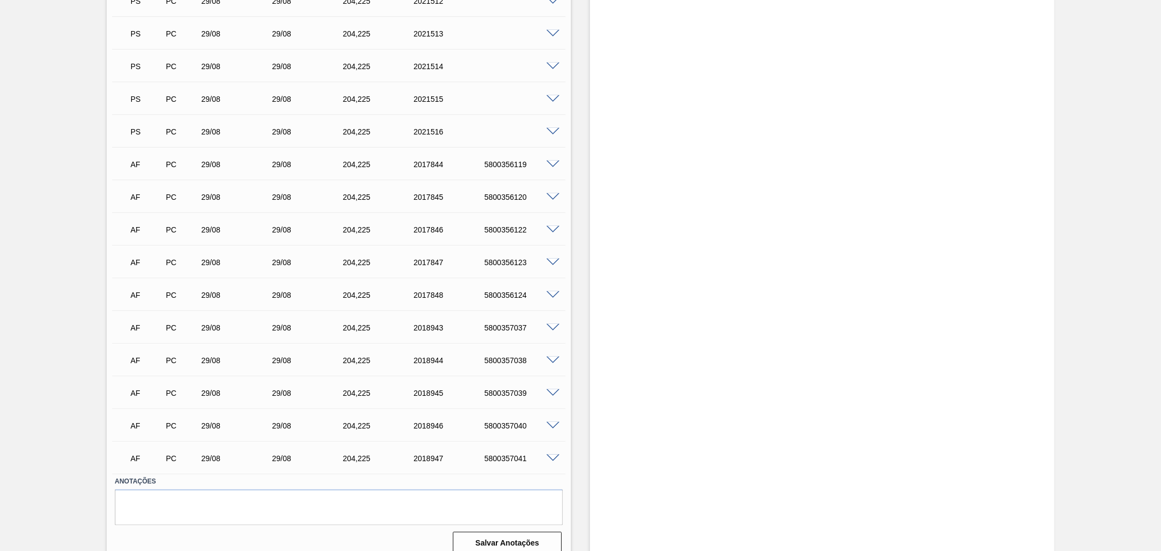
scroll to position [883, 0]
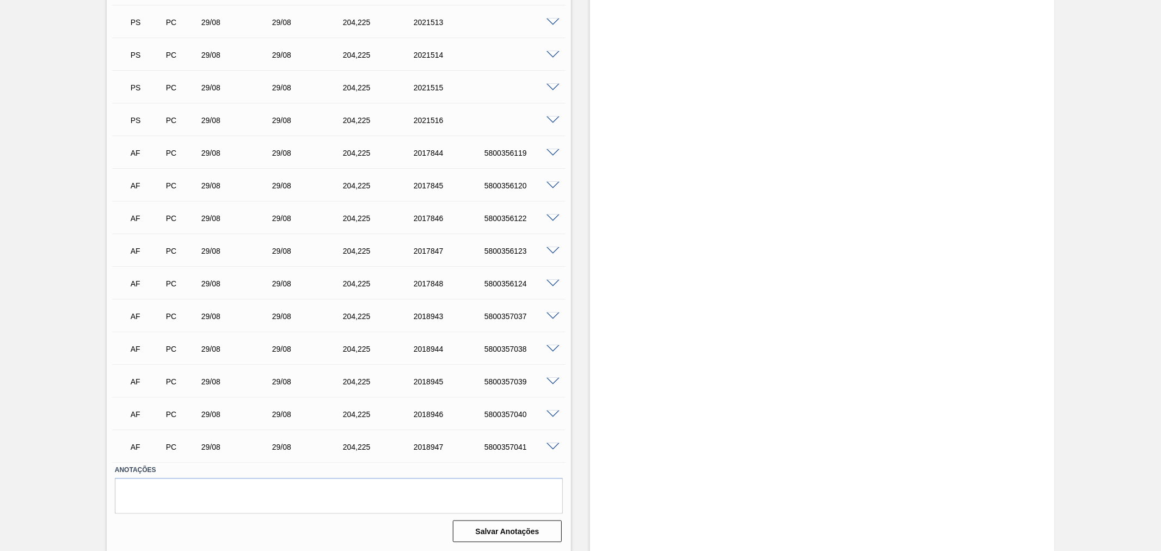
click at [510, 153] on div "5800356119" at bounding box center [522, 153] width 80 height 9
copy div "5800356119"
click at [505, 181] on div "5800356120" at bounding box center [522, 185] width 80 height 9
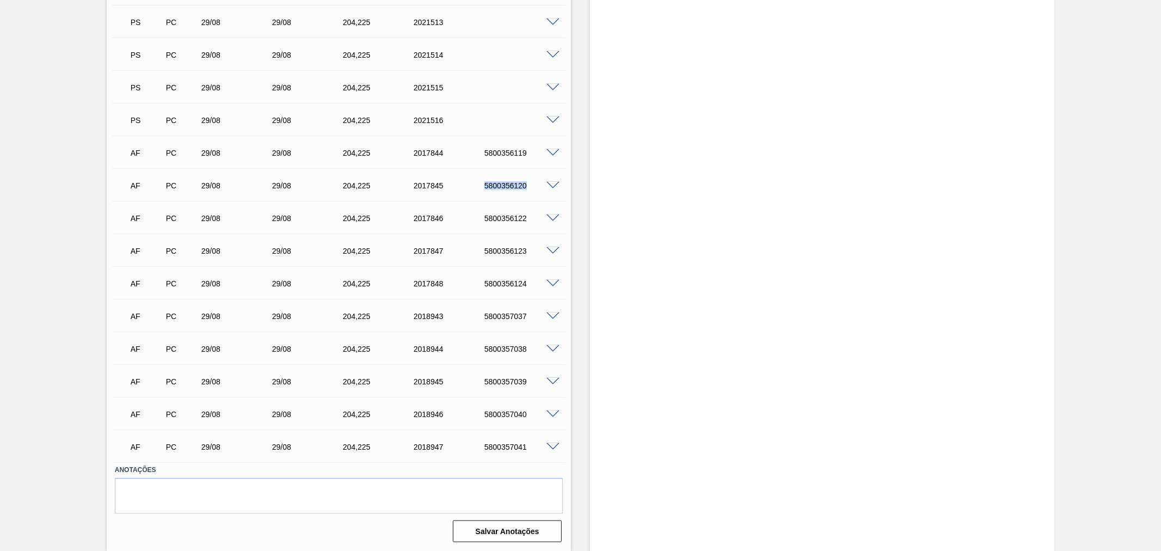
copy div "5800356120"
click at [509, 214] on div "5800356122" at bounding box center [522, 218] width 80 height 9
copy div "5800356122"
click at [509, 236] on div "AF PC 29/08 29/08 204,225 2017847 5800356123" at bounding box center [338, 249] width 453 height 27
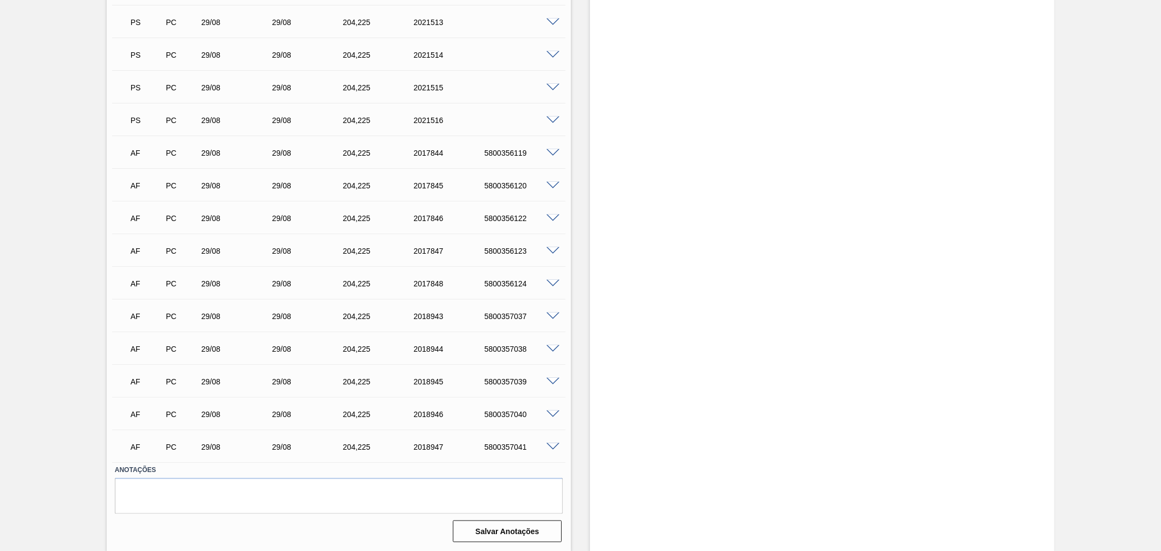
click at [507, 247] on div "5800356123" at bounding box center [522, 251] width 80 height 9
copy div "5800356123"
click at [506, 281] on div "5800356124" at bounding box center [522, 283] width 80 height 9
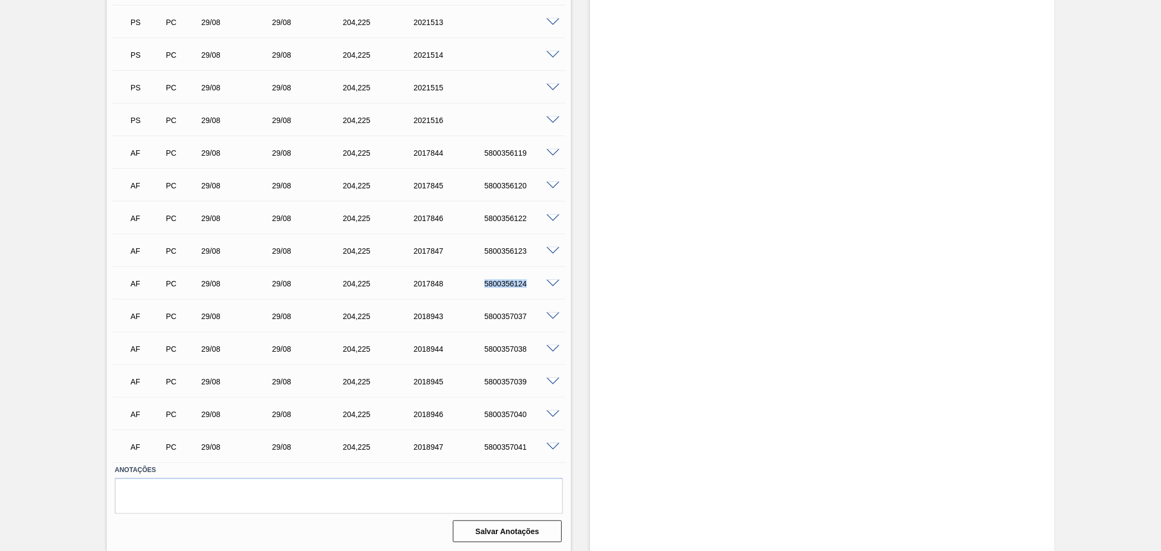
copy div "5800356124"
click at [516, 309] on div "AF PC 29/08 29/08 204,225 2018943 5800357037" at bounding box center [336, 315] width 425 height 22
click at [510, 318] on div "5800357037" at bounding box center [522, 316] width 80 height 9
copy div "5800357037"
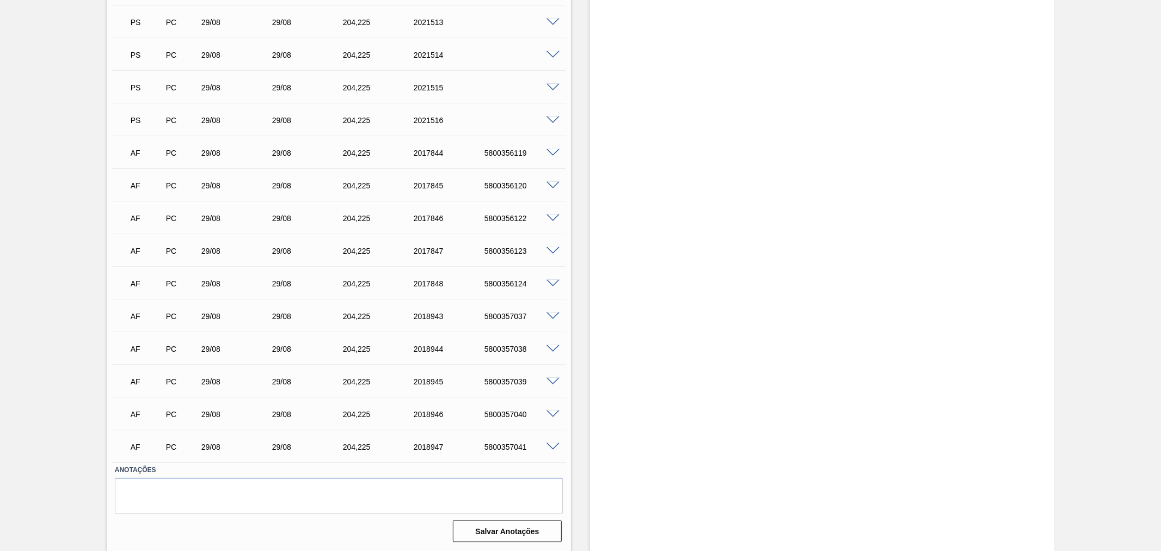
click at [521, 343] on div "AF PC 29/08 29/08 204,225 2018944 5800357038" at bounding box center [336, 348] width 425 height 22
click at [520, 345] on div "5800357038" at bounding box center [522, 349] width 80 height 9
copy div "5800357038"
click at [502, 377] on div "5800357039" at bounding box center [522, 381] width 80 height 9
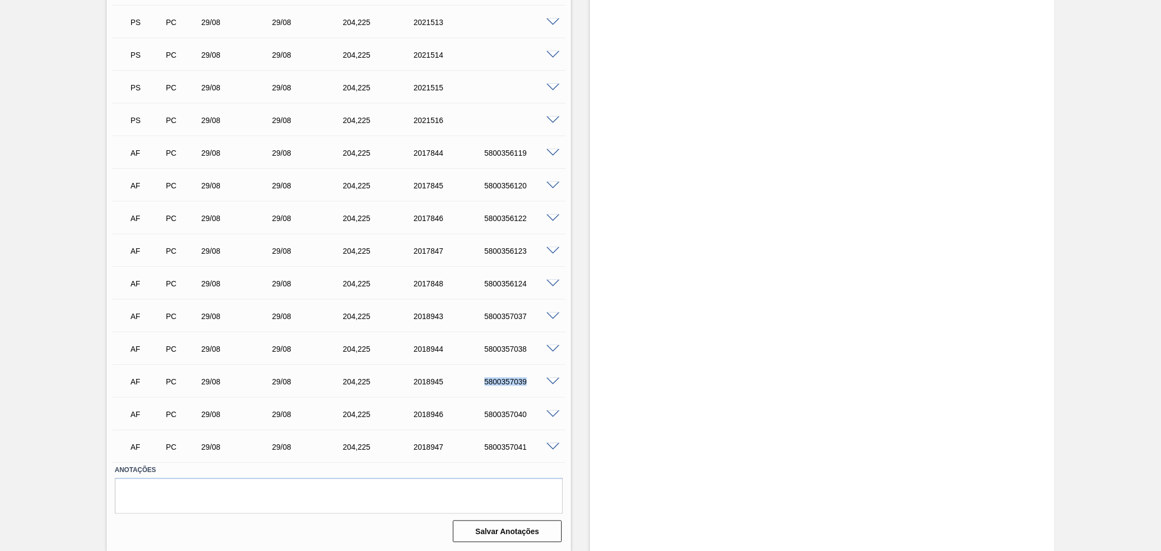
copy div "5800357039"
click at [505, 410] on div "5800357040" at bounding box center [522, 414] width 80 height 9
copy div "5800357040"
click at [504, 443] on div "5800357041" at bounding box center [522, 447] width 80 height 9
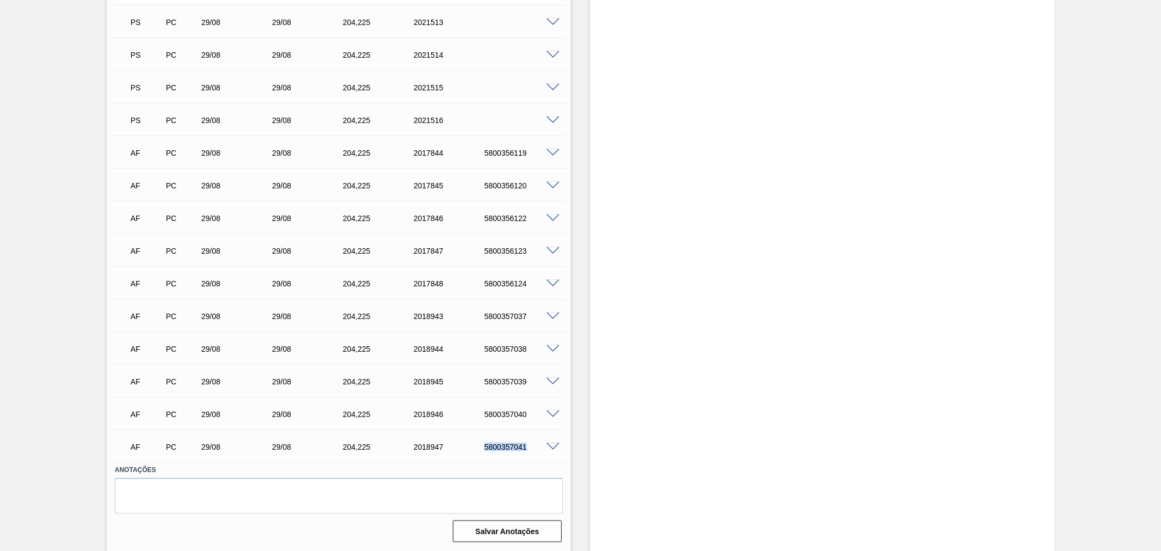
click at [504, 443] on div "5800357041" at bounding box center [522, 447] width 80 height 9
copy div "5800357041"
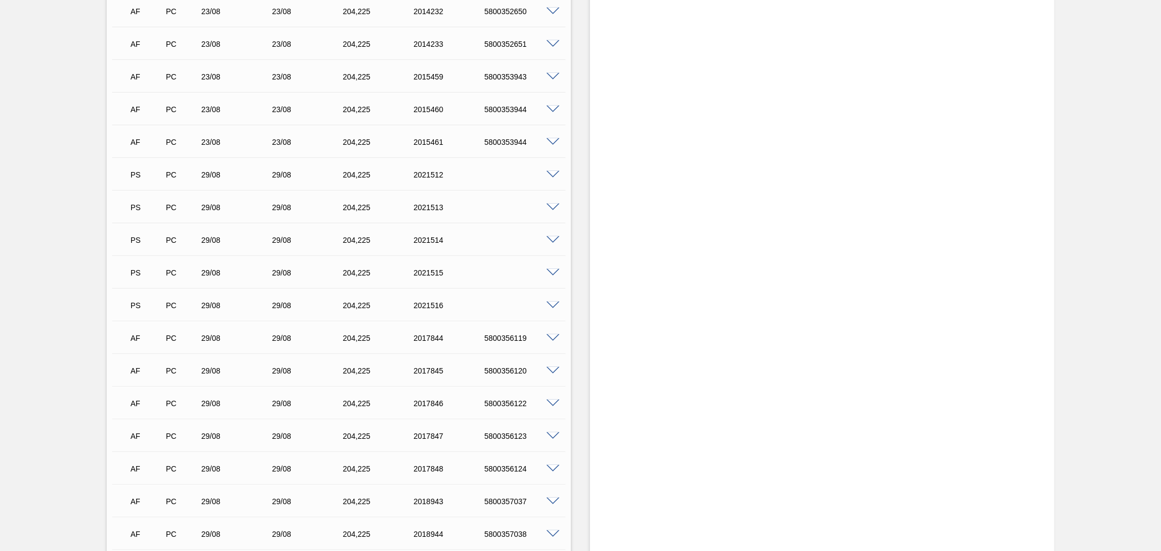
scroll to position [682, 0]
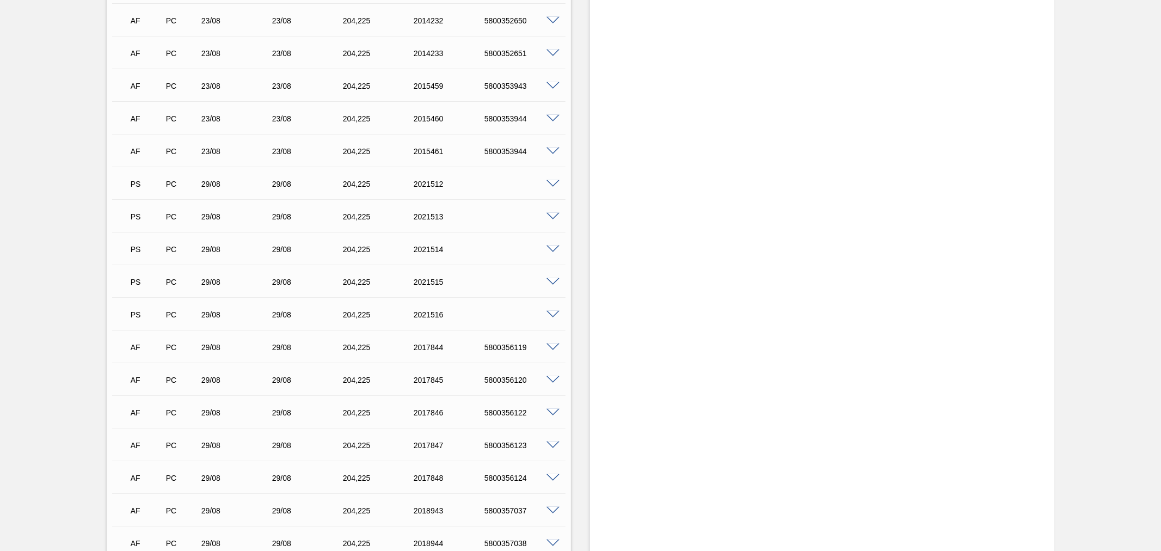
scroll to position [705, 0]
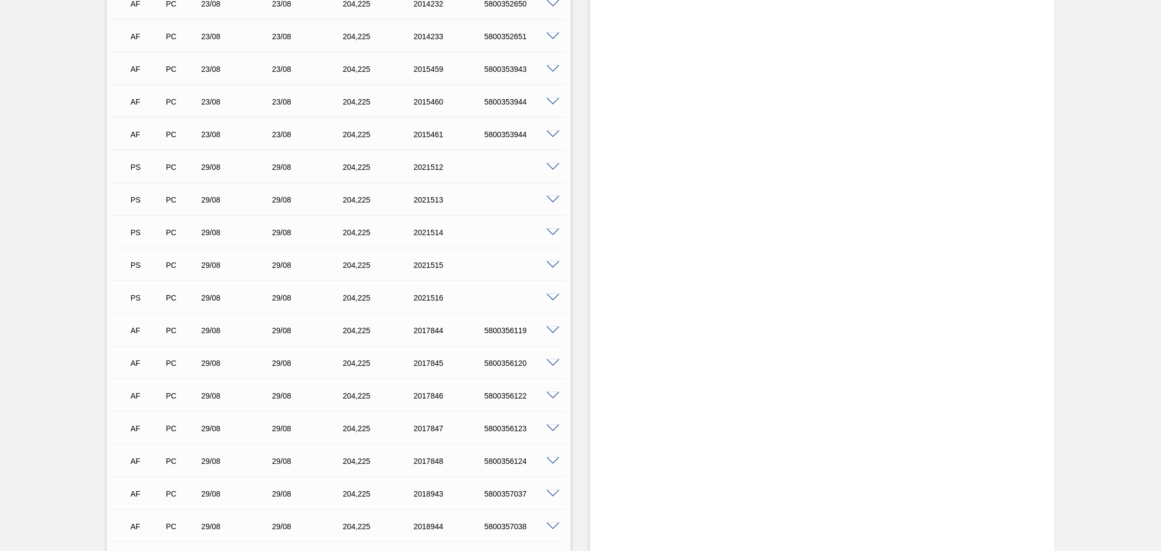
click at [548, 163] on span at bounding box center [553, 167] width 13 height 8
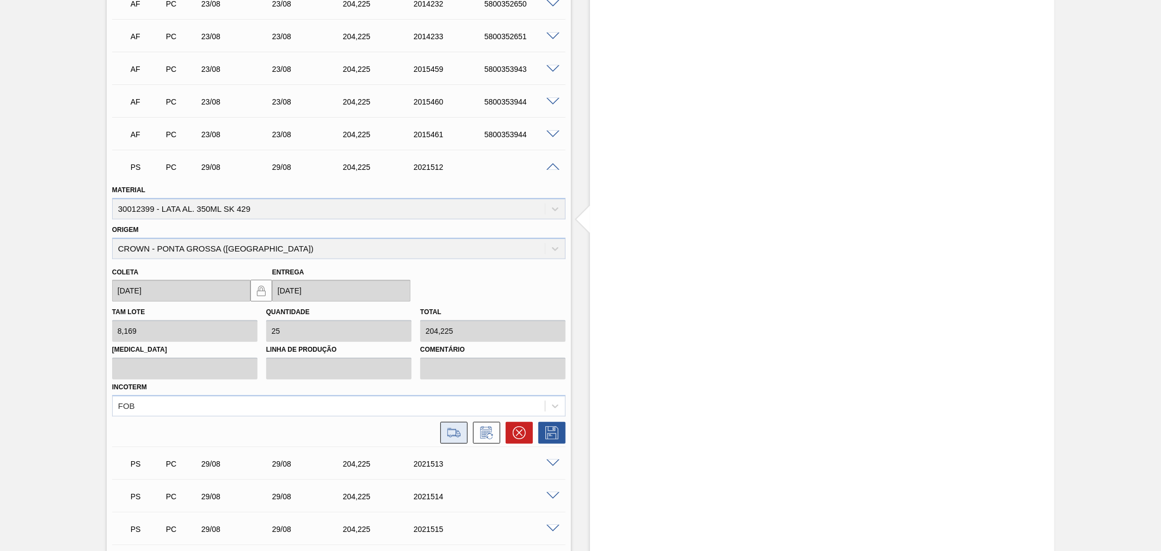
click at [449, 431] on icon at bounding box center [453, 432] width 17 height 13
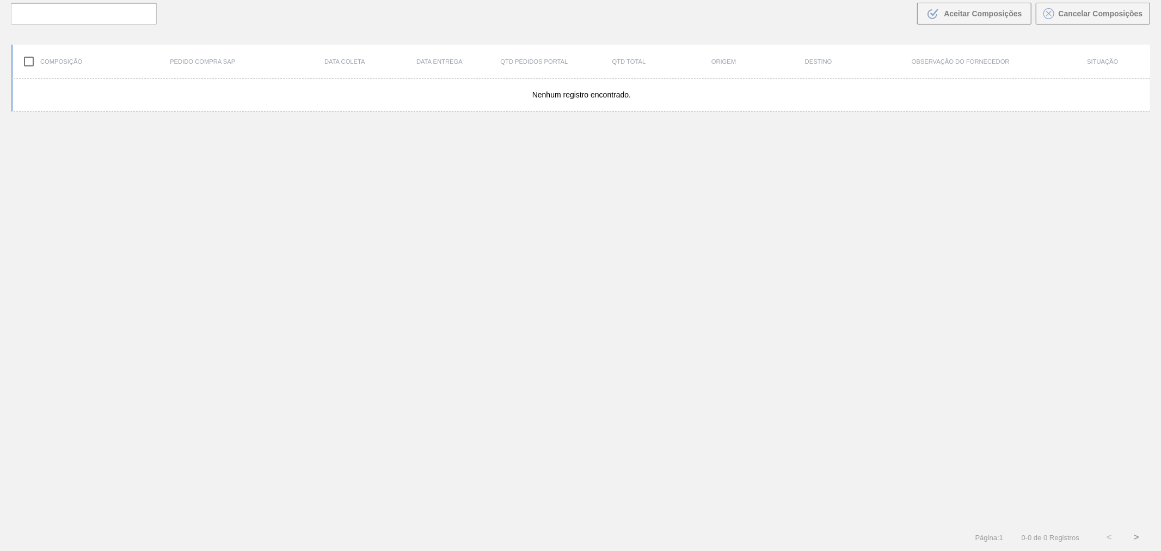
scroll to position [78, 0]
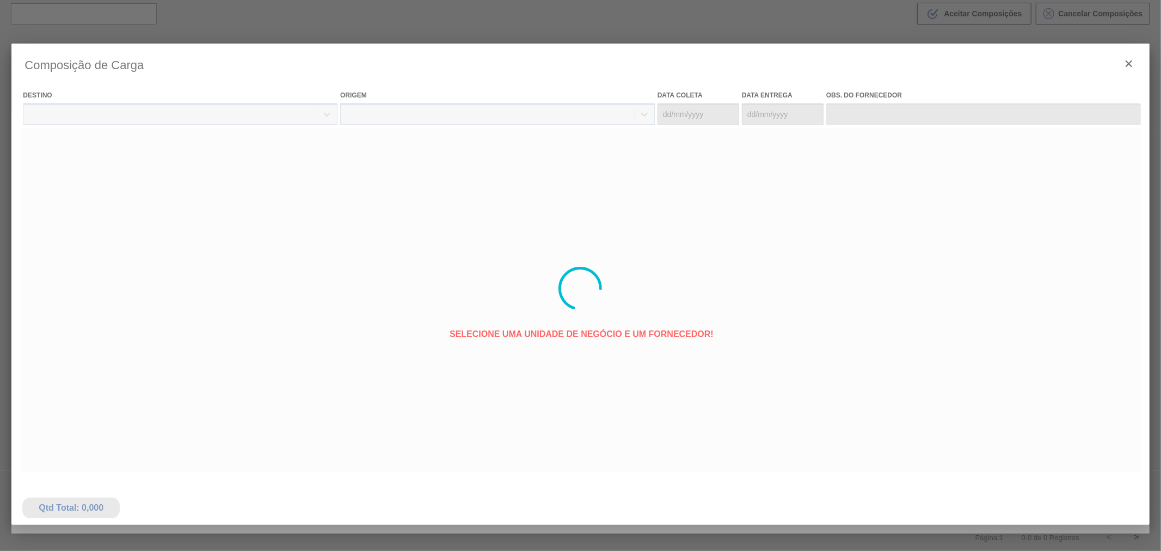
type coleta "[DATE]"
type entrega "[DATE]"
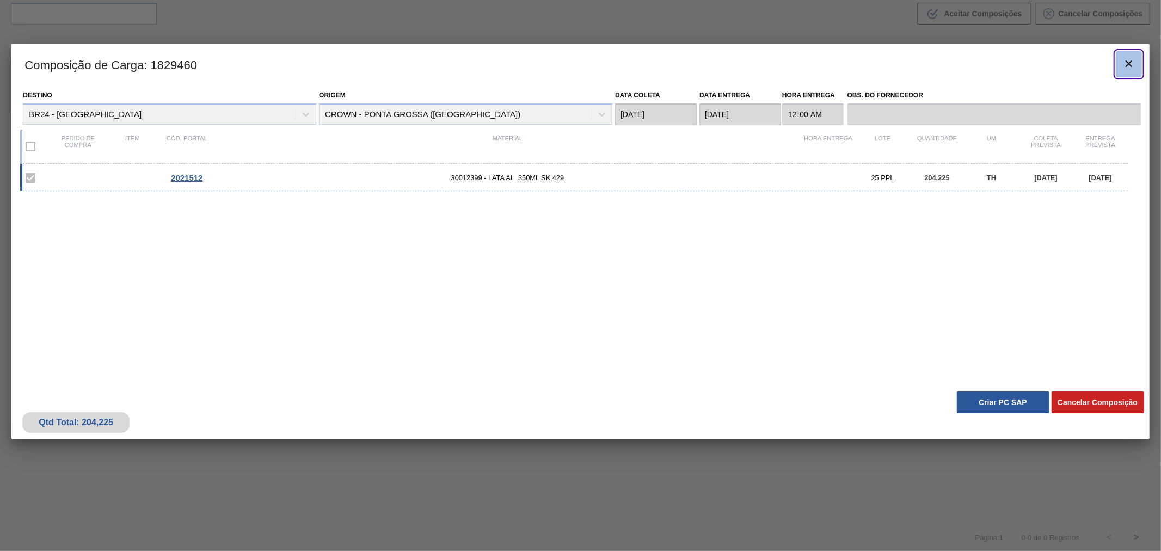
click at [1131, 64] on icon "botão de ícone" at bounding box center [1128, 63] width 13 height 13
